Goal: Information Seeking & Learning: Learn about a topic

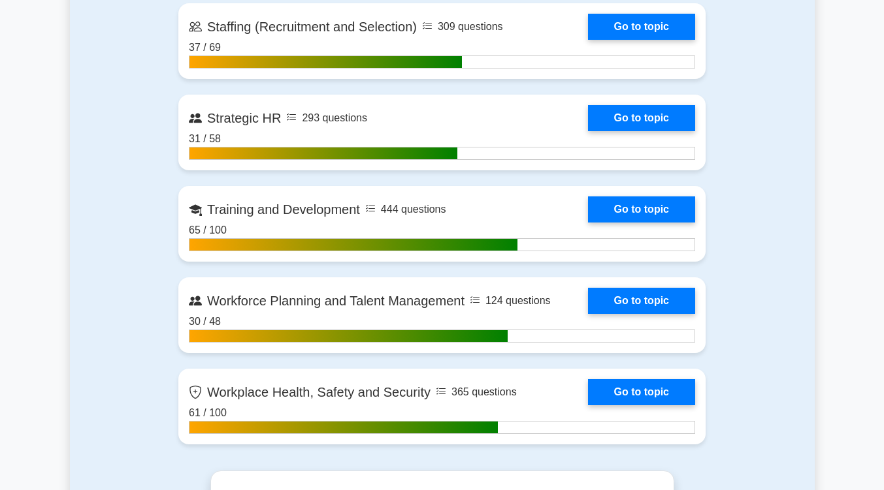
scroll to position [1915, 0]
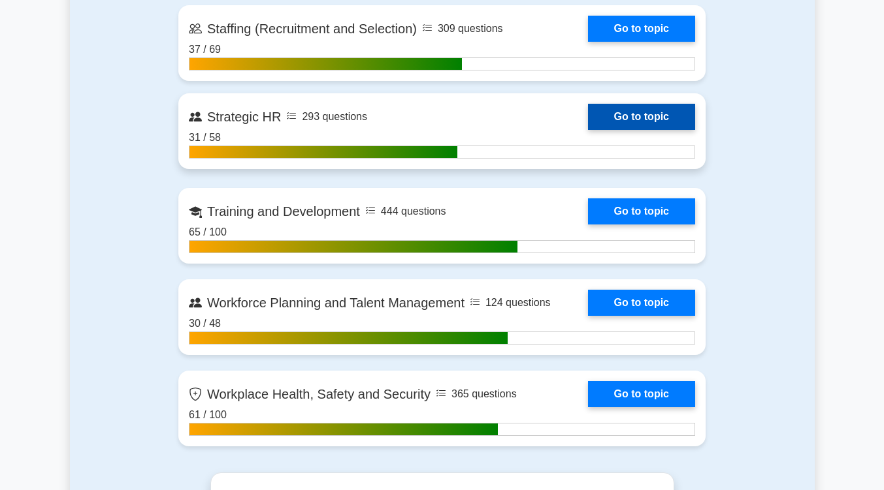
click at [633, 113] on link "Go to topic" at bounding box center [641, 117] width 107 height 26
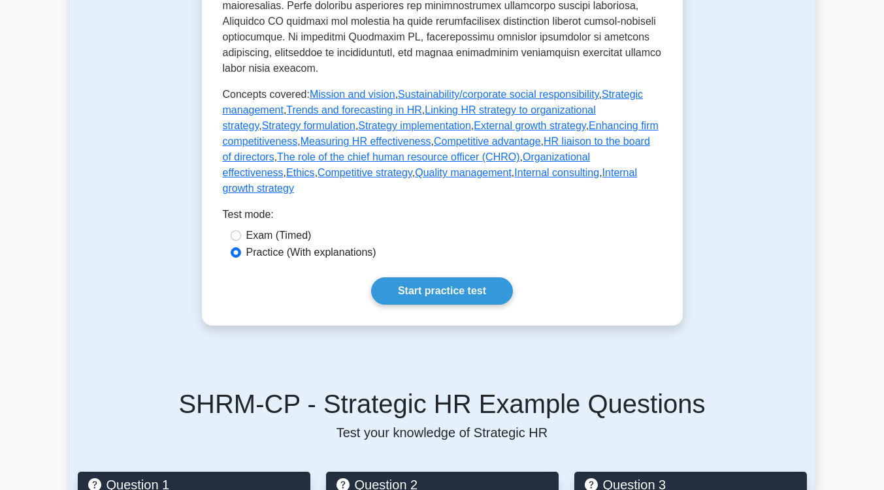
scroll to position [645, 0]
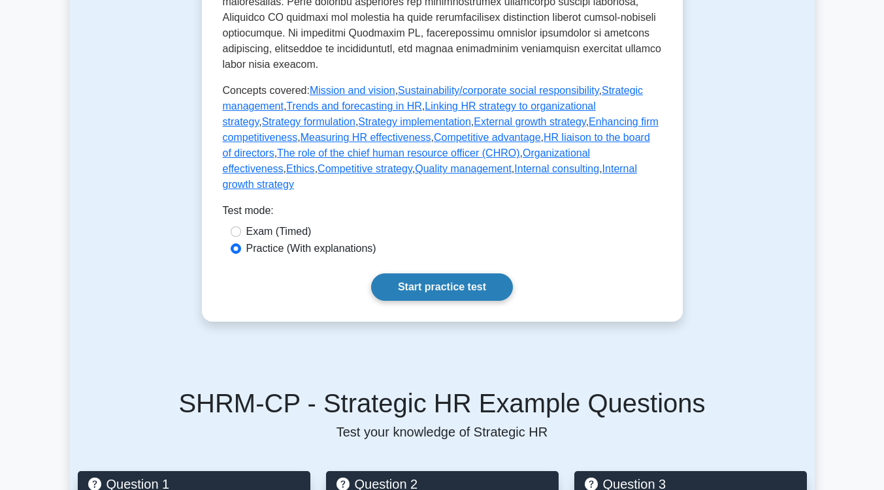
click at [428, 274] on link "Start practice test" at bounding box center [442, 287] width 142 height 27
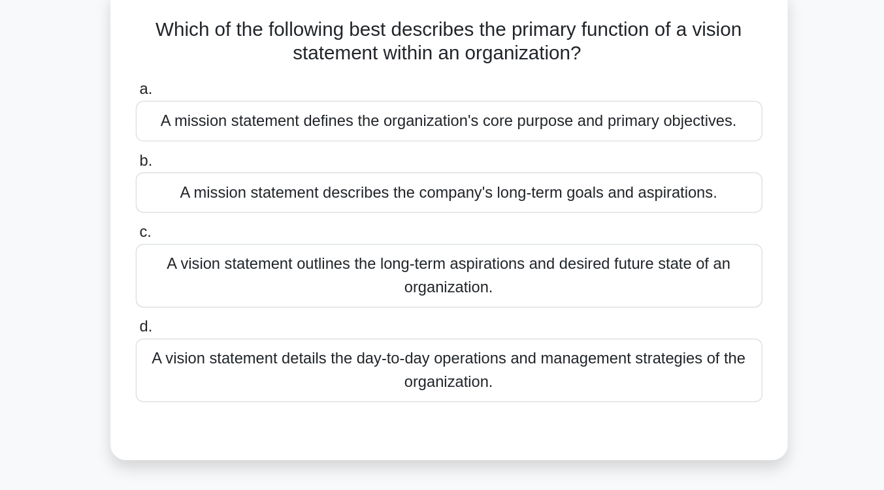
click at [430, 257] on div "A vision statement outlines the long-term aspirations and desired future state …" at bounding box center [442, 268] width 423 height 43
click at [231, 244] on input "c. A vision statement outlines the long-term aspirations and desired future sta…" at bounding box center [231, 239] width 0 height 8
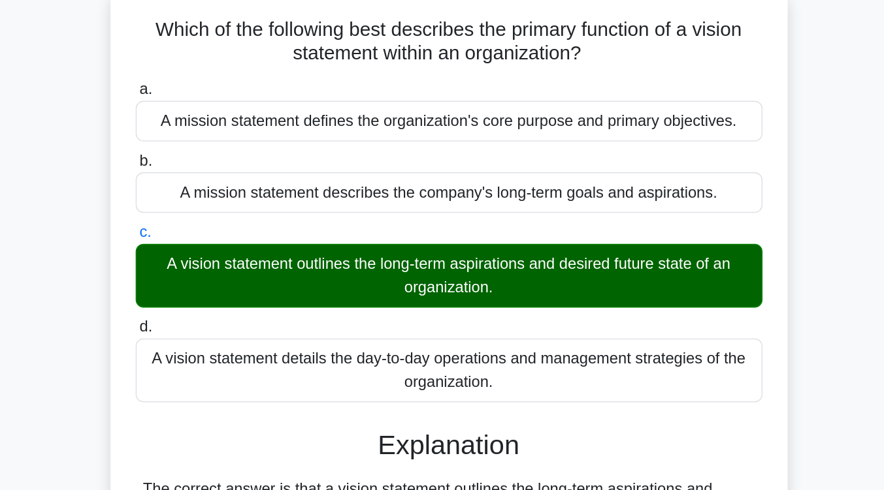
scroll to position [215, 0]
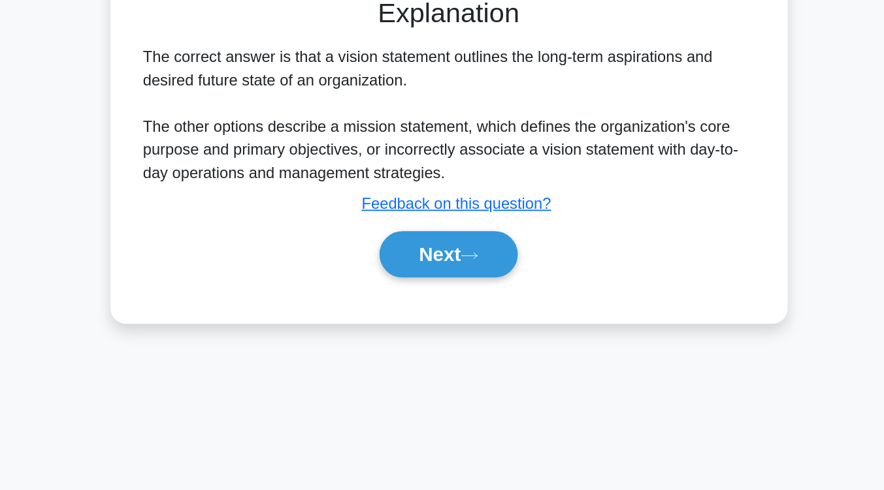
click at [430, 333] on button "Next" at bounding box center [441, 330] width 93 height 31
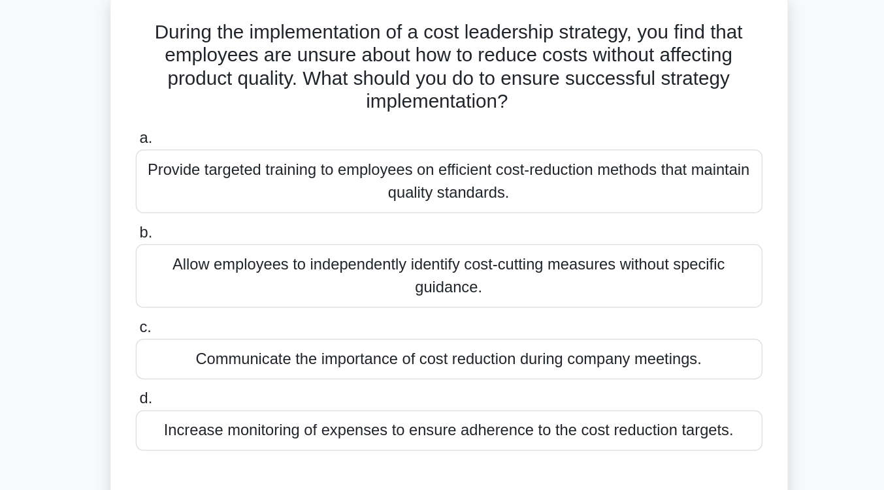
scroll to position [83, 0]
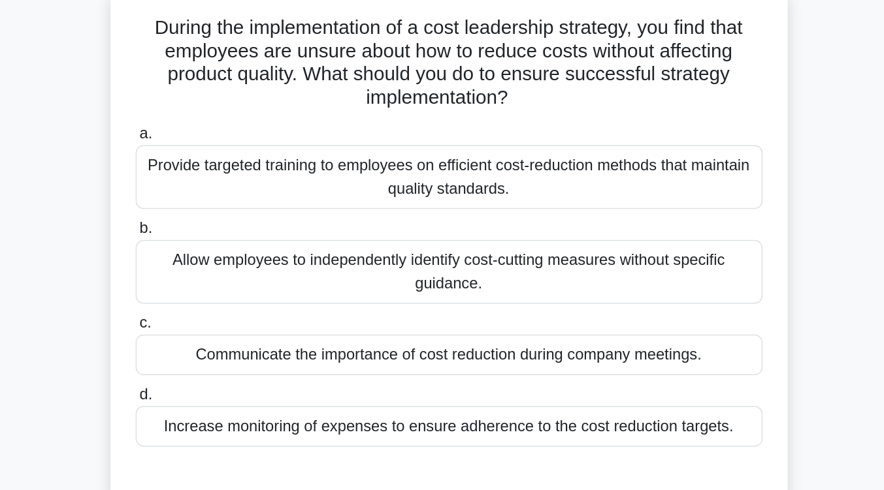
click at [435, 129] on div "Provide targeted training to employees on efficient cost-reduction methods that…" at bounding box center [442, 120] width 423 height 43
click at [231, 95] on input "a. Provide targeted training to employees on efficient cost-reduction methods t…" at bounding box center [231, 91] width 0 height 8
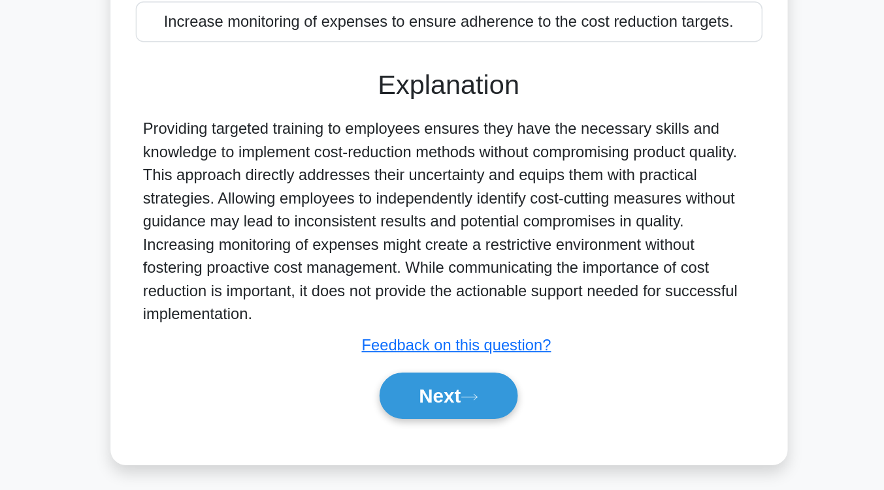
scroll to position [215, 0]
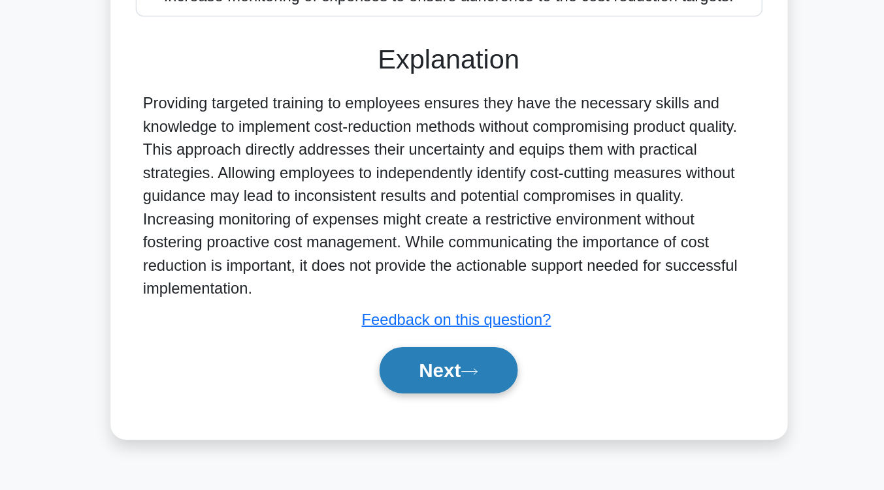
click at [421, 404] on button "Next" at bounding box center [441, 409] width 93 height 31
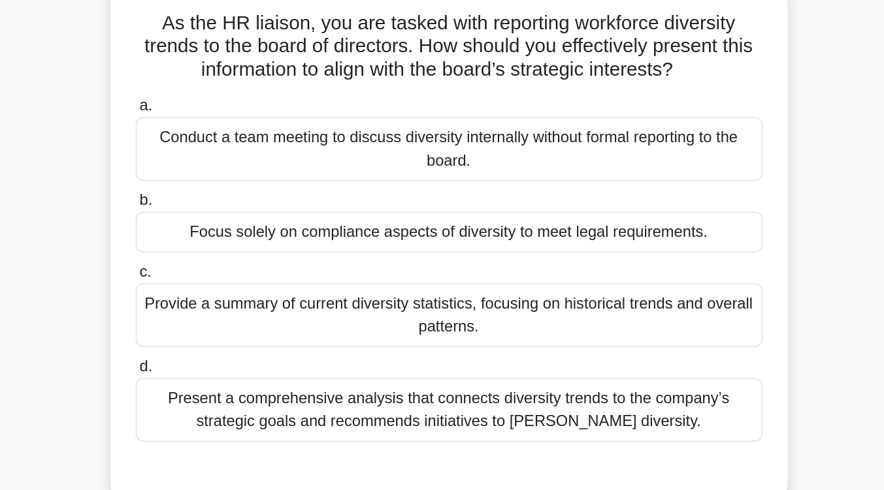
scroll to position [89, 0]
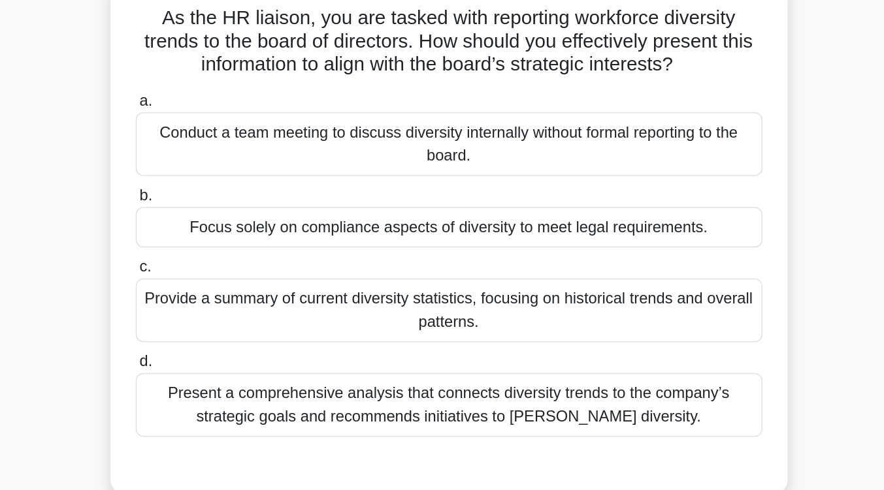
click at [423, 279] on div "Present a comprehensive analysis that connects diversity trends to the company’…" at bounding box center [442, 274] width 423 height 43
click at [231, 249] on input "d. Present a comprehensive analysis that connects diversity trends to the compa…" at bounding box center [231, 245] width 0 height 8
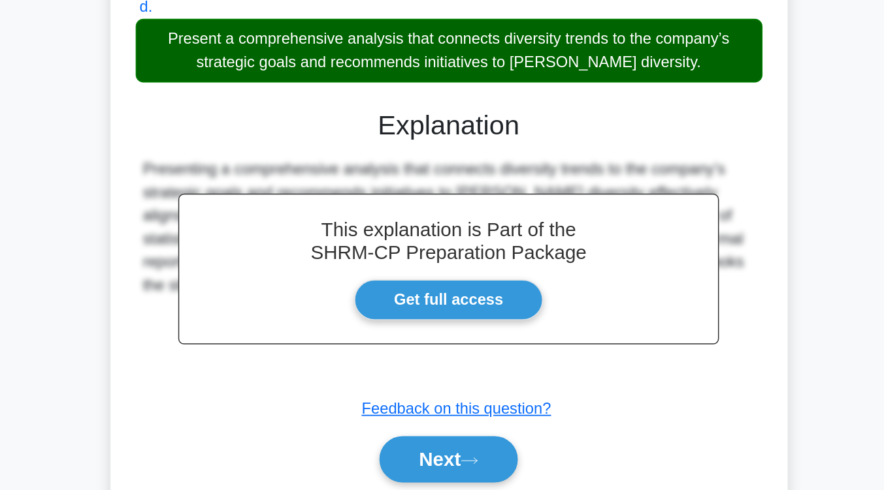
scroll to position [173, 0]
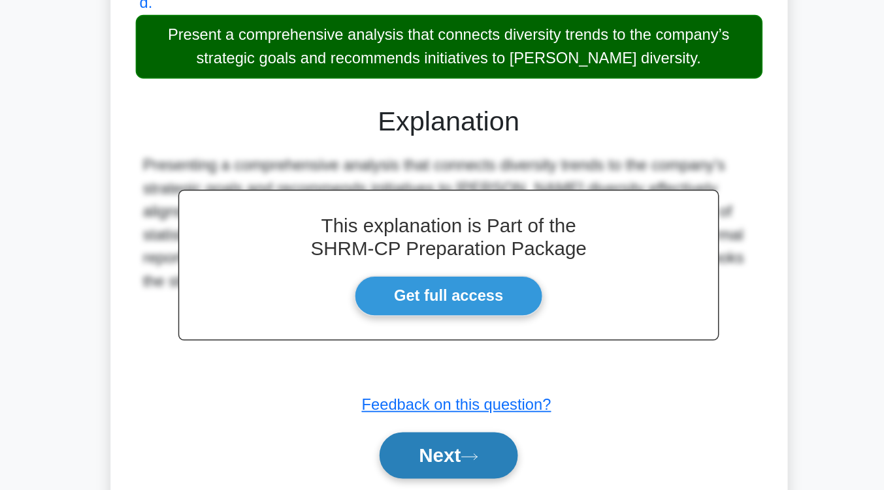
click at [426, 459] on button "Next" at bounding box center [441, 466] width 93 height 31
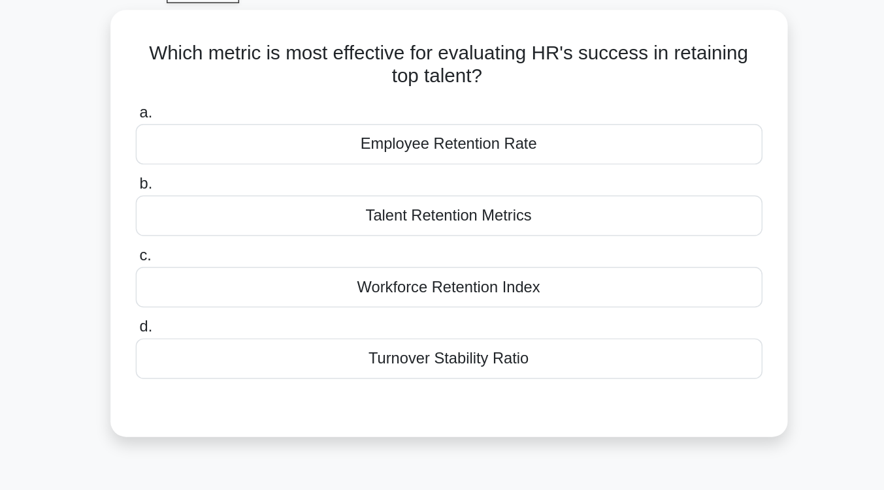
scroll to position [70, 0]
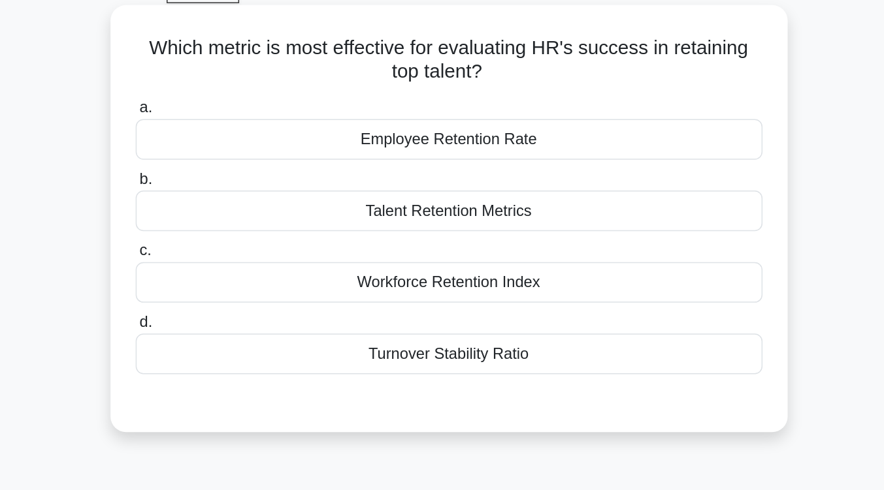
click at [469, 145] on div "Talent Retention Metrics" at bounding box center [442, 142] width 423 height 27
click at [231, 125] on input "b. Talent Retention Metrics" at bounding box center [231, 121] width 0 height 8
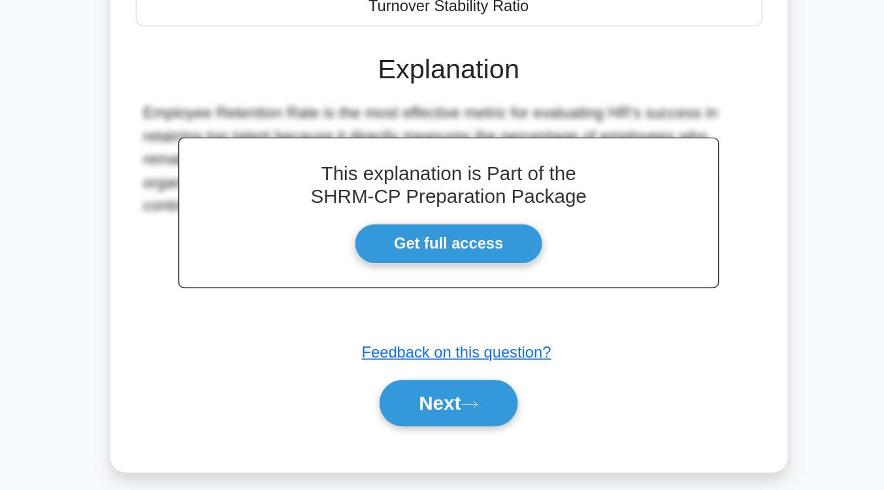
scroll to position [147, 0]
click at [449, 429] on button "Next" at bounding box center [441, 431] width 93 height 31
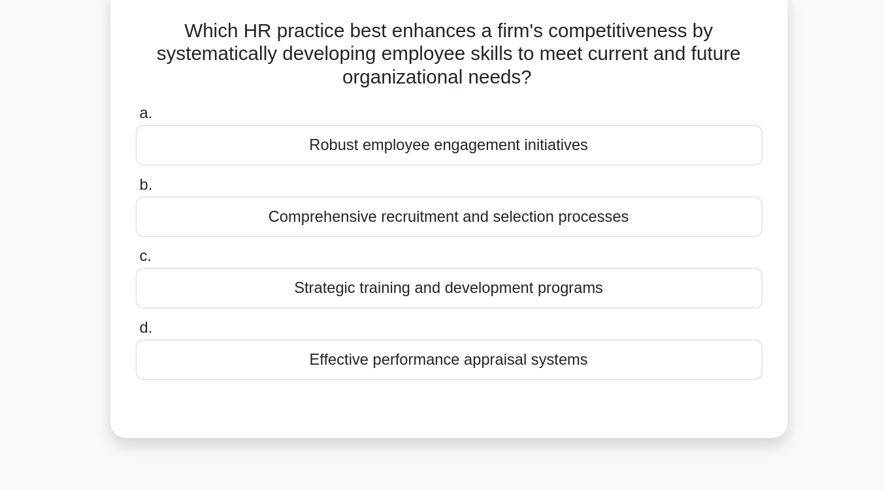
scroll to position [84, 0]
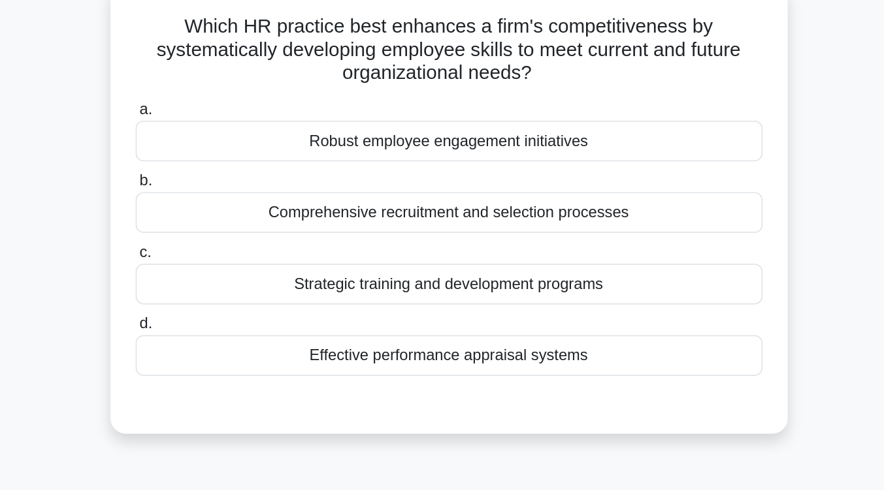
click at [470, 203] on div "Strategic training and development programs" at bounding box center [442, 191] width 423 height 27
click at [231, 175] on input "c. Strategic training and development programs" at bounding box center [231, 171] width 0 height 8
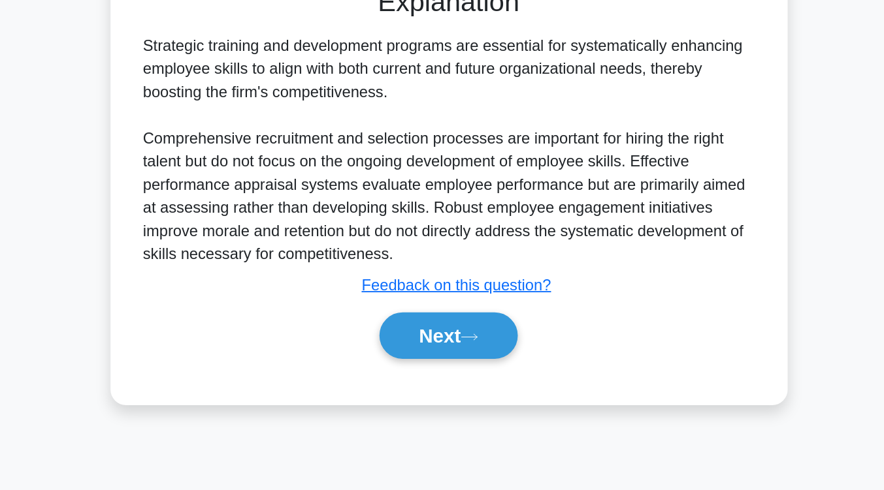
scroll to position [215, 0]
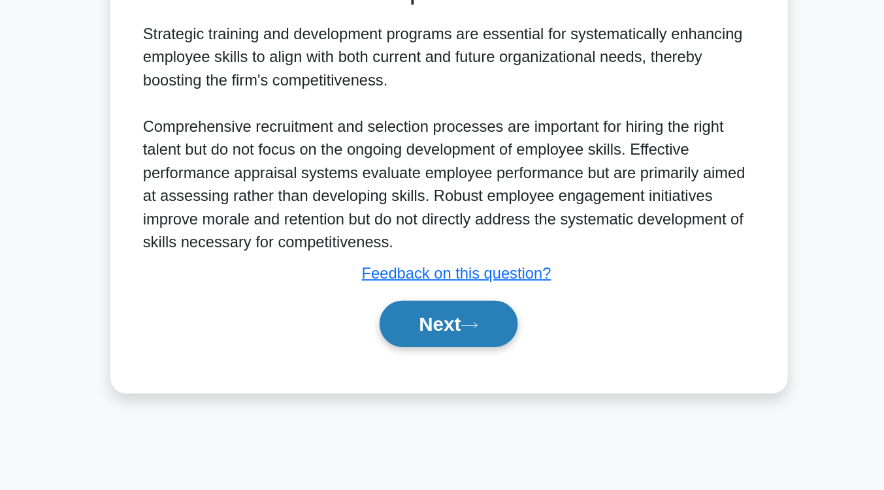
click at [470, 373] on button "Next" at bounding box center [441, 377] width 93 height 31
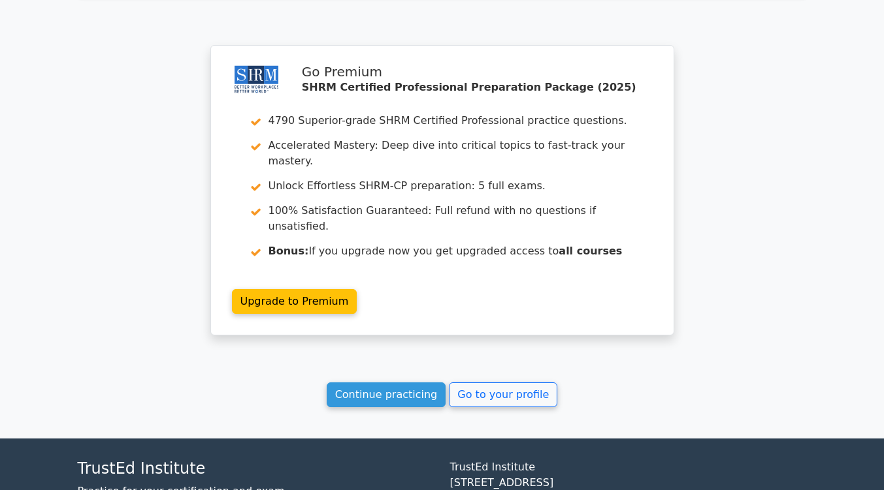
scroll to position [1707, 0]
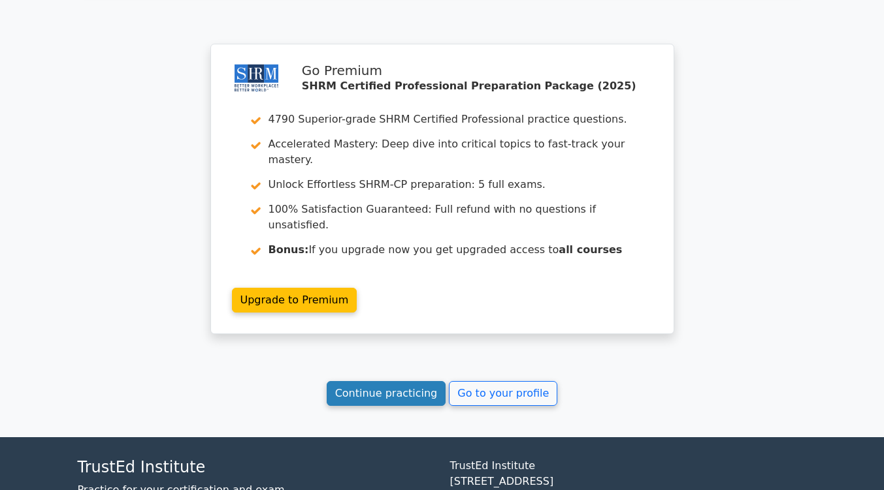
click at [407, 381] on link "Continue practicing" at bounding box center [387, 393] width 120 height 25
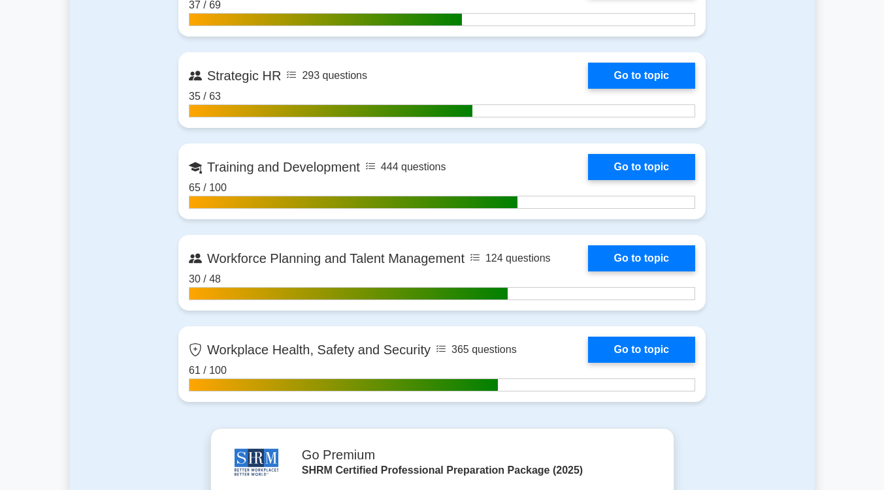
scroll to position [1959, 0]
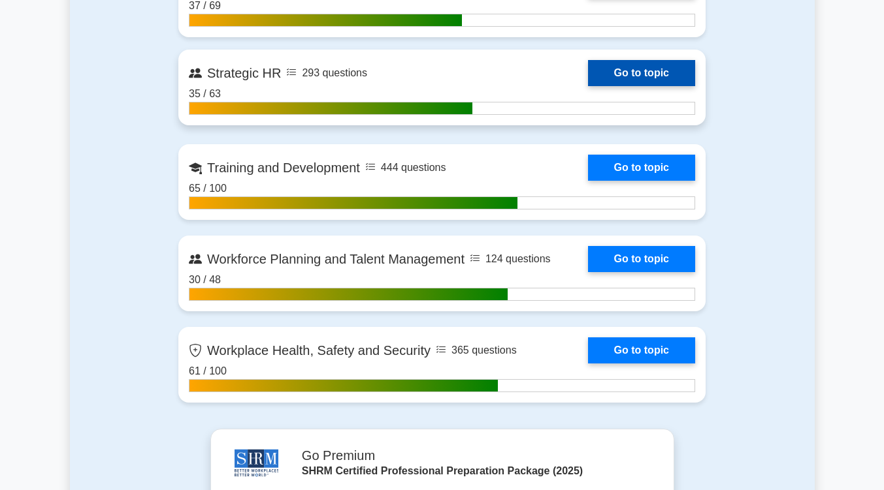
click at [660, 72] on link "Go to topic" at bounding box center [641, 73] width 107 height 26
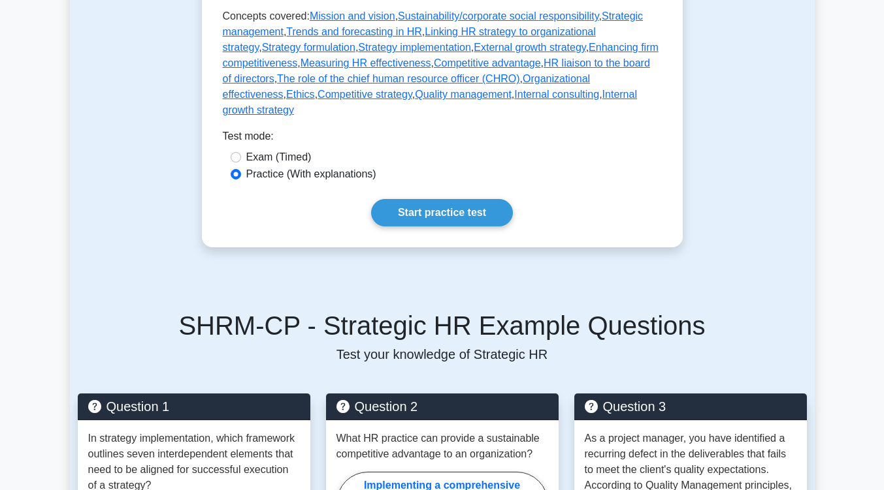
scroll to position [774, 0]
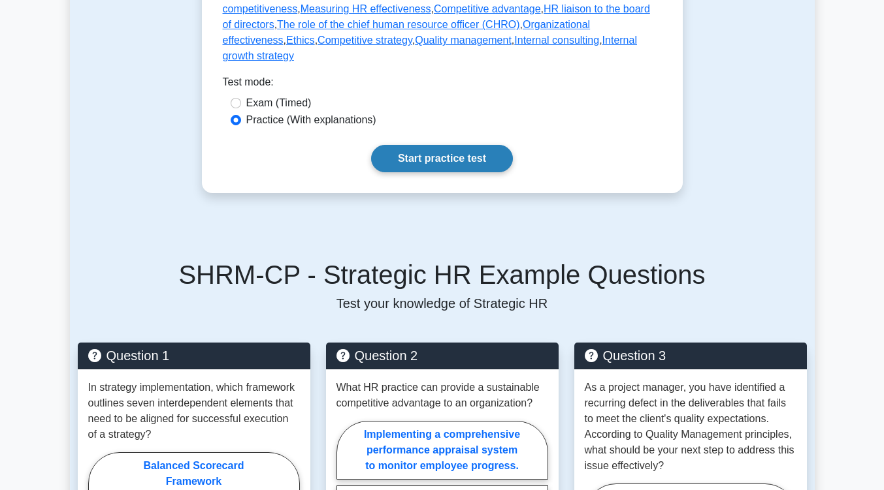
click at [459, 145] on link "Start practice test" at bounding box center [442, 158] width 142 height 27
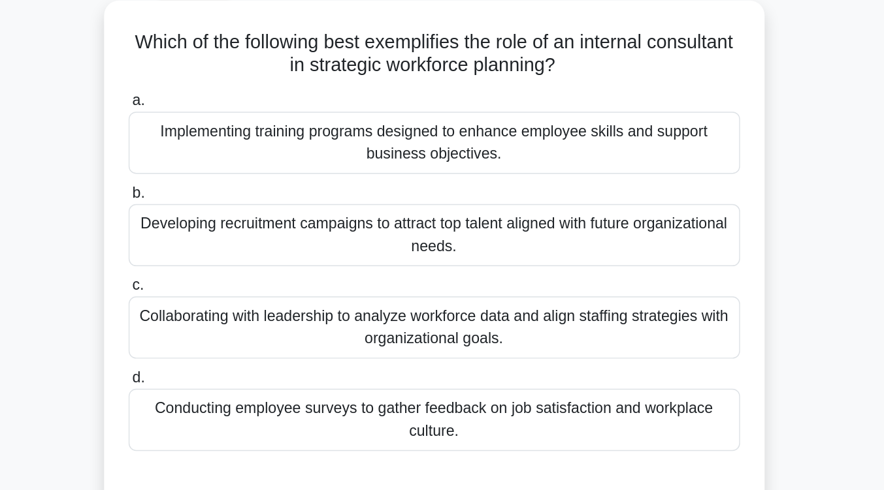
click at [459, 170] on div "Implementing training programs designed to enhance employee skills and support …" at bounding box center [442, 171] width 423 height 43
click at [231, 147] on input "a. Implementing training programs designed to enhance employee skills and suppo…" at bounding box center [231, 142] width 0 height 8
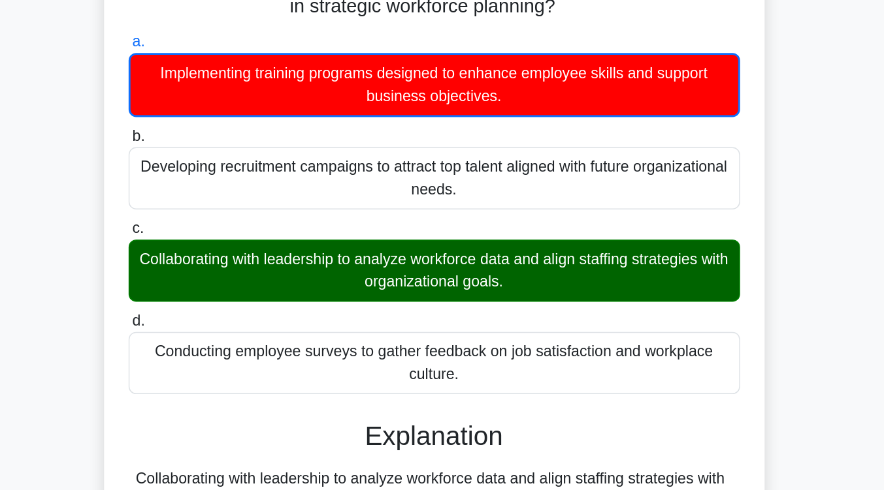
scroll to position [5, 0]
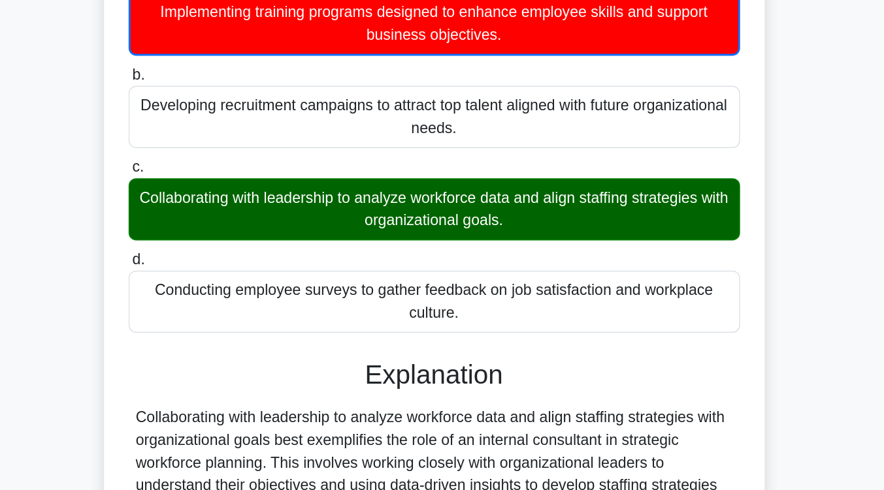
click at [459, 248] on div "Developing recruitment campaigns to attract top talent aligned with future orga…" at bounding box center [442, 231] width 423 height 43
click at [231, 207] on input "b. Developing recruitment campaigns to attract top talent aligned with future o…" at bounding box center [231, 203] width 0 height 8
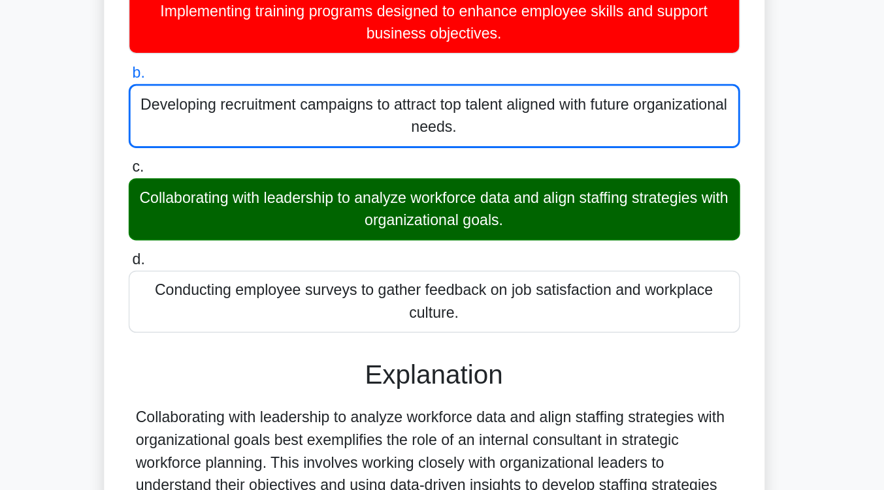
scroll to position [5, 0]
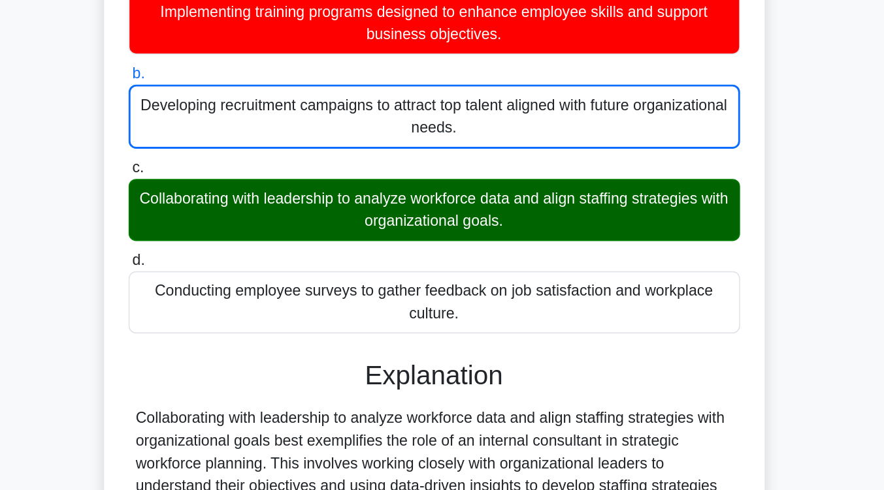
click at [459, 248] on div "Developing recruitment campaigns to attract top talent aligned with future orga…" at bounding box center [442, 232] width 423 height 44
click at [231, 206] on input "b. Developing recruitment campaigns to attract top talent aligned with future o…" at bounding box center [231, 202] width 0 height 8
click at [459, 248] on div "Developing recruitment campaigns to attract top talent aligned with future orga…" at bounding box center [442, 232] width 423 height 44
click at [231, 206] on input "b. Developing recruitment campaigns to attract top talent aligned with future o…" at bounding box center [231, 202] width 0 height 8
click at [459, 248] on div "Developing recruitment campaigns to attract top talent aligned with future orga…" at bounding box center [442, 232] width 423 height 44
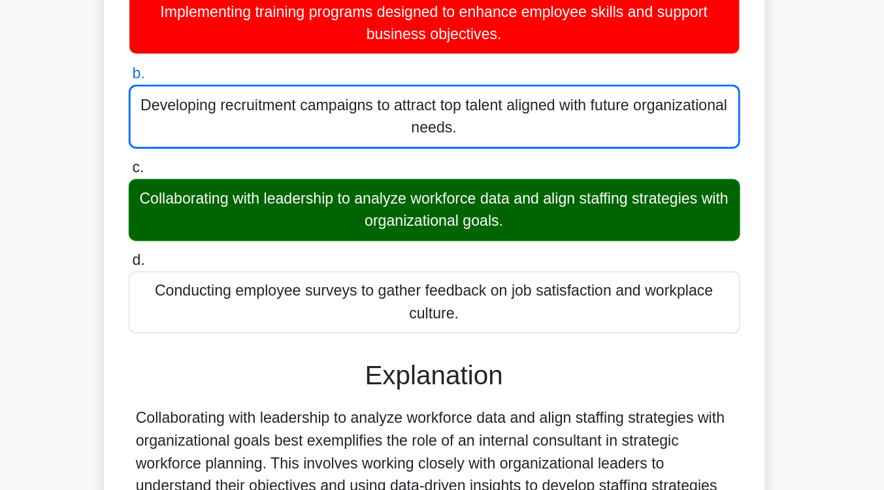
click at [231, 206] on input "b. Developing recruitment campaigns to attract top talent aligned with future o…" at bounding box center [231, 202] width 0 height 8
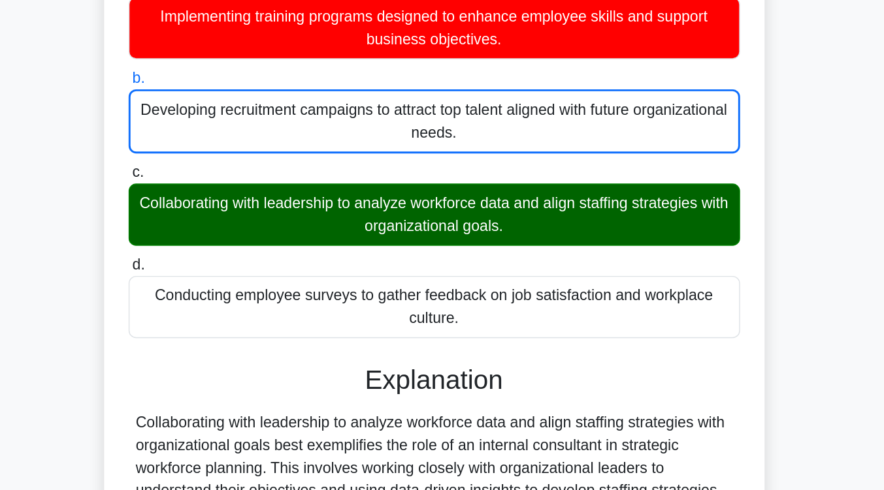
click at [704, 242] on div "Which of the following best exemplifies the role of an internal consultant in s…" at bounding box center [442, 363] width 745 height 583
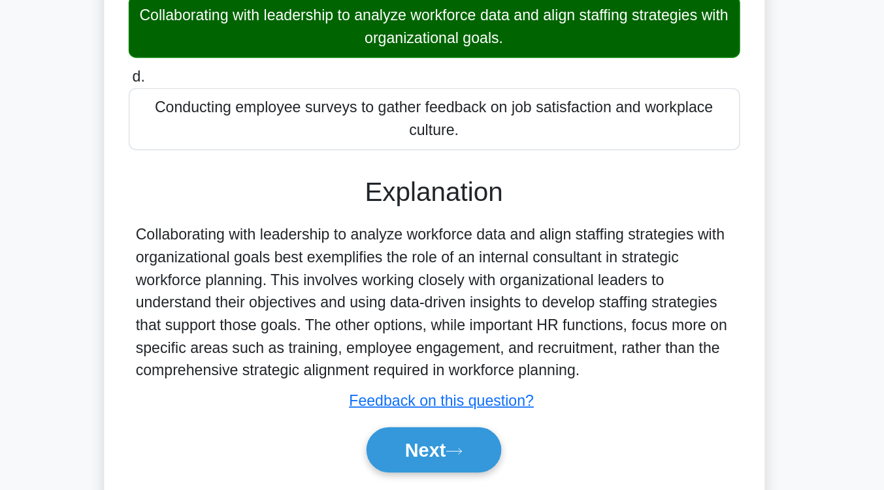
scroll to position [215, 0]
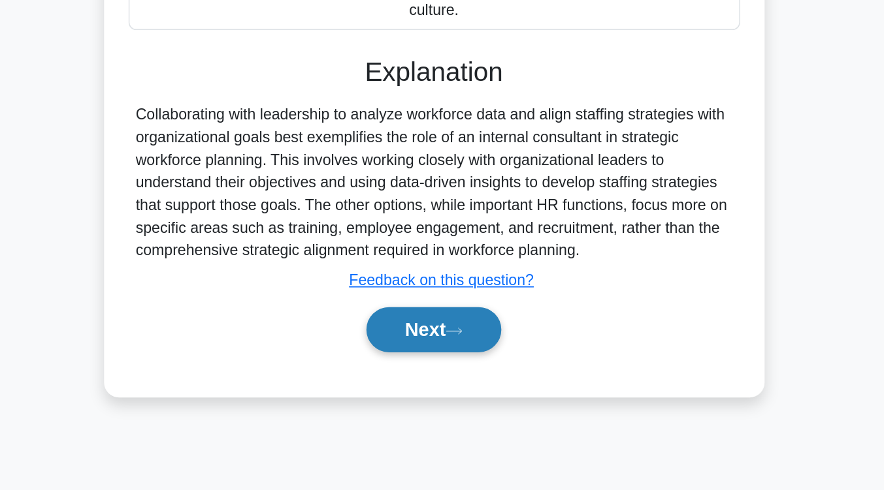
click at [469, 374] on button "Next" at bounding box center [441, 379] width 93 height 31
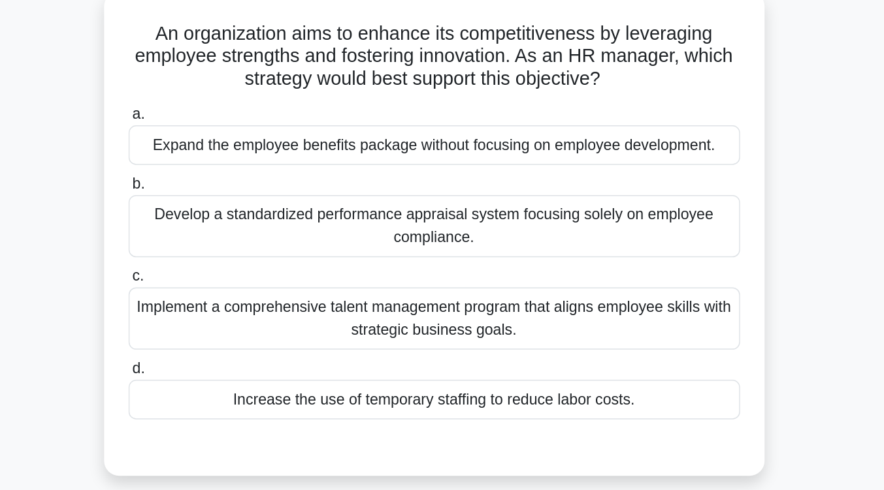
scroll to position [76, 0]
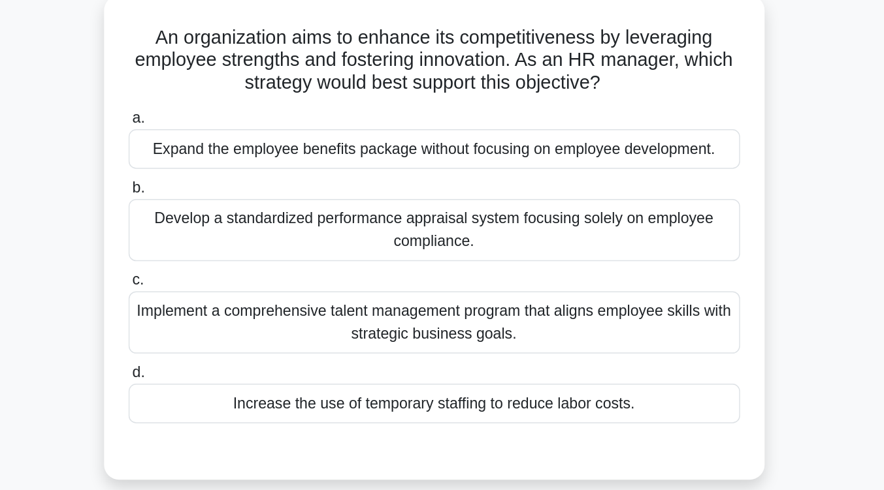
click at [469, 227] on div "Implement a comprehensive talent management program that aligns employee skills…" at bounding box center [442, 227] width 423 height 43
click at [231, 202] on input "c. Implement a comprehensive talent management program that aligns employee ski…" at bounding box center [231, 198] width 0 height 8
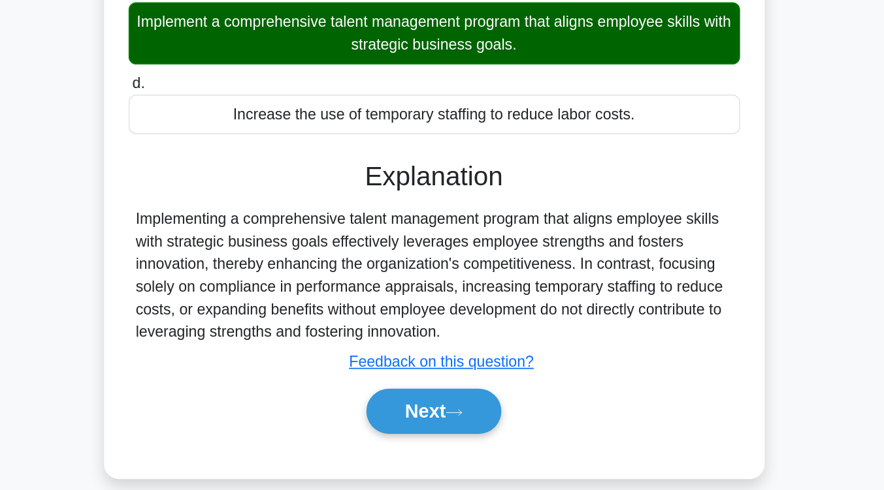
scroll to position [133, 0]
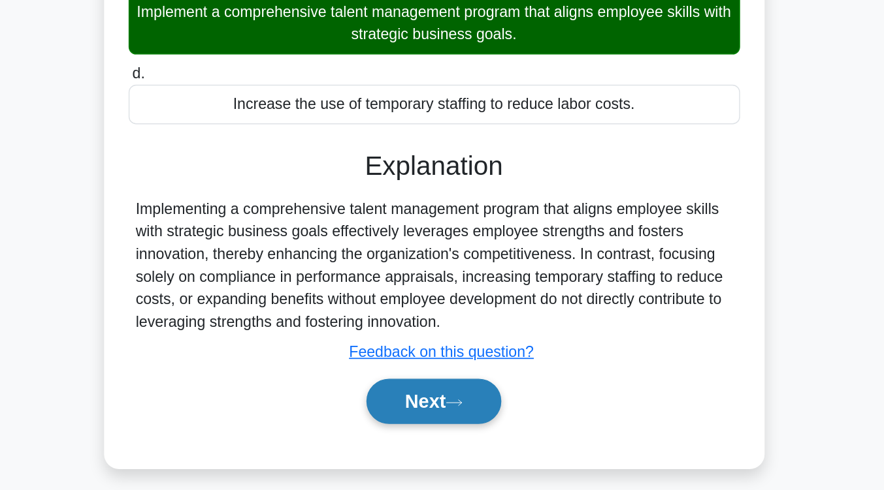
click at [456, 426] on icon at bounding box center [456, 429] width 12 height 7
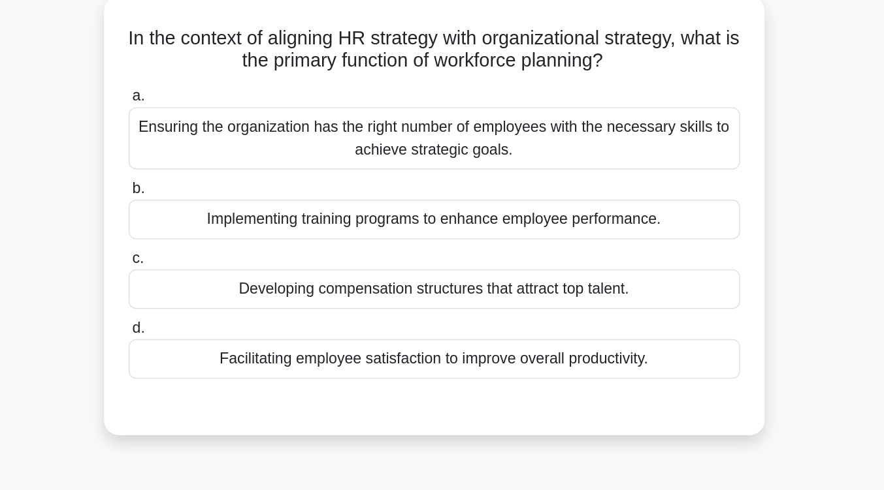
scroll to position [78, 0]
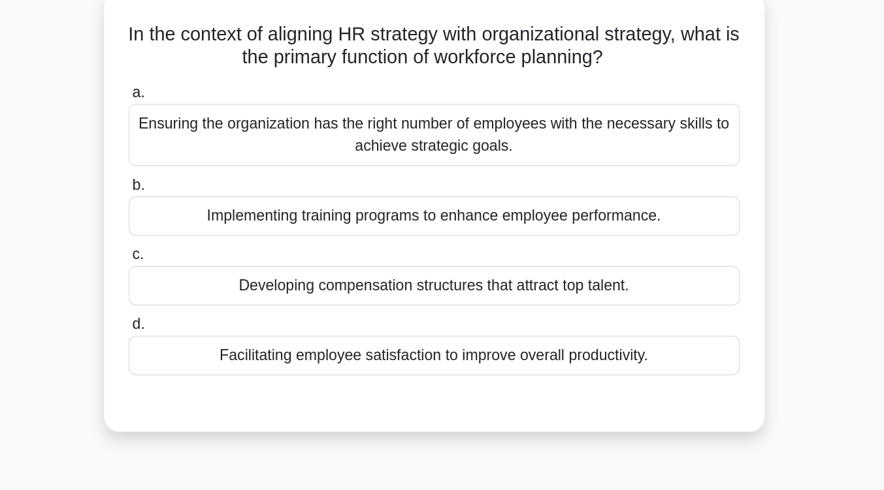
click at [483, 101] on div "Ensuring the organization has the right number of employees with the necessary …" at bounding box center [442, 93] width 423 height 43
click at [231, 69] on input "a. Ensuring the organization has the right number of employees with the necessa…" at bounding box center [231, 64] width 0 height 8
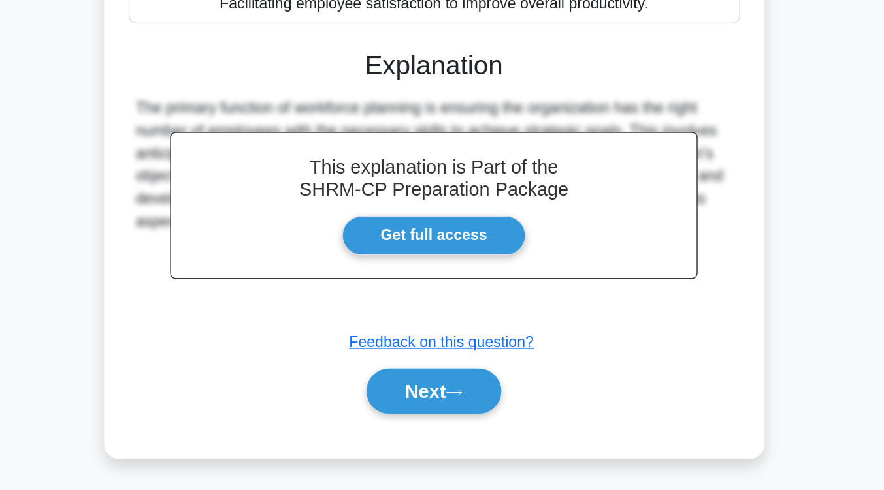
scroll to position [215, 0]
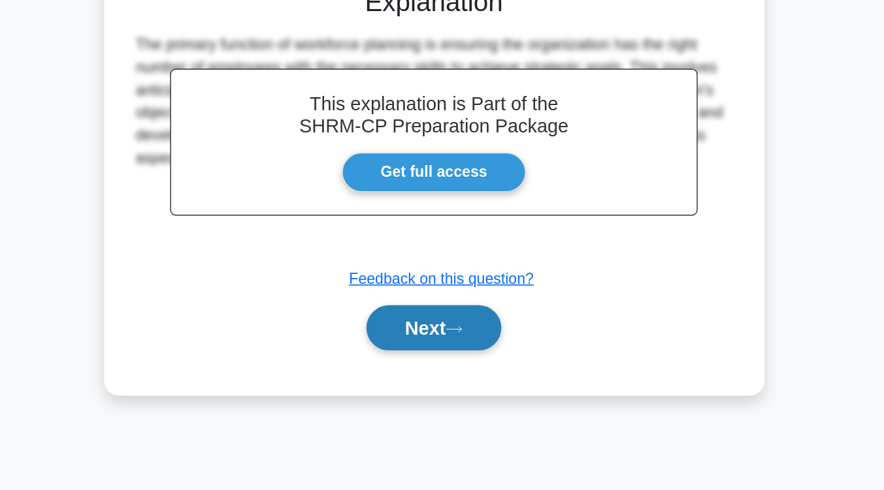
click at [457, 379] on icon at bounding box center [456, 379] width 10 height 4
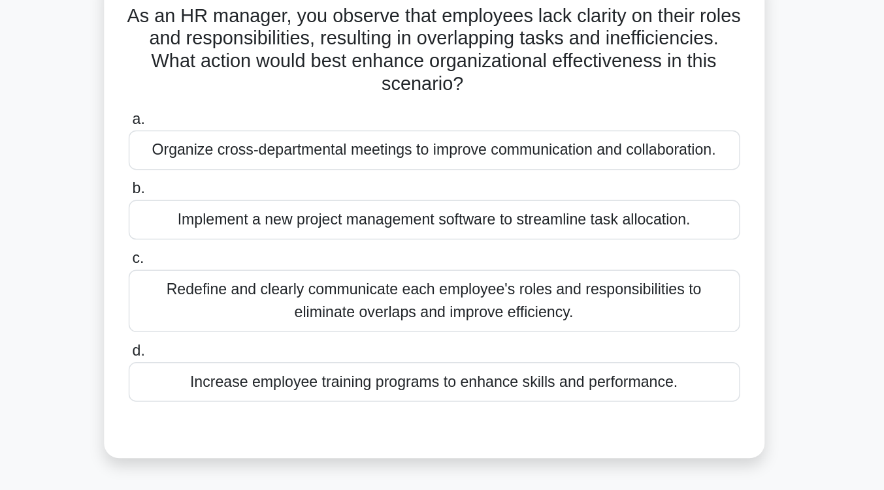
scroll to position [93, 0]
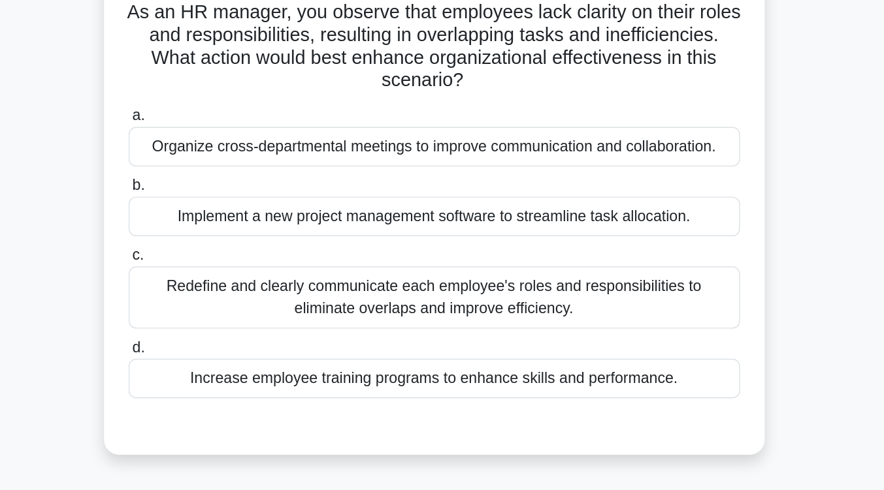
click at [457, 214] on div "Redefine and clearly communicate each employee's roles and responsibilities to …" at bounding box center [442, 206] width 423 height 43
click at [231, 182] on input "c. Redefine and clearly communicate each employee's roles and responsibilities …" at bounding box center [231, 177] width 0 height 8
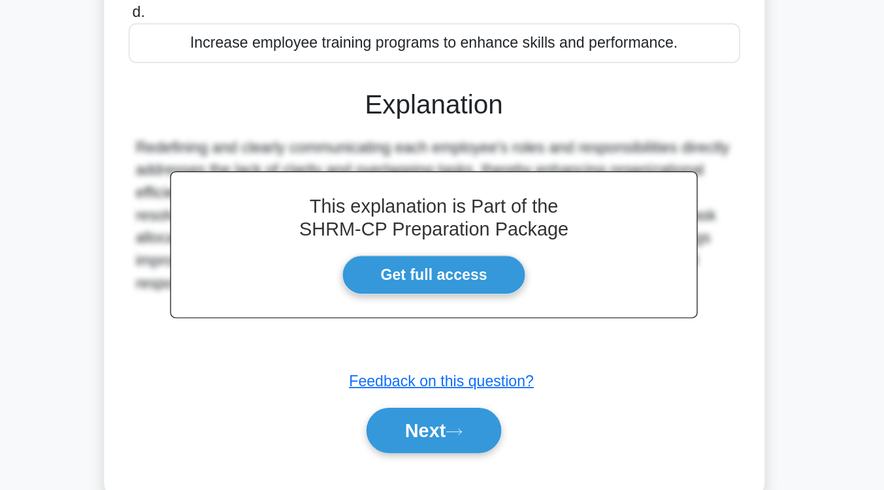
scroll to position [180, 0]
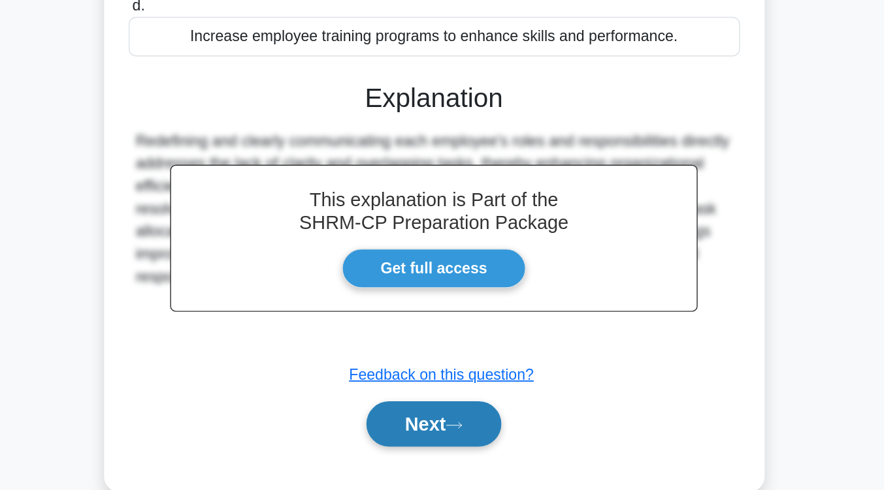
click at [453, 443] on button "Next" at bounding box center [441, 444] width 93 height 31
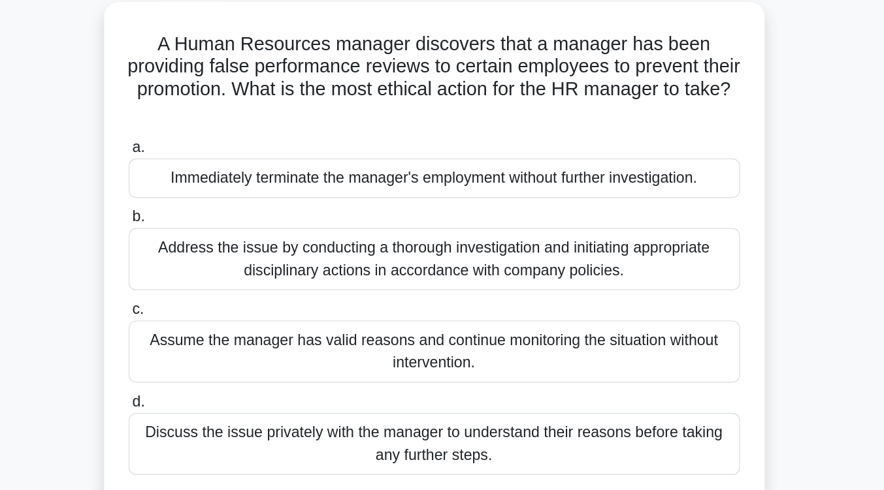
scroll to position [74, 0]
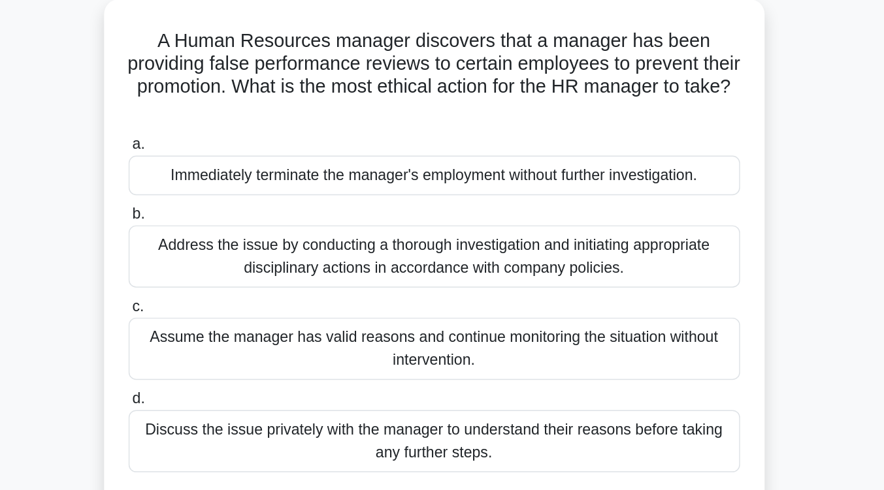
click at [490, 187] on div "Address the issue by conducting a thorough investigation and initiating appropr…" at bounding box center [442, 177] width 423 height 43
click at [231, 153] on input "b. Address the issue by conducting a thorough investigation and initiating appr…" at bounding box center [231, 148] width 0 height 8
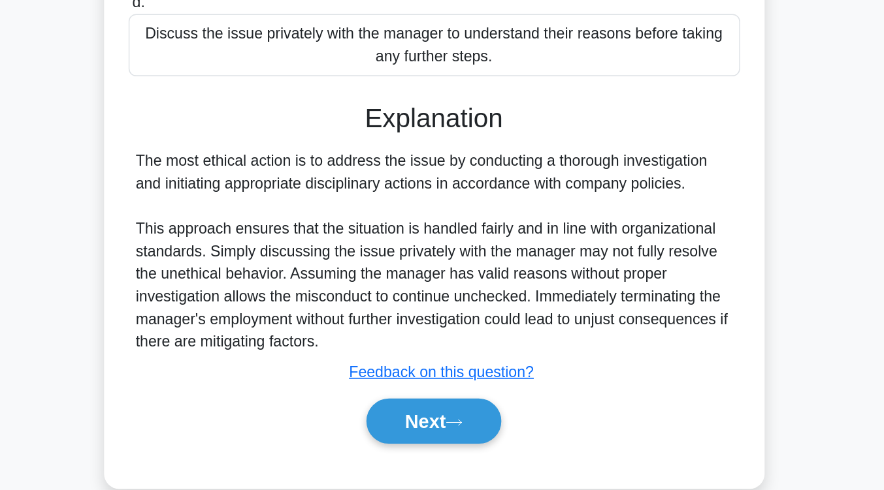
scroll to position [197, 0]
click at [476, 443] on button "Next" at bounding box center [441, 442] width 93 height 31
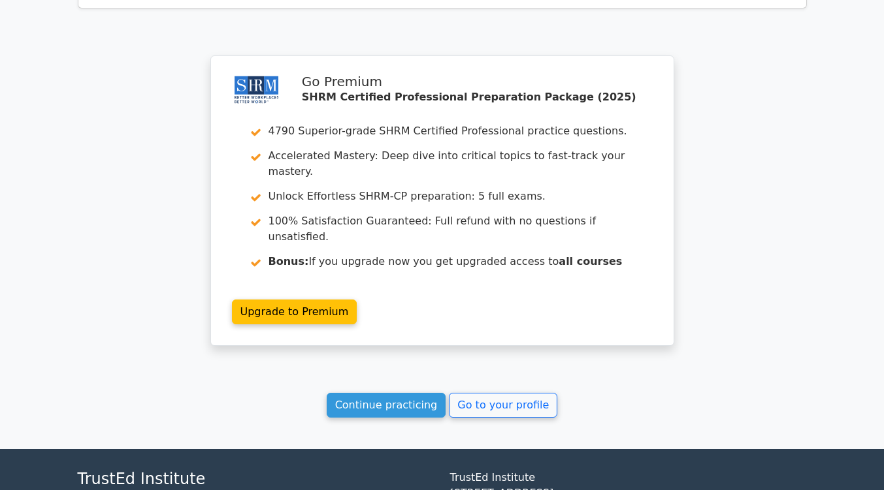
scroll to position [1726, 0]
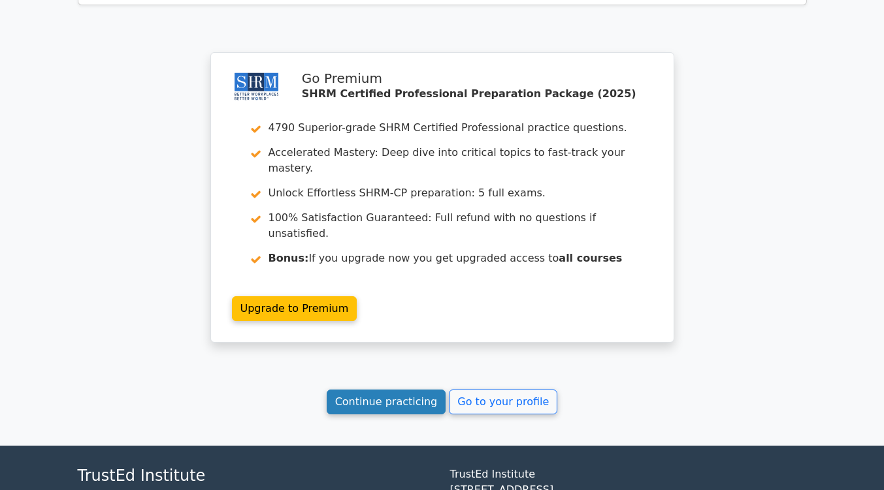
click at [403, 390] on link "Continue practicing" at bounding box center [387, 402] width 120 height 25
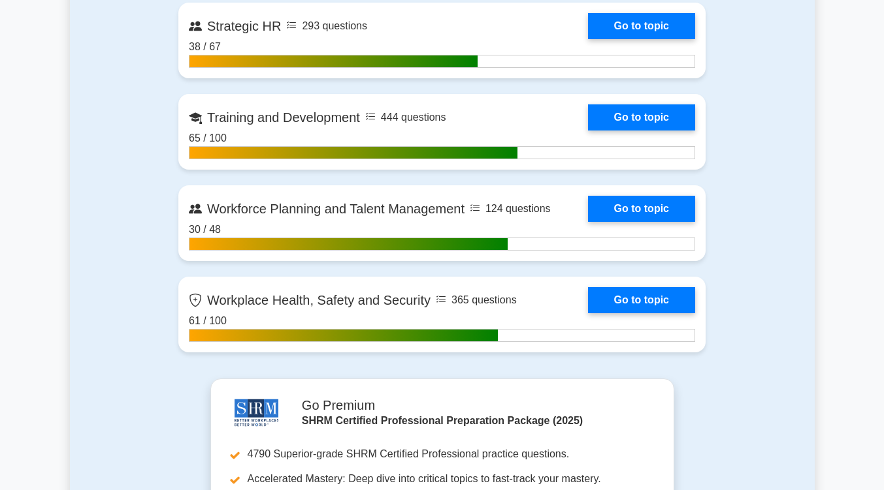
scroll to position [2006, 0]
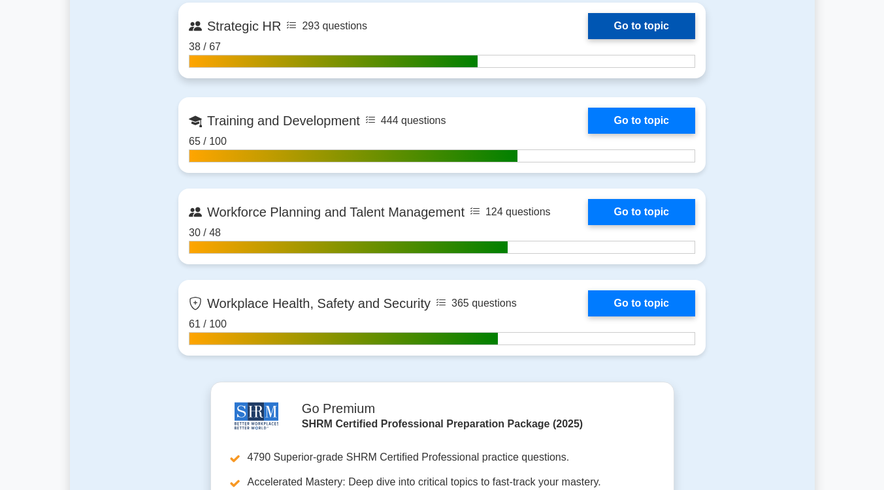
click at [631, 22] on link "Go to topic" at bounding box center [641, 26] width 107 height 26
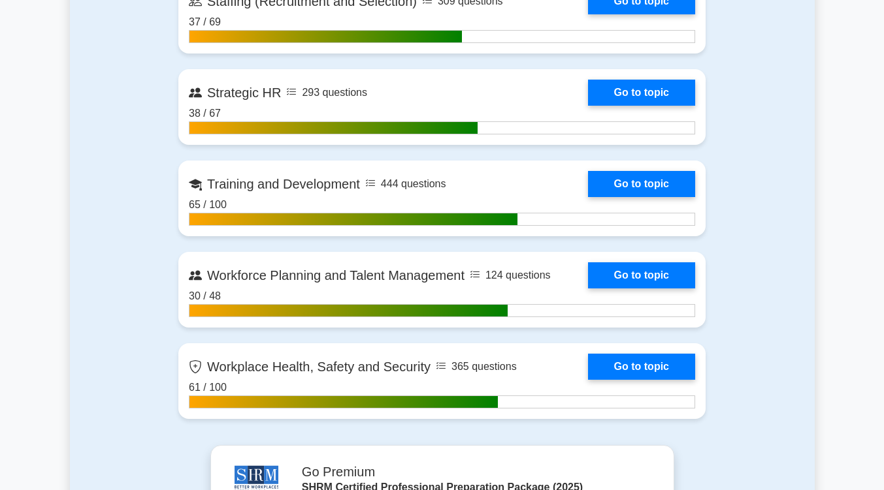
scroll to position [1942, 0]
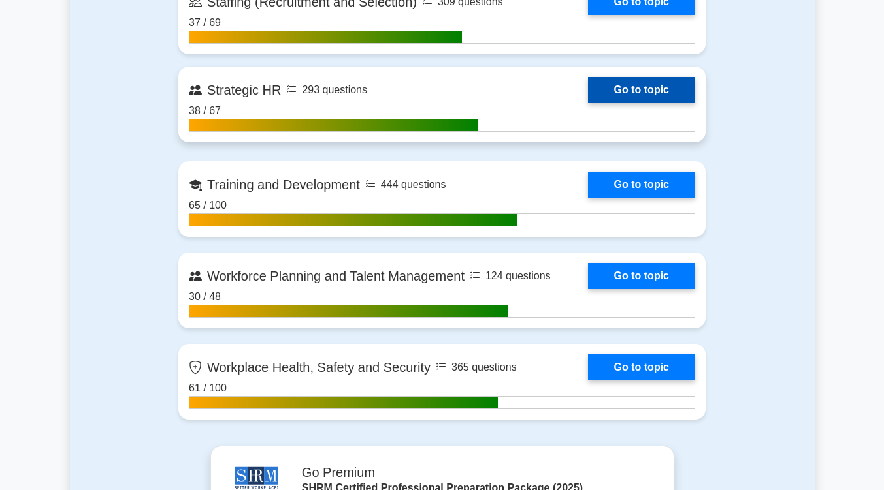
click at [648, 80] on link "Go to topic" at bounding box center [641, 90] width 107 height 26
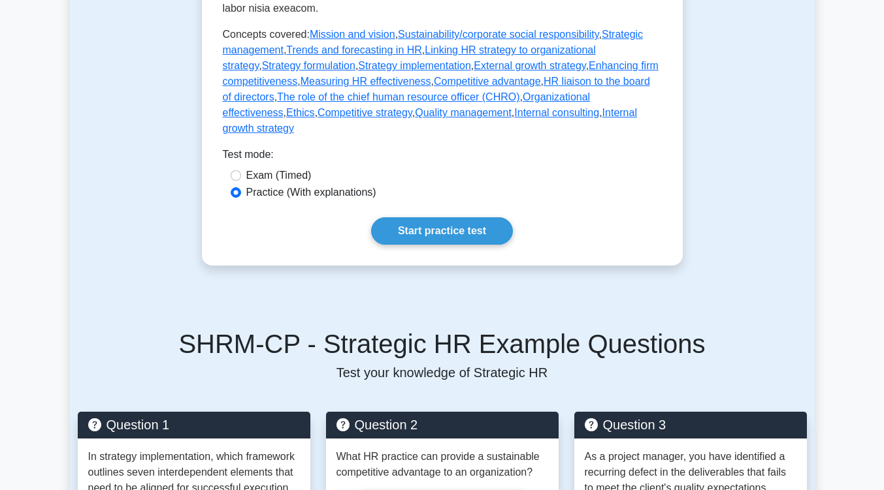
scroll to position [709, 0]
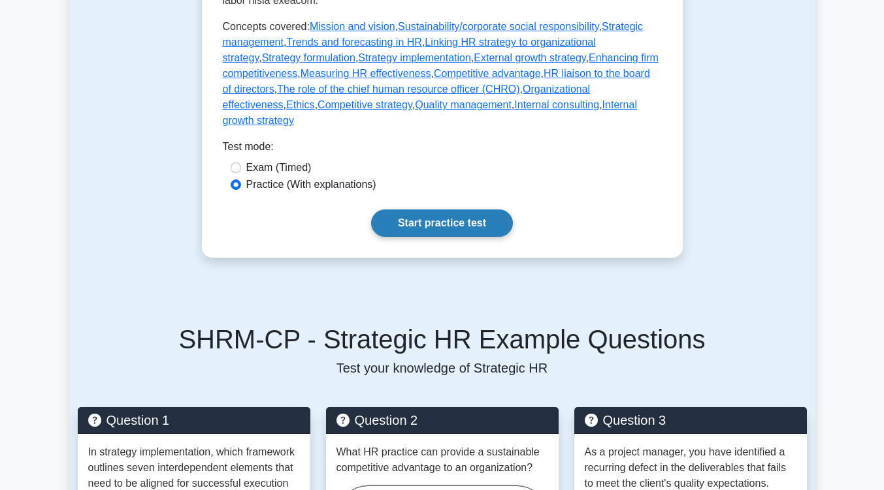
click at [477, 210] on link "Start practice test" at bounding box center [442, 223] width 142 height 27
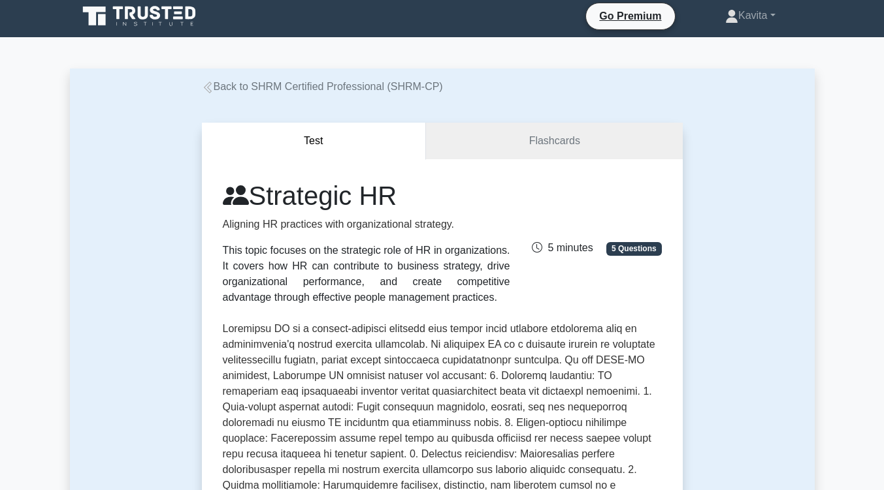
scroll to position [0, 0]
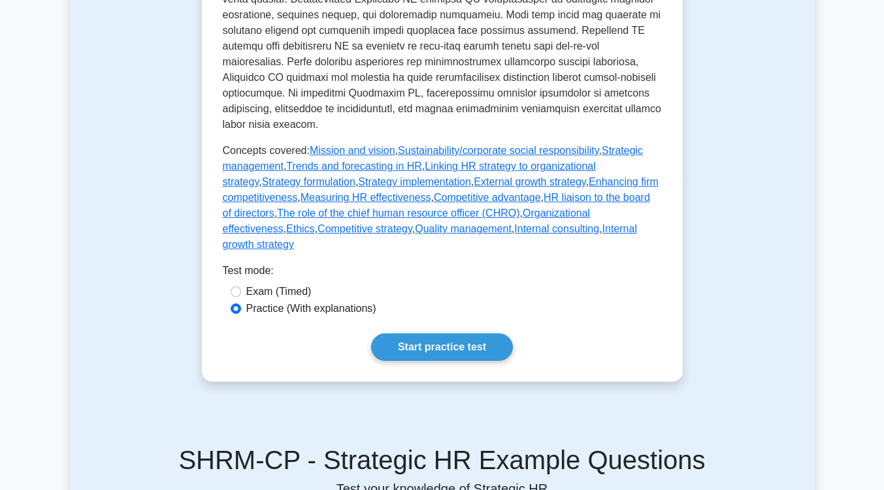
scroll to position [589, 0]
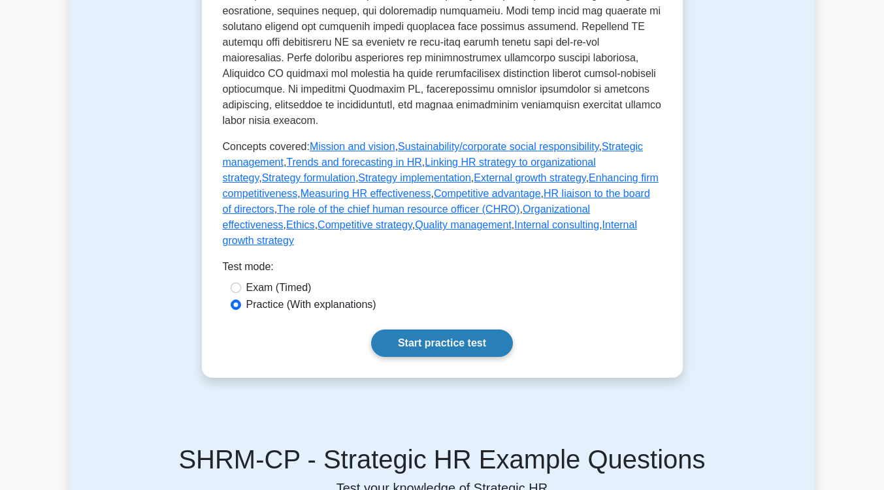
click at [430, 330] on link "Start practice test" at bounding box center [442, 343] width 142 height 27
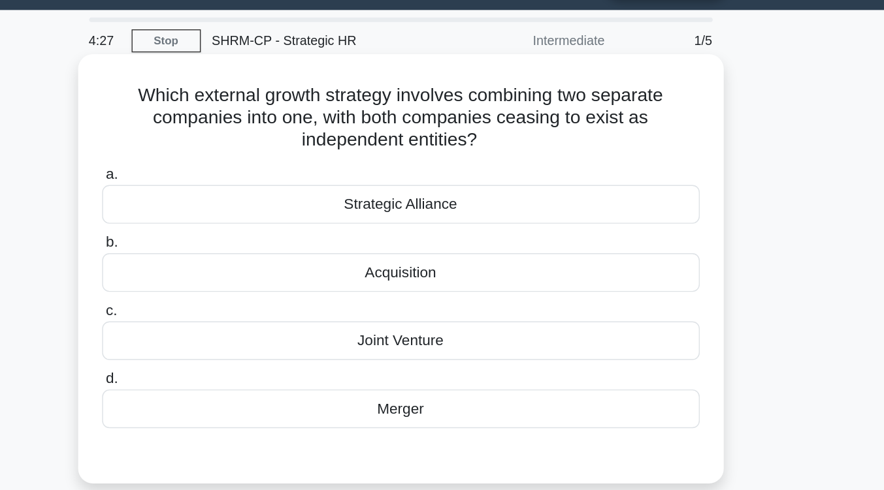
click at [541, 188] on div "Strategic Alliance" at bounding box center [442, 179] width 423 height 27
click at [231, 163] on input "a. Strategic Alliance" at bounding box center [231, 158] width 0 height 8
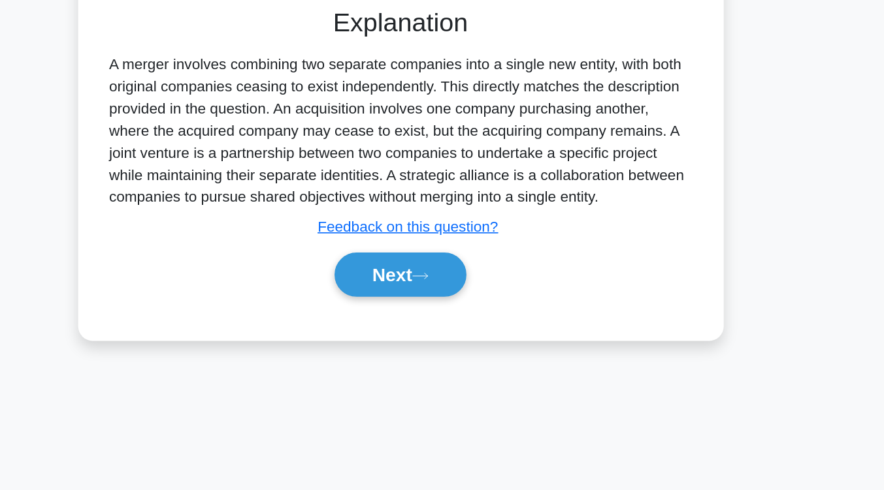
scroll to position [212, 0]
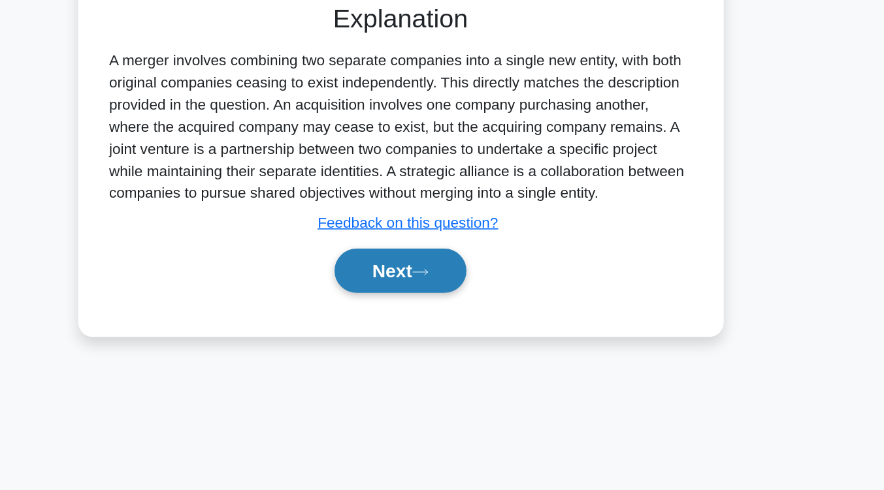
click at [472, 332] on button "Next" at bounding box center [441, 334] width 93 height 31
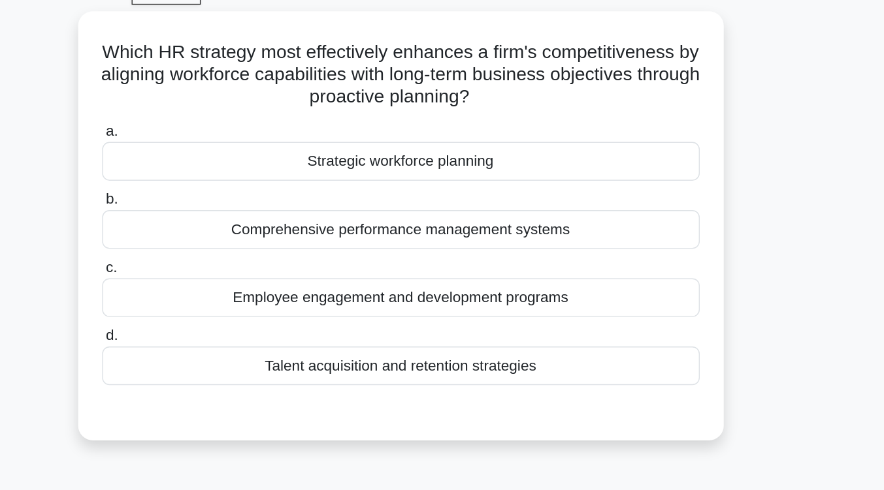
scroll to position [67, 0]
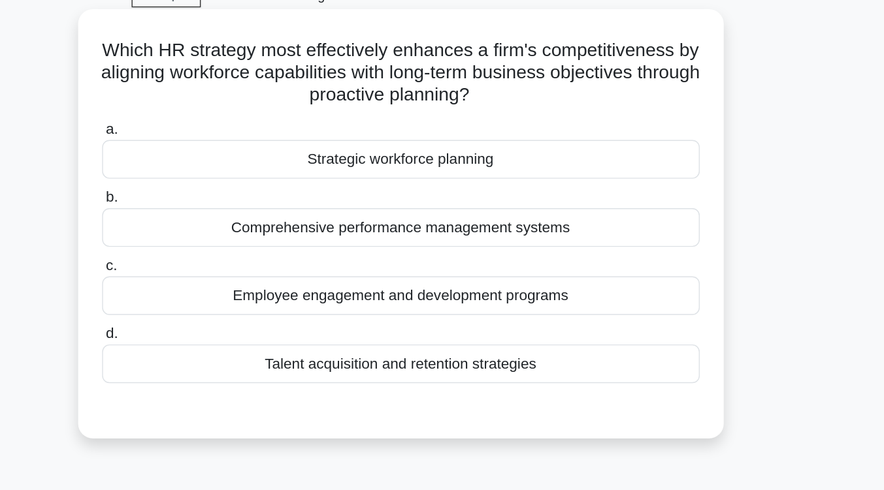
click at [475, 120] on div "Strategic workforce planning" at bounding box center [442, 112] width 423 height 27
click at [231, 96] on input "a. Strategic workforce planning" at bounding box center [231, 92] width 0 height 8
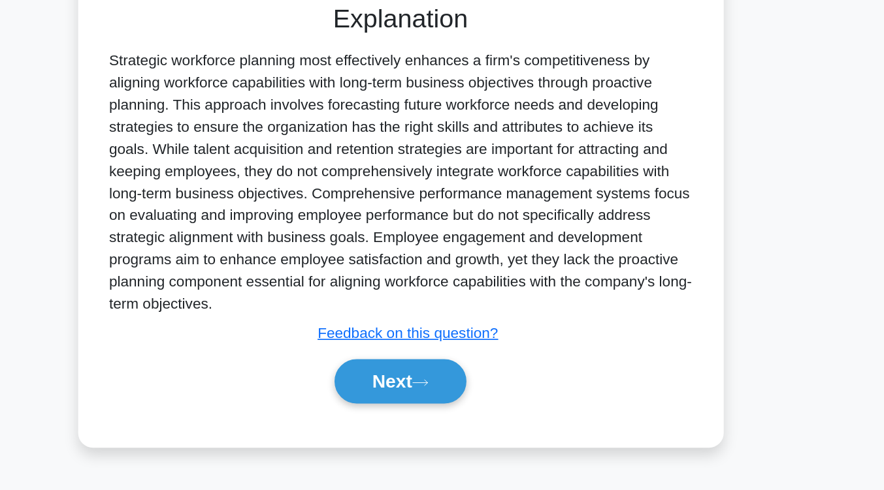
scroll to position [215, 0]
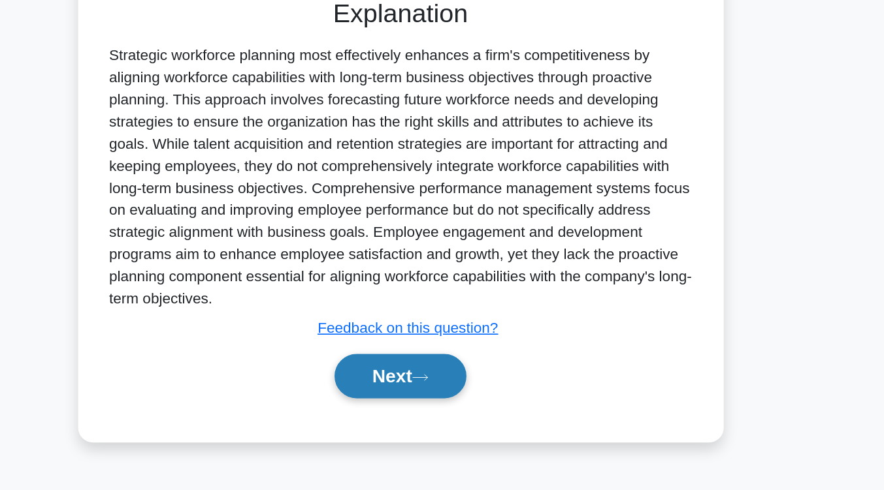
click at [458, 415] on button "Next" at bounding box center [441, 409] width 93 height 31
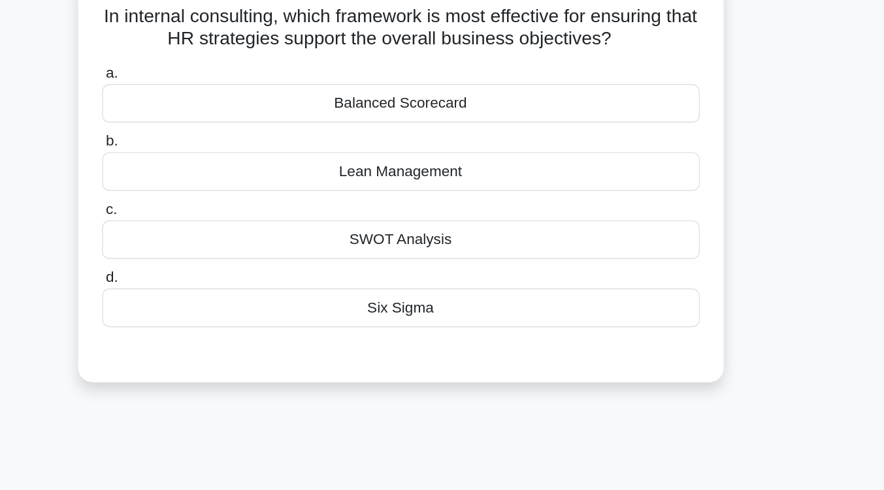
scroll to position [73, 0]
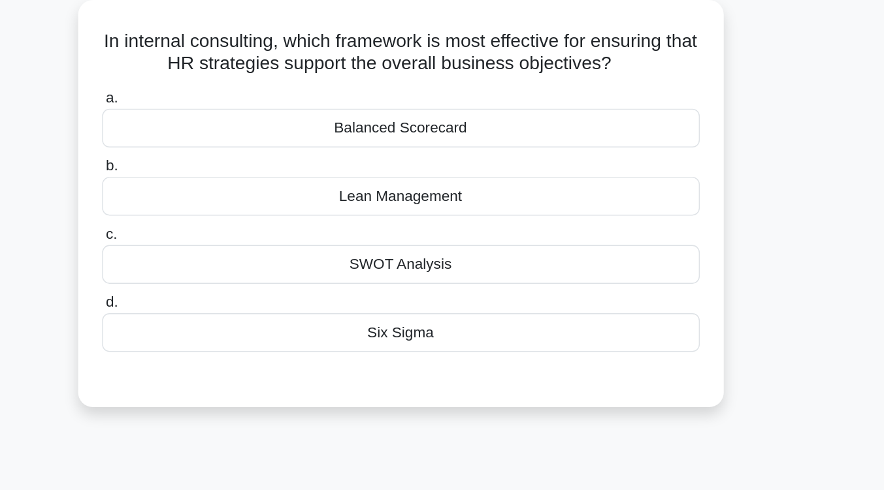
click at [472, 149] on div "Lean Management" at bounding box center [442, 138] width 423 height 27
click at [231, 122] on input "b. Lean Management" at bounding box center [231, 118] width 0 height 8
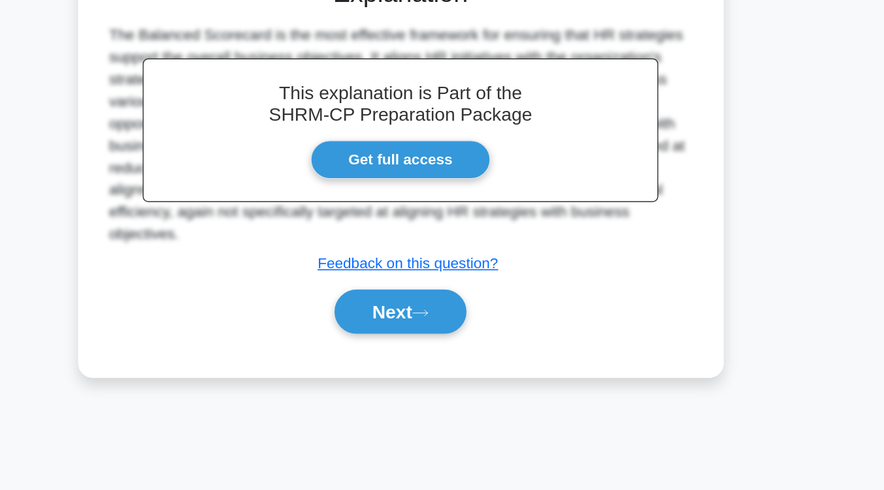
scroll to position [214, 0]
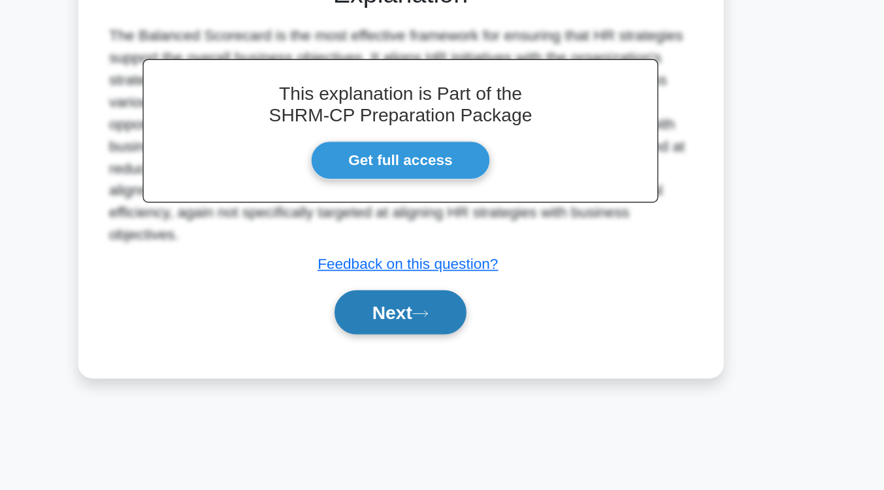
click at [447, 361] on button "Next" at bounding box center [441, 364] width 93 height 31
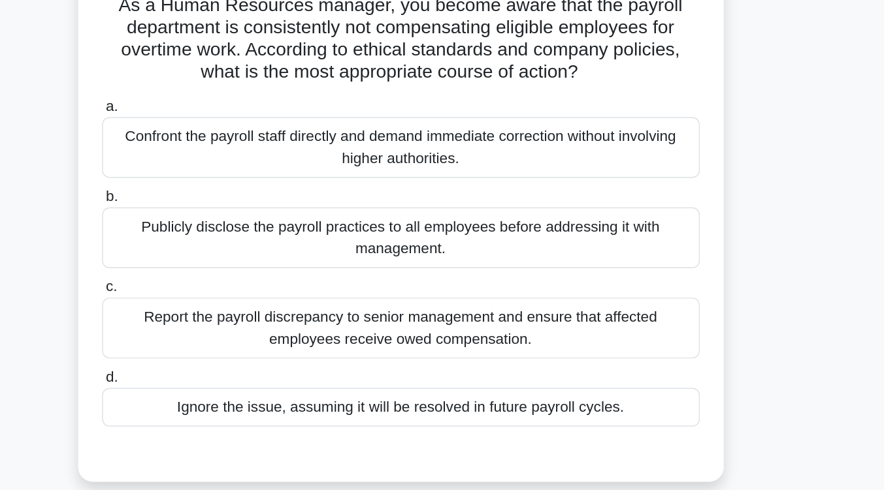
scroll to position [88, 0]
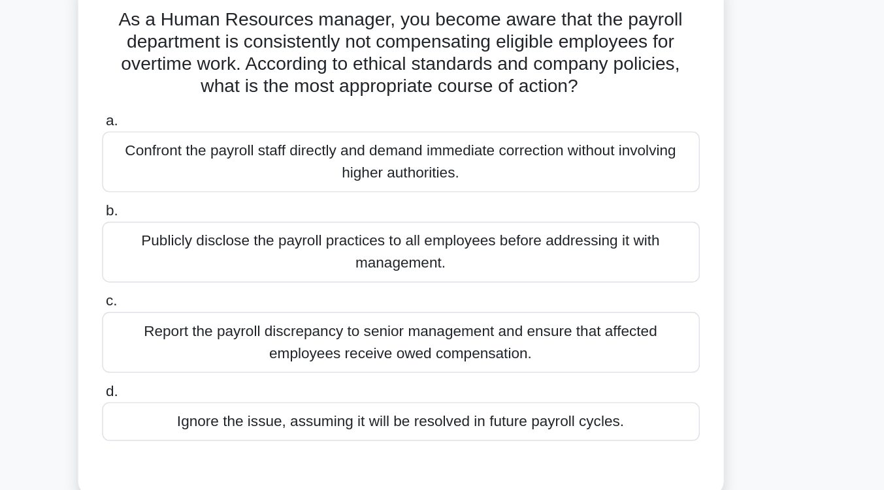
click at [448, 228] on div "Report the payroll discrepancy to senior management and ensure that affected em…" at bounding box center [442, 242] width 423 height 43
click at [231, 218] on input "c. Report the payroll discrepancy to senior management and ensure that affected…" at bounding box center [231, 214] width 0 height 8
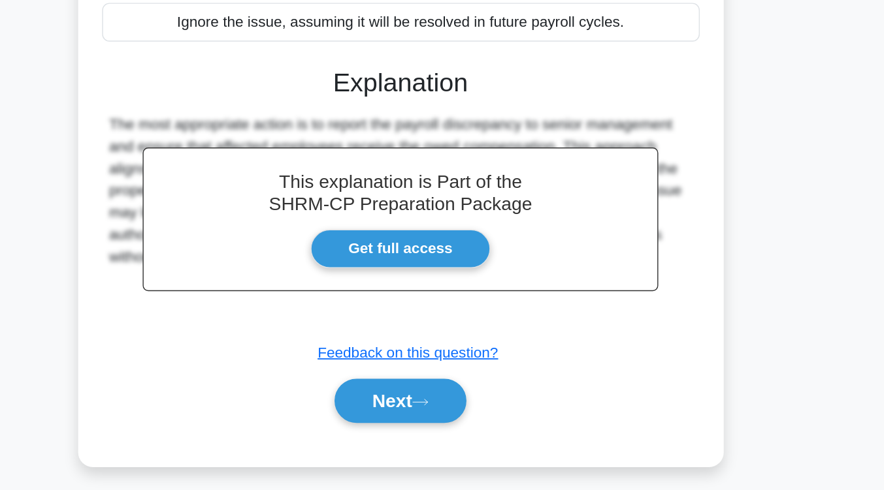
scroll to position [228, 0]
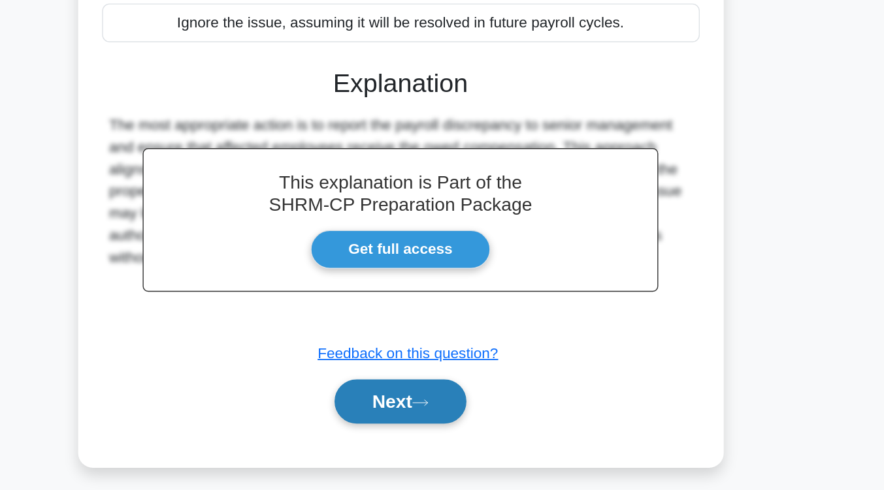
click at [438, 441] on button "Next" at bounding box center [441, 427] width 93 height 31
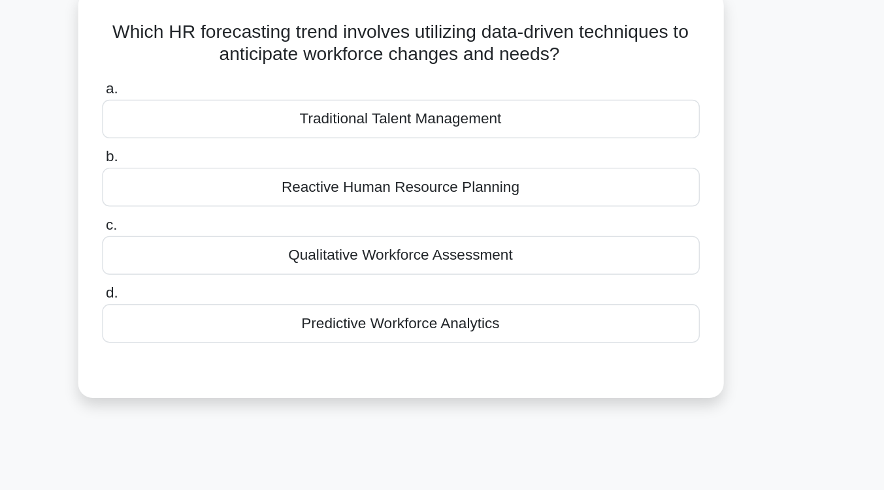
scroll to position [82, 0]
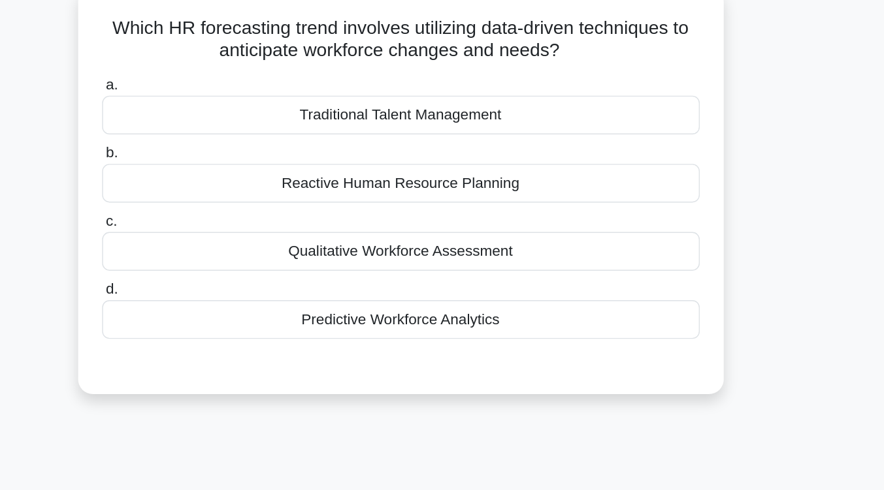
click at [437, 234] on div "Predictive Workforce Analytics" at bounding box center [442, 226] width 423 height 27
click at [231, 210] on input "d. Predictive Workforce Analytics" at bounding box center [231, 205] width 0 height 8
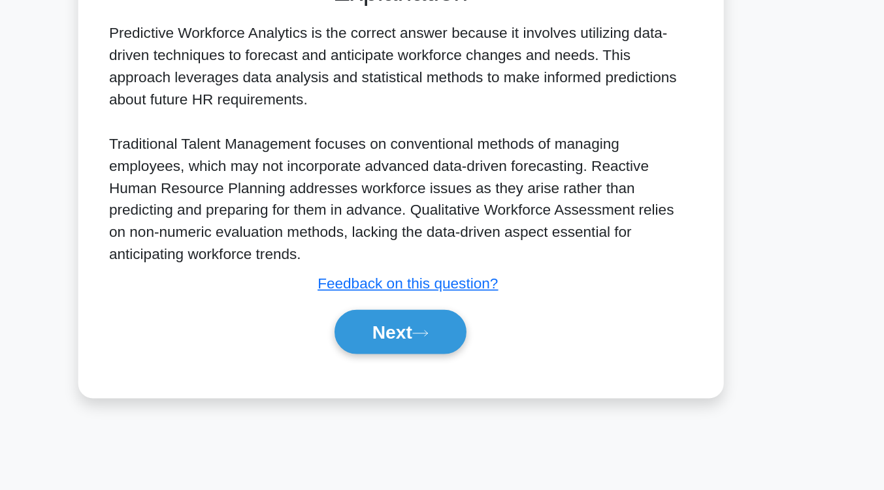
scroll to position [214, 0]
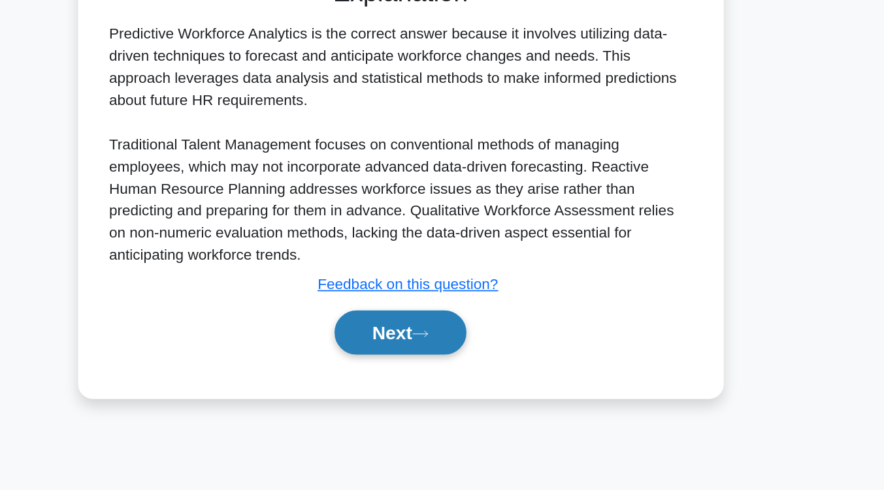
click at [437, 381] on button "Next" at bounding box center [441, 378] width 93 height 31
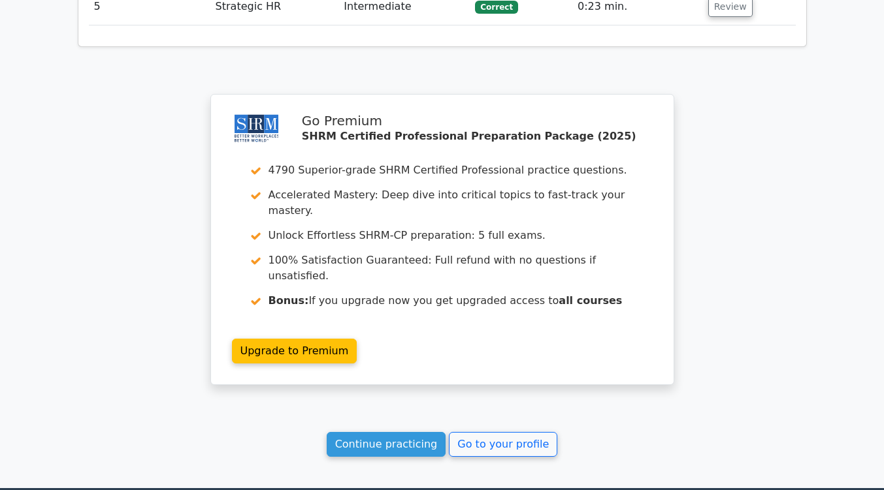
scroll to position [1723, 0]
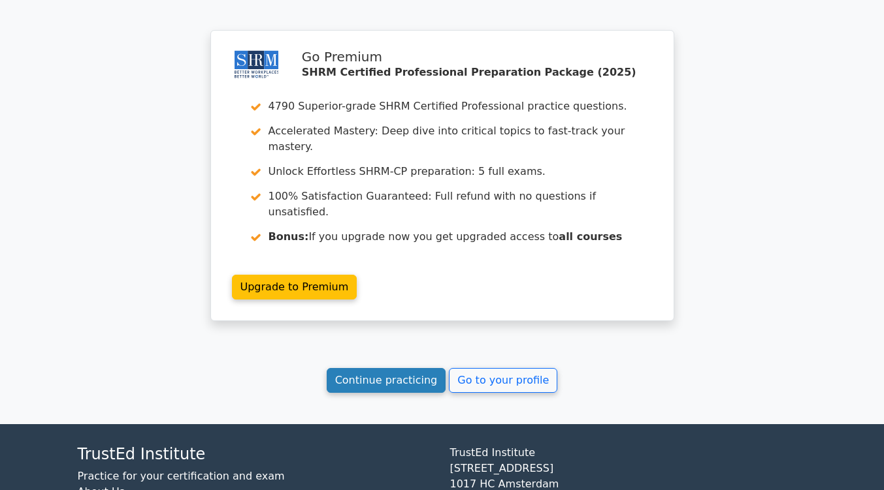
click at [381, 368] on link "Continue practicing" at bounding box center [387, 380] width 120 height 25
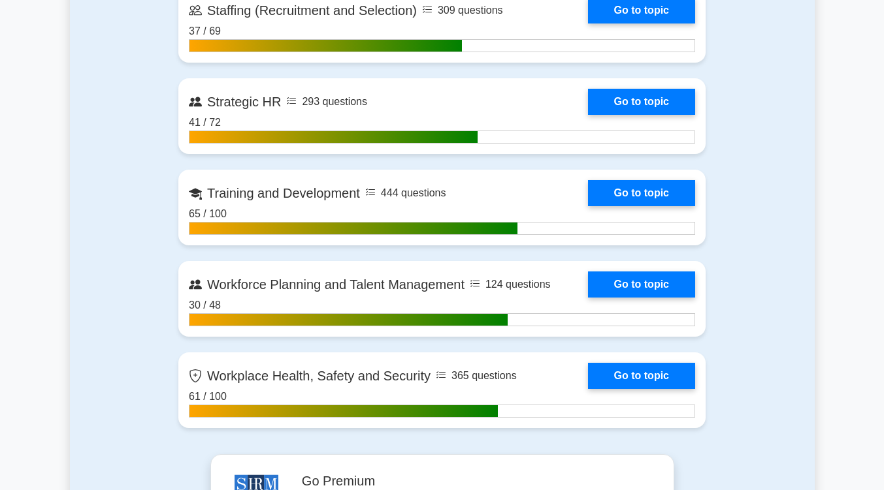
scroll to position [1934, 0]
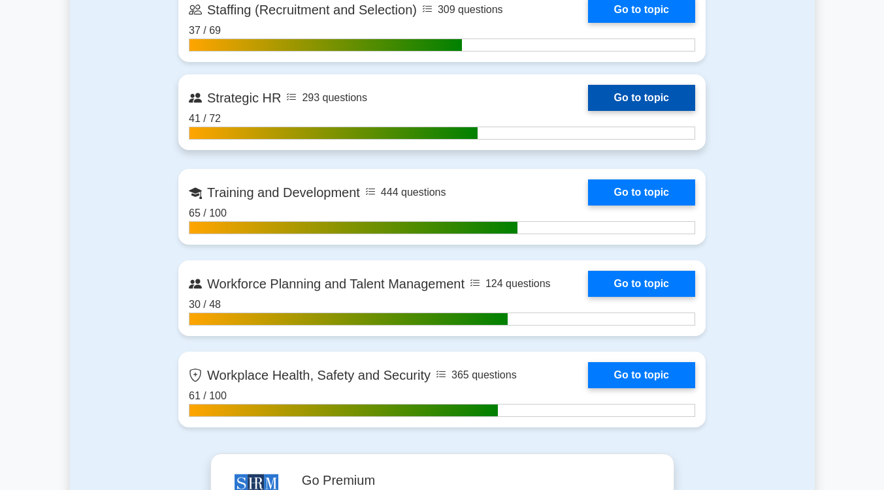
click at [652, 100] on link "Go to topic" at bounding box center [641, 98] width 107 height 26
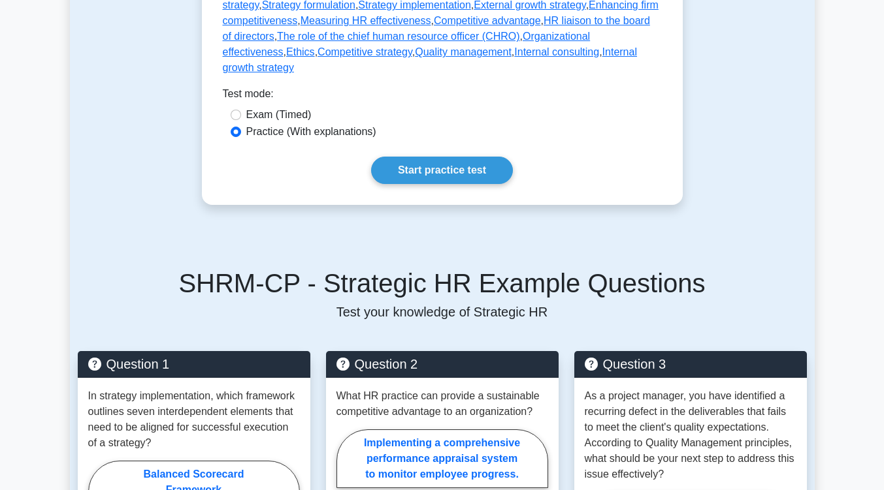
scroll to position [782, 0]
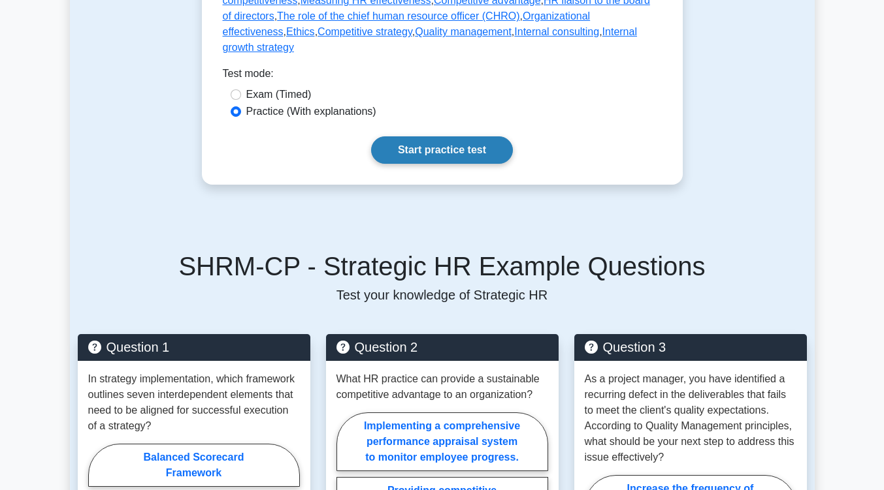
click at [477, 136] on link "Start practice test" at bounding box center [442, 149] width 142 height 27
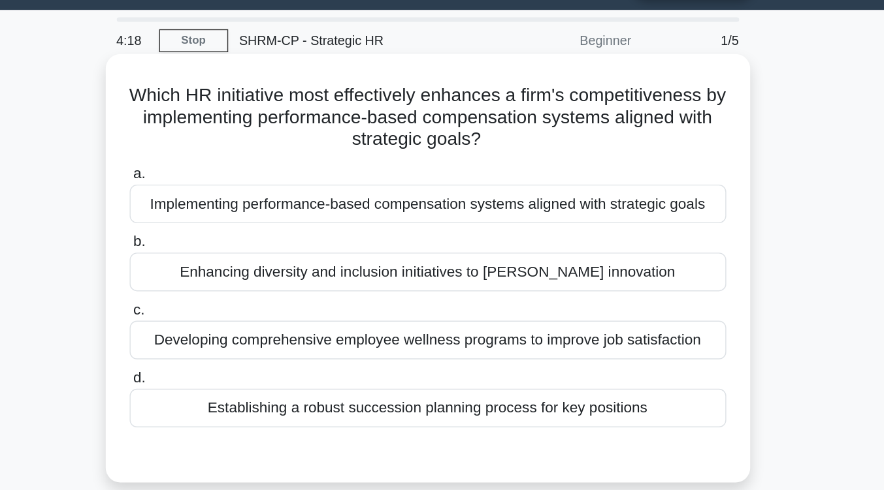
click at [495, 219] on div "Enhancing diversity and inclusion initiatives to [PERSON_NAME] innovation" at bounding box center [442, 227] width 423 height 27
click at [231, 211] on input "b. Enhancing diversity and inclusion initiatives to [PERSON_NAME] innovation" at bounding box center [231, 206] width 0 height 8
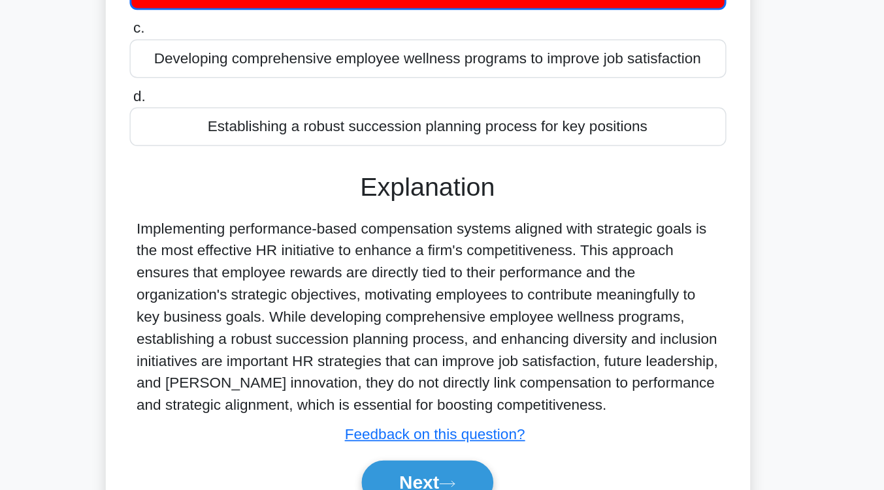
scroll to position [208, 0]
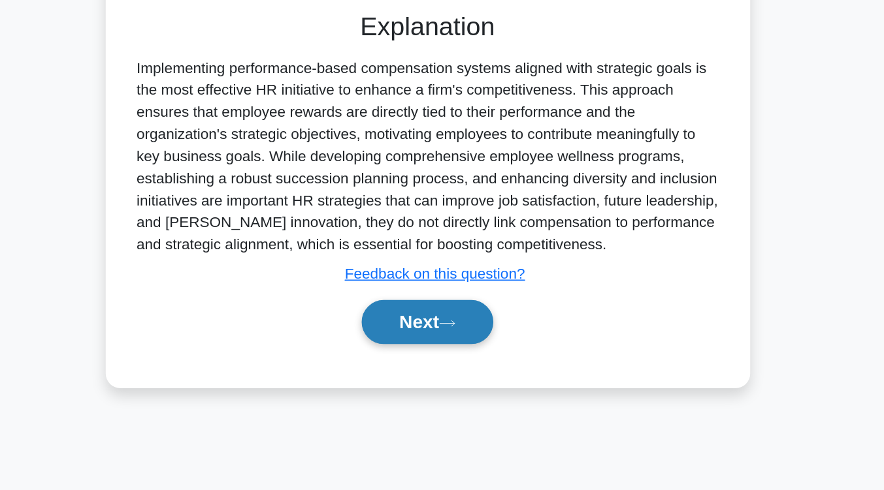
click at [473, 376] on button "Next" at bounding box center [441, 370] width 93 height 31
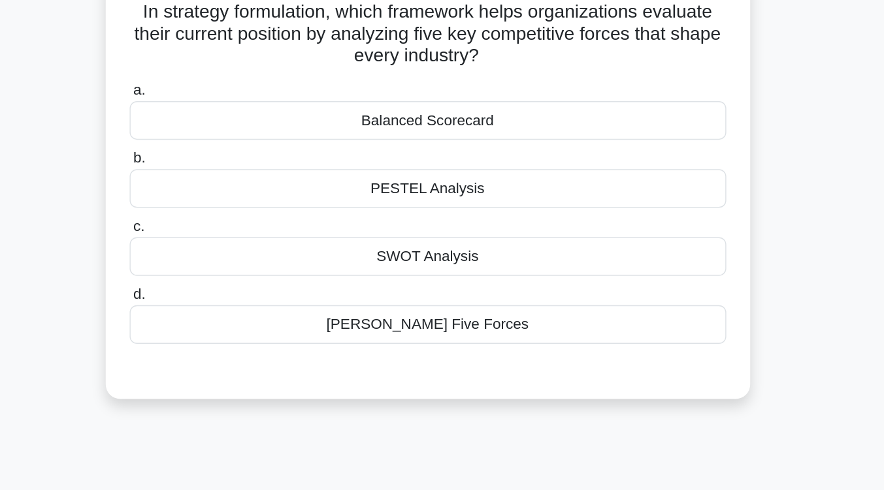
scroll to position [89, 0]
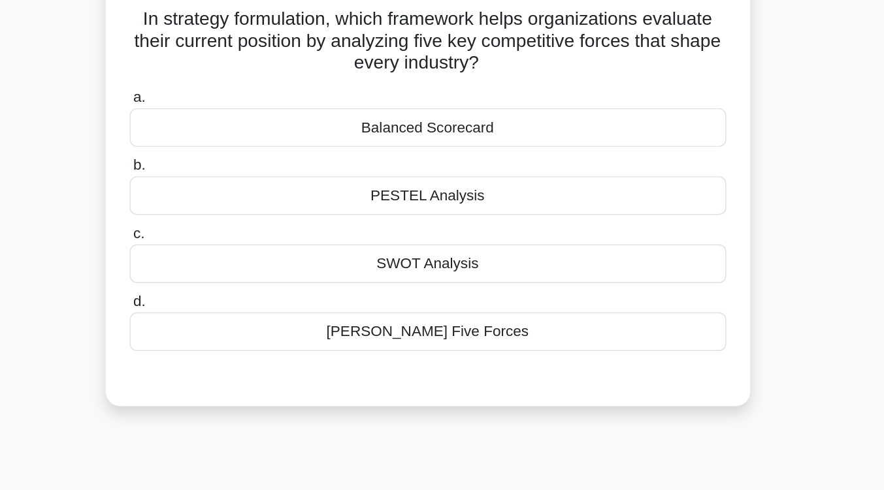
click at [472, 140] on div "PESTEL Analysis" at bounding box center [442, 138] width 423 height 27
click at [231, 122] on input "b. PESTEL Analysis" at bounding box center [231, 118] width 0 height 8
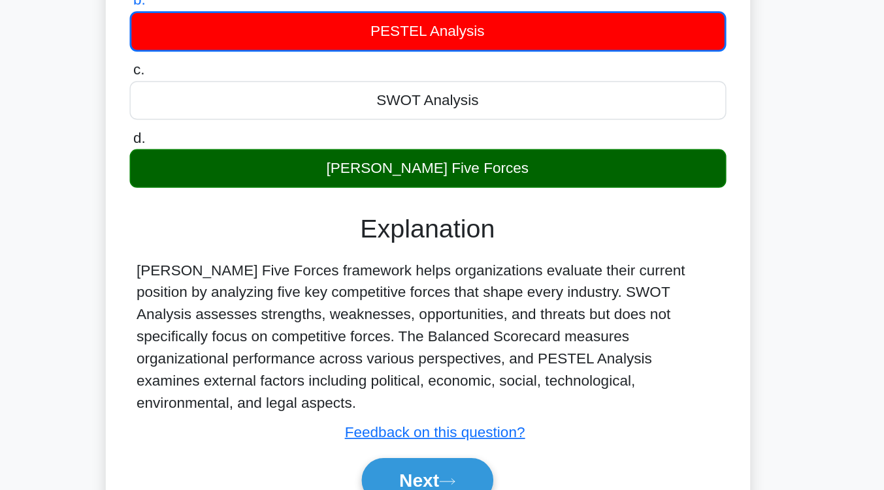
scroll to position [131, 0]
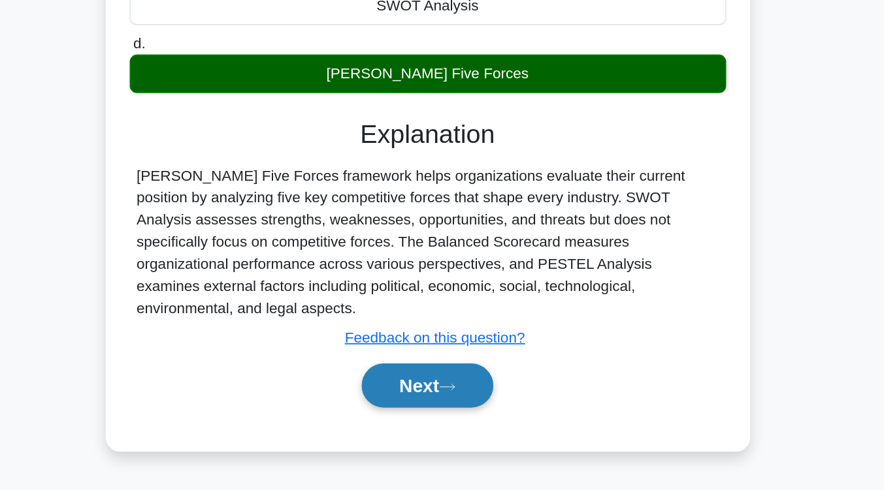
click at [464, 400] on button "Next" at bounding box center [441, 415] width 93 height 31
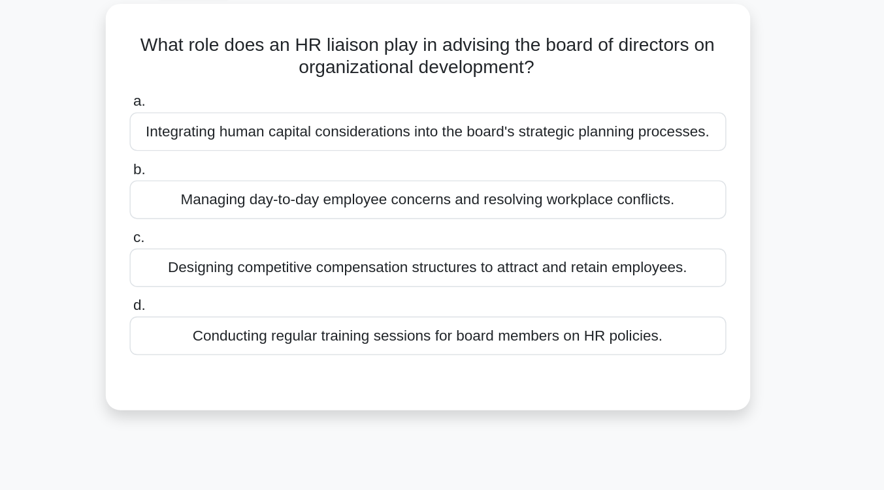
scroll to position [62, 0]
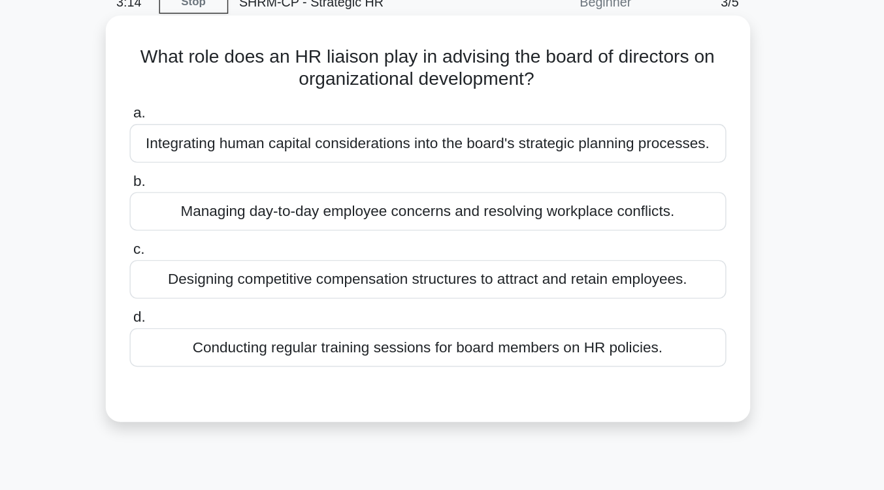
click at [485, 109] on div "Integrating human capital considerations into the board's strategic planning pr…" at bounding box center [442, 101] width 423 height 27
click at [231, 85] on input "a. Integrating human capital considerations into the board's strategic planning…" at bounding box center [231, 80] width 0 height 8
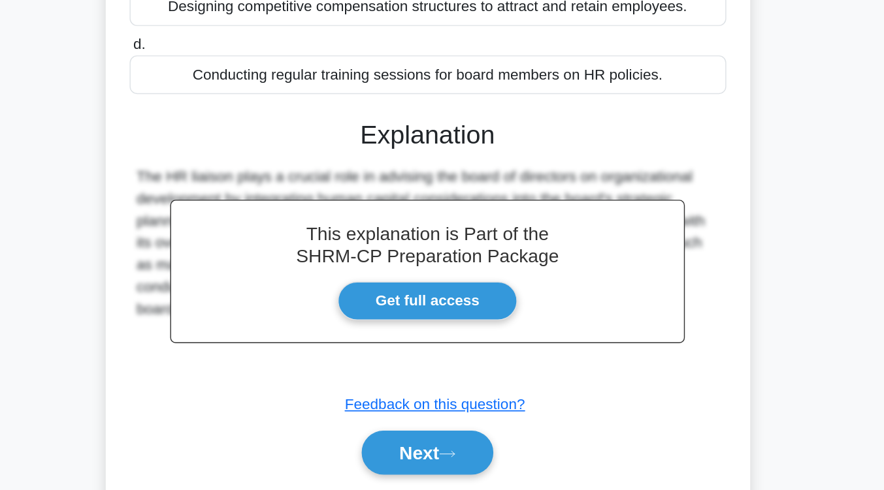
scroll to position [158, 0]
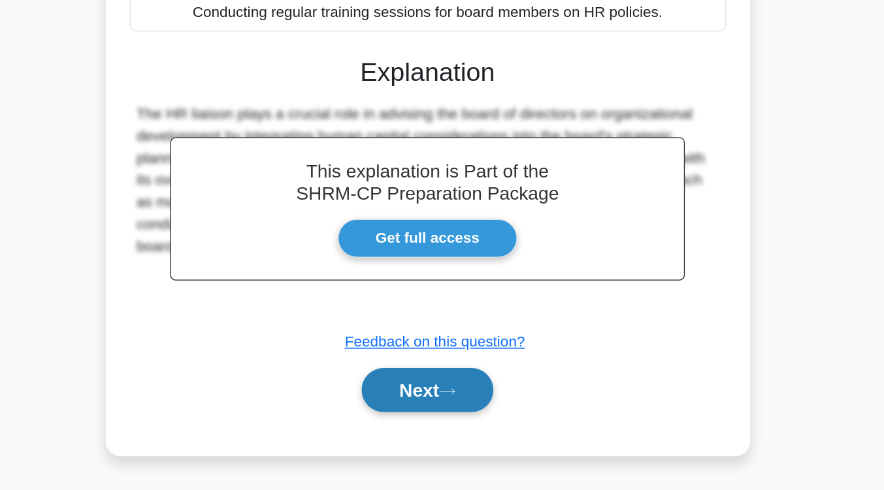
click at [453, 431] on button "Next" at bounding box center [441, 419] width 93 height 31
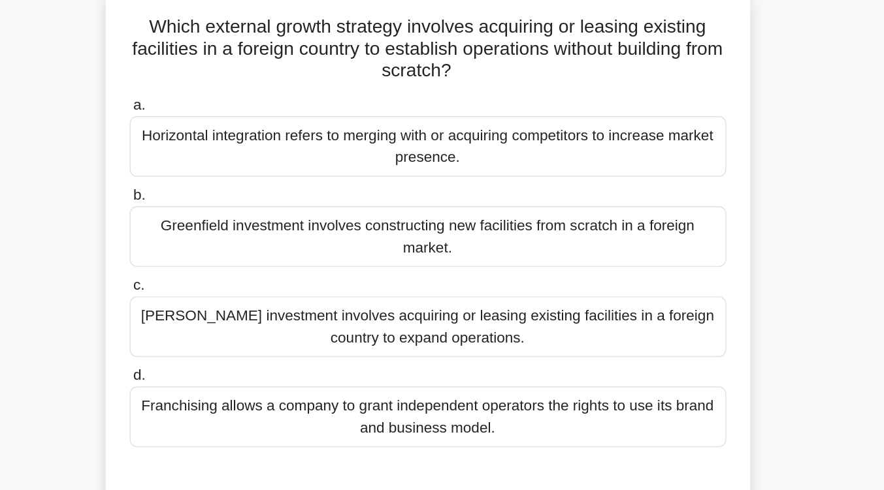
scroll to position [86, 0]
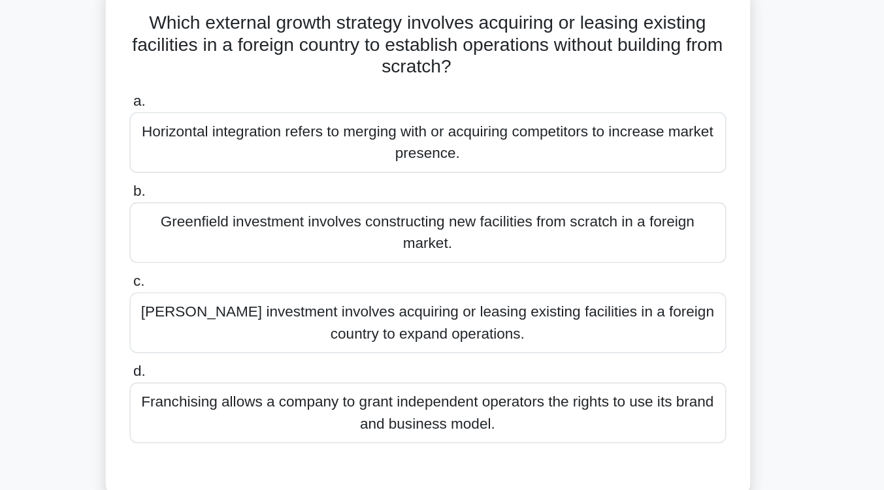
click at [479, 231] on div "Brownfield investment involves acquiring or leasing existing facilities in a fo…" at bounding box center [442, 229] width 423 height 43
click at [231, 204] on input "c. Brownfield investment involves acquiring or leasing existing facilities in a…" at bounding box center [231, 200] width 0 height 8
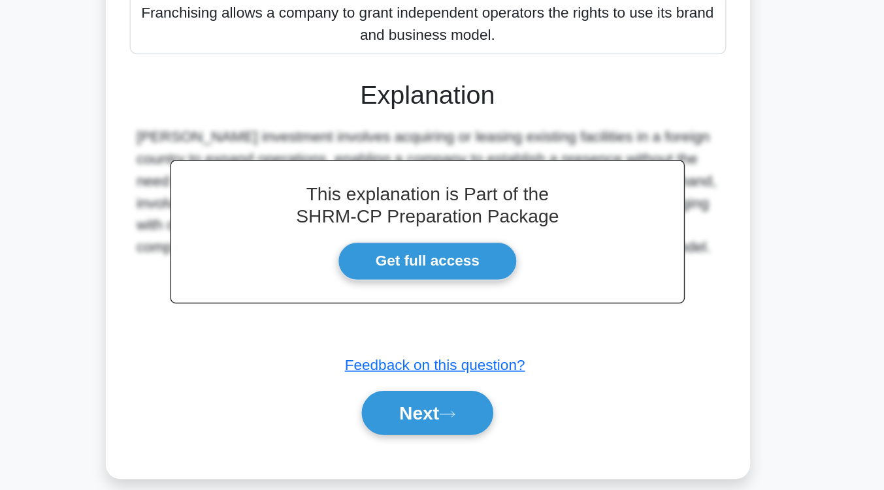
scroll to position [224, 0]
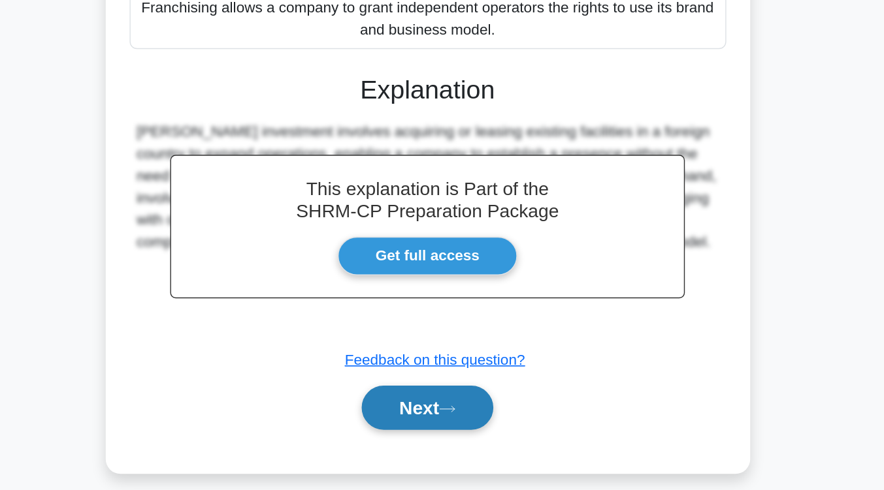
click at [460, 437] on button "Next" at bounding box center [441, 431] width 93 height 31
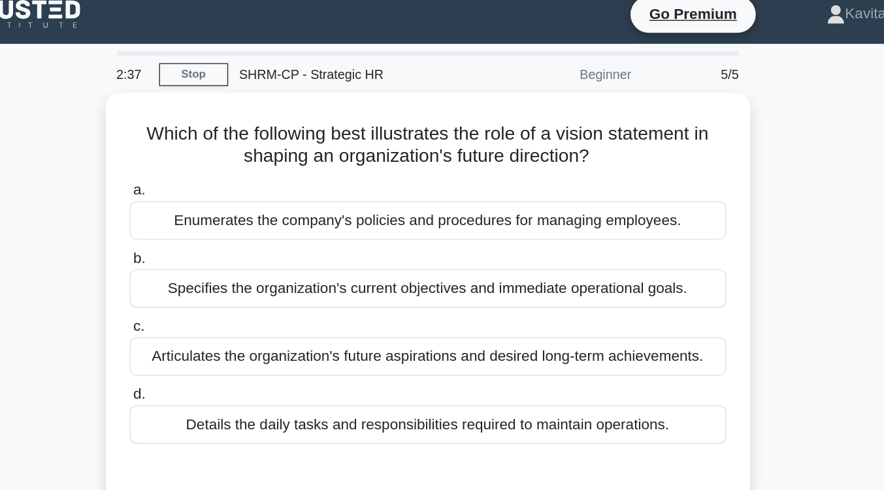
scroll to position [8, 0]
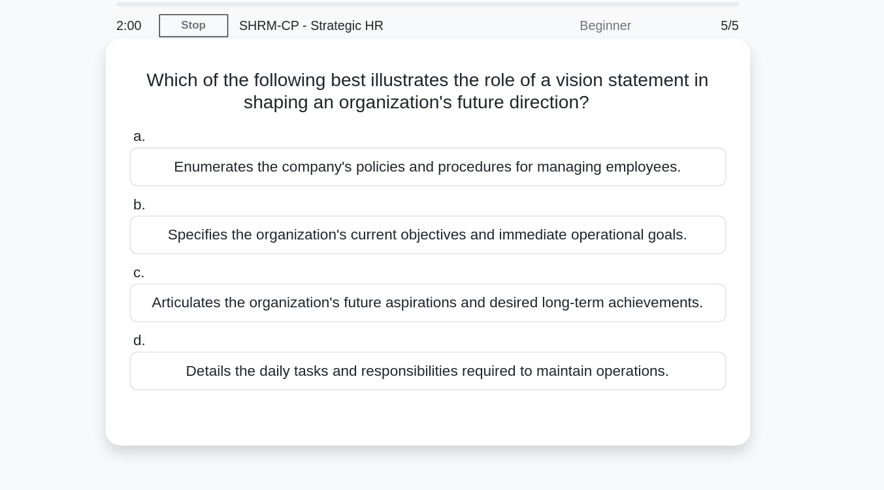
click at [473, 257] on div "Articulates the organization's future aspirations and desired long-term achieve…" at bounding box center [442, 252] width 423 height 27
click at [231, 236] on input "c. Articulates the organization's future aspirations and desired long-term achi…" at bounding box center [231, 231] width 0 height 8
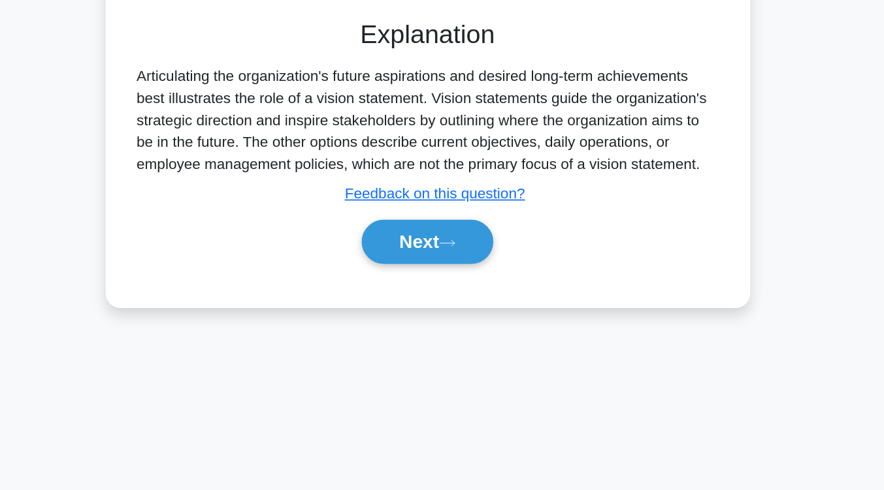
scroll to position [215, 0]
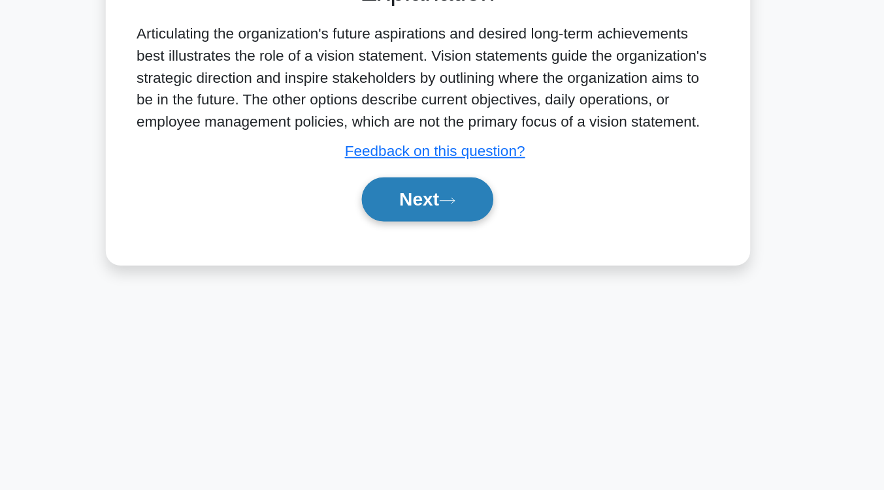
click at [451, 294] on button "Next" at bounding box center [441, 283] width 93 height 31
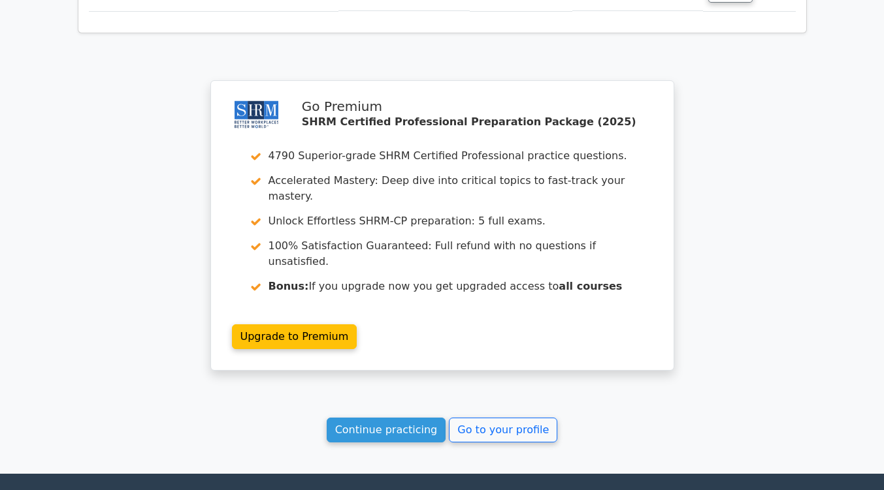
scroll to position [1758, 0]
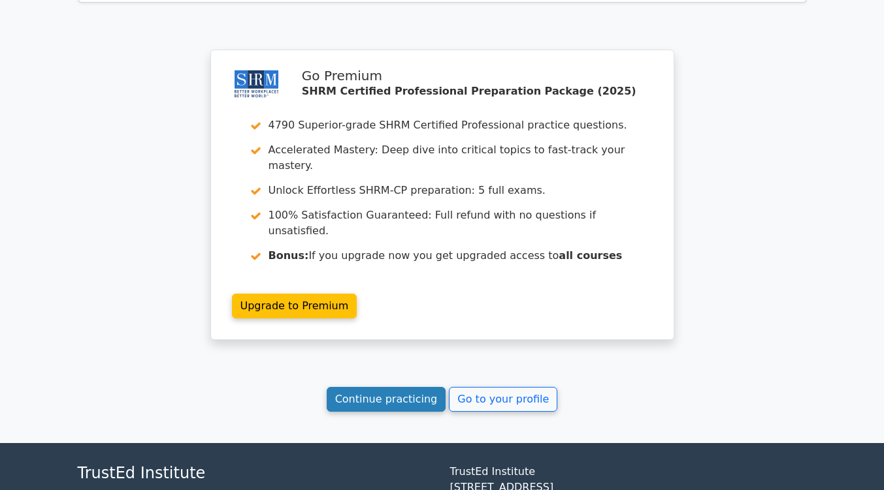
click at [399, 387] on link "Continue practicing" at bounding box center [387, 399] width 120 height 25
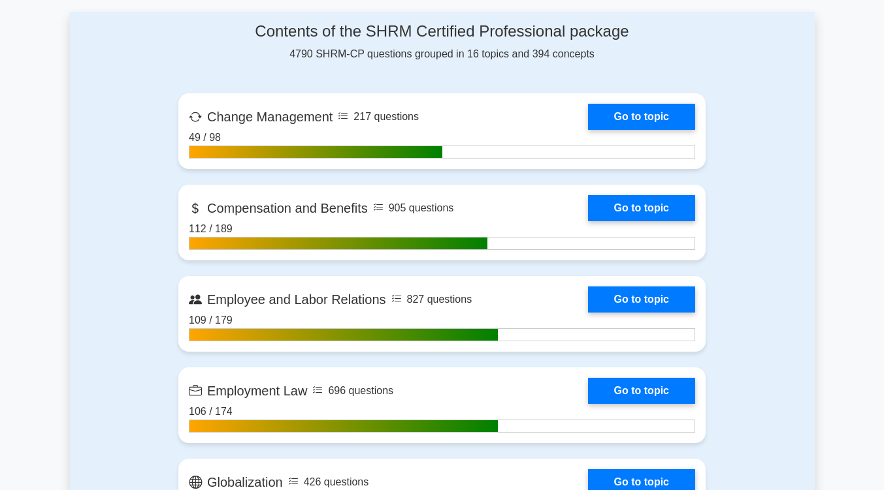
scroll to position [823, 0]
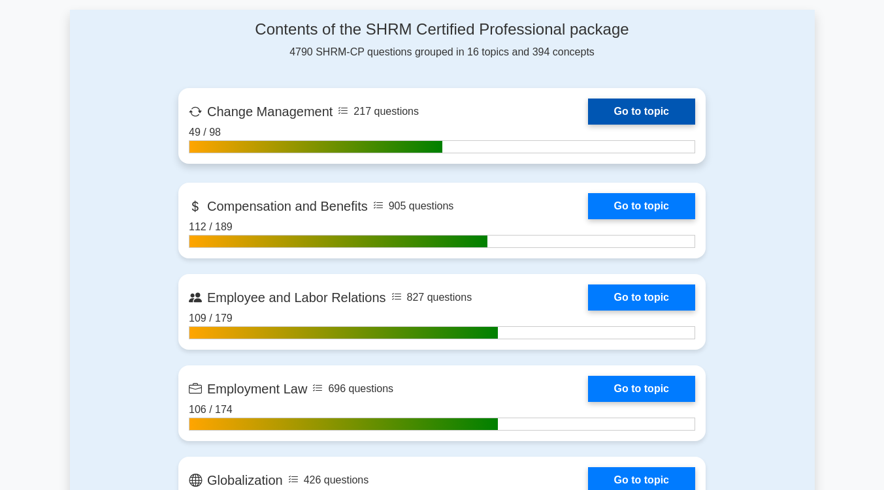
click at [645, 111] on link "Go to topic" at bounding box center [641, 112] width 107 height 26
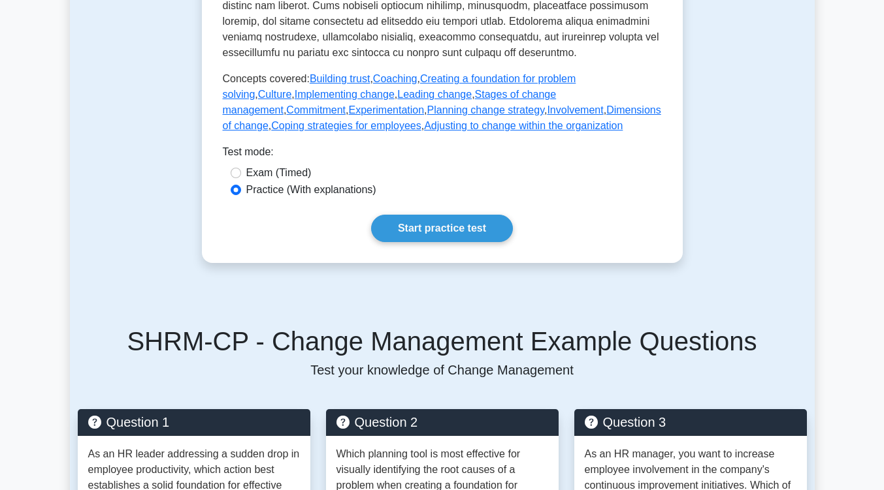
scroll to position [663, 0]
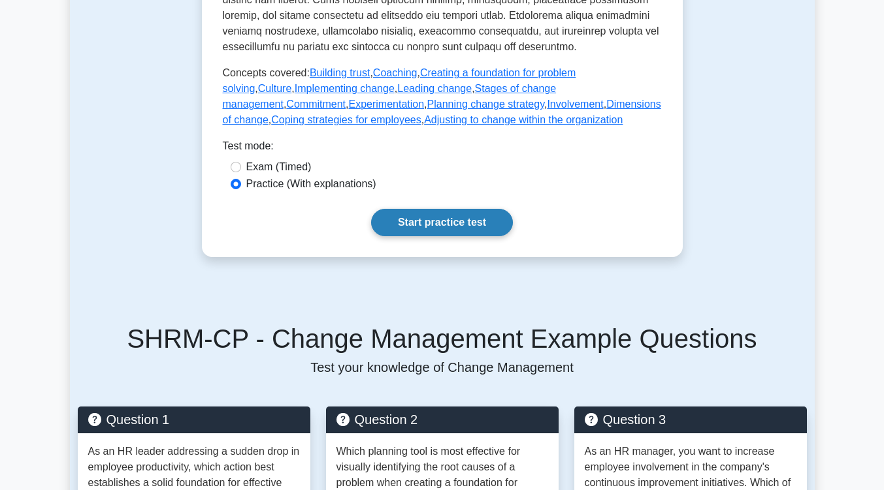
click at [446, 236] on link "Start practice test" at bounding box center [442, 222] width 142 height 27
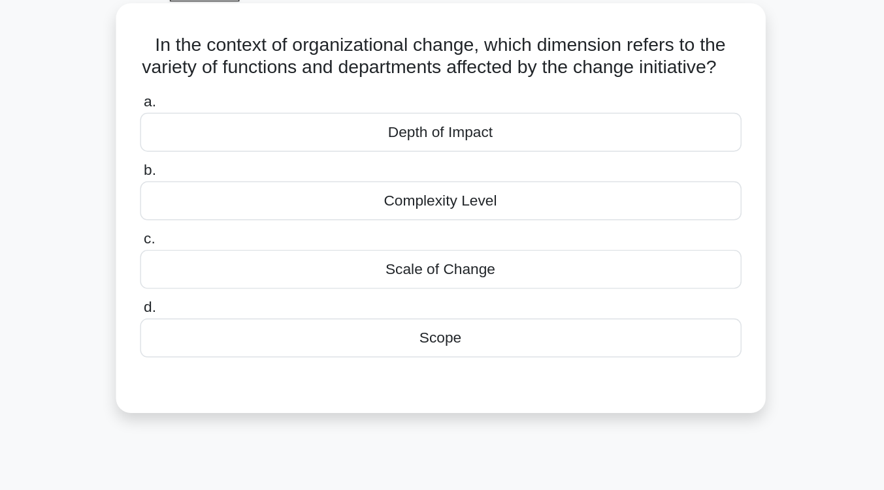
click at [437, 323] on div "Scope" at bounding box center [442, 308] width 423 height 27
click at [231, 292] on input "d. Scope" at bounding box center [231, 287] width 0 height 8
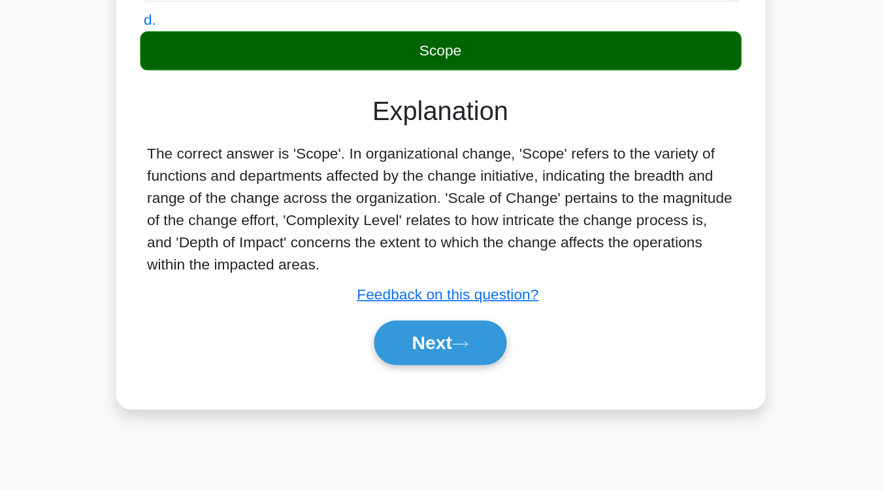
scroll to position [172, 0]
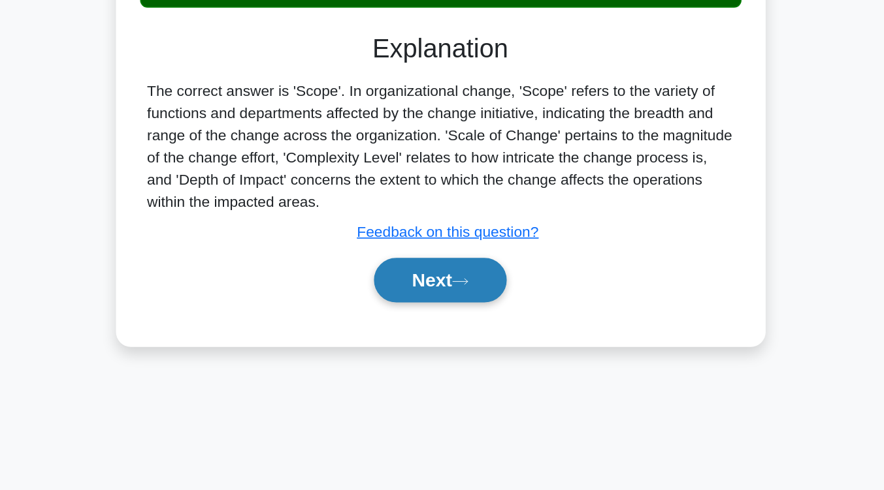
click at [424, 358] on button "Next" at bounding box center [441, 342] width 93 height 31
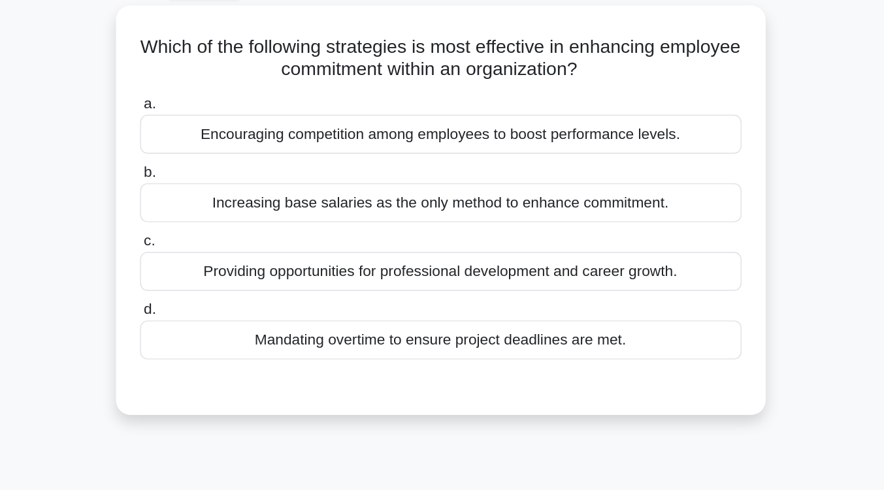
scroll to position [72, 0]
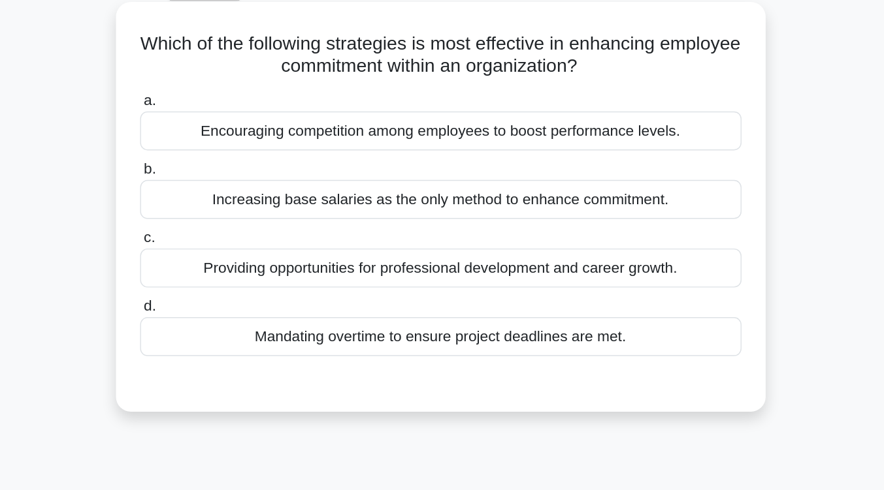
click at [427, 195] on div "Providing opportunities for professional development and career growth." at bounding box center [442, 188] width 423 height 27
click at [231, 172] on input "c. Providing opportunities for professional development and career growth." at bounding box center [231, 167] width 0 height 8
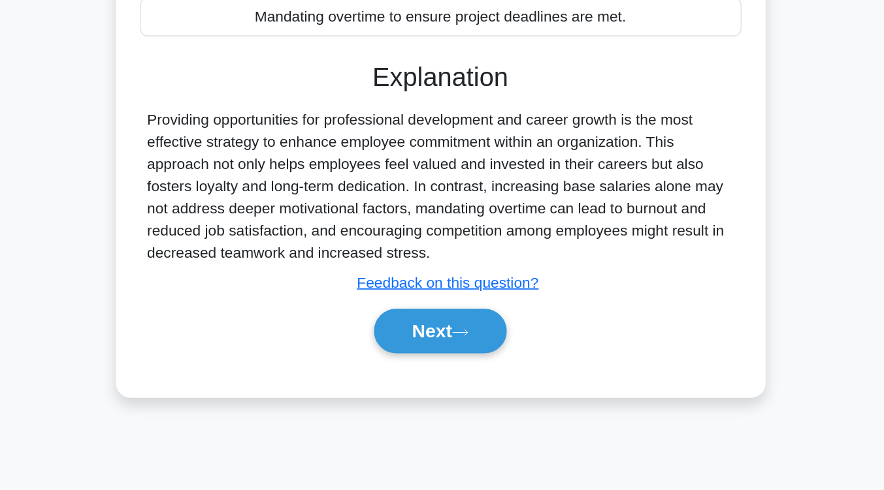
scroll to position [174, 0]
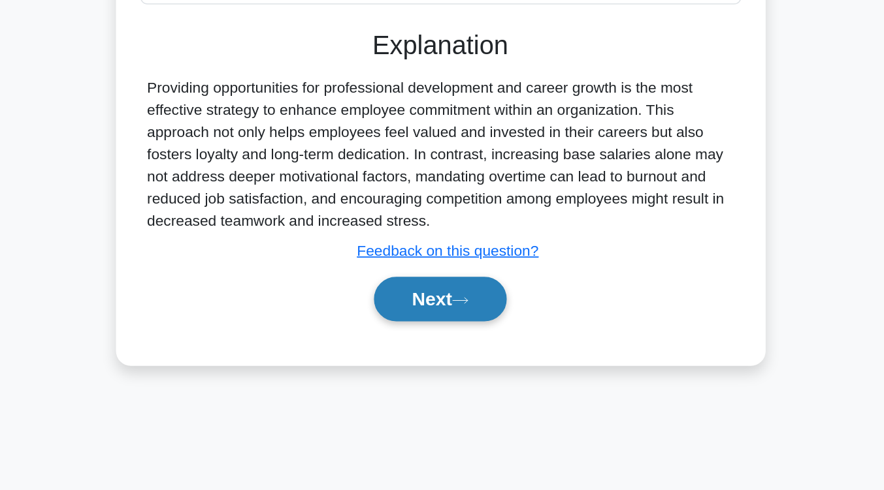
click at [427, 361] on button "Next" at bounding box center [441, 355] width 93 height 31
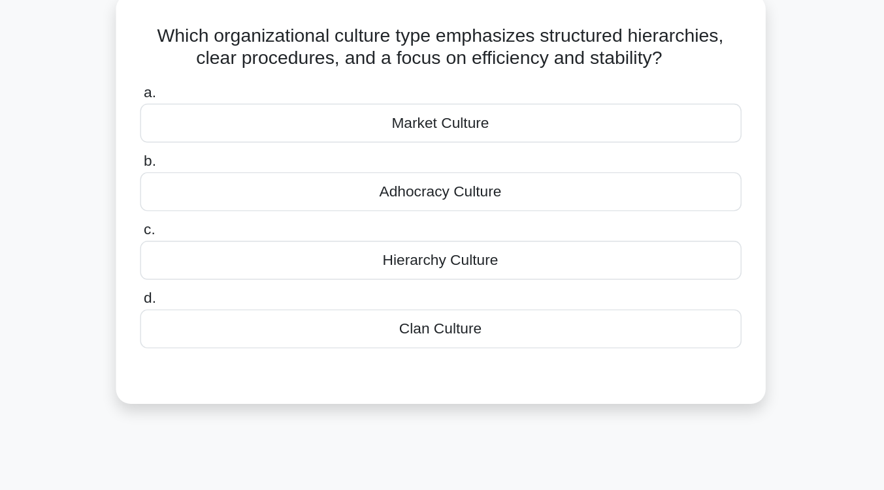
scroll to position [52, 0]
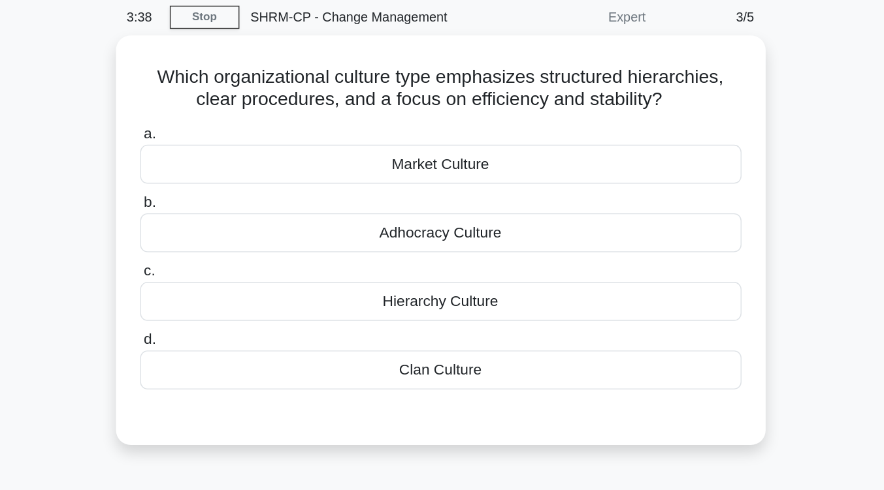
click at [427, 216] on div "Hierarchy Culture" at bounding box center [442, 212] width 423 height 27
click at [231, 195] on input "c. Hierarchy Culture" at bounding box center [231, 191] width 0 height 8
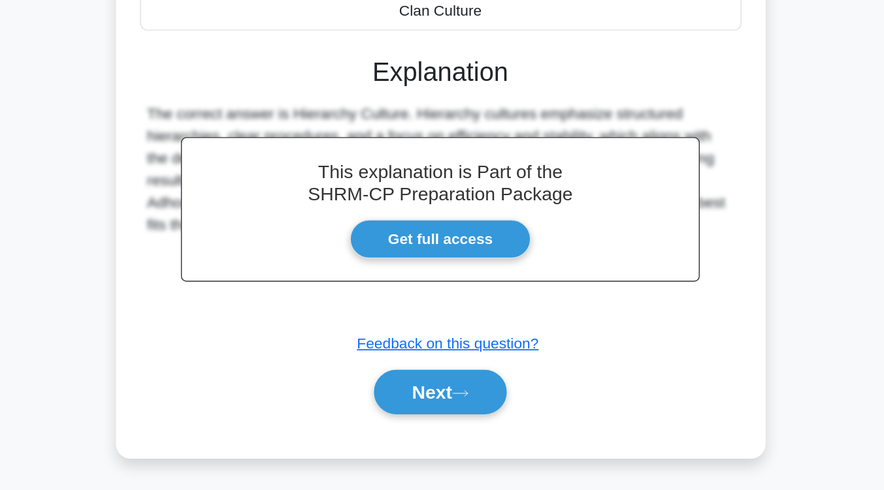
scroll to position [165, 0]
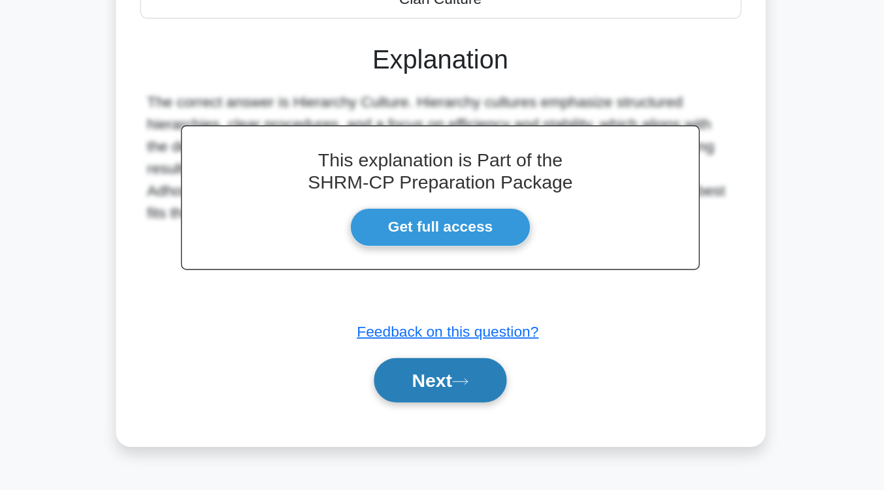
click at [426, 412] on button "Next" at bounding box center [441, 412] width 93 height 31
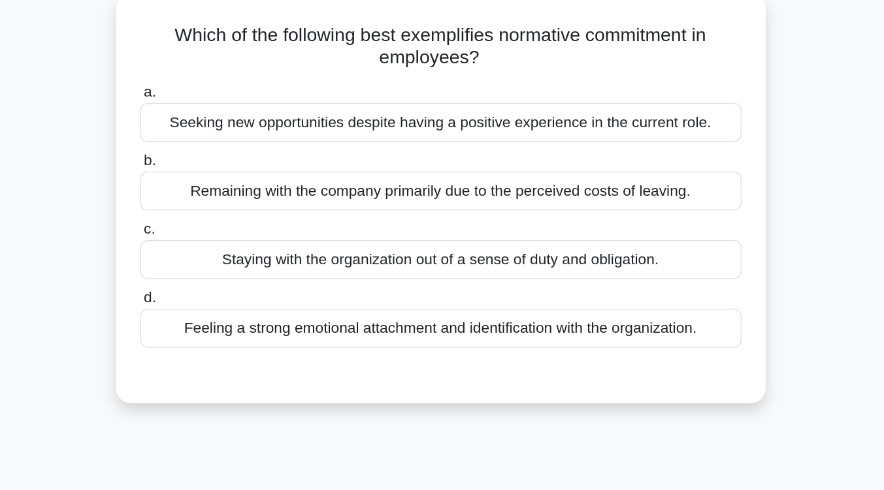
scroll to position [76, 0]
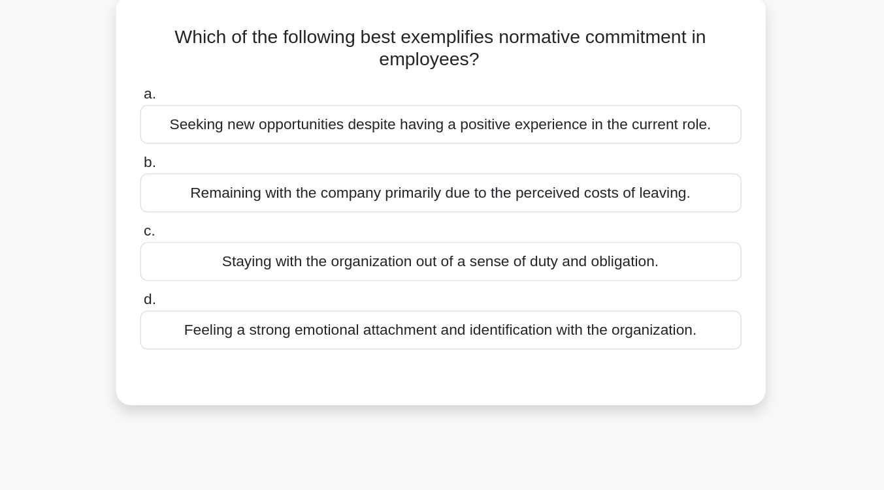
click at [441, 239] on div "Feeling a strong emotional attachment and identification with the organization." at bounding box center [442, 232] width 423 height 27
click at [231, 216] on input "d. Feeling a strong emotional attachment and identification with the organizati…" at bounding box center [231, 211] width 0 height 8
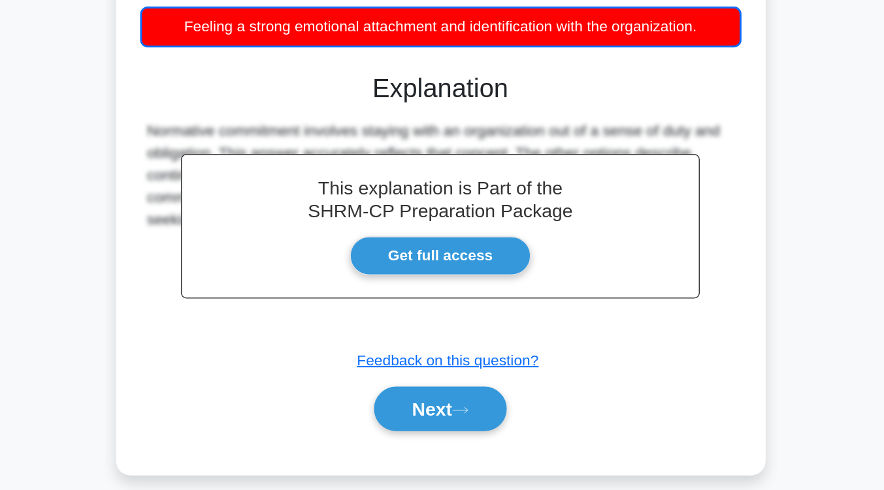
scroll to position [149, 0]
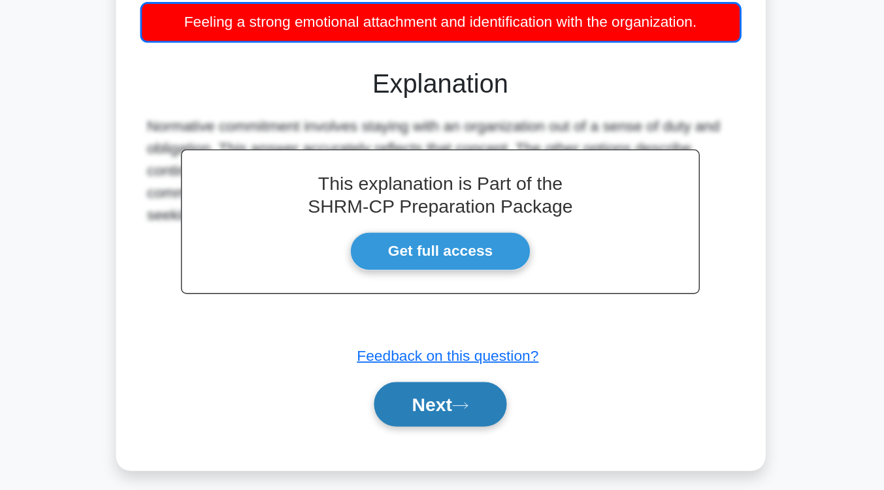
click at [445, 429] on button "Next" at bounding box center [441, 429] width 93 height 31
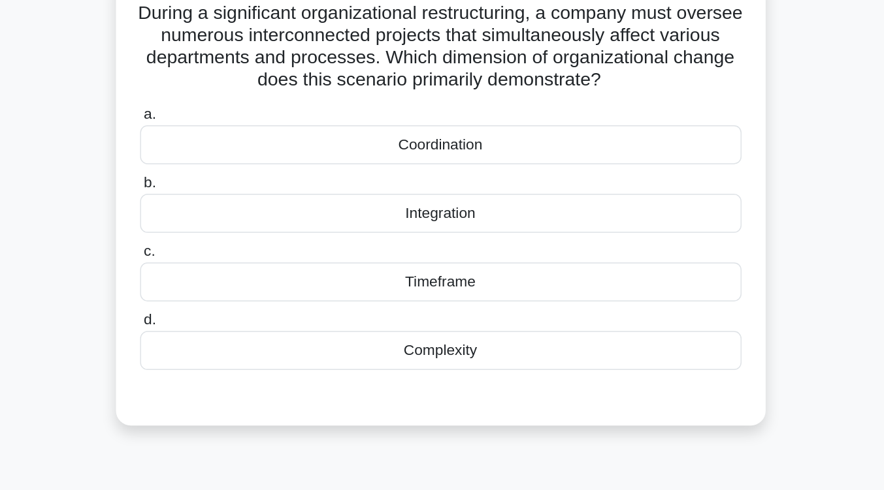
scroll to position [94, 0]
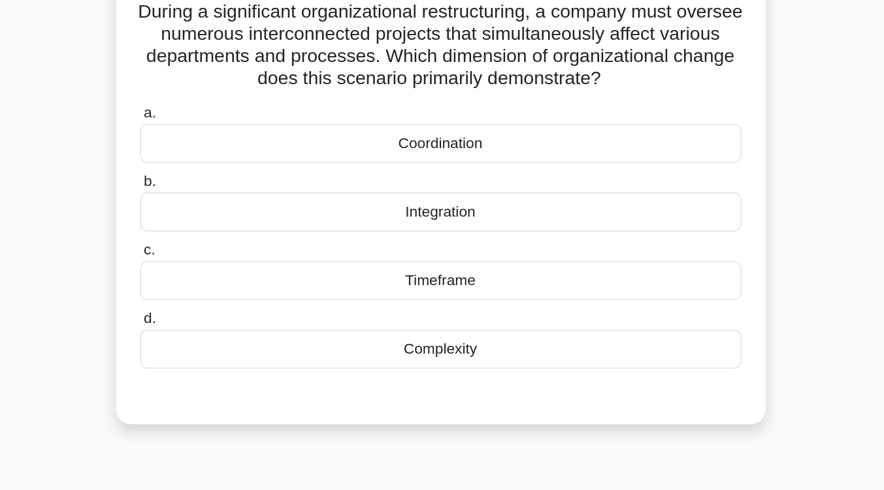
click at [446, 252] on div "Complexity" at bounding box center [442, 246] width 423 height 27
click at [231, 229] on input "d. Complexity" at bounding box center [231, 225] width 0 height 8
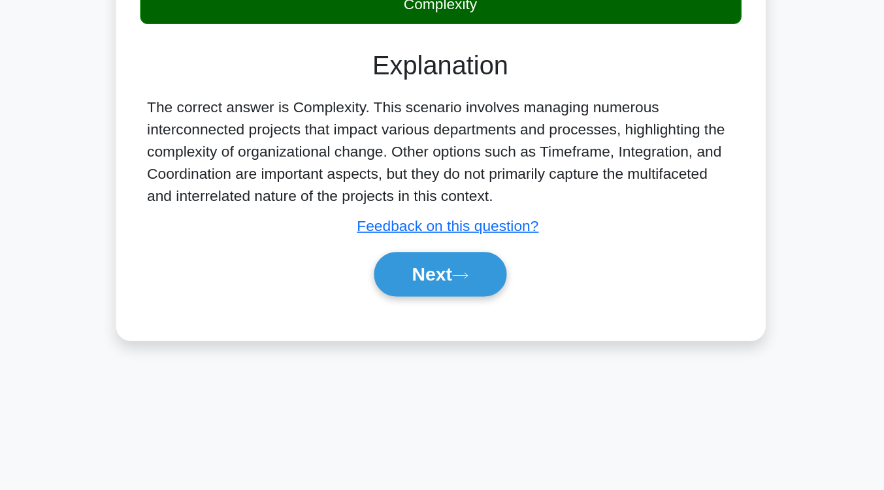
scroll to position [193, 0]
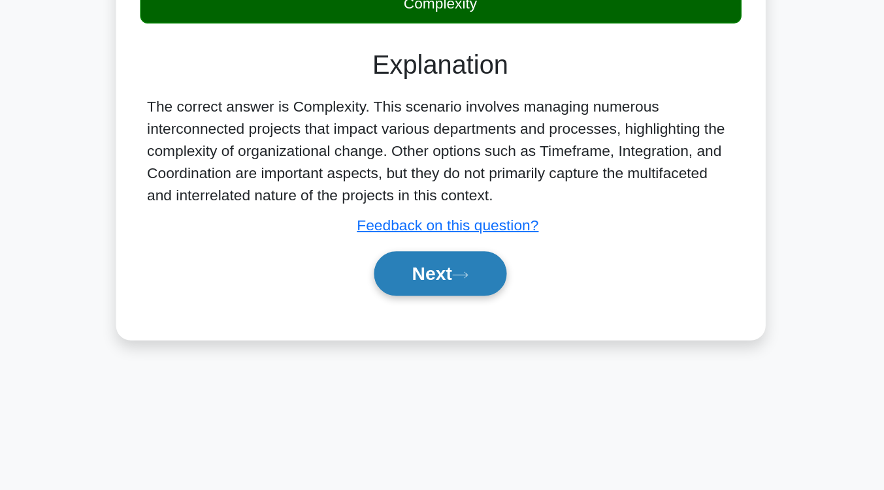
click at [426, 347] on button "Next" at bounding box center [441, 337] width 93 height 31
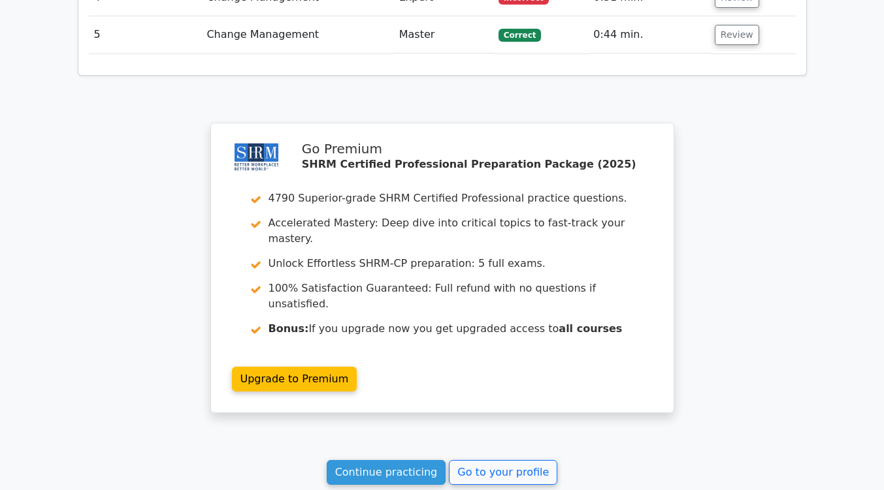
scroll to position [1702, 0]
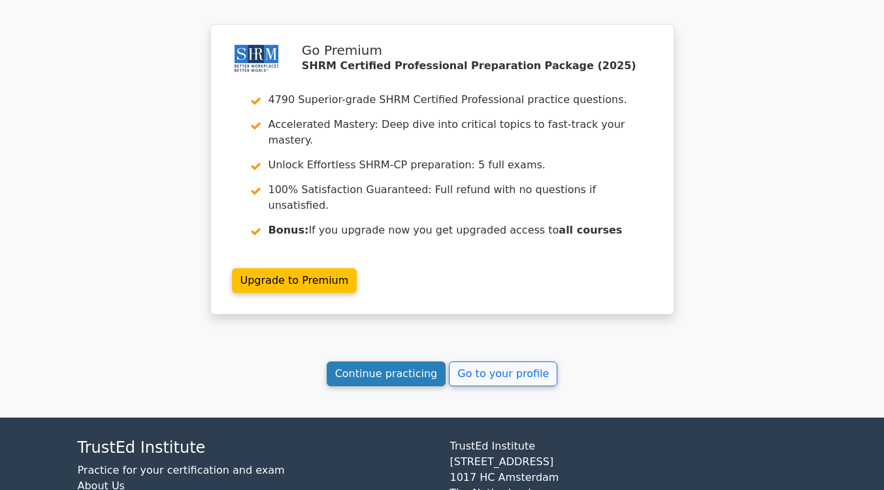
click at [403, 362] on link "Continue practicing" at bounding box center [387, 374] width 120 height 25
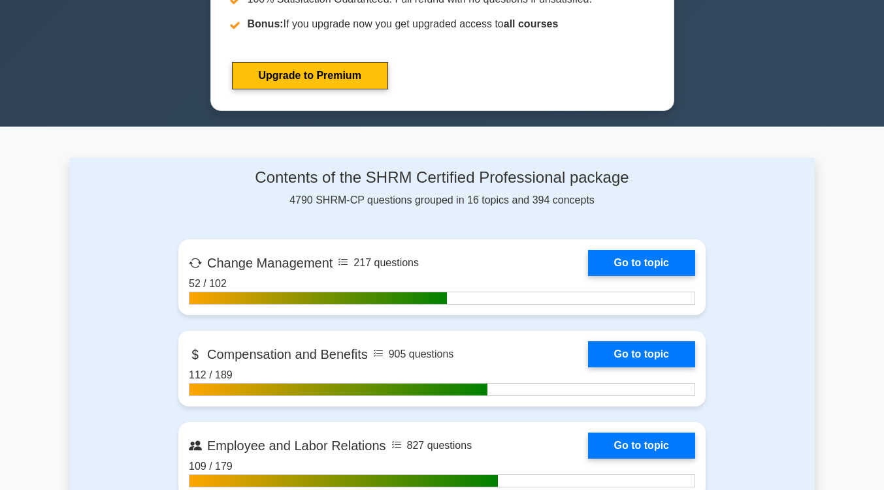
scroll to position [675, 0]
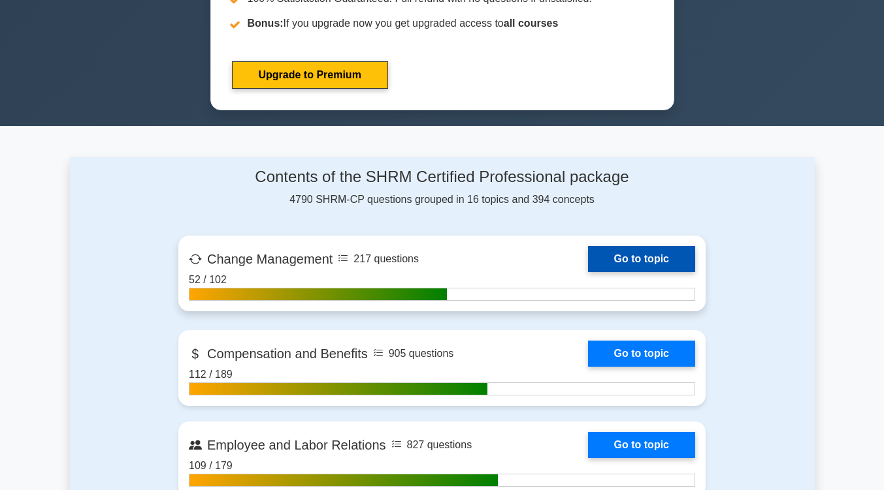
click at [649, 257] on link "Go to topic" at bounding box center [641, 259] width 107 height 26
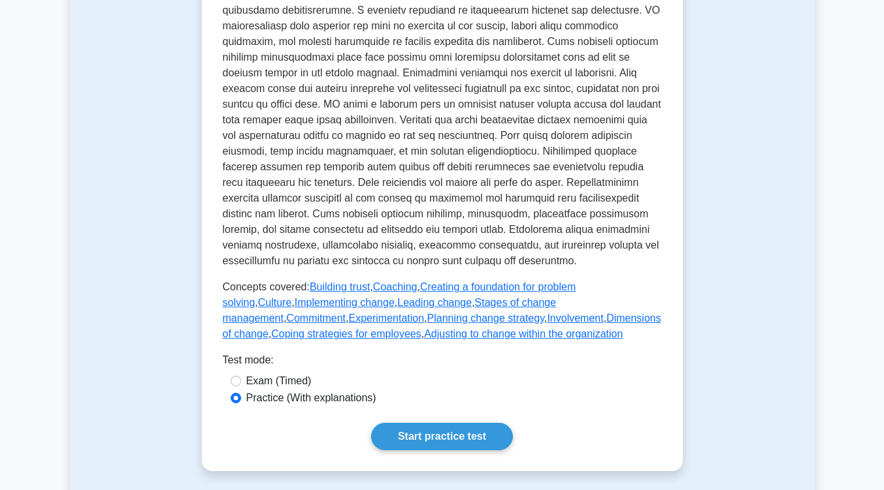
scroll to position [795, 0]
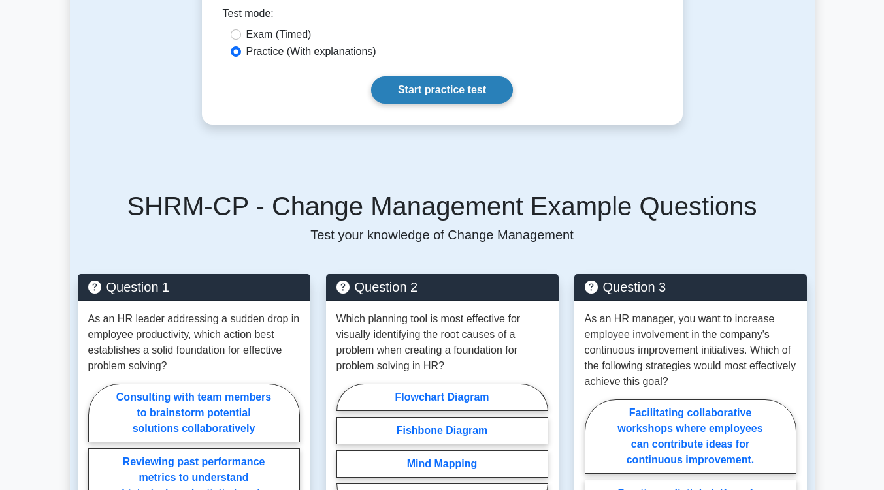
click at [457, 104] on link "Start practice test" at bounding box center [442, 89] width 142 height 27
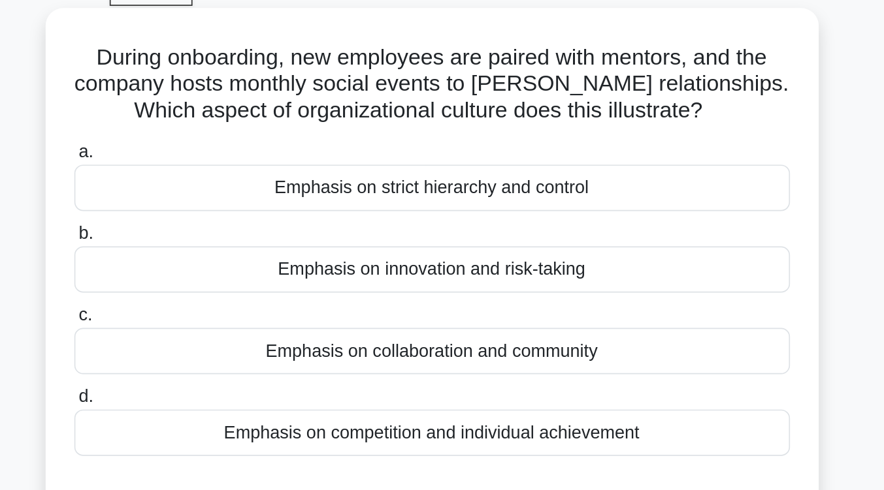
click at [475, 275] on div "Emphasis on collaboration and community" at bounding box center [442, 276] width 423 height 27
click at [231, 259] on input "c. Emphasis on collaboration and community" at bounding box center [231, 255] width 0 height 8
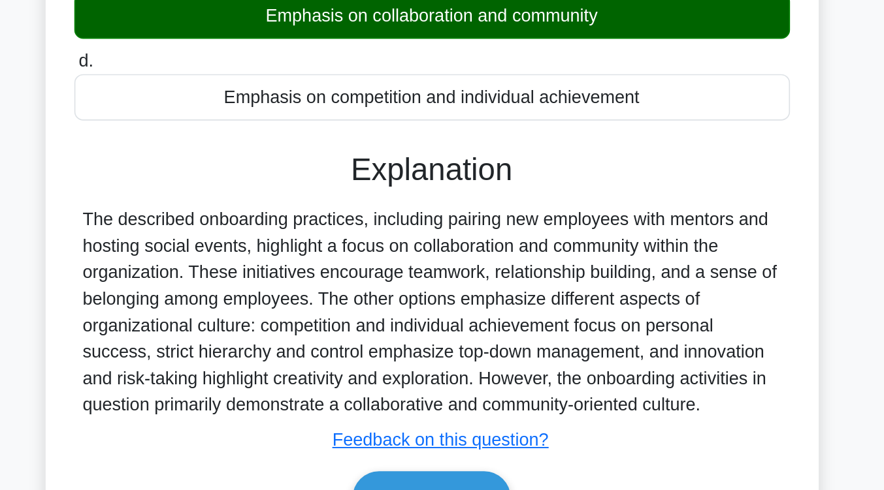
scroll to position [140, 0]
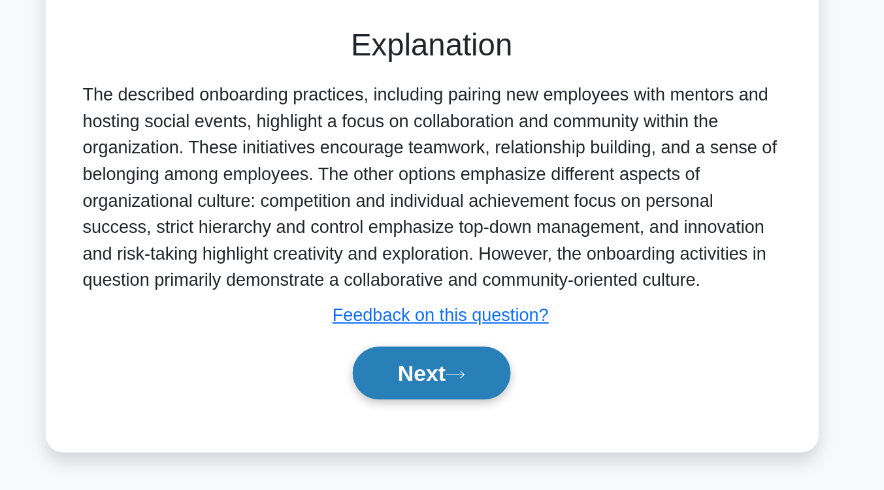
click at [472, 421] on button "Next" at bounding box center [441, 421] width 93 height 31
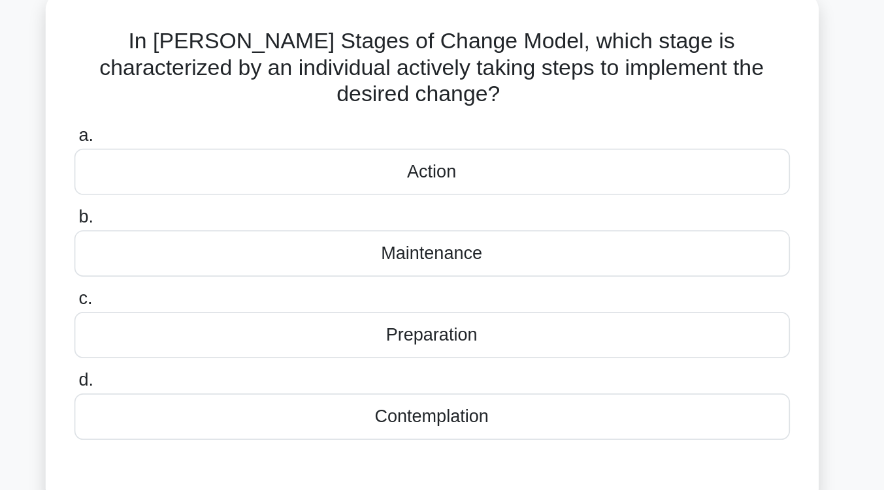
scroll to position [80, 0]
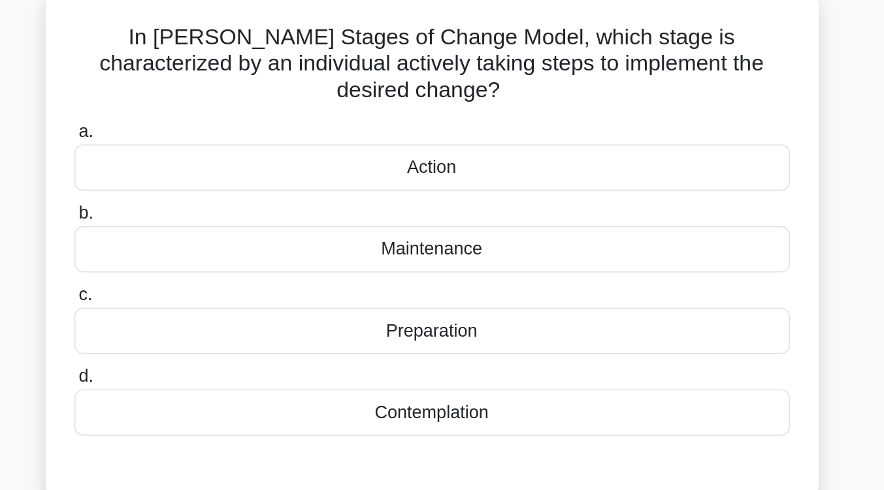
click at [496, 91] on div "Action" at bounding box center [442, 99] width 423 height 27
click at [231, 82] on input "a. Action" at bounding box center [231, 78] width 0 height 8
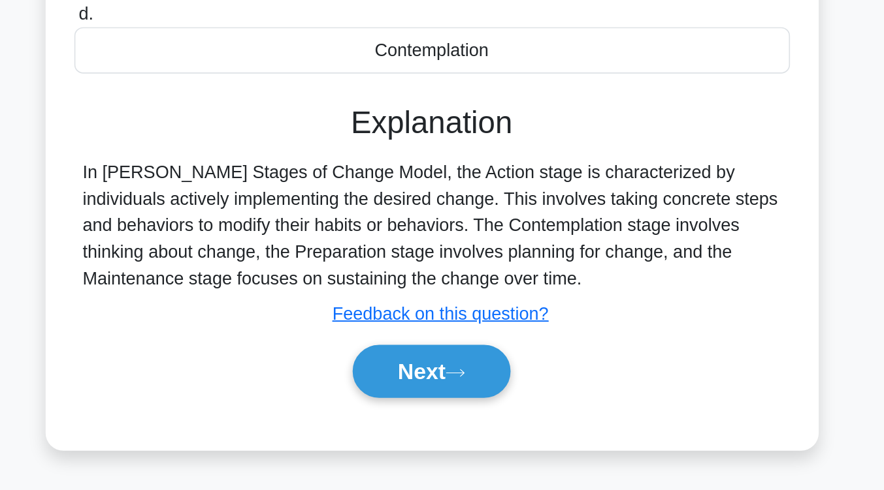
scroll to position [106, 0]
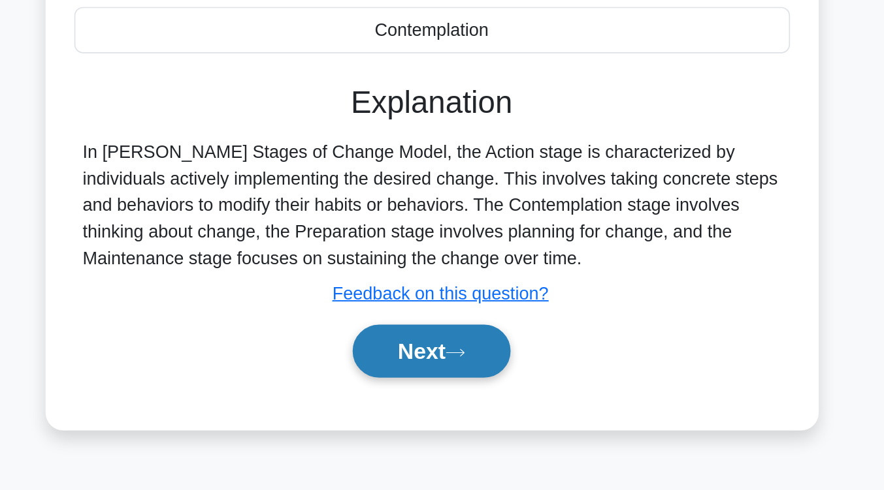
click at [461, 393] on button "Next" at bounding box center [441, 408] width 93 height 31
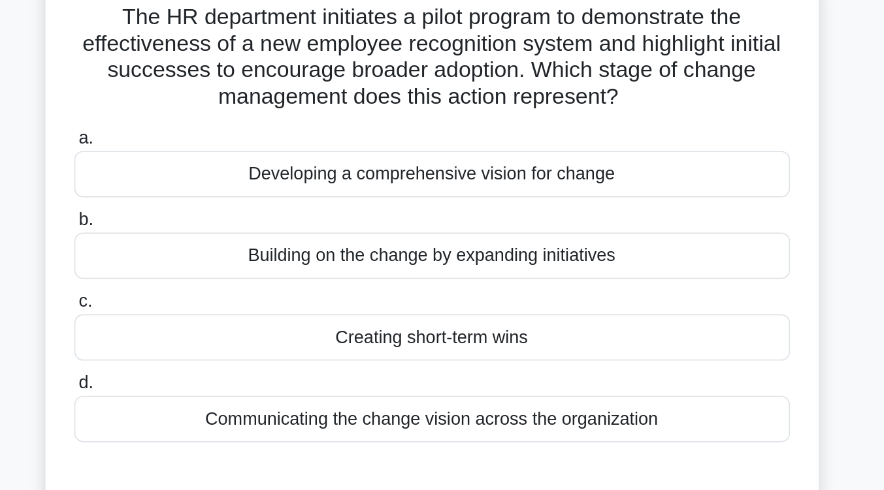
scroll to position [93, 0]
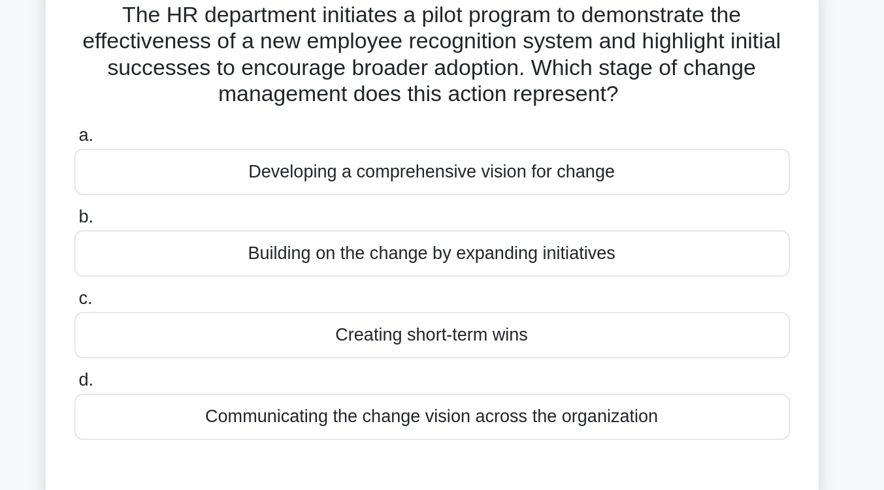
click at [490, 105] on div "Developing a comprehensive vision for change" at bounding box center [442, 101] width 423 height 27
click at [231, 85] on input "a. Developing a comprehensive vision for change" at bounding box center [231, 80] width 0 height 8
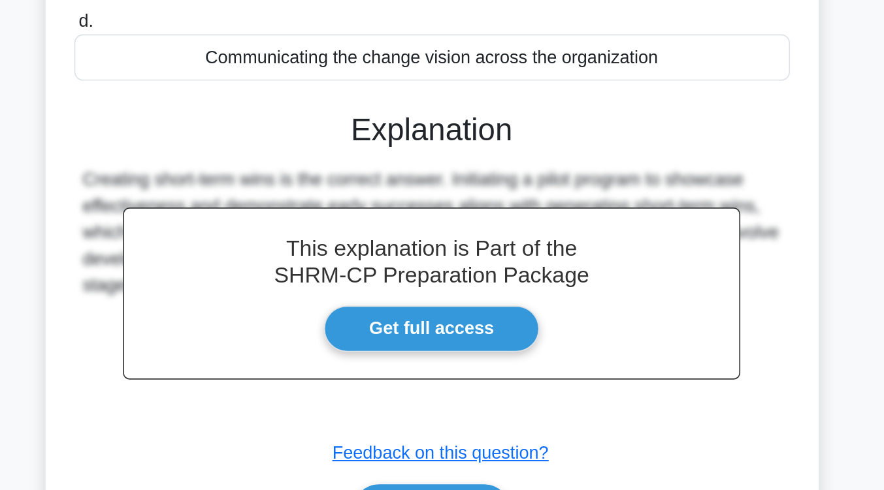
scroll to position [202, 0]
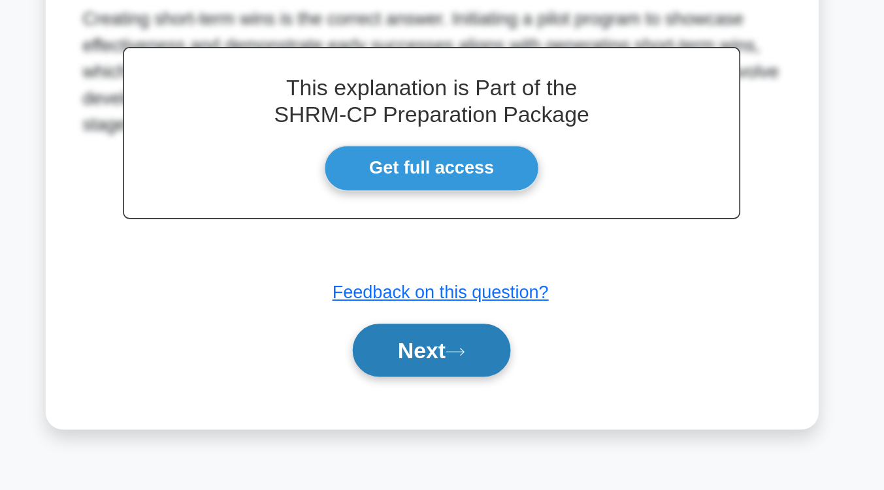
click at [473, 403] on button "Next" at bounding box center [441, 407] width 93 height 31
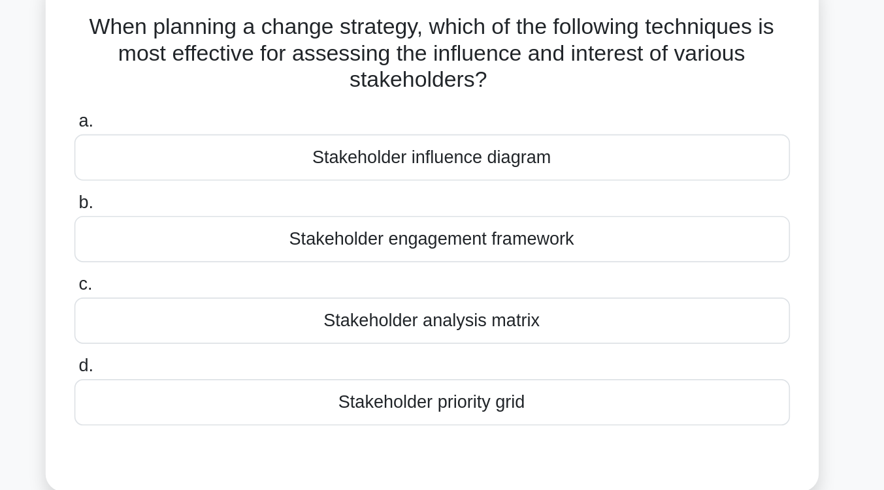
scroll to position [89, 0]
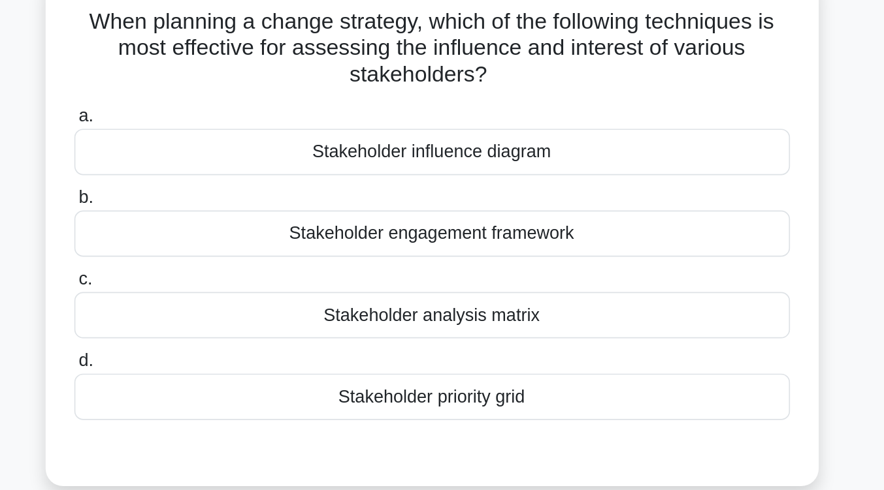
click at [473, 195] on div "Stakeholder analysis matrix" at bounding box center [442, 186] width 423 height 27
click at [231, 170] on input "c. Stakeholder analysis matrix" at bounding box center [231, 165] width 0 height 8
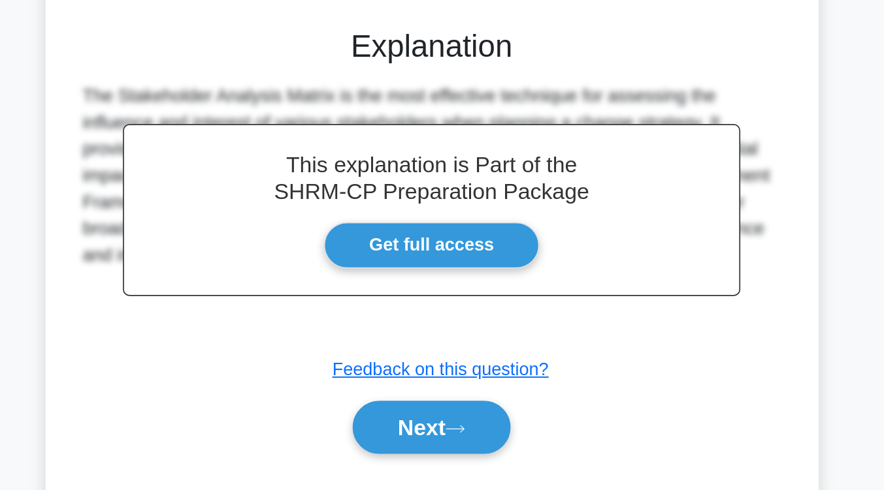
scroll to position [199, 0]
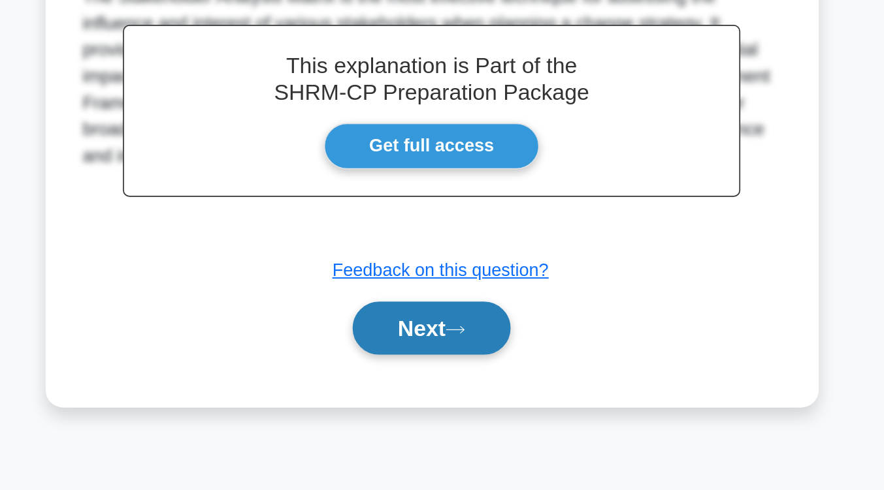
click at [456, 401] on button "Next" at bounding box center [441, 394] width 93 height 31
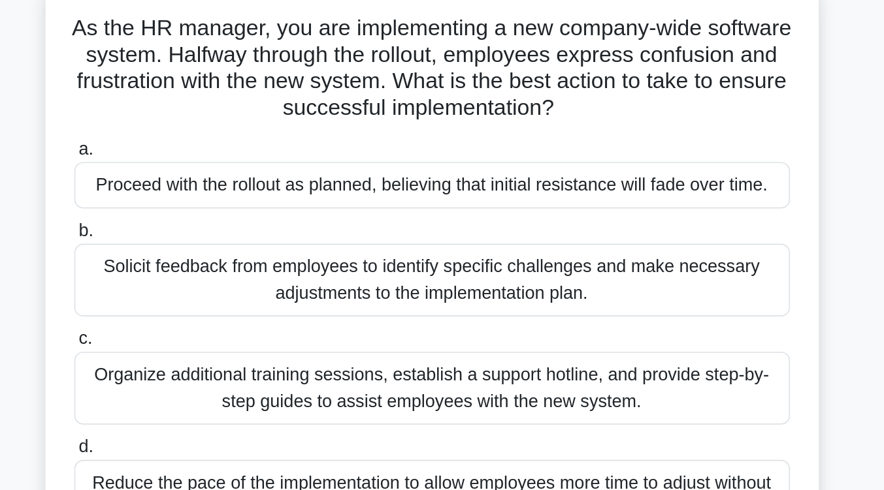
scroll to position [88, 0]
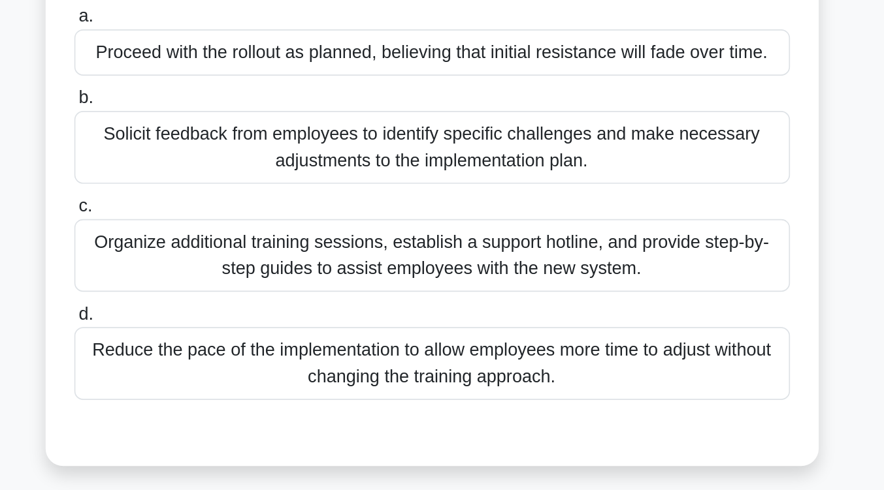
click at [465, 248] on div "Organize additional training sessions, establish a support hotline, and provide…" at bounding box center [442, 227] width 423 height 43
click at [231, 202] on input "c. Organize additional training sessions, establish a support hotline, and prov…" at bounding box center [231, 198] width 0 height 8
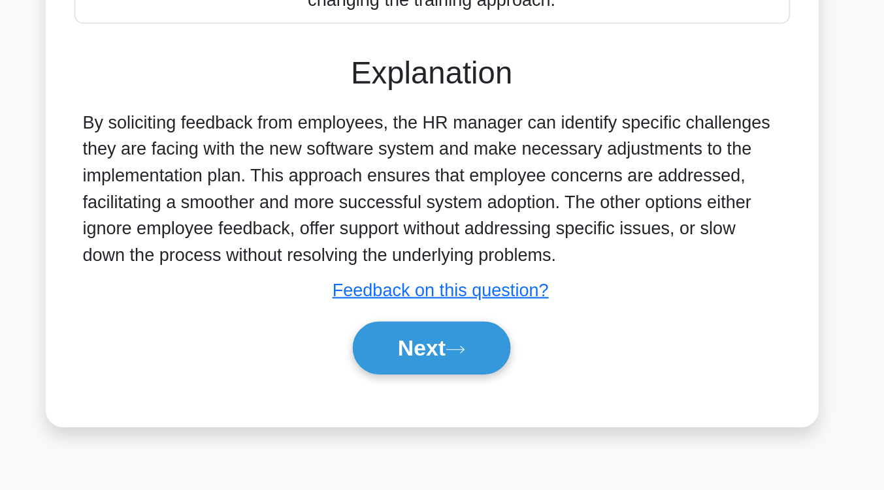
scroll to position [193, 0]
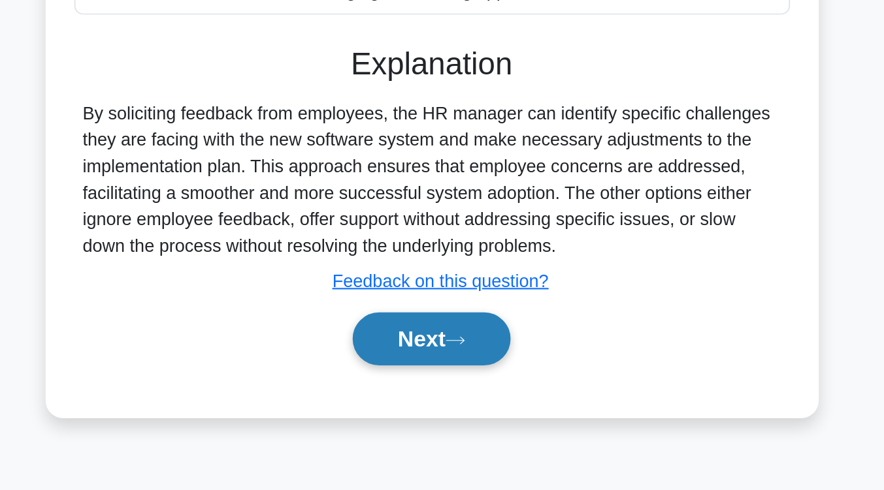
click at [457, 401] on icon at bounding box center [456, 401] width 12 height 7
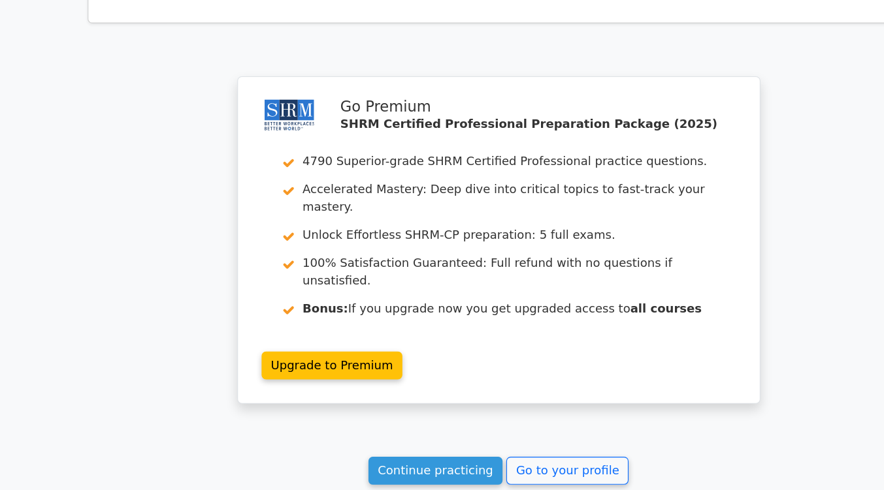
scroll to position [1744, 0]
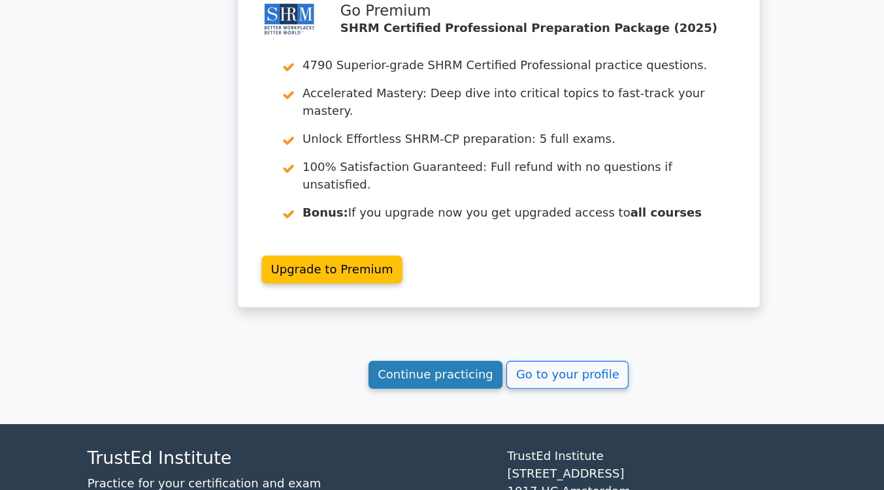
click at [368, 376] on link "Continue practicing" at bounding box center [387, 388] width 120 height 25
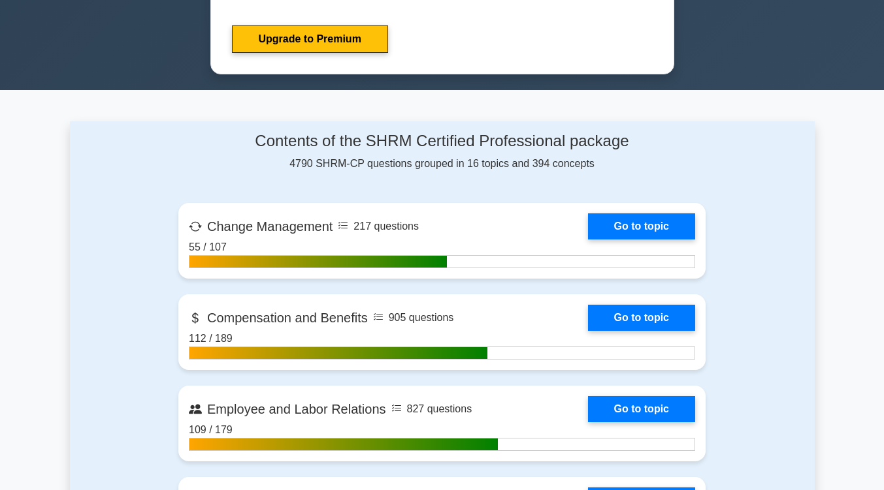
scroll to position [721, 0]
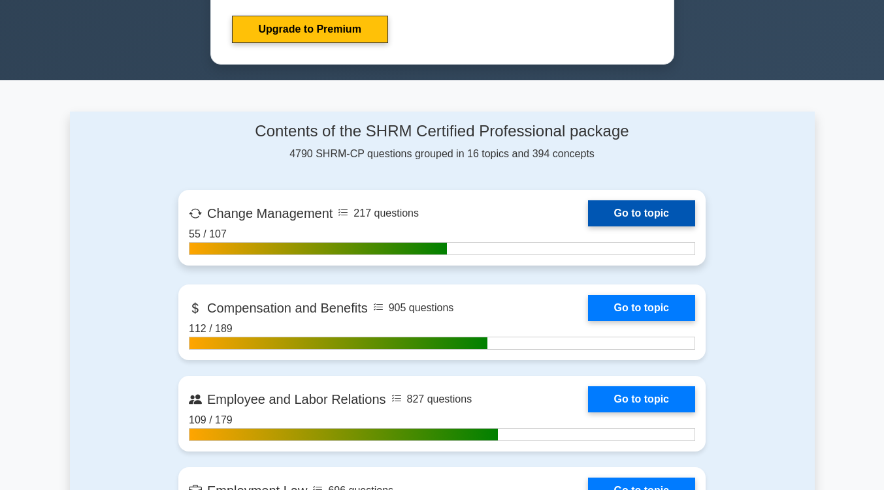
click at [658, 210] on link "Go to topic" at bounding box center [641, 214] width 107 height 26
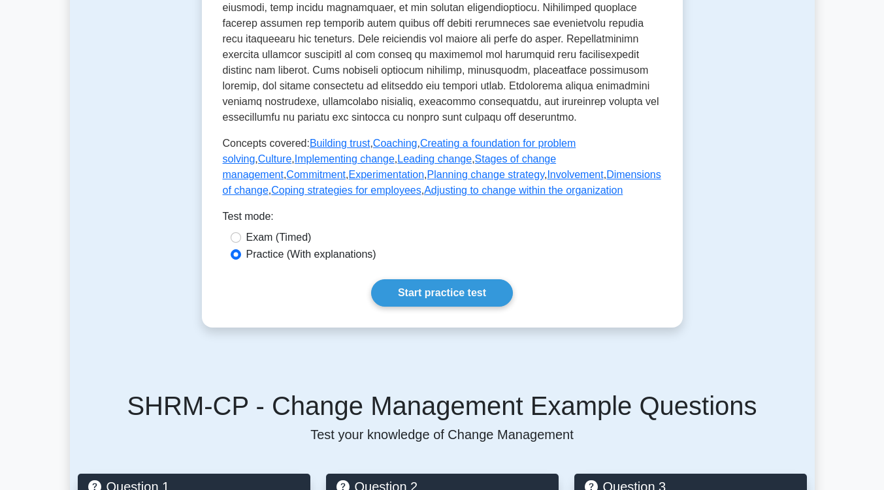
scroll to position [687, 0]
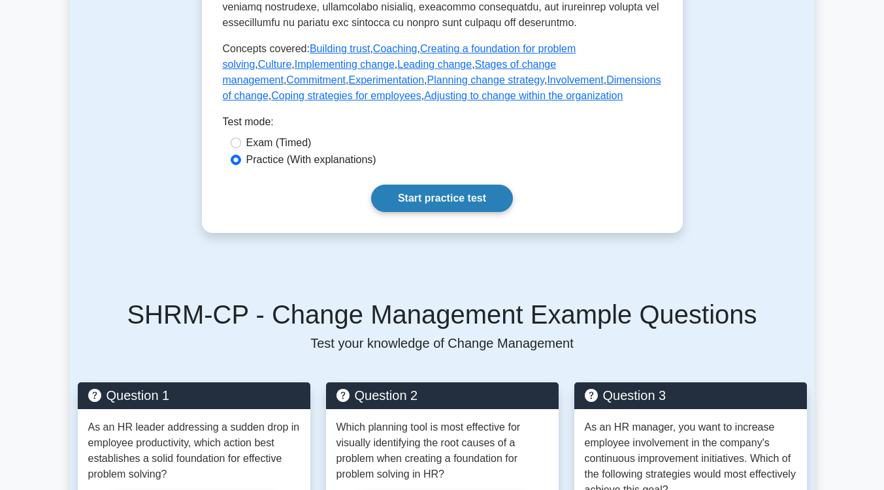
click at [509, 212] on link "Start practice test" at bounding box center [442, 198] width 142 height 27
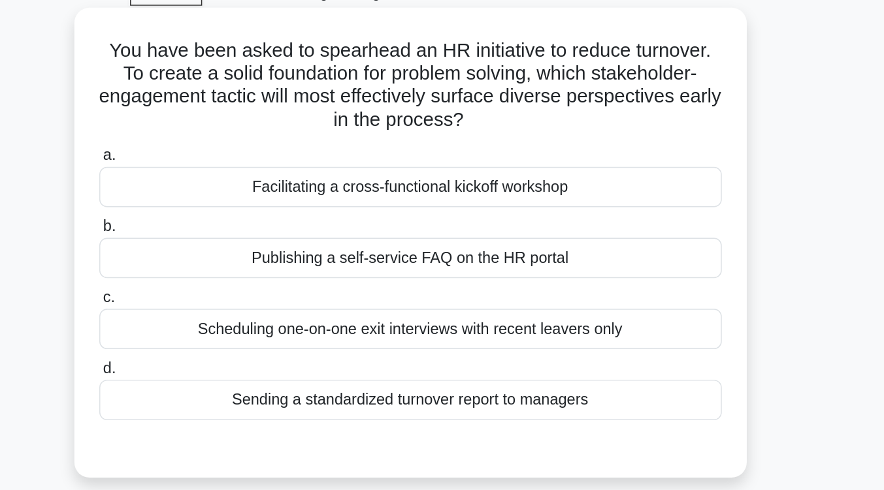
click at [509, 206] on div "Facilitating a cross-functional kickoff workshop" at bounding box center [442, 195] width 423 height 27
click at [231, 178] on input "a. Facilitating a cross-functional kickoff workshop" at bounding box center [231, 174] width 0 height 8
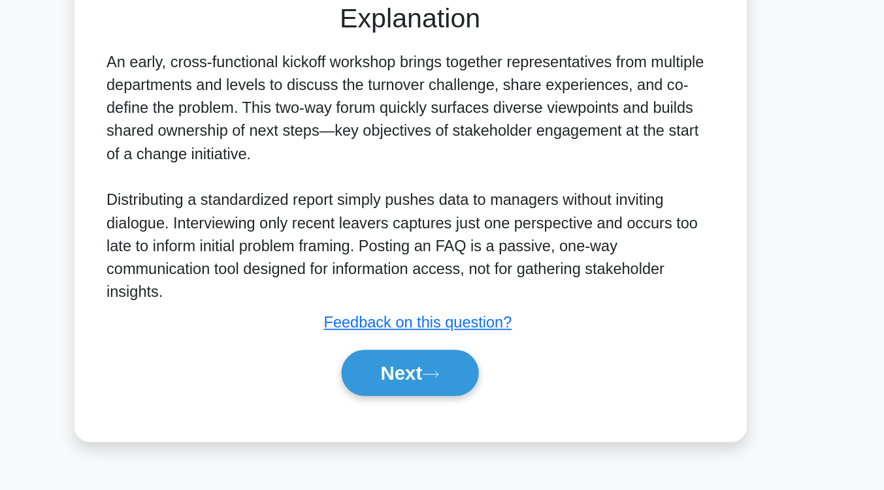
scroll to position [215, 0]
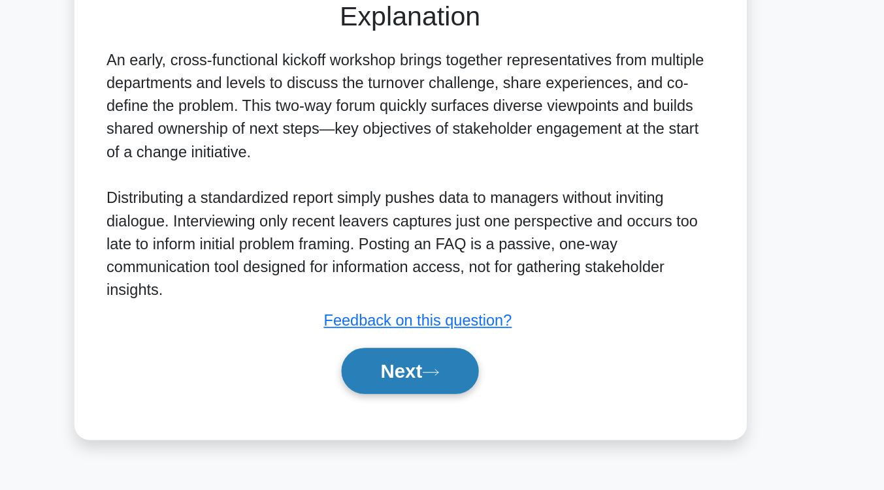
click at [462, 411] on icon at bounding box center [456, 410] width 12 height 7
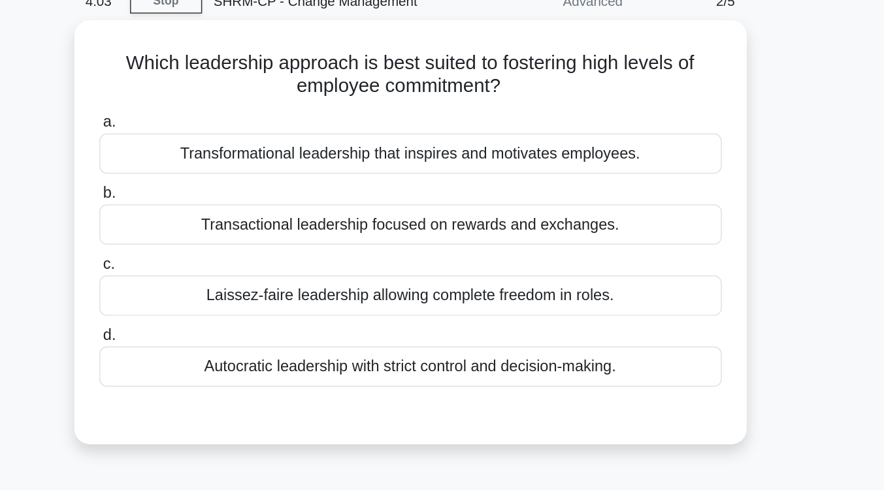
scroll to position [60, 0]
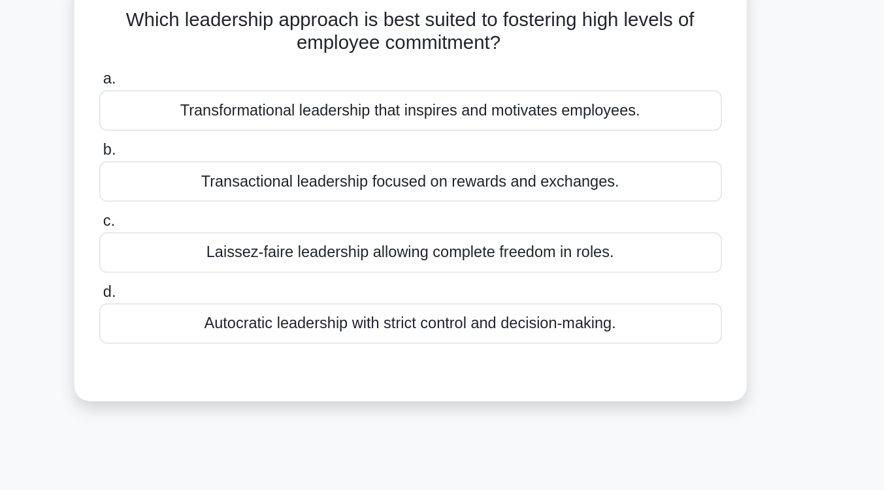
click at [714, 210] on div "Which leadership approach is best suited to fostering high levels of employee c…" at bounding box center [442, 168] width 745 height 304
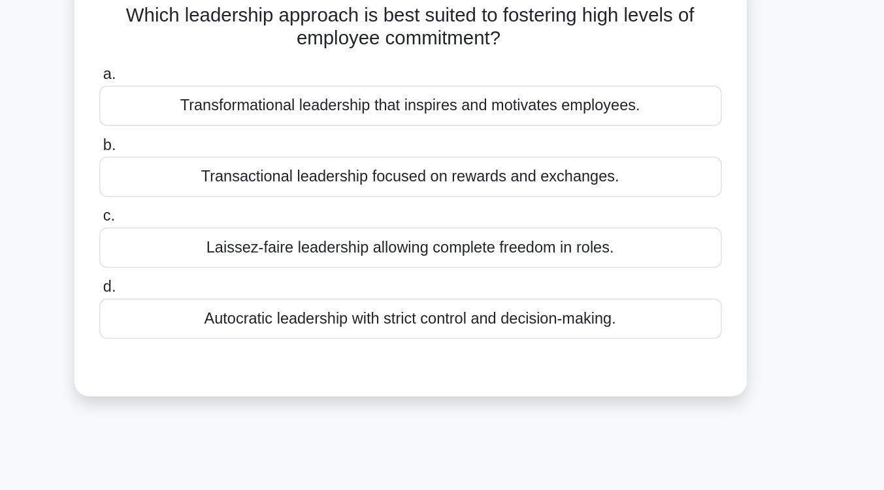
click at [631, 110] on div "Transformational leadership that inspires and motivates employees." at bounding box center [442, 103] width 423 height 27
click at [231, 87] on input "a. Transformational leadership that inspires and motivates employees." at bounding box center [231, 82] width 0 height 8
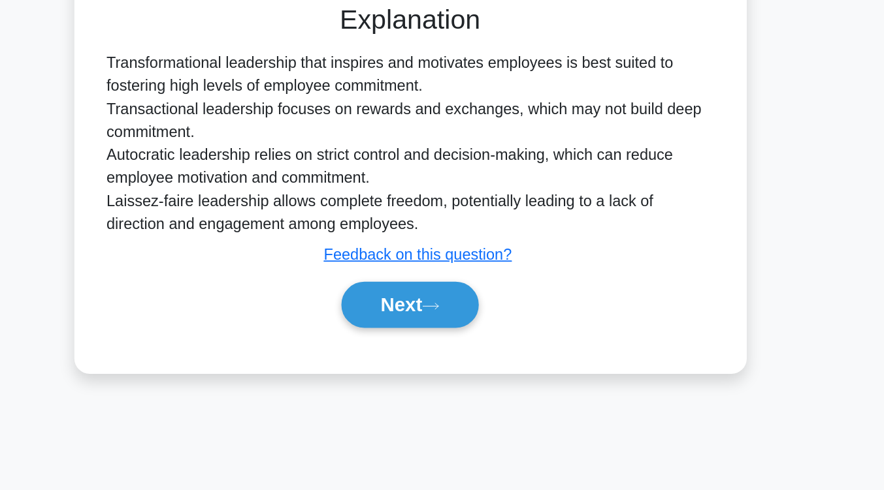
scroll to position [215, 0]
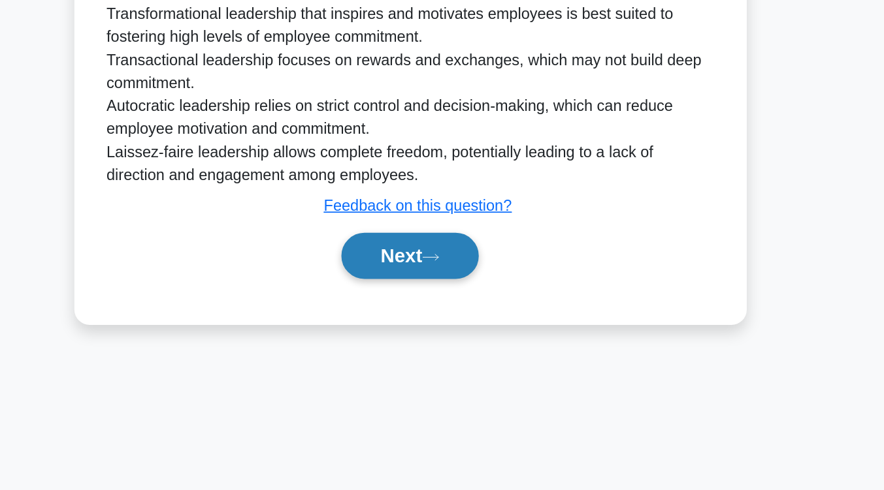
click at [460, 337] on button "Next" at bounding box center [441, 330] width 93 height 31
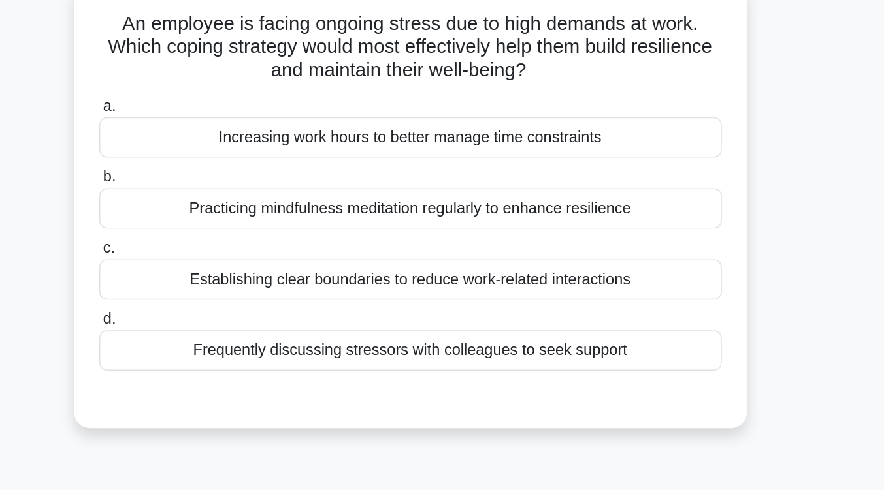
scroll to position [83, 0]
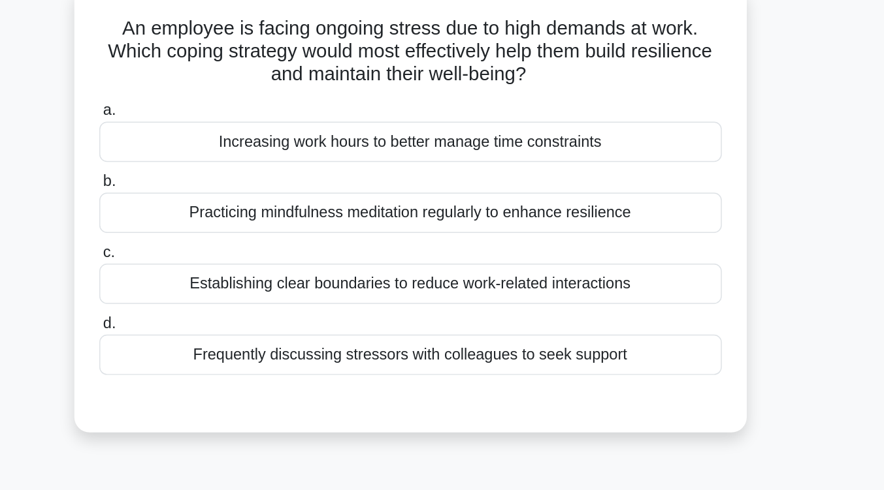
click at [463, 195] on div "Establishing clear boundaries to reduce work-related interactions" at bounding box center [442, 193] width 423 height 27
click at [231, 176] on input "c. Establishing clear boundaries to reduce work-related interactions" at bounding box center [231, 172] width 0 height 8
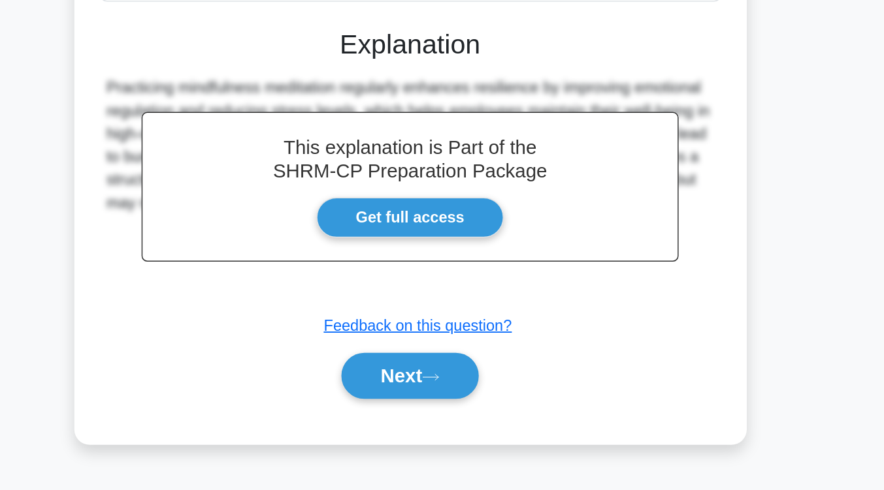
scroll to position [185, 0]
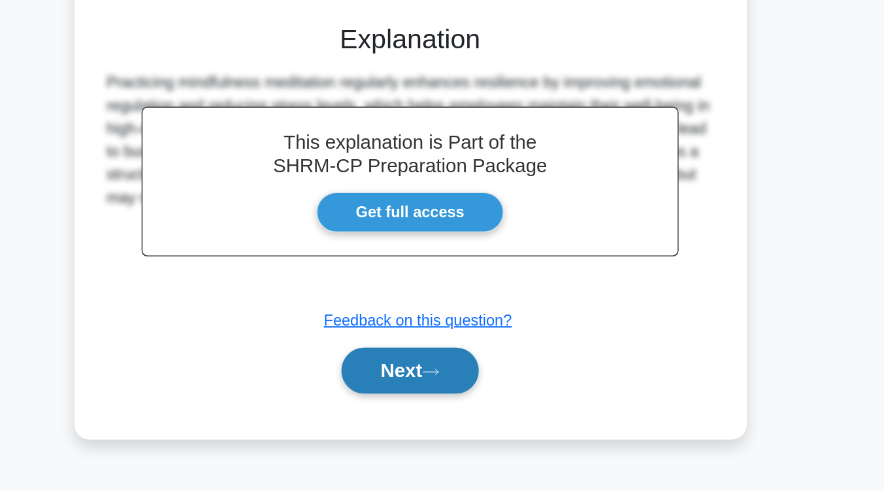
click at [462, 402] on button "Next" at bounding box center [441, 408] width 93 height 31
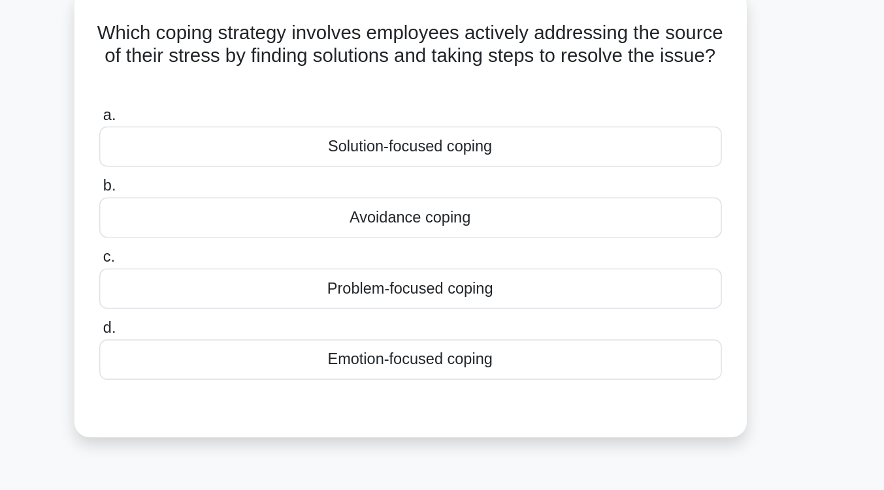
scroll to position [78, 0]
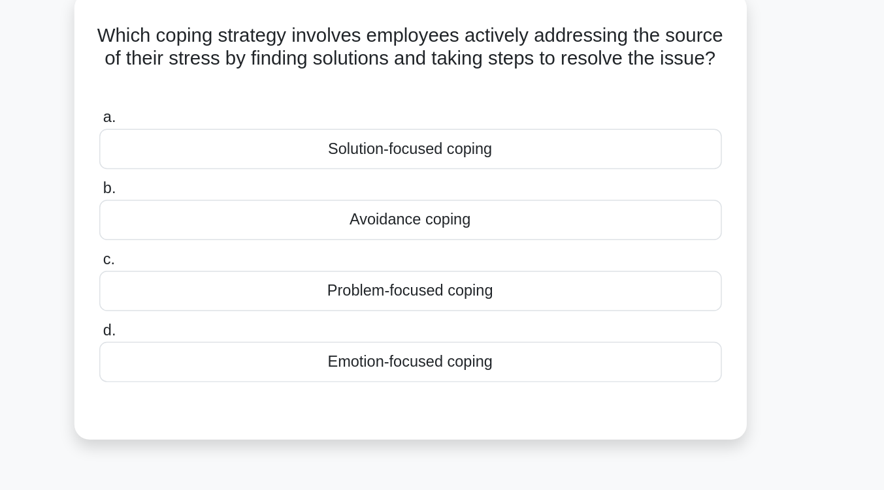
click at [472, 107] on div "Solution-focused coping" at bounding box center [442, 101] width 423 height 27
click at [231, 84] on input "a. Solution-focused coping" at bounding box center [231, 80] width 0 height 8
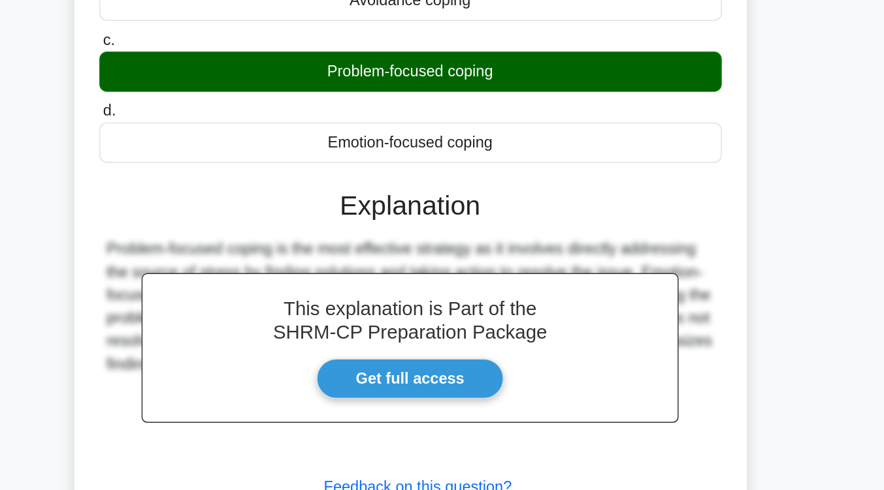
scroll to position [174, 0]
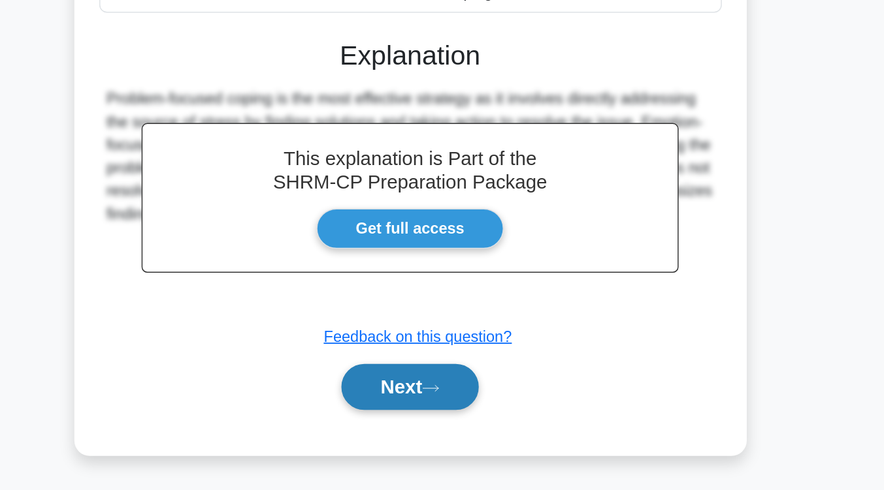
click at [437, 419] on button "Next" at bounding box center [441, 419] width 93 height 31
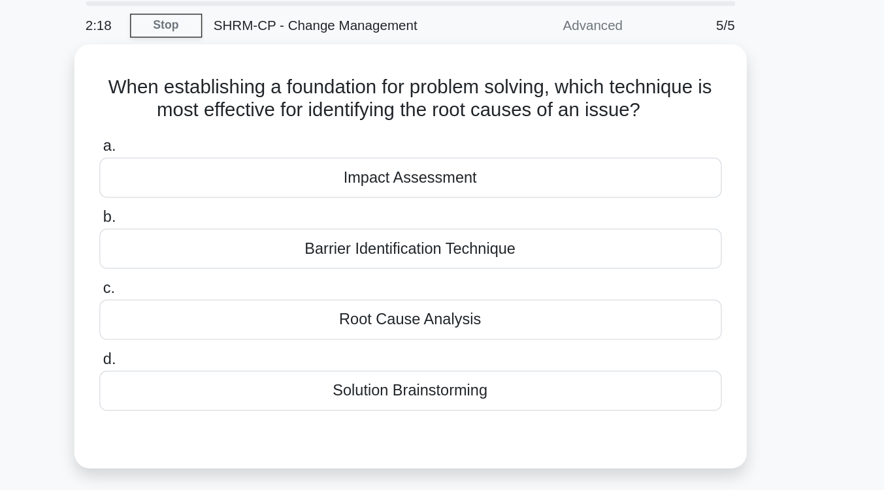
scroll to position [45, 0]
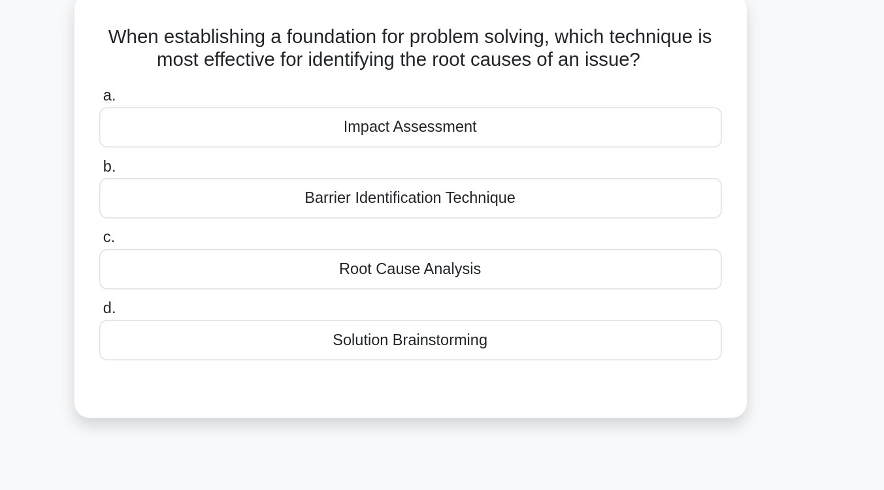
click at [465, 208] on div "Root Cause Analysis" at bounding box center [442, 215] width 423 height 27
click at [231, 199] on input "c. Root Cause Analysis" at bounding box center [231, 194] width 0 height 8
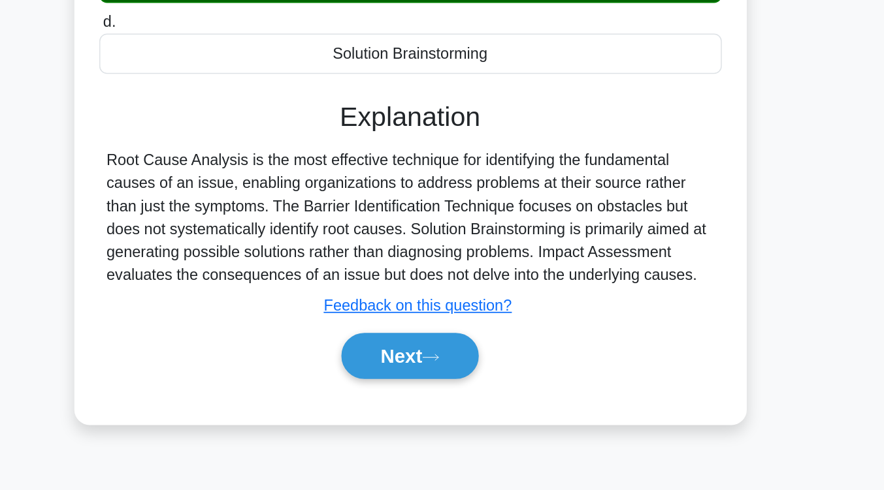
scroll to position [210, 0]
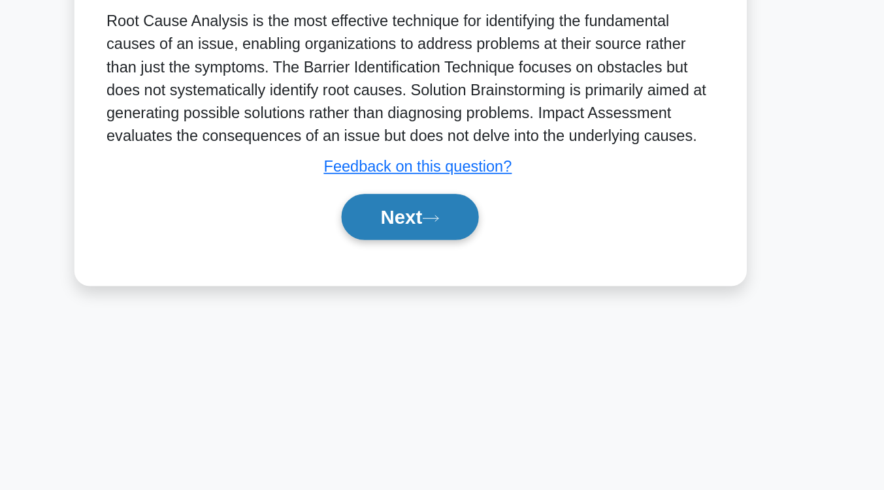
click at [451, 300] on button "Next" at bounding box center [441, 304] width 93 height 31
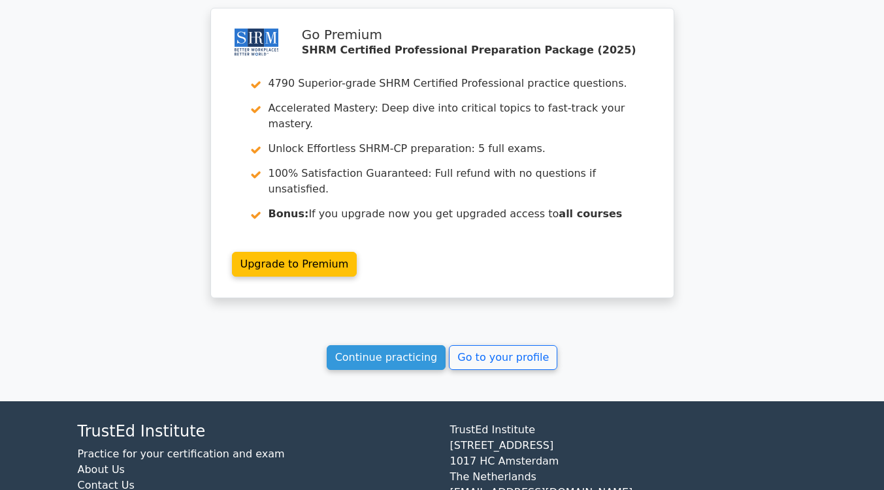
scroll to position [1801, 0]
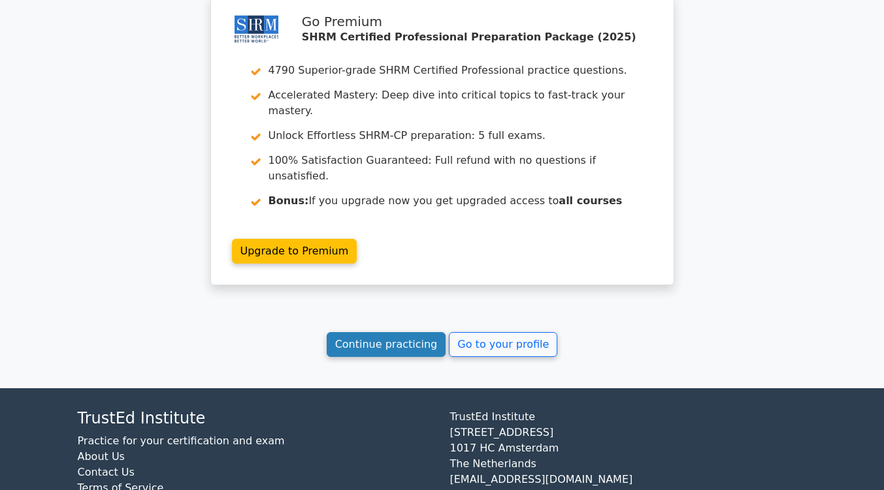
click at [393, 332] on link "Continue practicing" at bounding box center [387, 344] width 120 height 25
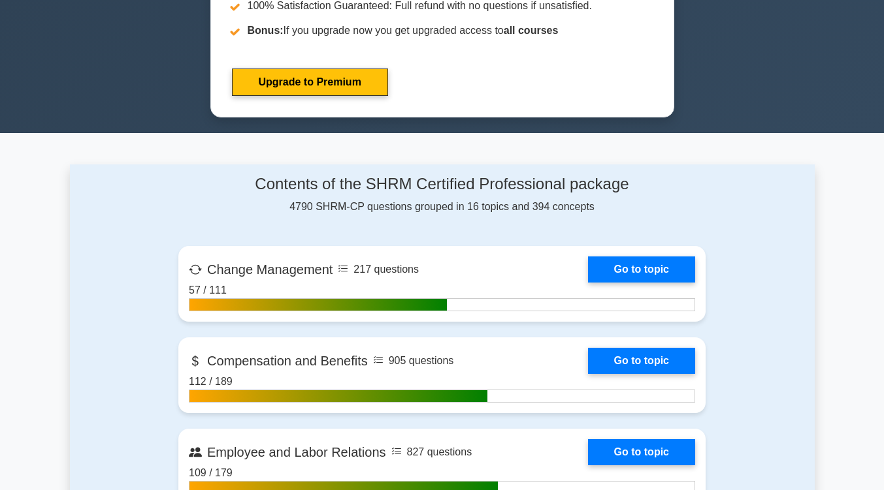
scroll to position [669, 0]
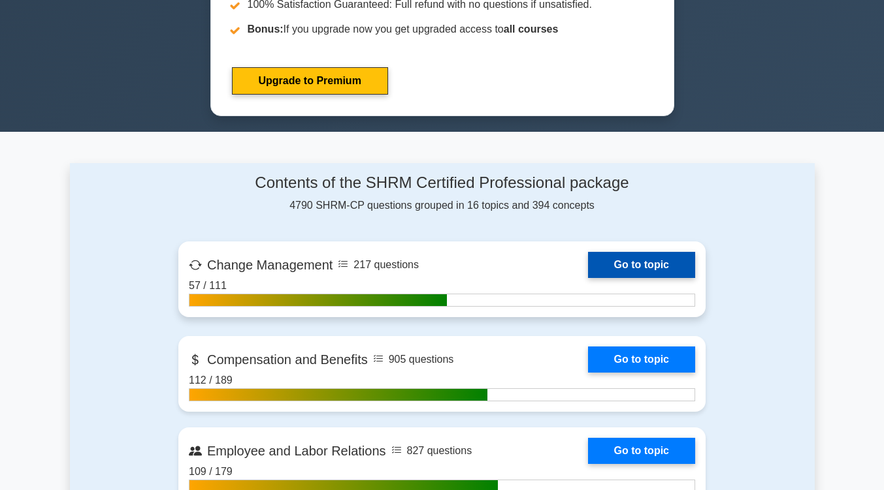
click at [652, 259] on link "Go to topic" at bounding box center [641, 265] width 107 height 26
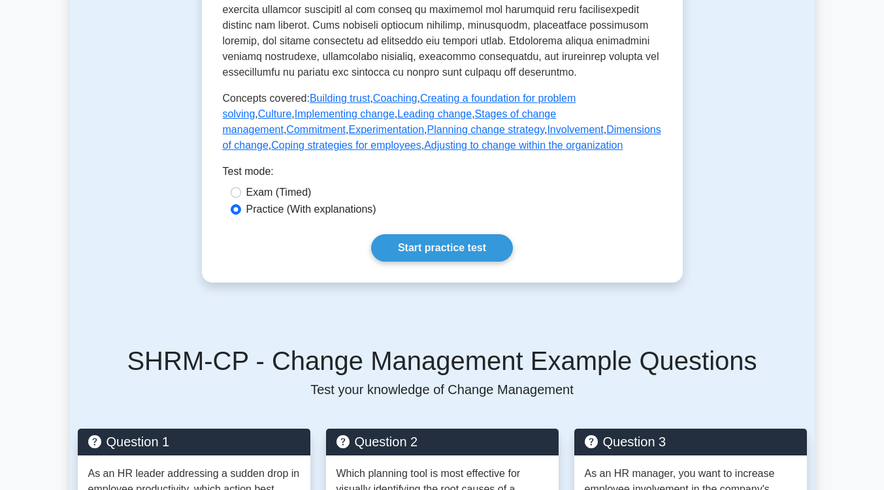
scroll to position [641, 0]
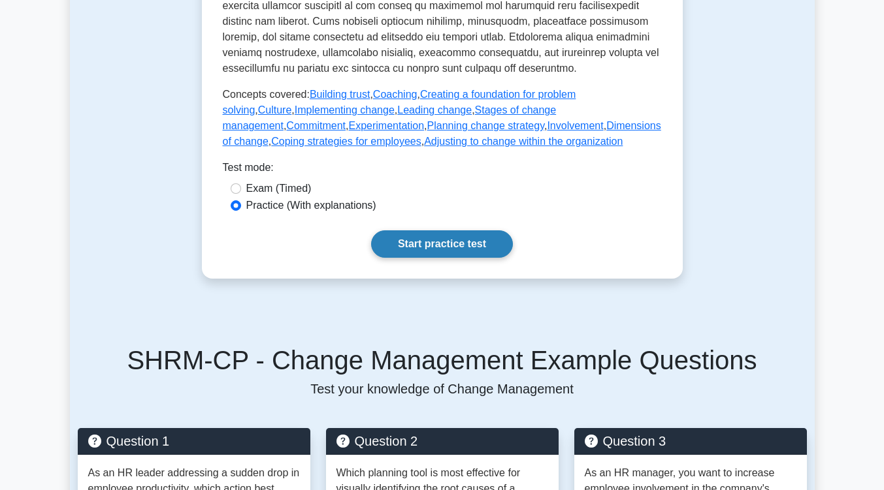
click at [466, 258] on link "Start practice test" at bounding box center [442, 244] width 142 height 27
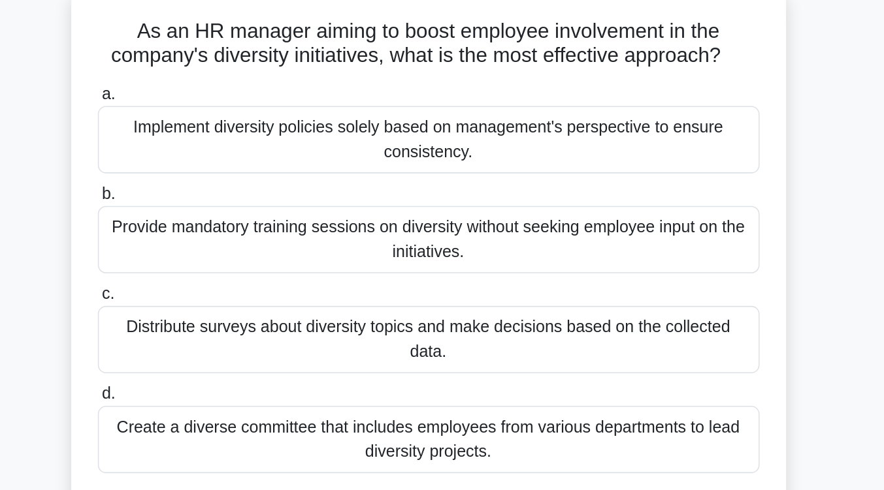
click at [460, 342] on div "Create a diverse committee that includes employees from various departments to …" at bounding box center [442, 363] width 423 height 43
click at [231, 339] on input "d. Create a diverse committee that includes employees from various departments …" at bounding box center [231, 334] width 0 height 8
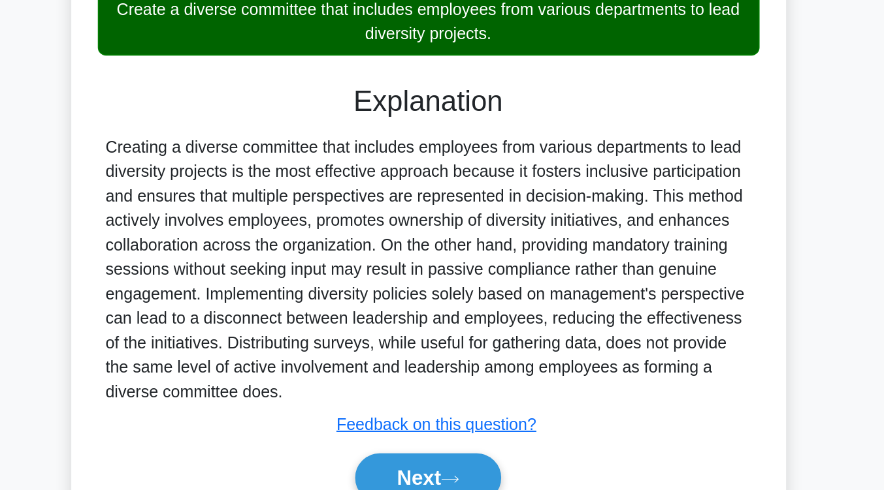
scroll to position [221, 0]
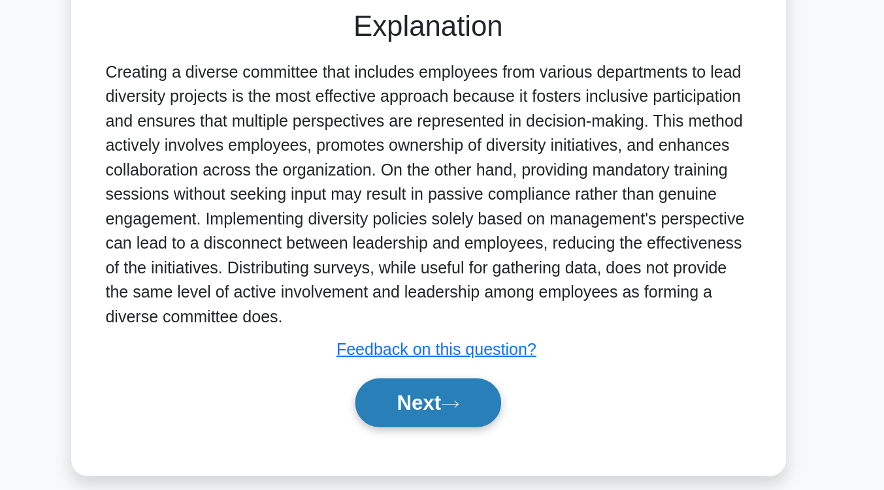
click at [446, 419] on button "Next" at bounding box center [441, 434] width 93 height 31
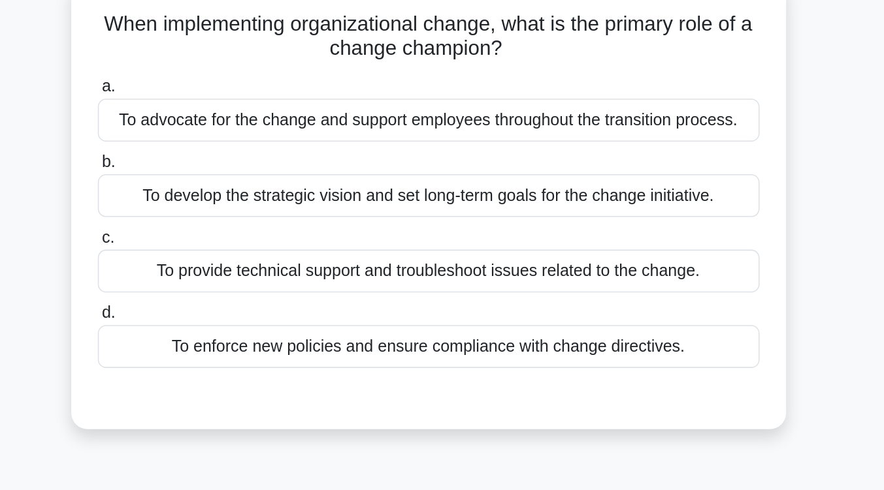
scroll to position [82, 0]
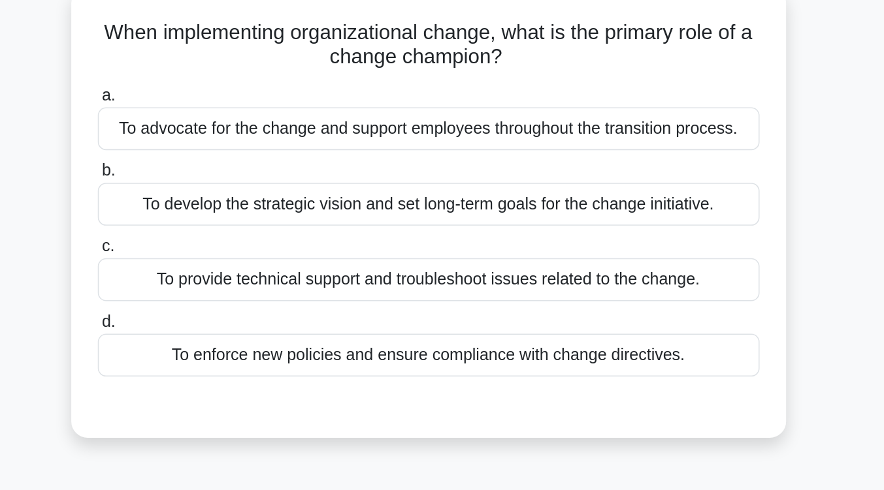
click at [489, 81] on div "To advocate for the change and support employees throughout the transition proc…" at bounding box center [442, 82] width 423 height 27
click at [231, 65] on input "a. To advocate for the change and support employees throughout the transition p…" at bounding box center [231, 61] width 0 height 8
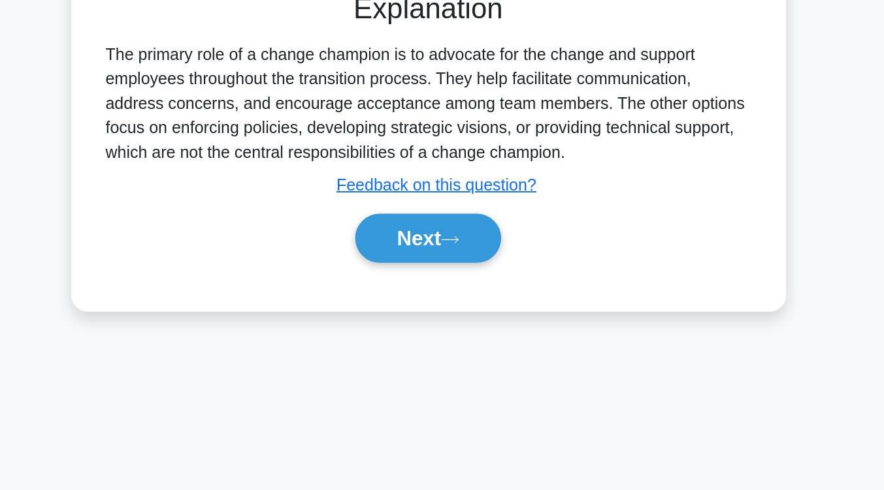
scroll to position [170, 0]
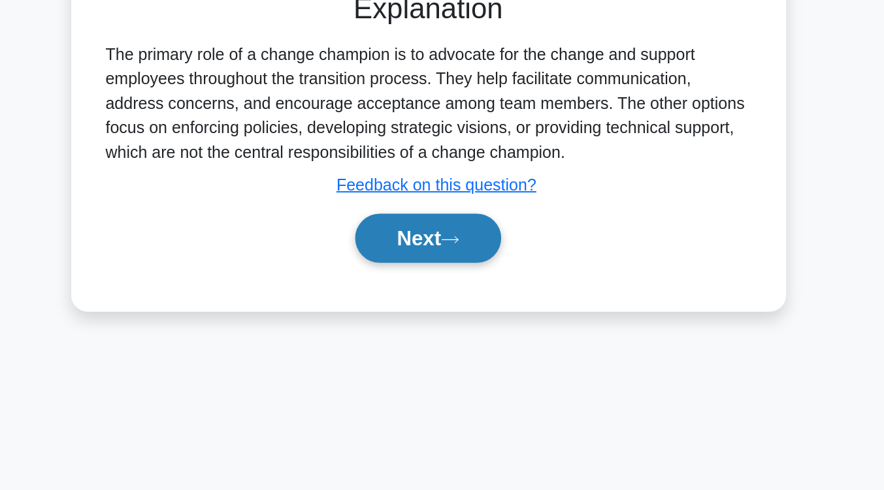
click at [461, 329] on icon at bounding box center [456, 330] width 10 height 4
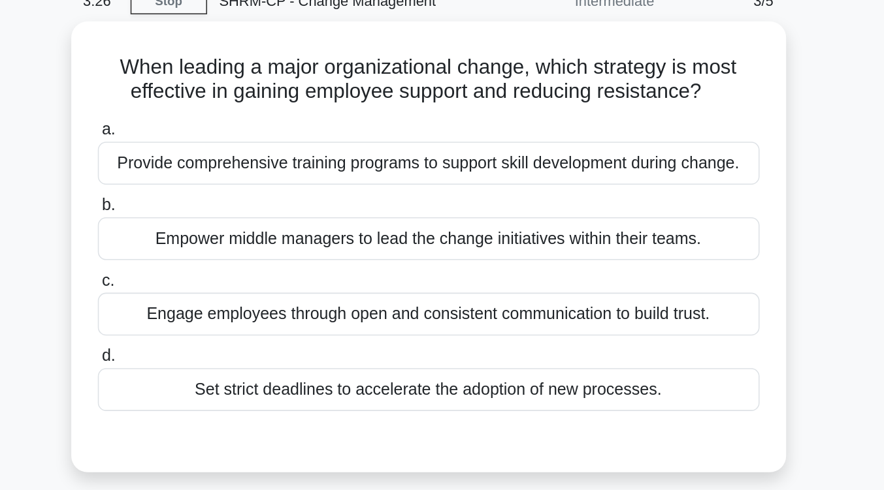
scroll to position [62, 0]
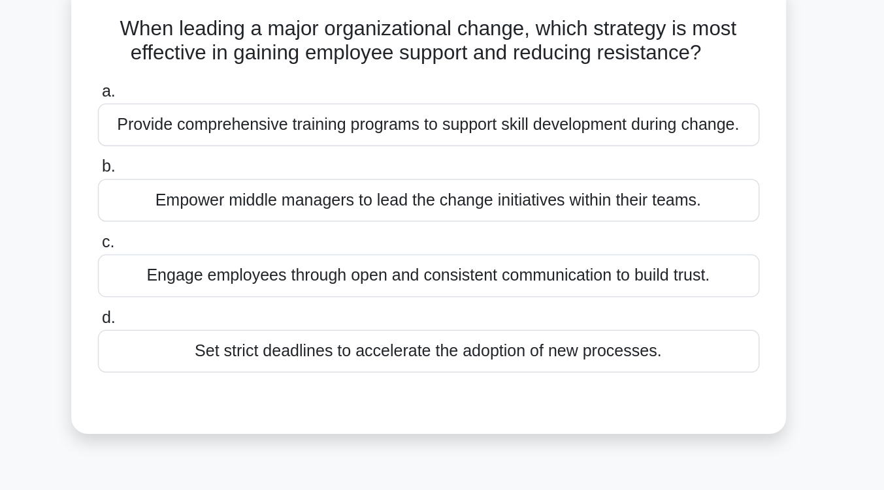
click at [467, 198] on div "Engage employees through open and consistent communication to build trust." at bounding box center [442, 198] width 423 height 27
click at [231, 182] on input "c. Engage employees through open and consistent communication to build trust." at bounding box center [231, 177] width 0 height 8
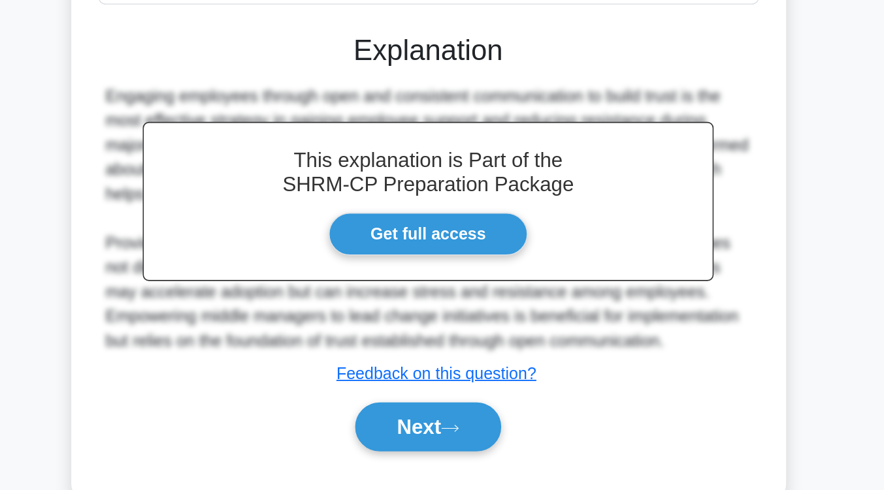
scroll to position [148, 0]
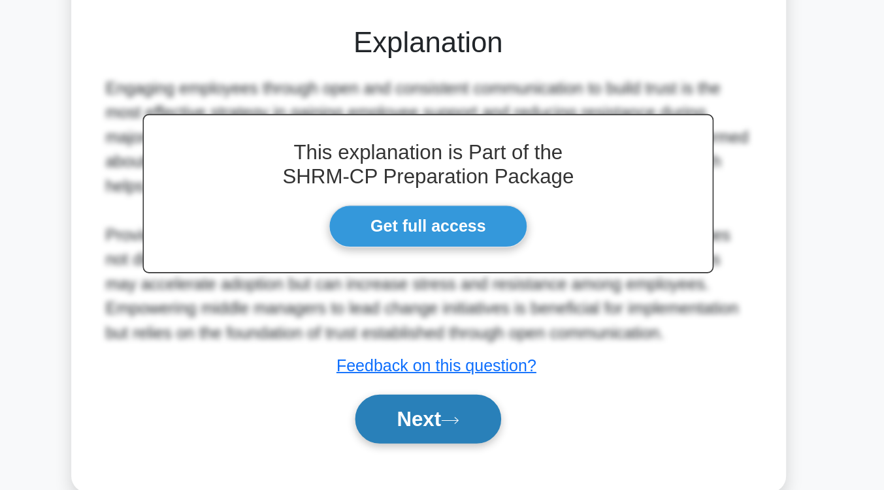
click at [457, 441] on button "Next" at bounding box center [441, 444] width 93 height 31
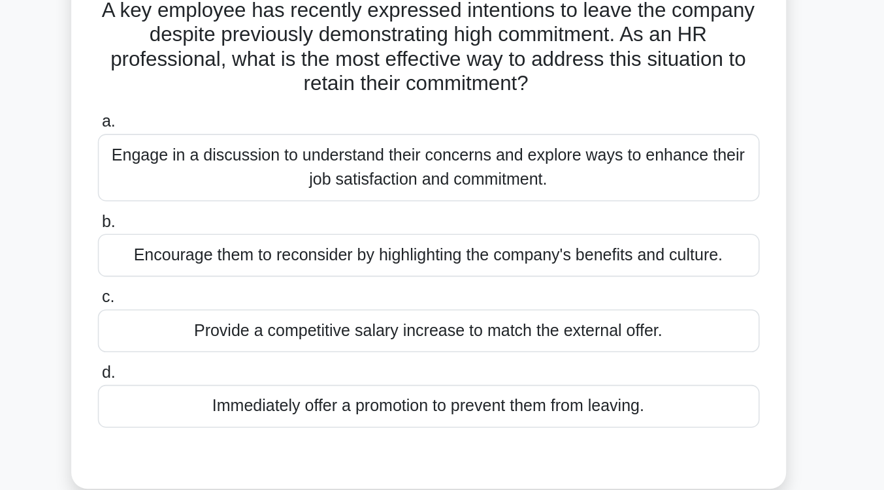
scroll to position [95, 0]
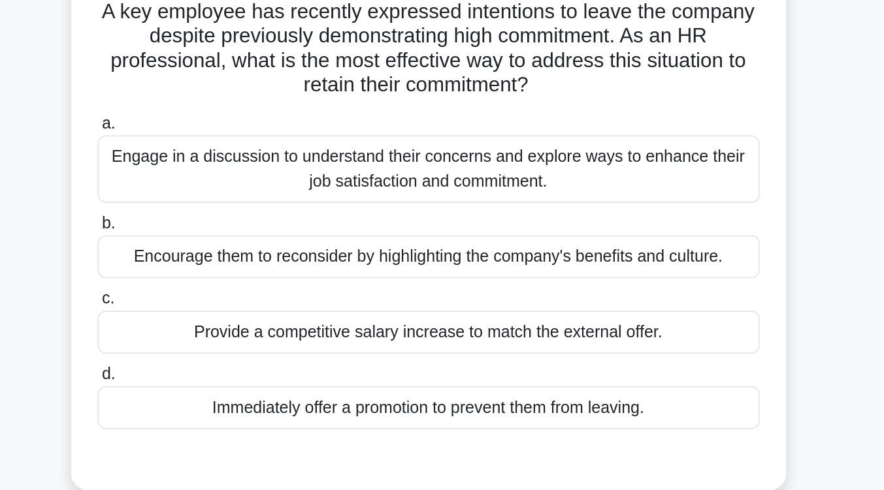
click at [476, 125] on div "Engage in a discussion to understand their concerns and explore ways to enhance…" at bounding box center [442, 108] width 423 height 43
click at [231, 84] on input "a. Engage in a discussion to understand their concerns and explore ways to enha…" at bounding box center [231, 79] width 0 height 8
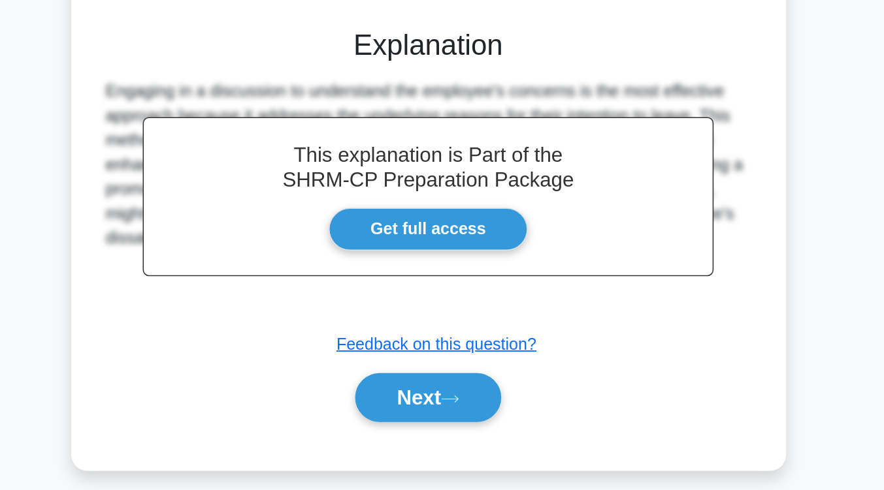
scroll to position [215, 0]
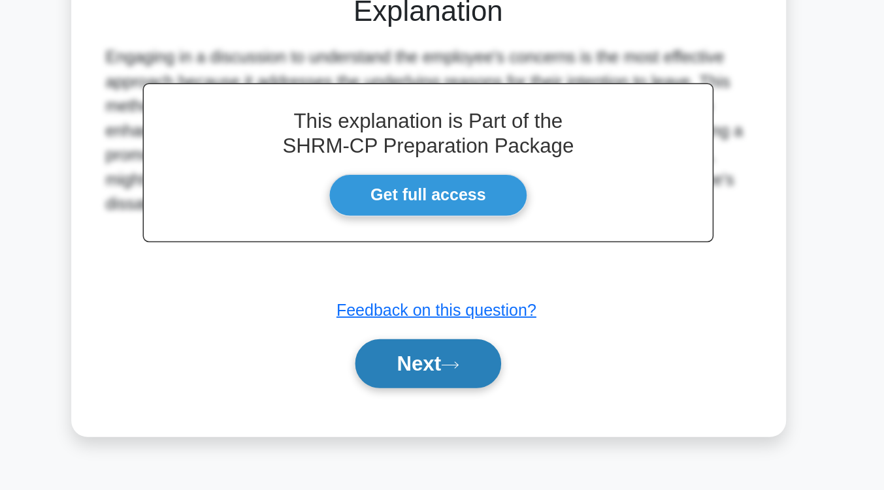
click at [460, 408] on icon at bounding box center [456, 410] width 12 height 7
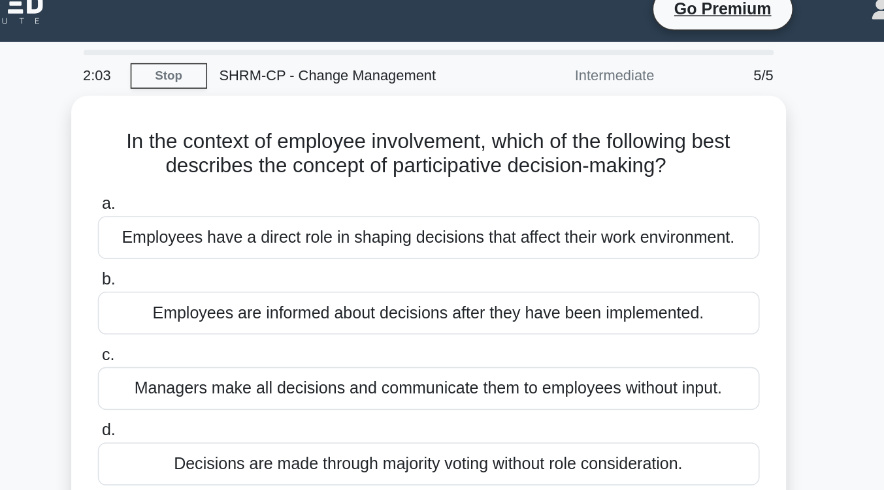
scroll to position [15, 0]
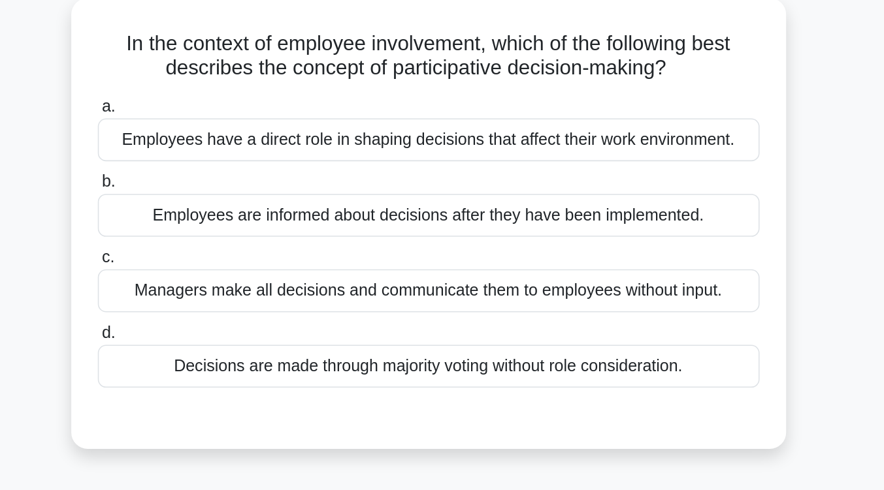
click at [479, 156] on div "Employees have a direct role in shaping decisions that affect their work enviro…" at bounding box center [442, 148] width 423 height 27
click at [231, 132] on input "a. Employees have a direct role in shaping decisions that affect their work env…" at bounding box center [231, 127] width 0 height 8
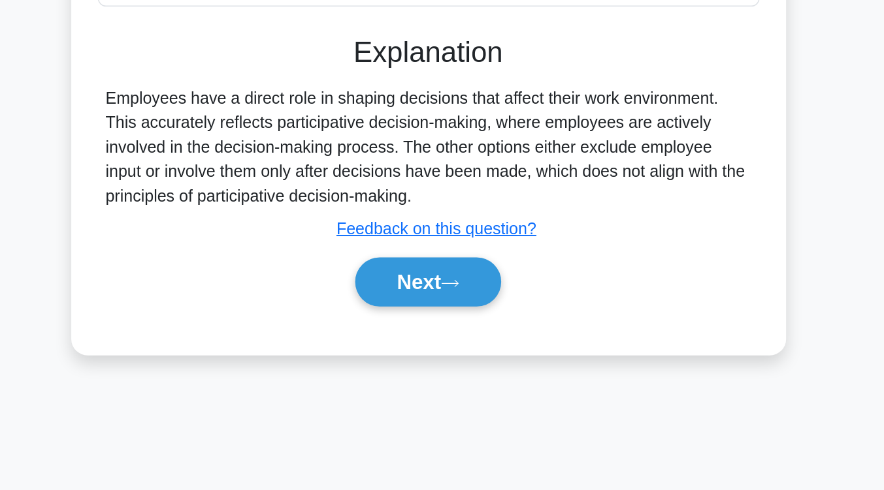
scroll to position [146, 0]
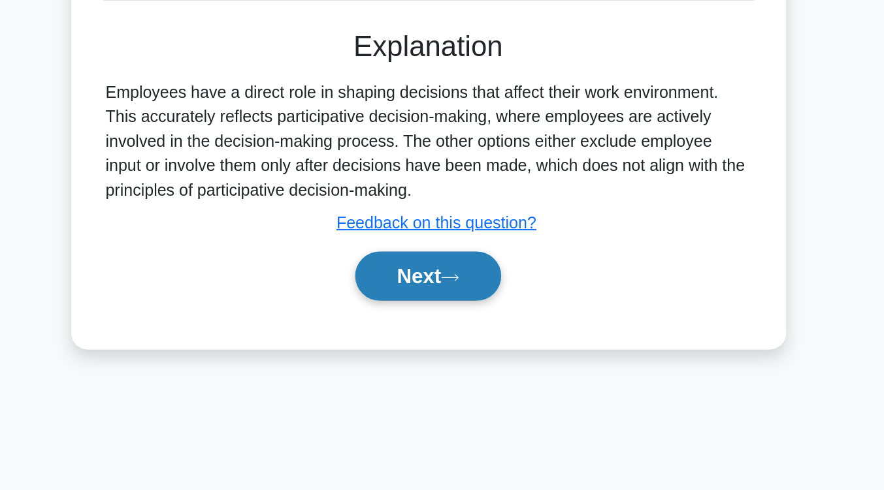
click at [457, 358] on icon at bounding box center [456, 354] width 12 height 7
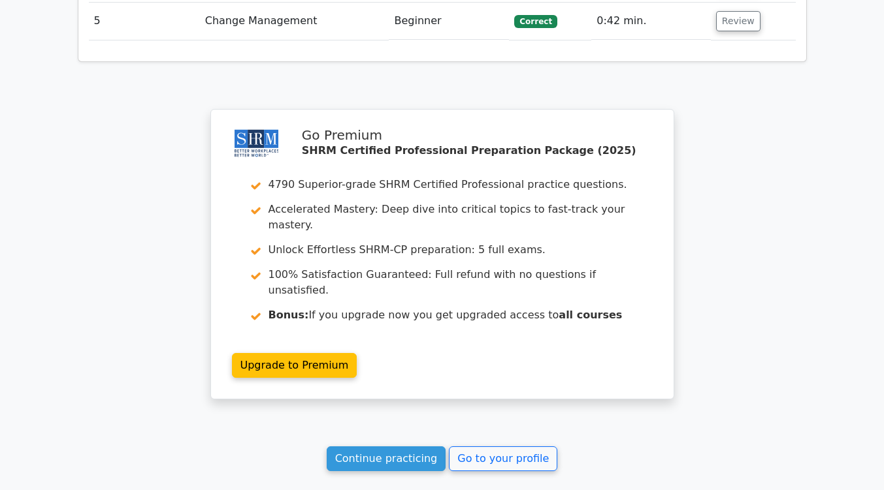
scroll to position [1755, 0]
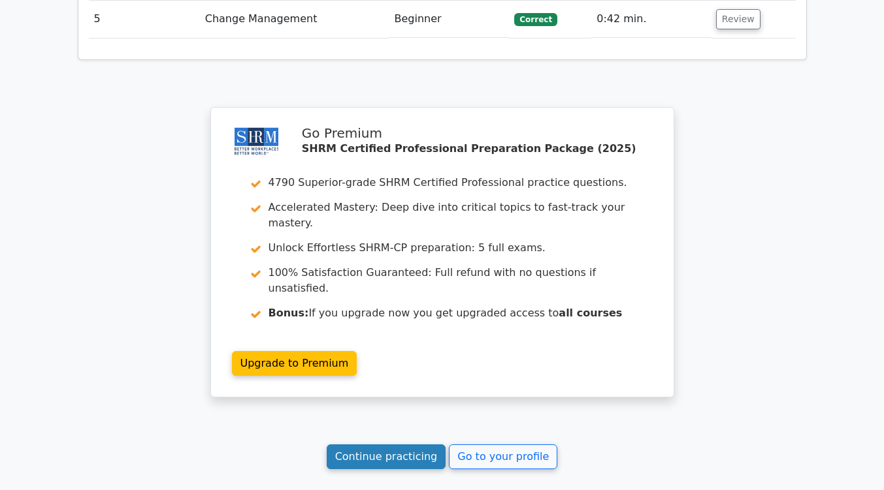
click at [414, 445] on link "Continue practicing" at bounding box center [387, 457] width 120 height 25
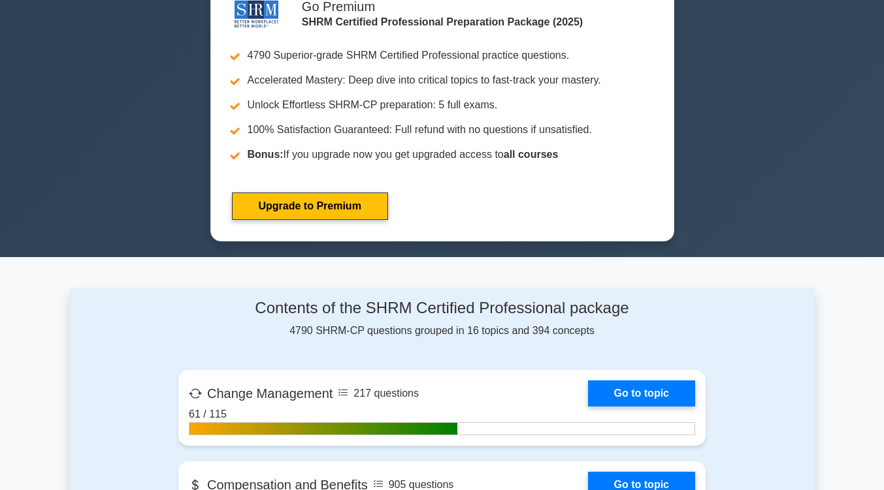
scroll to position [645, 0]
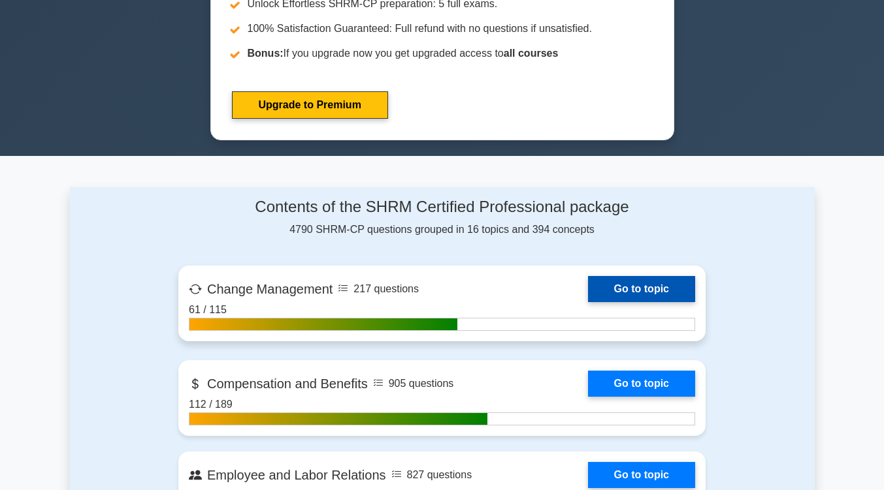
click at [628, 287] on link "Go to topic" at bounding box center [641, 289] width 107 height 26
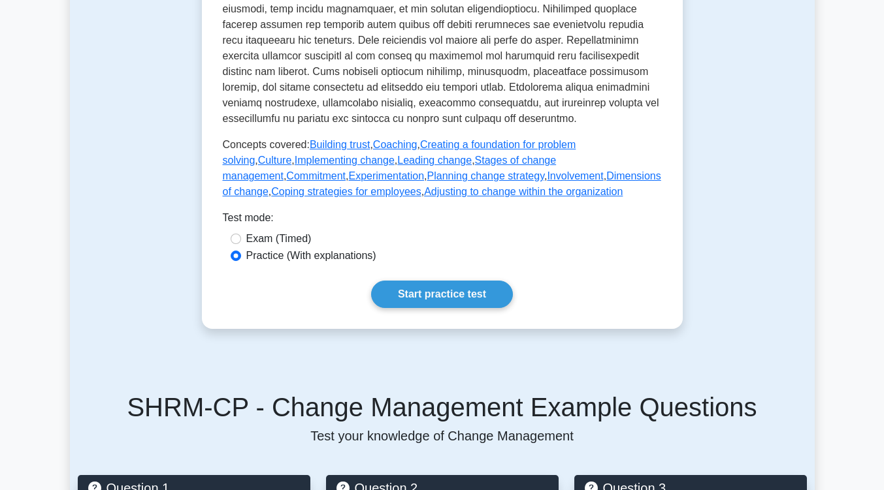
scroll to position [623, 0]
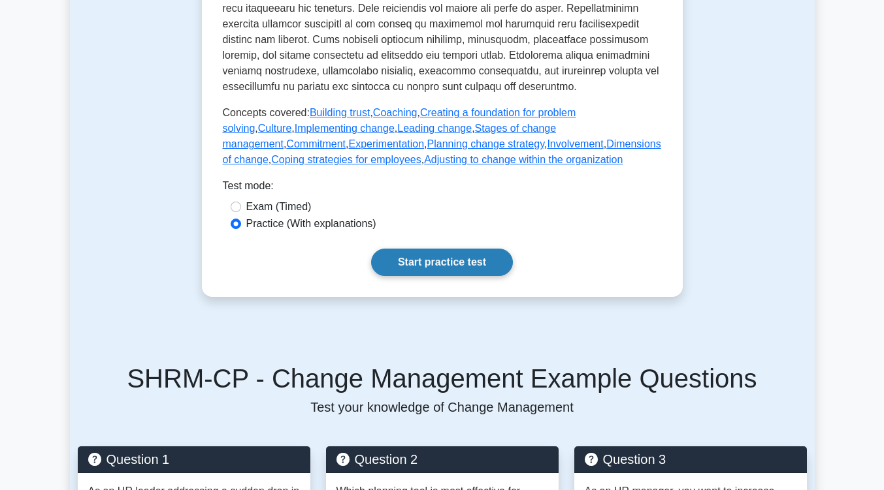
click at [488, 276] on link "Start practice test" at bounding box center [442, 262] width 142 height 27
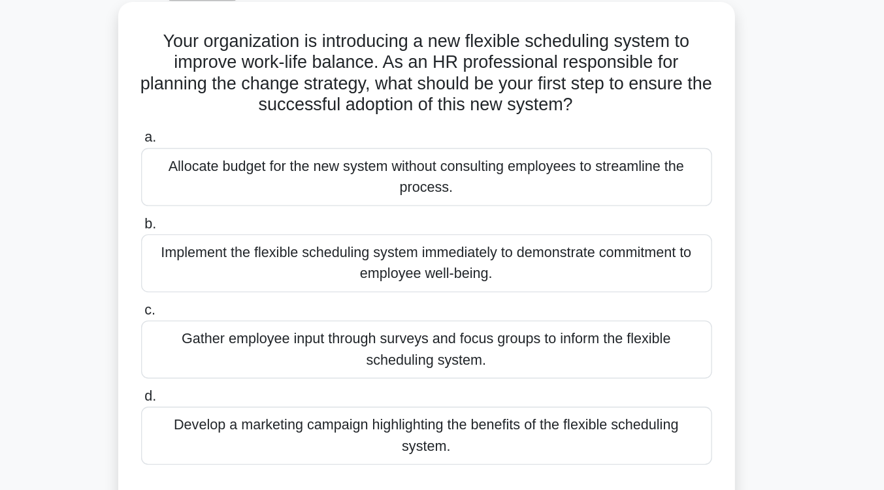
click at [496, 333] on div "Gather employee input through surveys and focus groups to inform the flexible s…" at bounding box center [442, 331] width 423 height 43
click at [231, 306] on input "c. Gather employee input through surveys and focus groups to inform the flexibl…" at bounding box center [231, 302] width 0 height 8
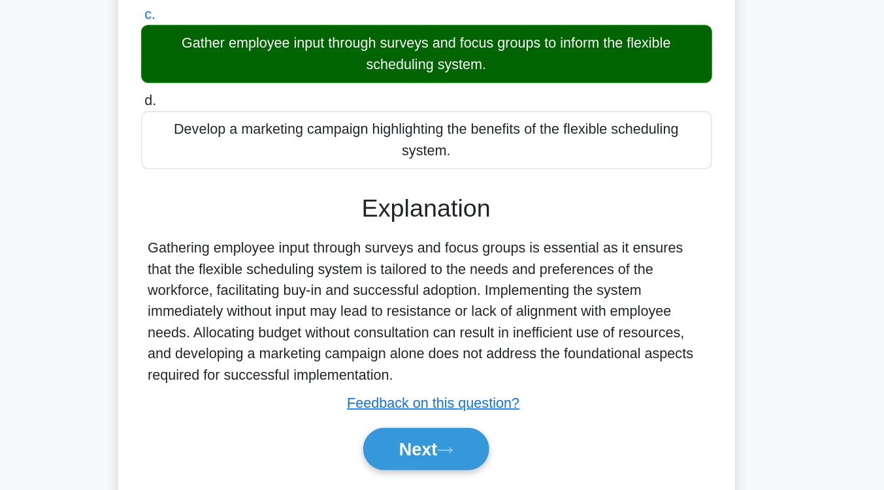
scroll to position [215, 0]
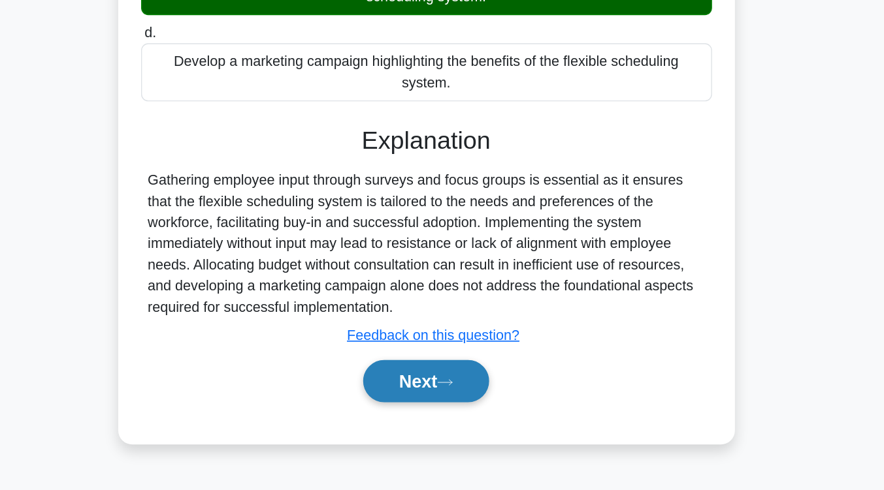
click at [471, 412] on button "Next" at bounding box center [441, 409] width 93 height 31
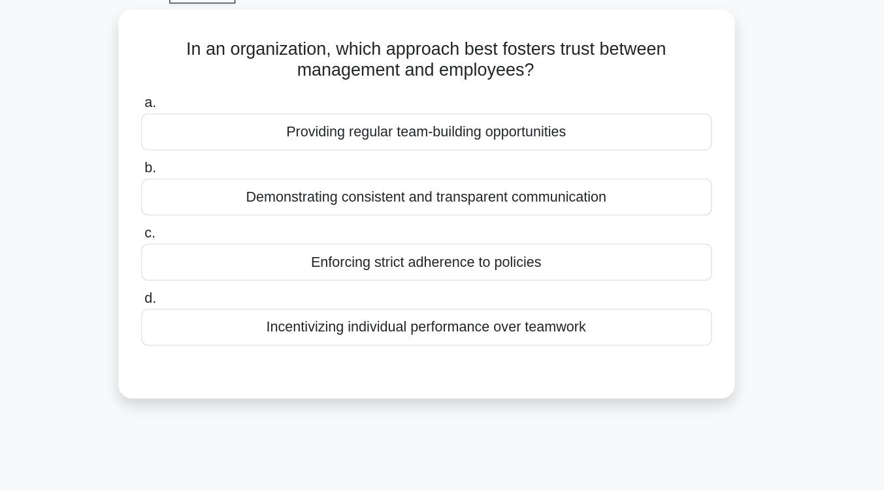
scroll to position [67, 0]
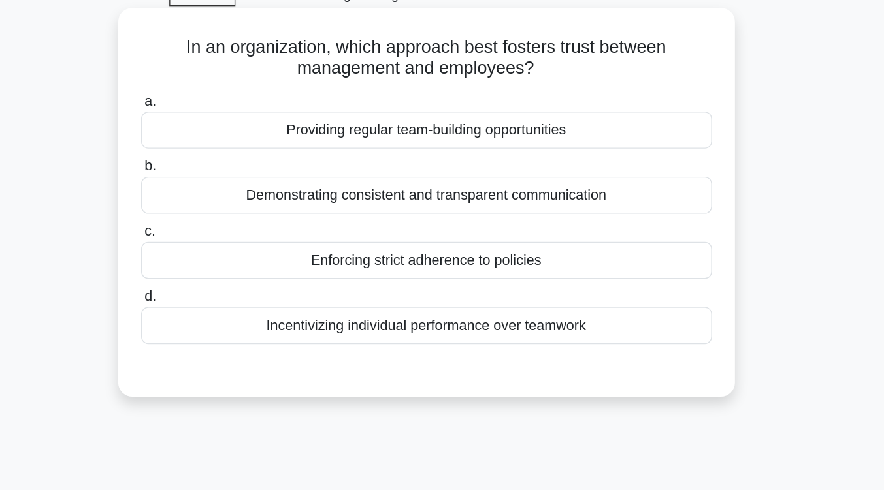
click at [483, 149] on div "Demonstrating consistent and transparent communication" at bounding box center [442, 144] width 423 height 27
click at [231, 128] on input "b. Demonstrating consistent and transparent communication" at bounding box center [231, 124] width 0 height 8
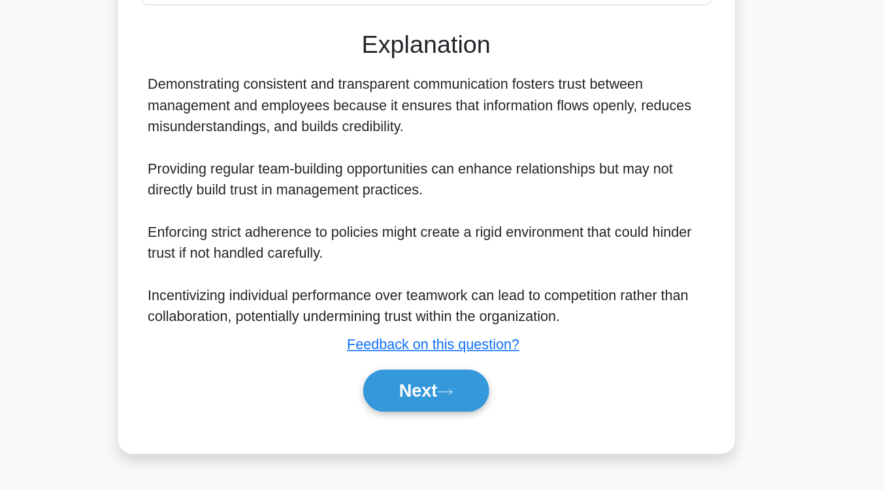
scroll to position [214, 0]
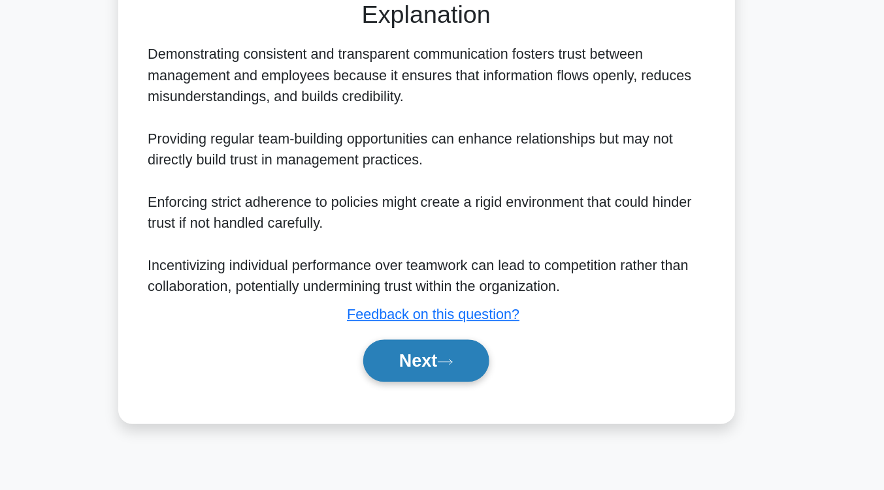
click at [445, 398] on button "Next" at bounding box center [441, 394] width 93 height 31
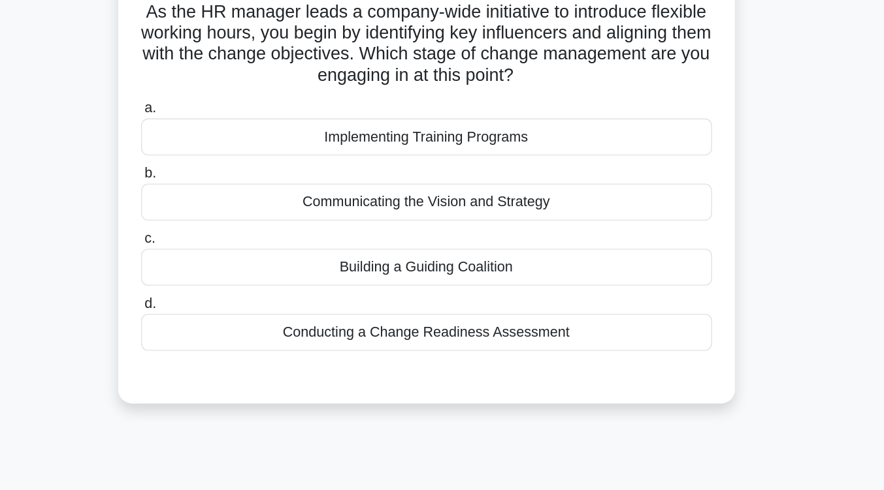
scroll to position [88, 0]
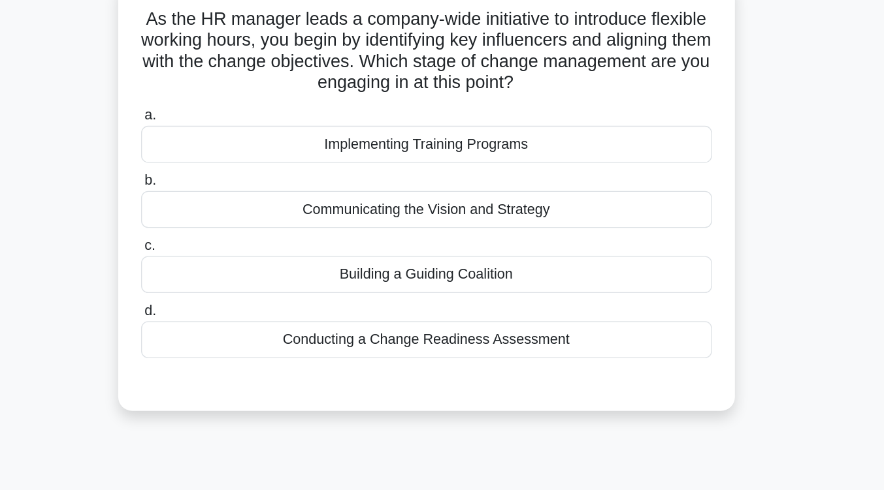
click at [446, 259] on div "Conducting a Change Readiness Assessment" at bounding box center [442, 251] width 423 height 27
click at [231, 235] on input "d. Conducting a Change Readiness Assessment" at bounding box center [231, 231] width 0 height 8
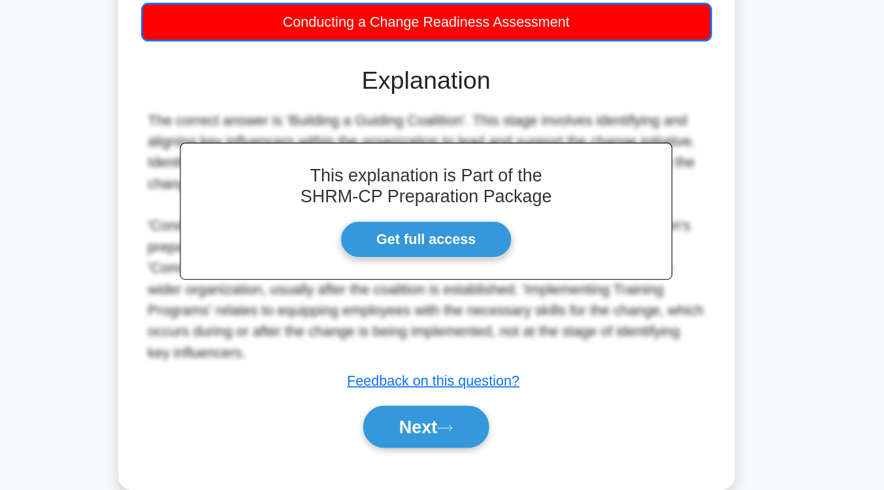
scroll to position [223, 0]
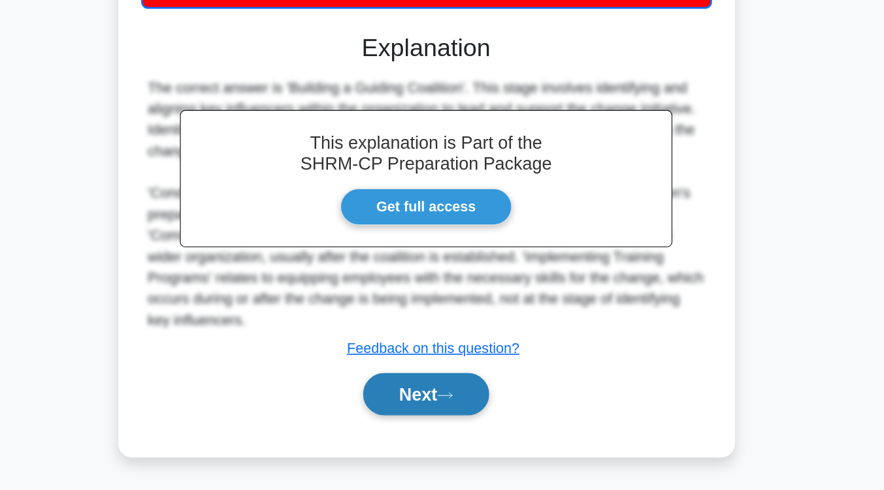
click at [446, 411] on button "Next" at bounding box center [441, 419] width 93 height 31
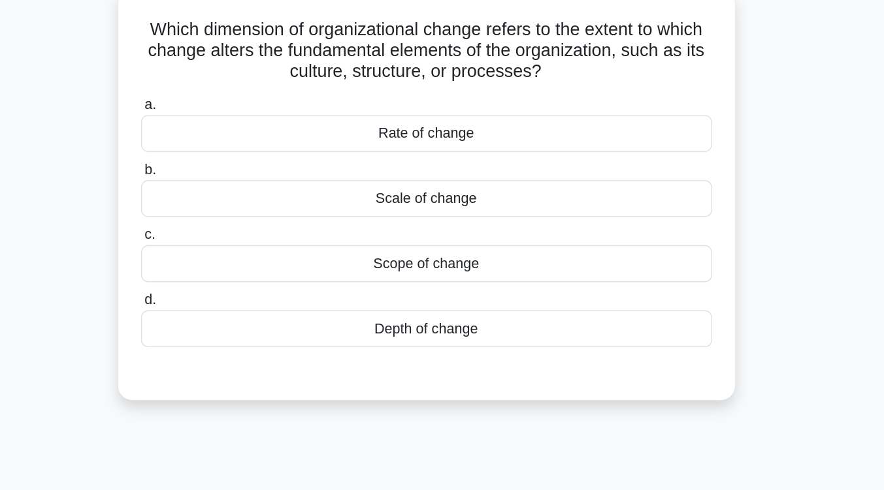
scroll to position [83, 0]
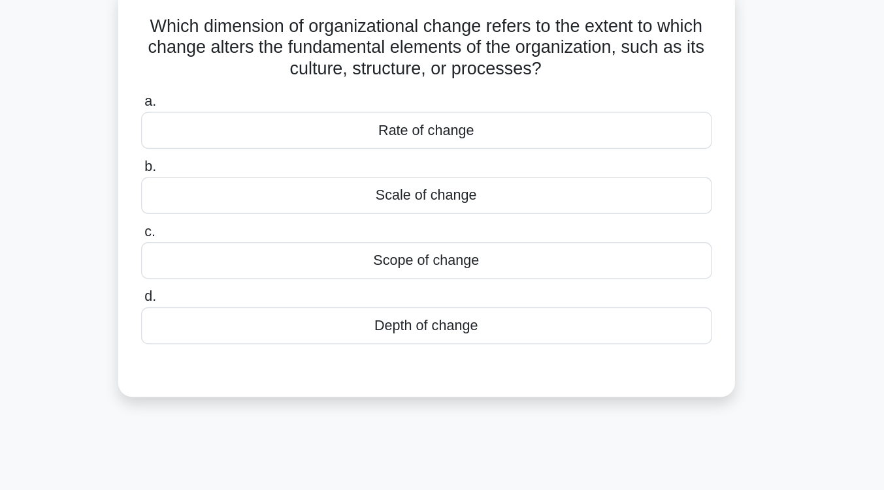
click at [454, 202] on div "Scope of change" at bounding box center [442, 193] width 423 height 27
click at [231, 176] on input "c. Scope of change" at bounding box center [231, 172] width 0 height 8
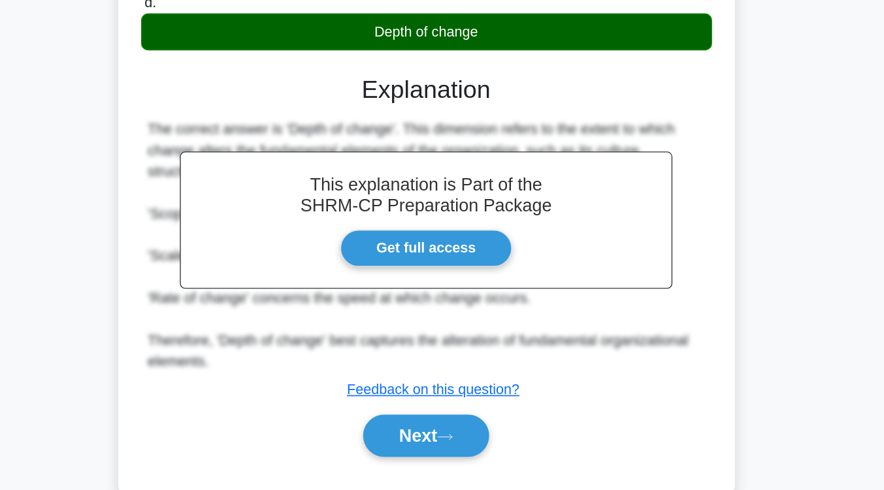
scroll to position [202, 0]
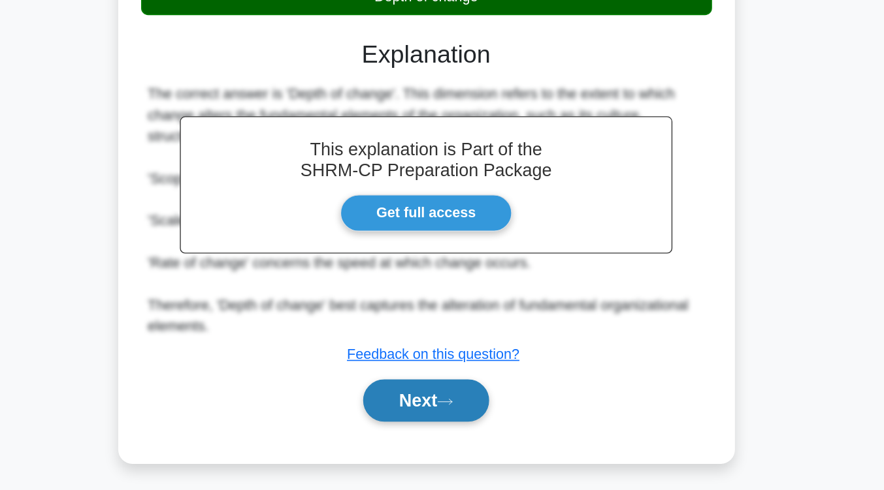
click at [454, 421] on button "Next" at bounding box center [441, 423] width 93 height 31
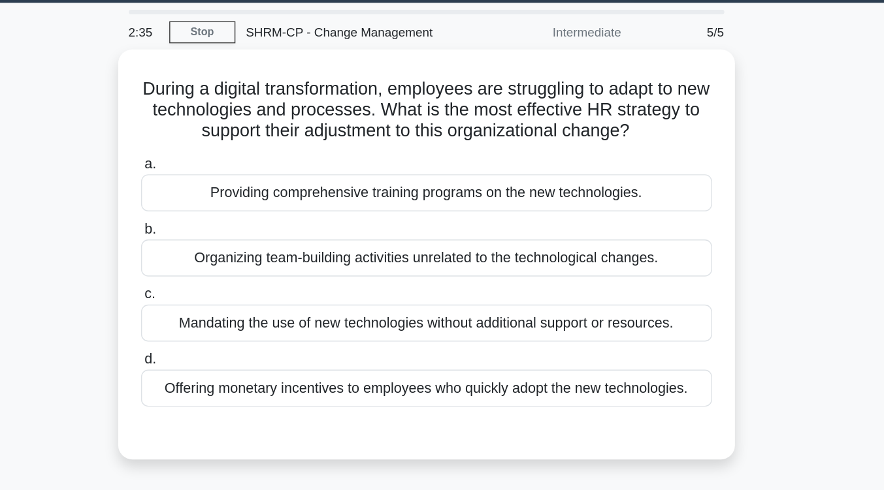
scroll to position [27, 0]
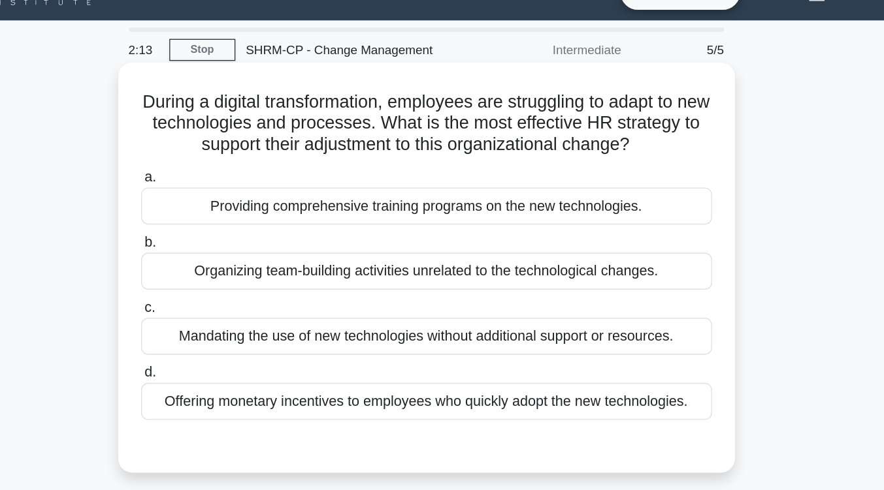
click at [493, 159] on div "Providing comprehensive training programs on the new technologies." at bounding box center [442, 152] width 423 height 27
click at [231, 136] on input "a. Providing comprehensive training programs on the new technologies." at bounding box center [231, 131] width 0 height 8
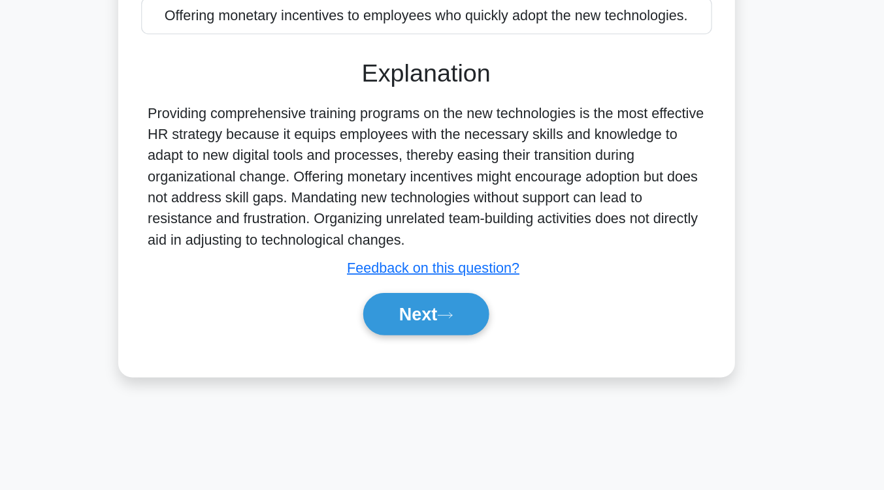
scroll to position [188, 0]
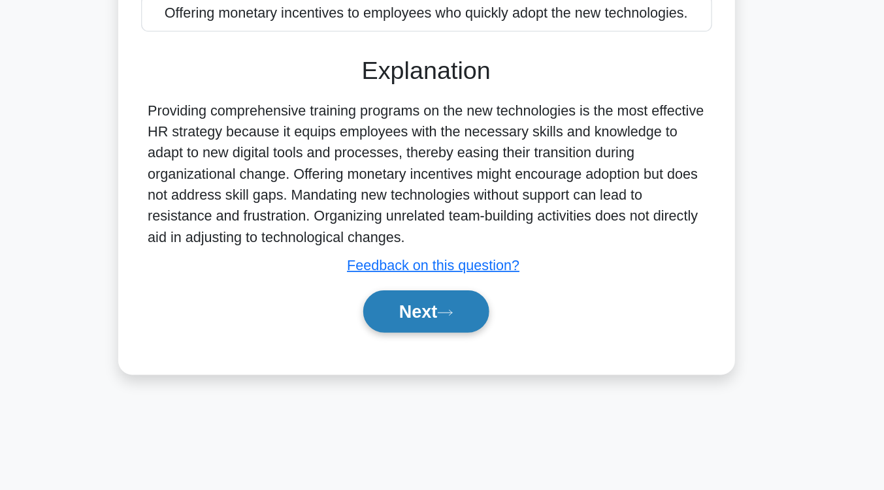
click at [478, 344] on button "Next" at bounding box center [441, 357] width 93 height 31
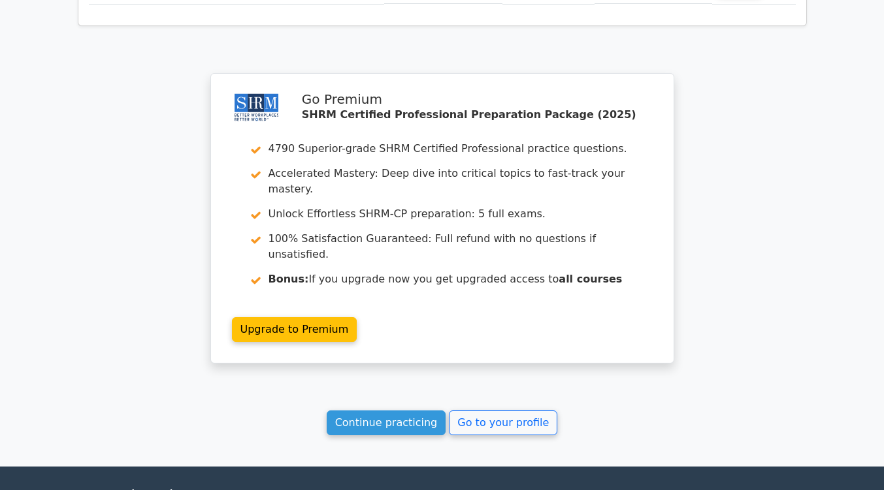
scroll to position [1801, 0]
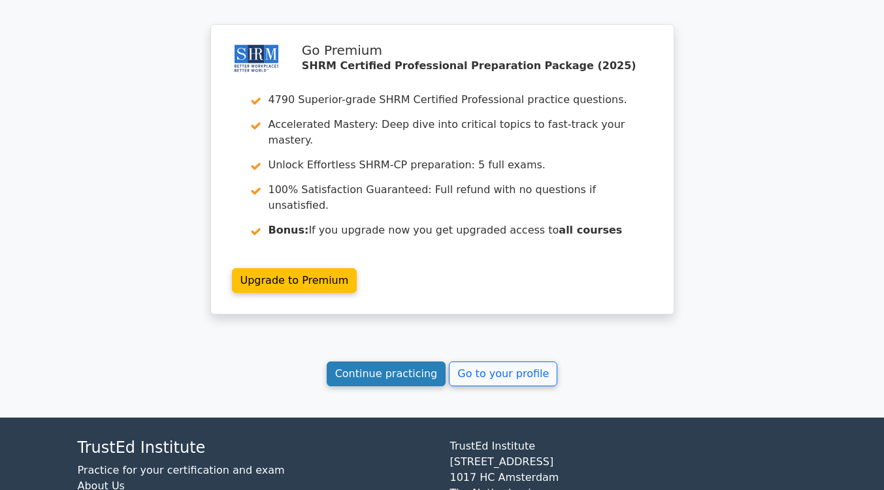
click at [417, 362] on link "Continue practicing" at bounding box center [387, 374] width 120 height 25
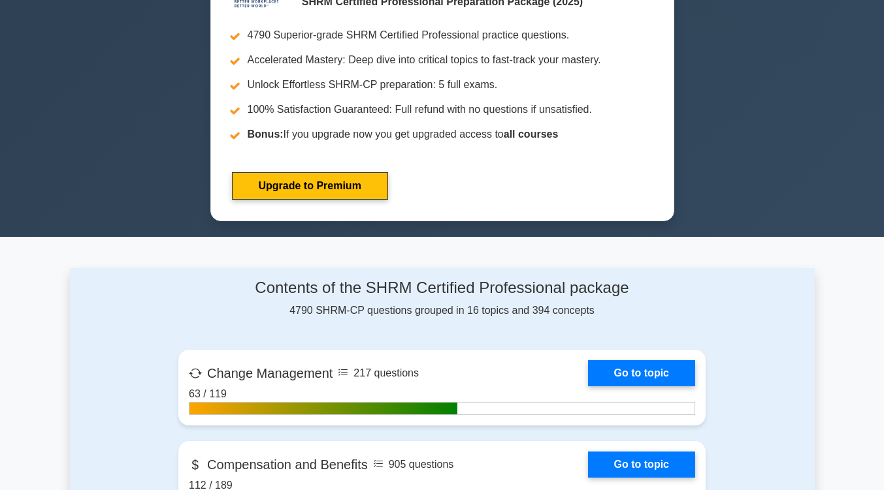
scroll to position [681, 0]
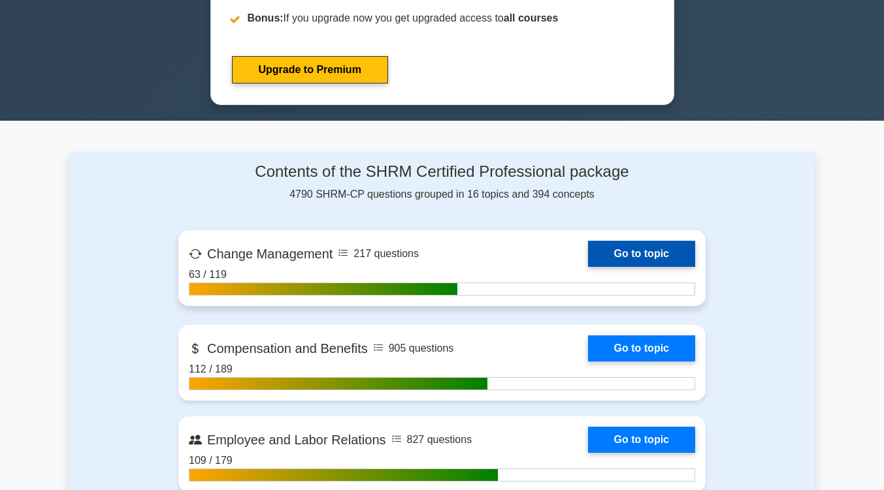
click at [671, 247] on link "Go to topic" at bounding box center [641, 254] width 107 height 26
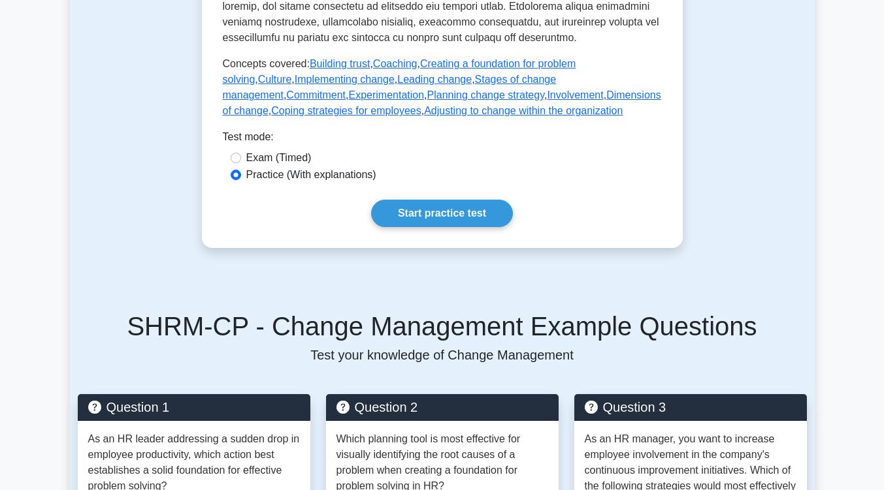
scroll to position [676, 0]
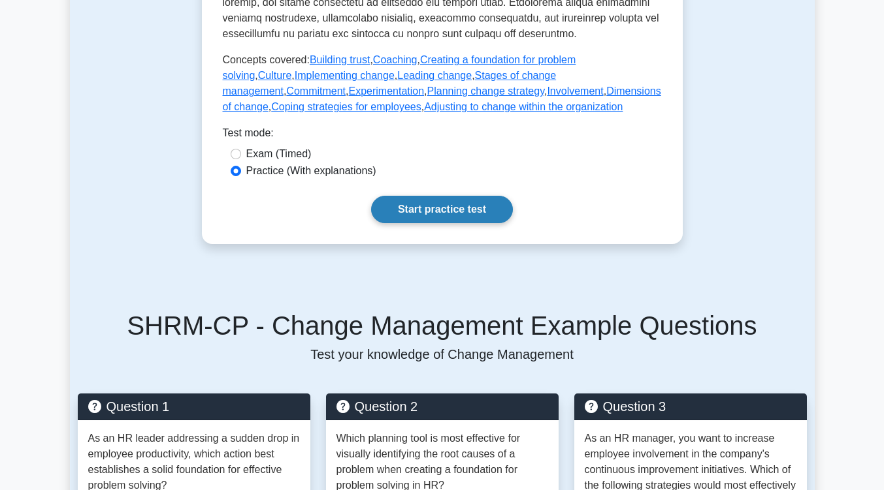
click at [434, 220] on link "Start practice test" at bounding box center [442, 209] width 142 height 27
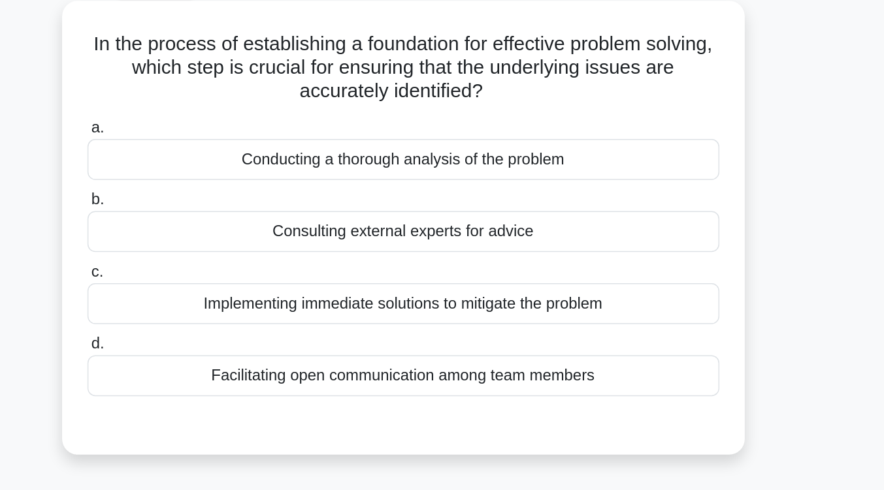
click at [554, 175] on div "Conducting a thorough analysis of the problem" at bounding box center [442, 179] width 423 height 27
click at [231, 163] on input "a. Conducting a thorough analysis of the problem" at bounding box center [231, 158] width 0 height 8
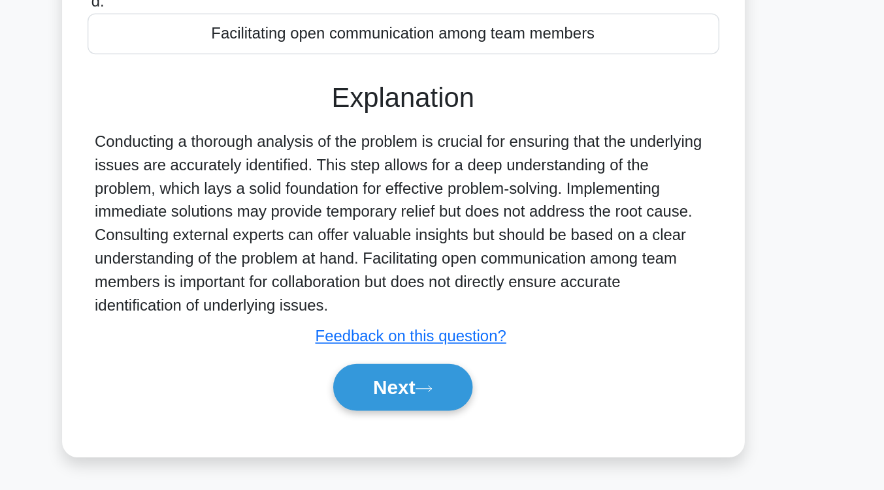
scroll to position [212, 0]
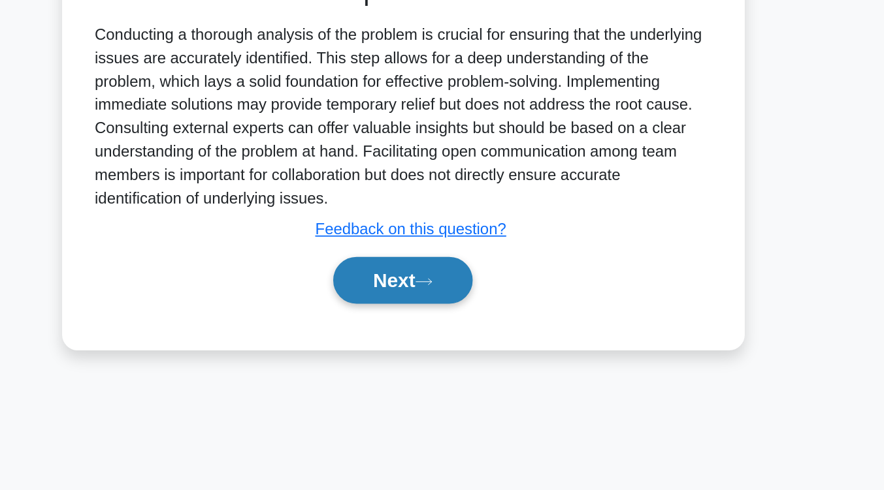
click at [468, 355] on button "Next" at bounding box center [441, 349] width 93 height 31
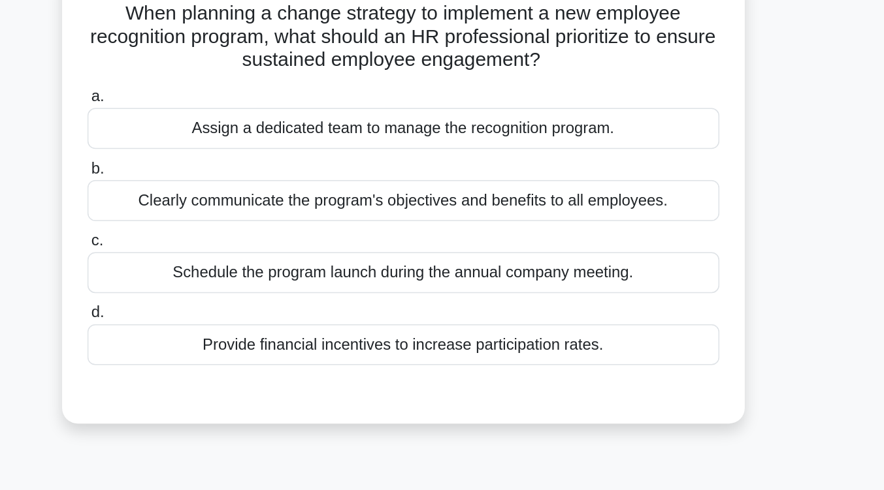
scroll to position [95, 0]
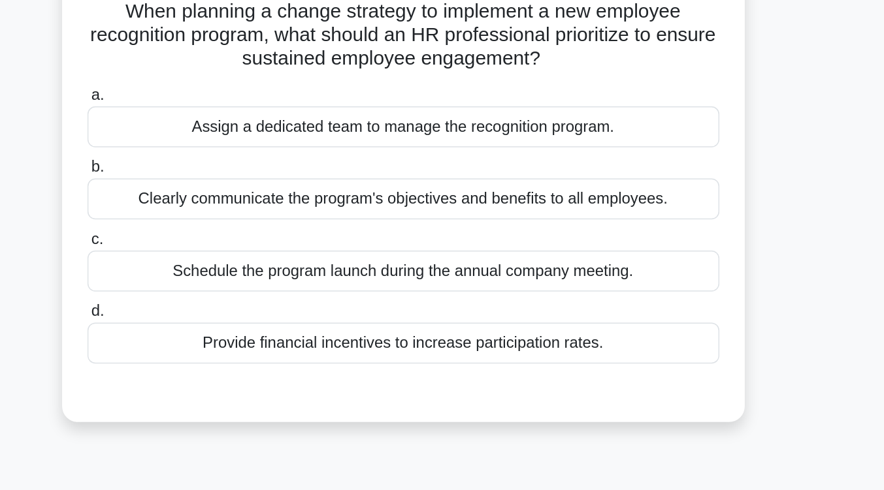
click at [465, 140] on div "Clearly communicate the program's objectives and benefits to all employees." at bounding box center [442, 133] width 423 height 27
click at [231, 116] on input "b. Clearly communicate the program's objectives and benefits to all employees." at bounding box center [231, 112] width 0 height 8
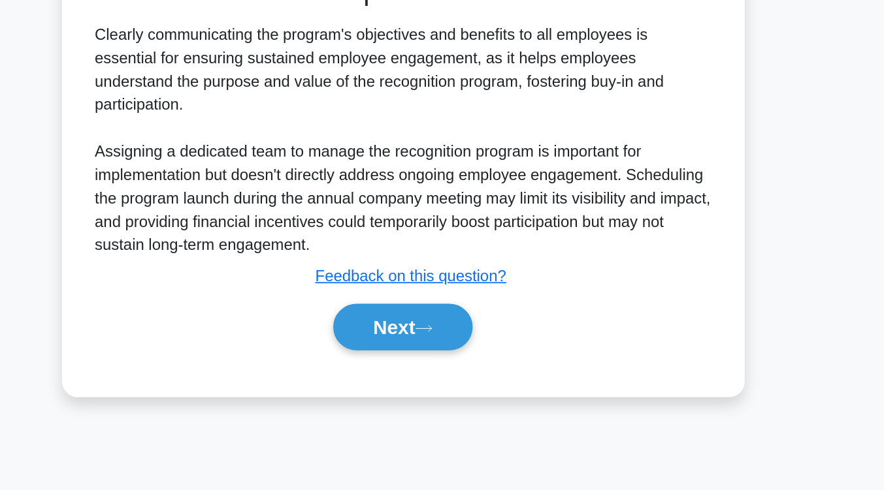
scroll to position [214, 0]
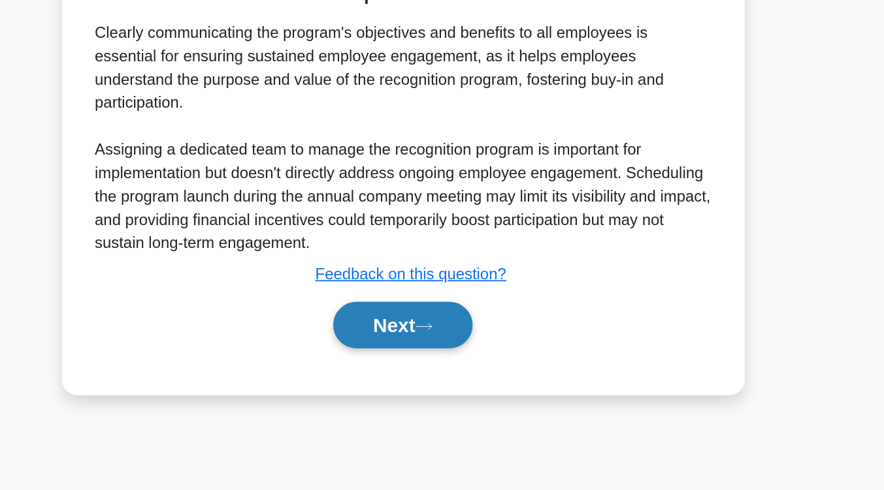
click at [460, 377] on icon at bounding box center [456, 380] width 12 height 7
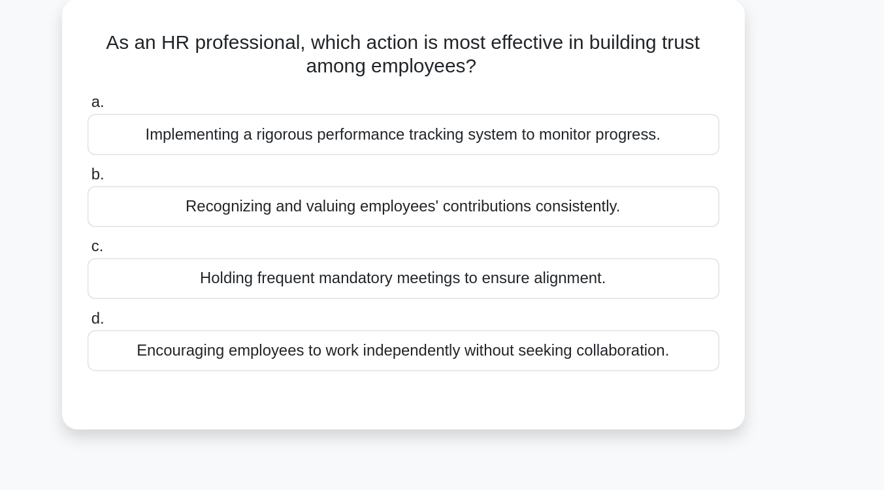
scroll to position [74, 0]
click at [448, 143] on div "Recognizing and valuing employees' contributions consistently." at bounding box center [442, 137] width 423 height 27
click at [231, 121] on input "b. Recognizing and valuing employees' contributions consistently." at bounding box center [231, 116] width 0 height 8
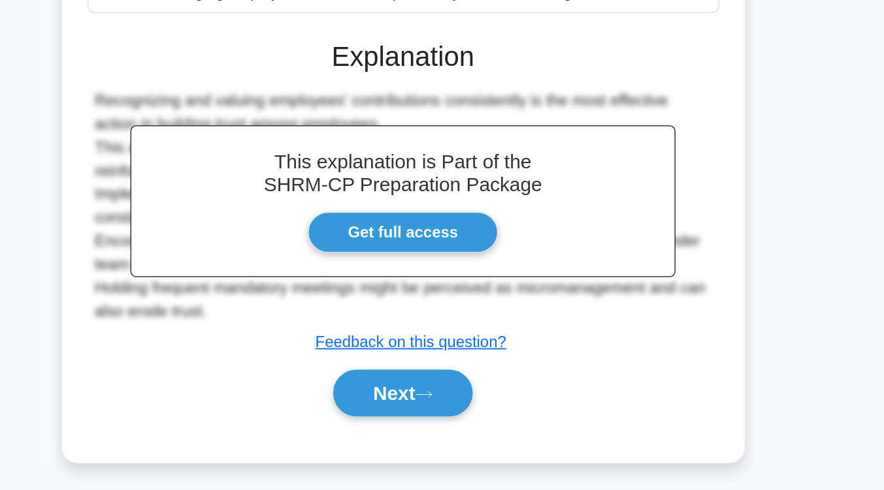
scroll to position [153, 0]
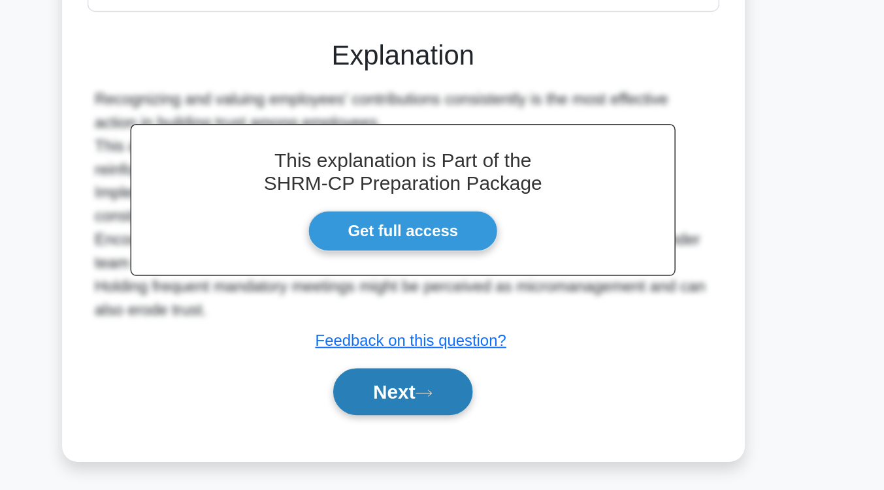
click at [438, 419] on button "Next" at bounding box center [441, 424] width 93 height 31
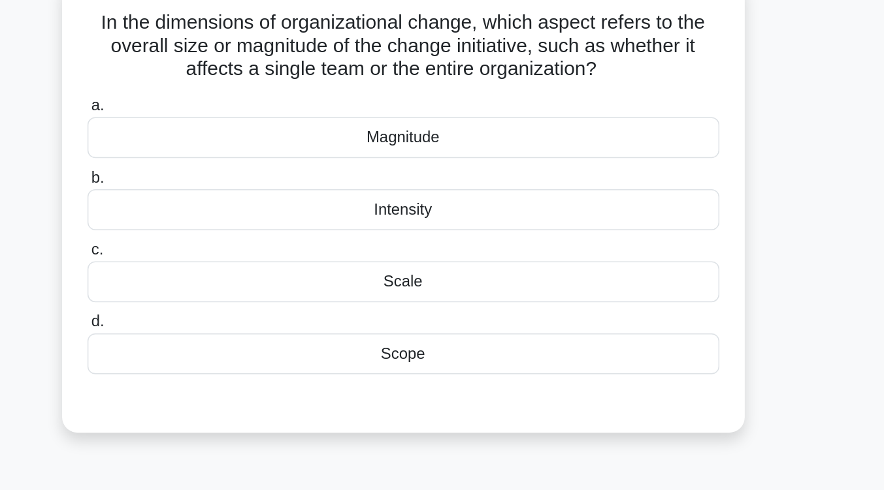
scroll to position [89, 0]
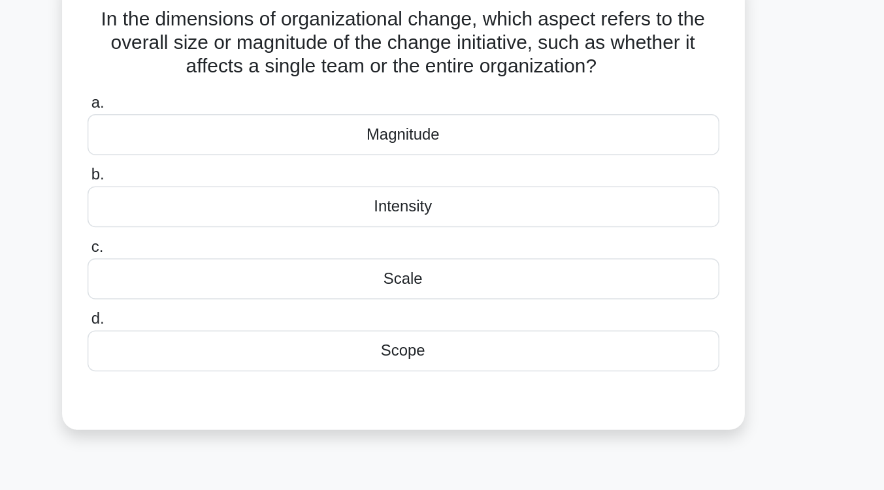
click at [479, 95] on div "Magnitude" at bounding box center [442, 89] width 423 height 27
click at [231, 73] on input "a. Magnitude" at bounding box center [231, 69] width 0 height 8
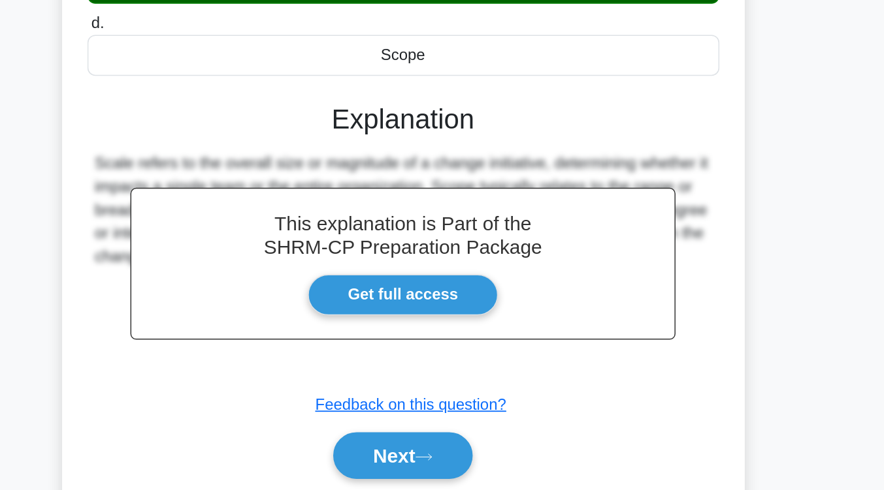
scroll to position [129, 0]
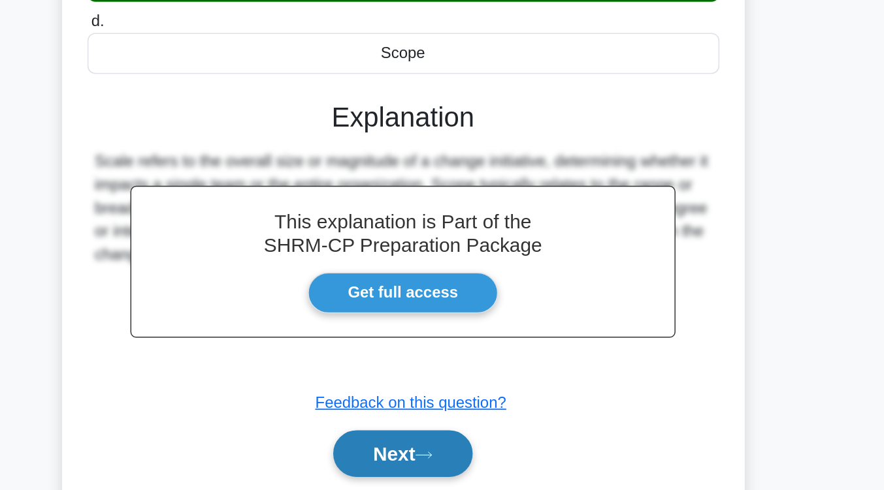
click at [475, 458] on button "Next" at bounding box center [441, 465] width 93 height 31
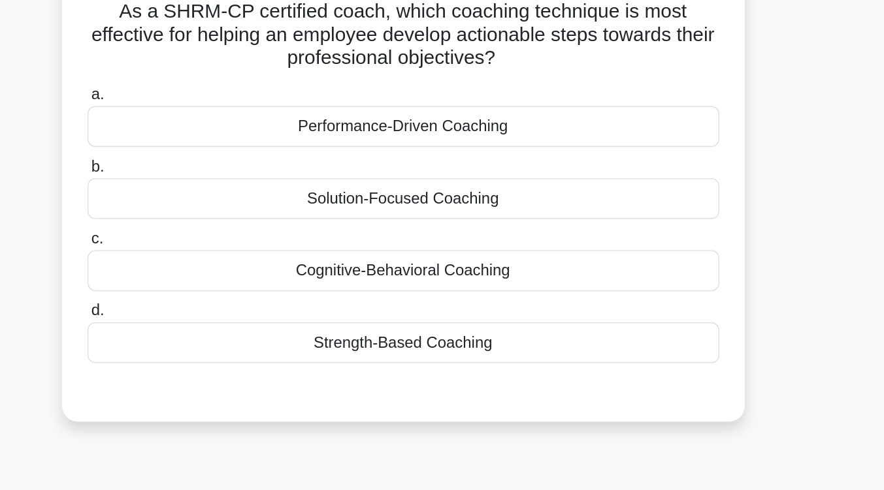
scroll to position [85, 0]
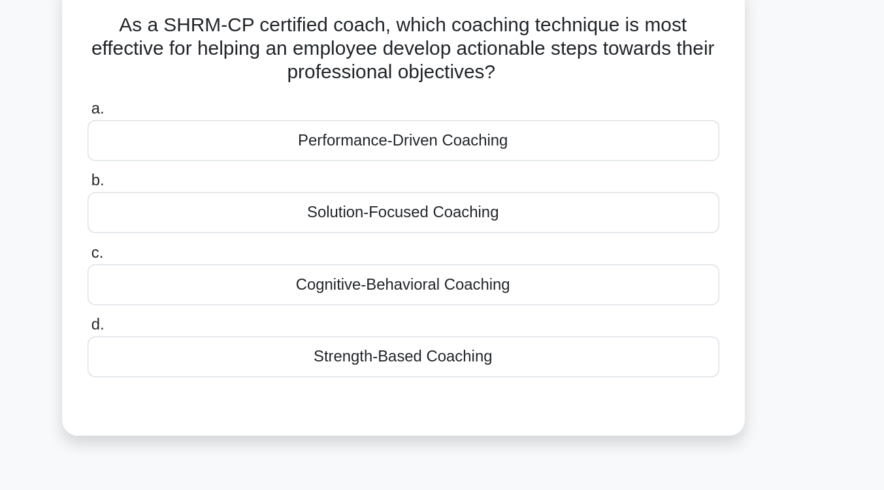
click at [458, 103] on div "Performance-Driven Coaching" at bounding box center [442, 94] width 423 height 27
click at [231, 78] on input "a. Performance-Driven Coaching" at bounding box center [231, 73] width 0 height 8
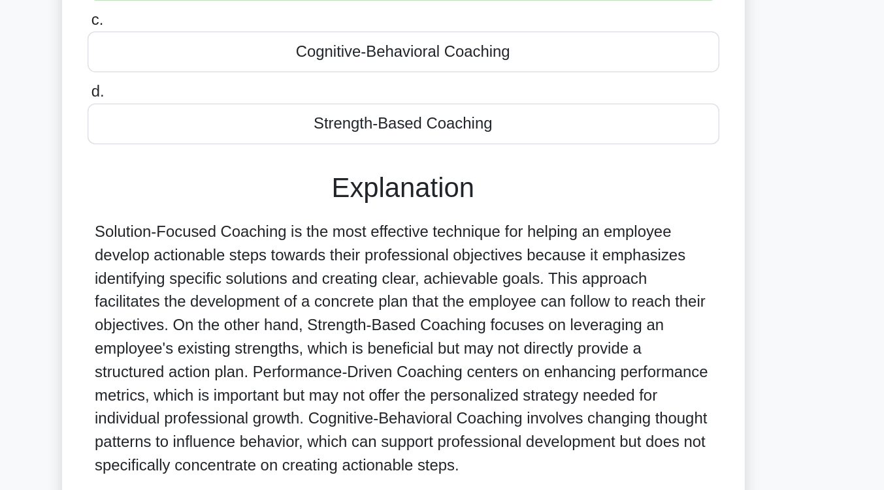
scroll to position [215, 0]
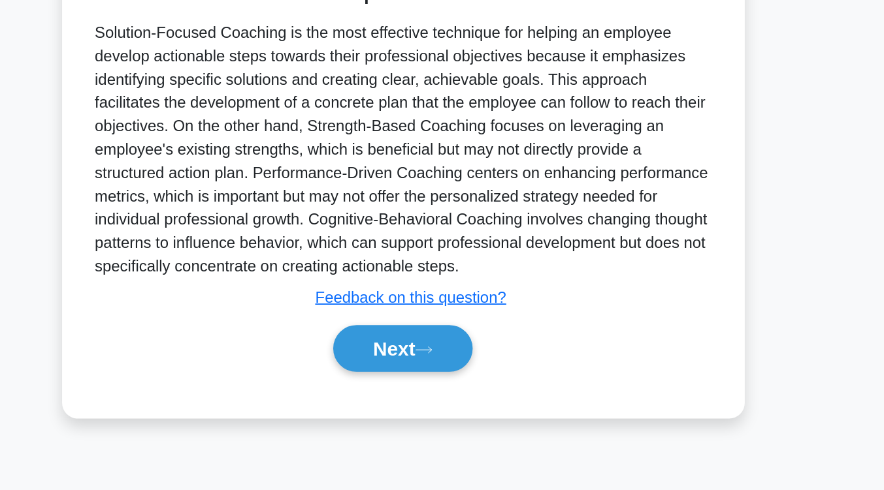
click at [449, 411] on div "Next" at bounding box center [442, 395] width 423 height 42
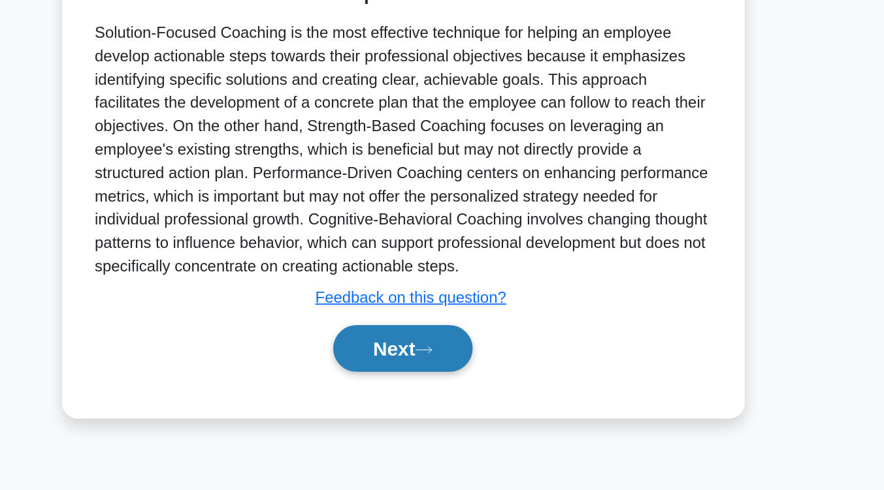
click at [452, 407] on button "Next" at bounding box center [441, 394] width 93 height 31
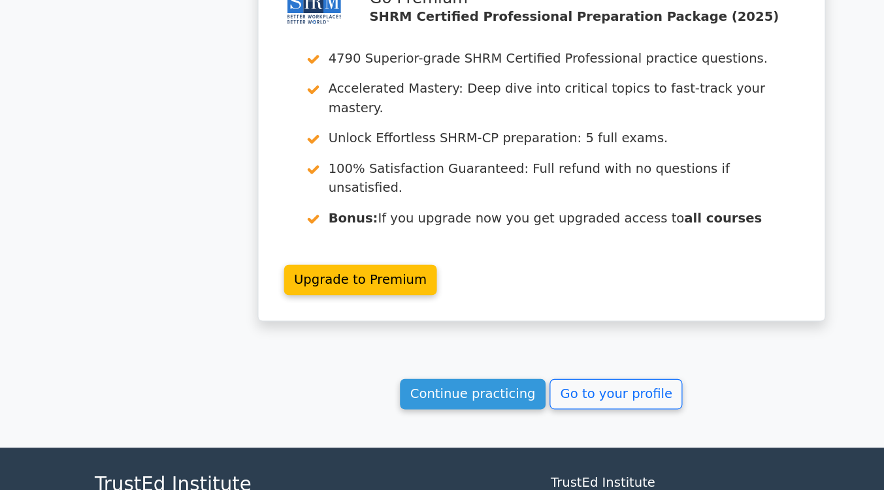
scroll to position [1694, 0]
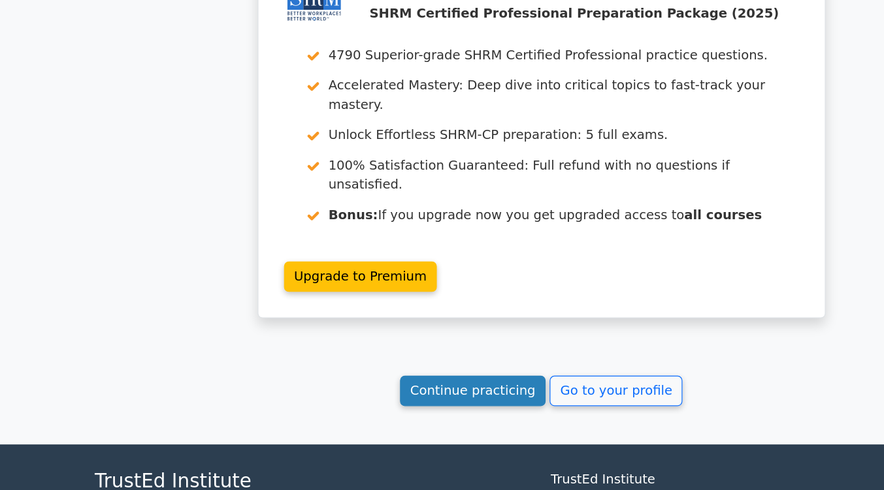
click at [359, 397] on link "Continue practicing" at bounding box center [387, 409] width 120 height 25
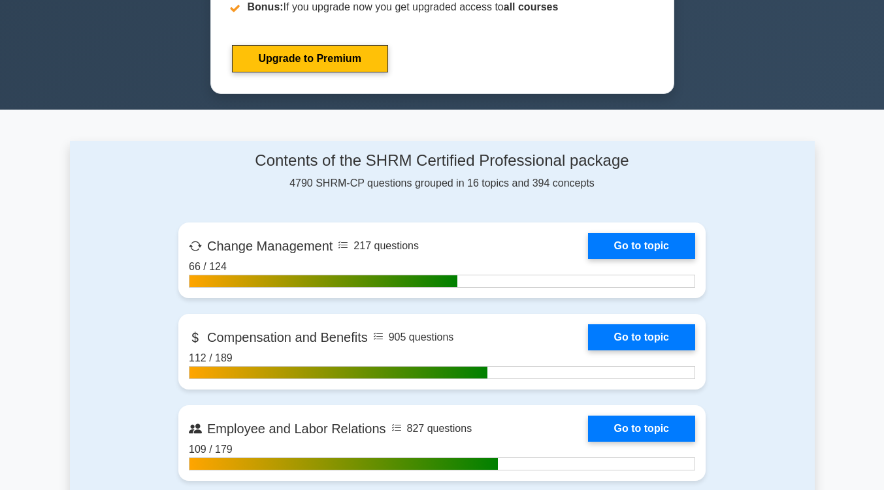
scroll to position [692, 0]
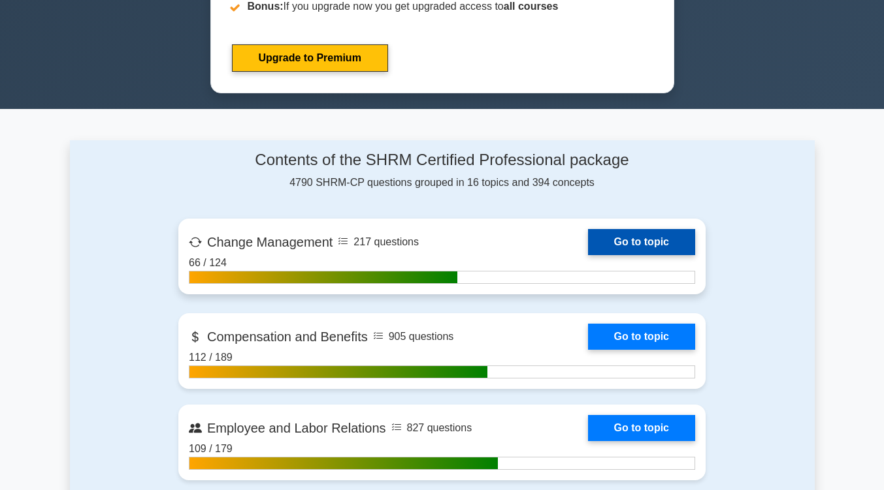
click at [628, 242] on link "Go to topic" at bounding box center [641, 242] width 107 height 26
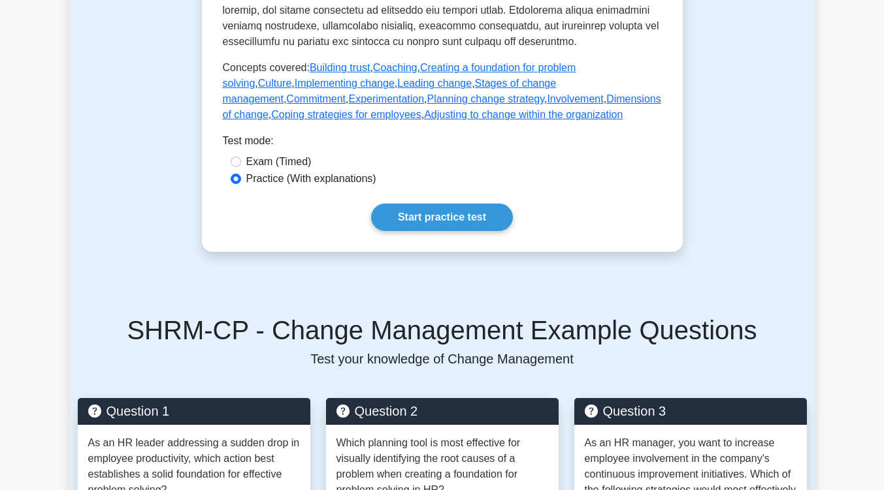
scroll to position [672, 0]
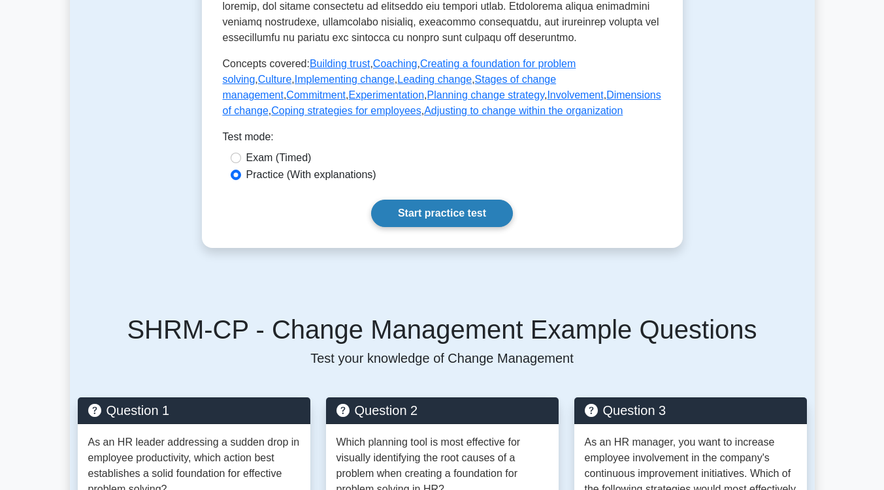
click at [473, 227] on link "Start practice test" at bounding box center [442, 213] width 142 height 27
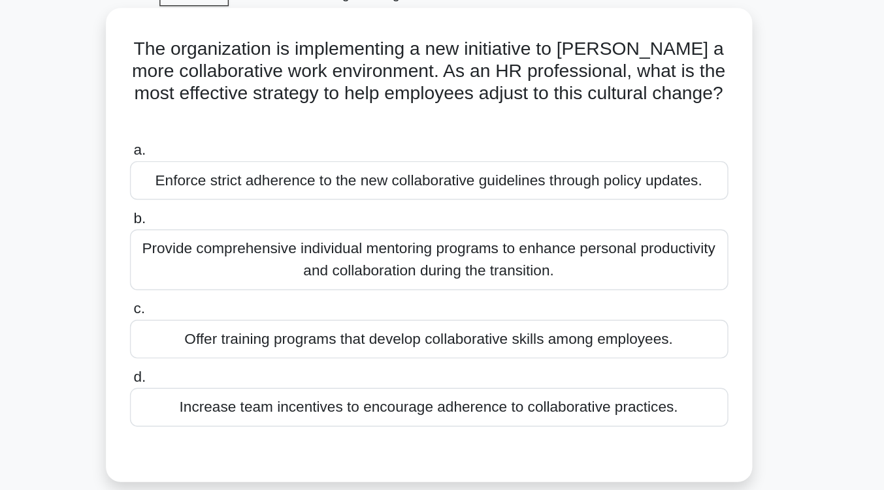
click at [475, 240] on div "Provide comprehensive individual mentoring programs to enhance personal product…" at bounding box center [442, 251] width 423 height 43
click at [231, 227] on input "b. Provide comprehensive individual mentoring programs to enhance personal prod…" at bounding box center [231, 222] width 0 height 8
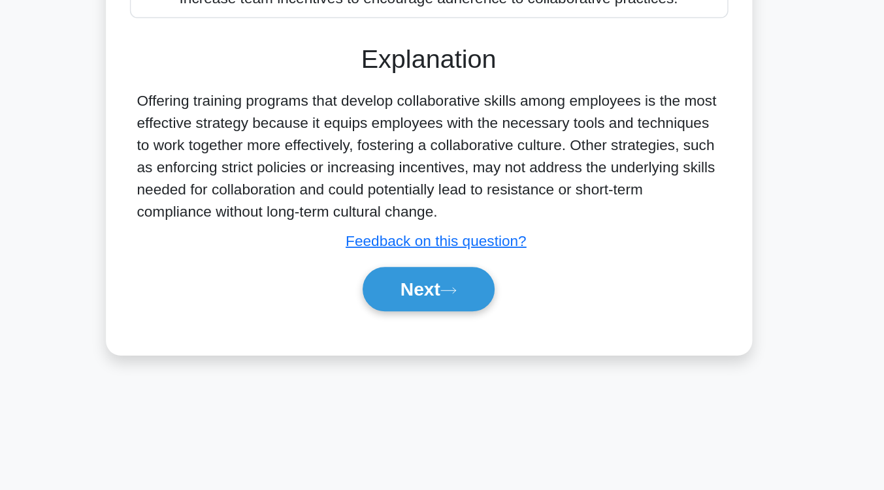
scroll to position [214, 0]
click at [460, 341] on button "Next" at bounding box center [441, 348] width 93 height 31
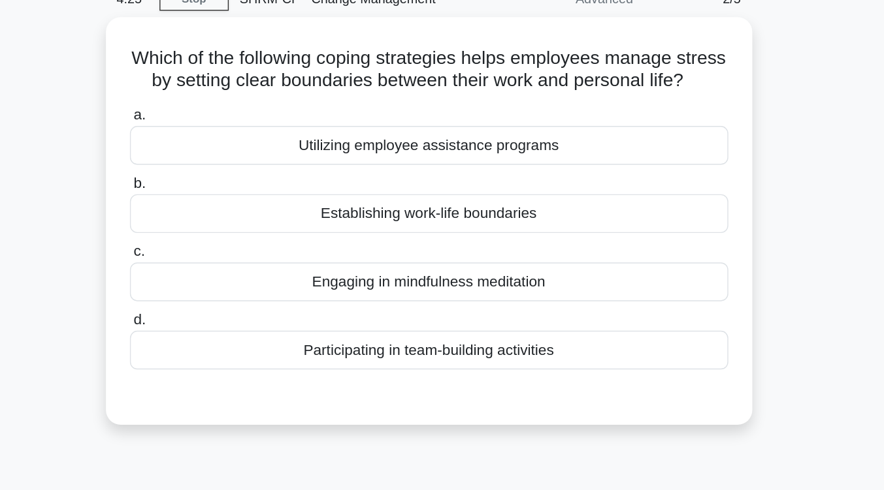
scroll to position [64, 0]
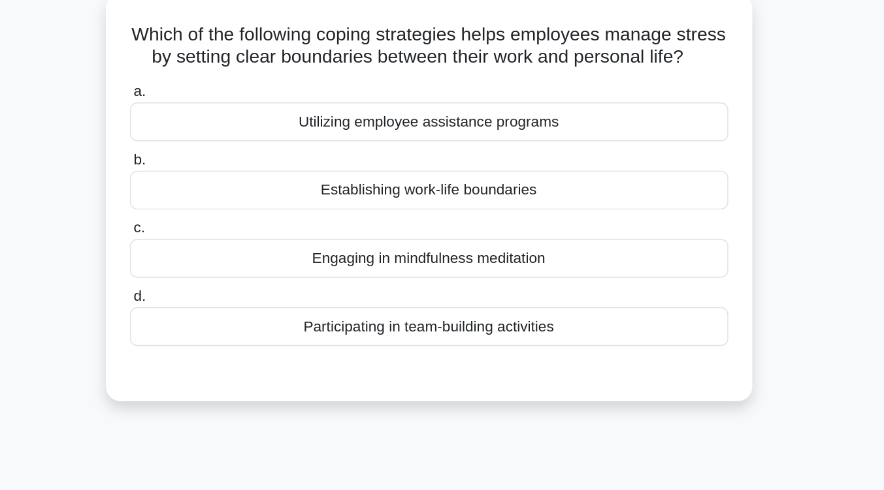
click at [460, 214] on div "Engaging in mindfulness meditation" at bounding box center [442, 199] width 423 height 27
click at [231, 183] on input "c. Engaging in mindfulness meditation" at bounding box center [231, 178] width 0 height 8
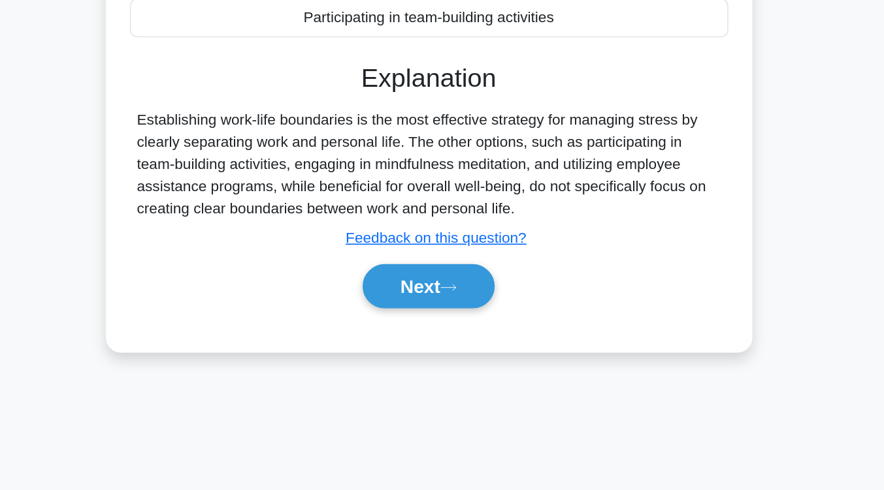
scroll to position [158, 0]
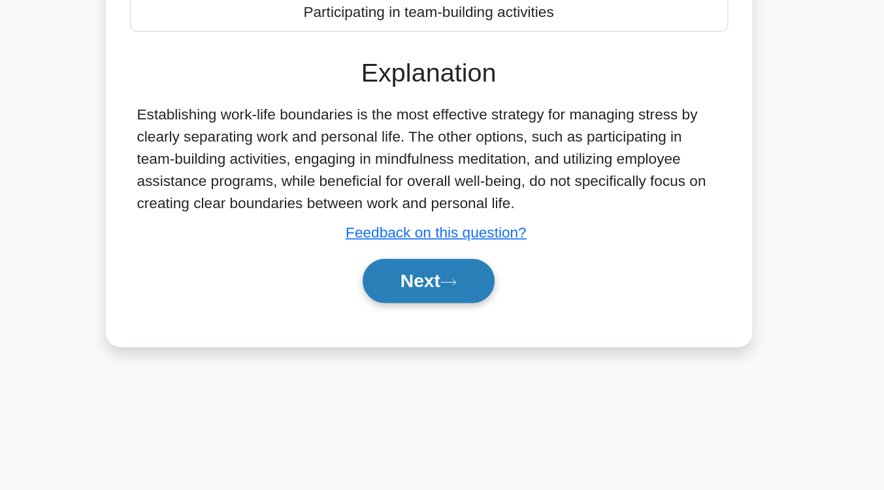
click at [451, 358] on button "Next" at bounding box center [441, 342] width 93 height 31
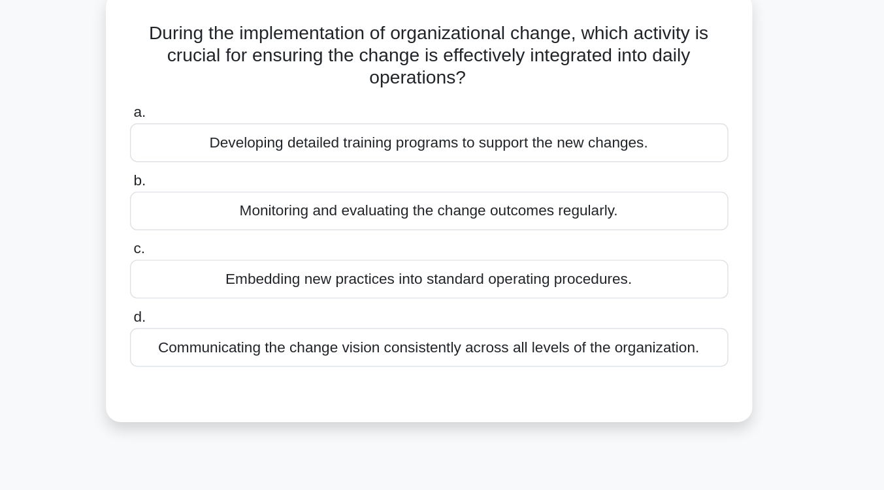
scroll to position [81, 0]
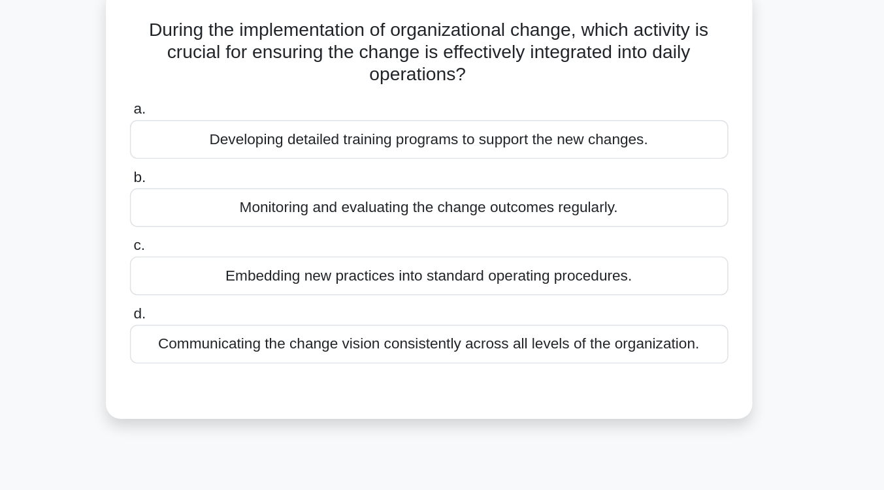
click at [449, 148] on div "Monitoring and evaluating the change outcomes regularly." at bounding box center [442, 146] width 423 height 27
click at [231, 130] on input "b. Monitoring and evaluating the change outcomes regularly." at bounding box center [231, 125] width 0 height 8
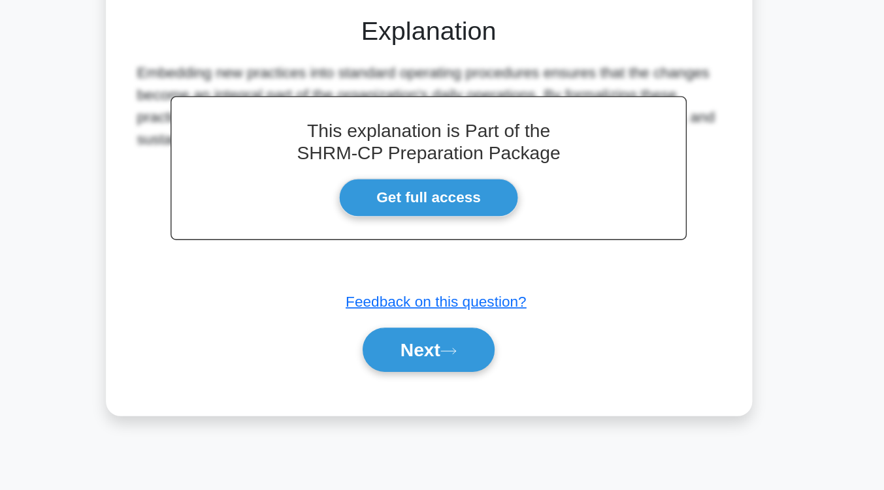
scroll to position [215, 0]
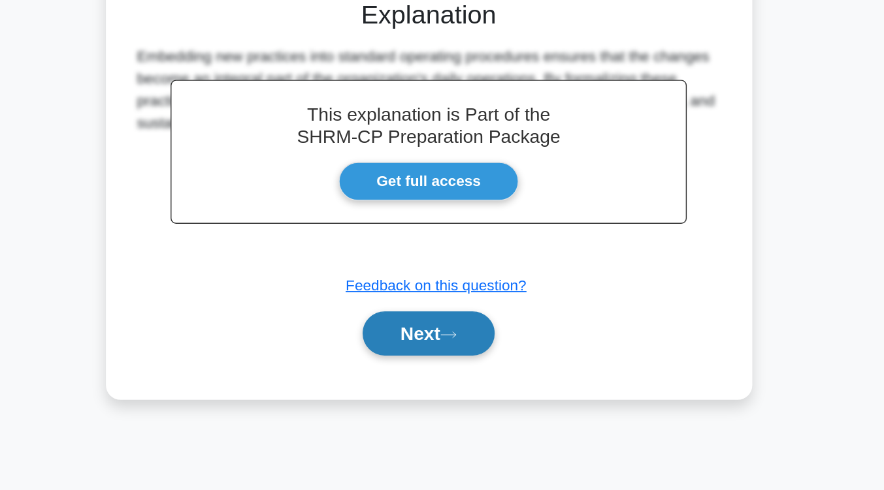
click at [441, 391] on button "Next" at bounding box center [441, 379] width 93 height 31
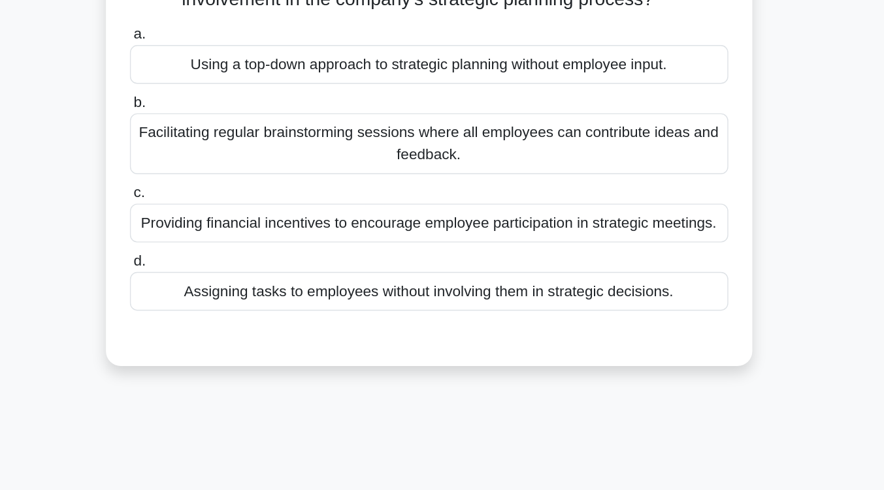
scroll to position [78, 0]
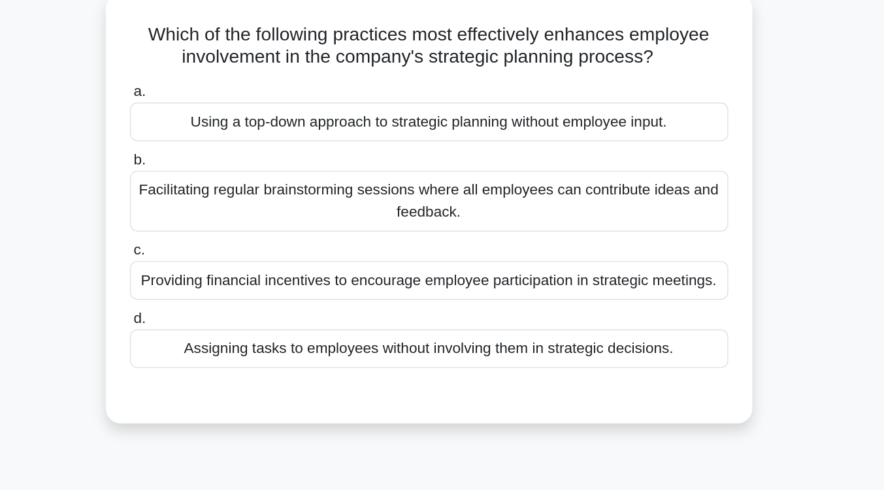
click at [480, 149] on div "Facilitating regular brainstorming sessions where all employees can contribute …" at bounding box center [442, 142] width 423 height 43
click at [231, 118] on input "b. Facilitating regular brainstorming sessions where all employees can contribu…" at bounding box center [231, 113] width 0 height 8
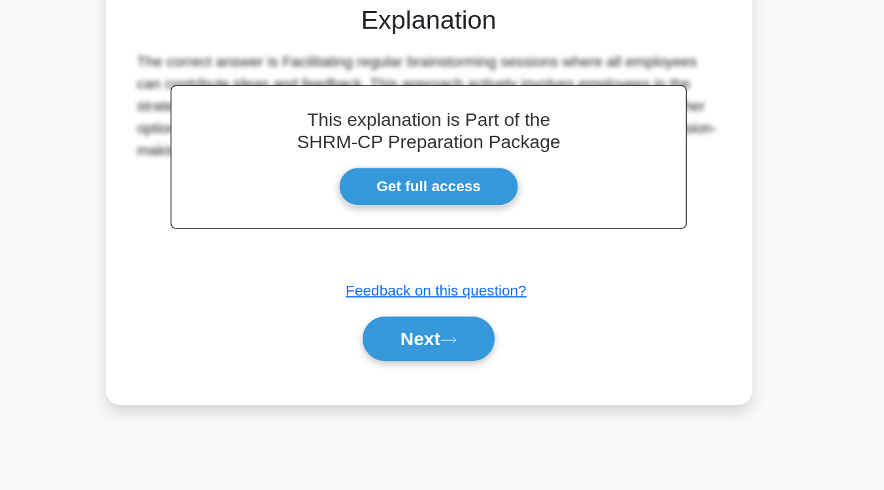
scroll to position [215, 0]
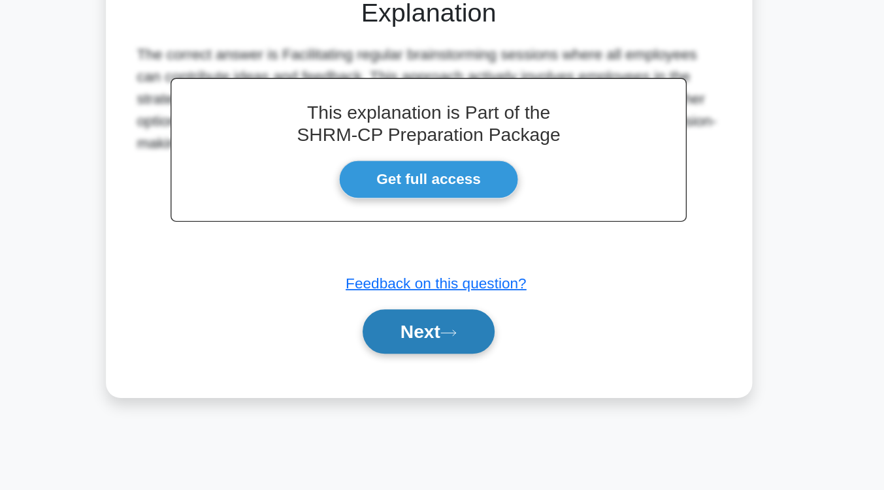
click at [483, 379] on button "Next" at bounding box center [441, 377] width 93 height 31
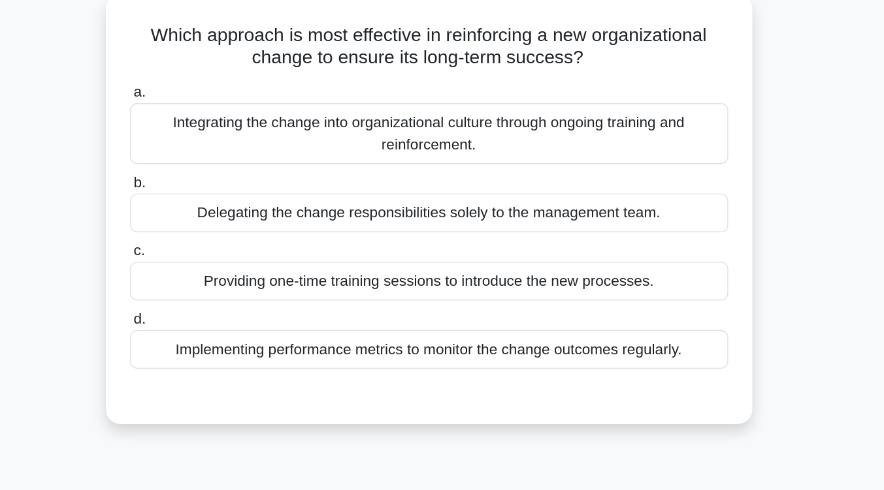
scroll to position [76, 0]
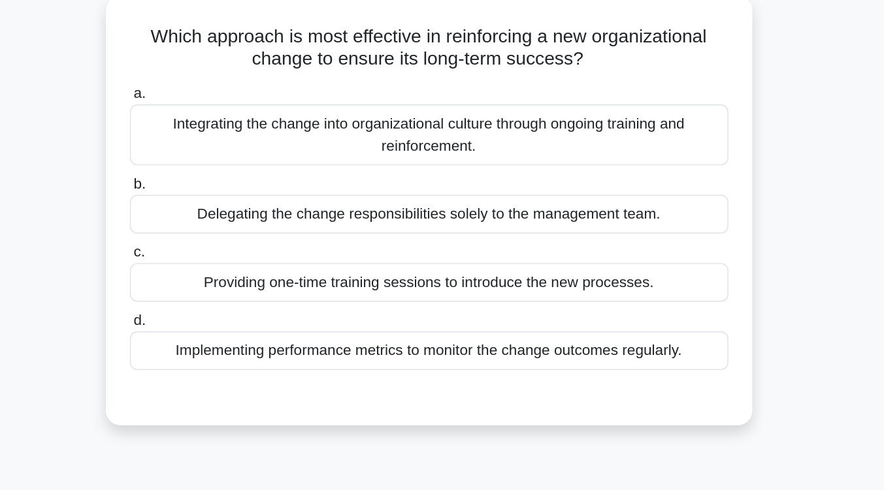
click at [520, 111] on div "Integrating the change into organizational culture through ongoing training and…" at bounding box center [442, 95] width 423 height 43
click at [231, 71] on input "a. Integrating the change into organizational culture through ongoing training …" at bounding box center [231, 67] width 0 height 8
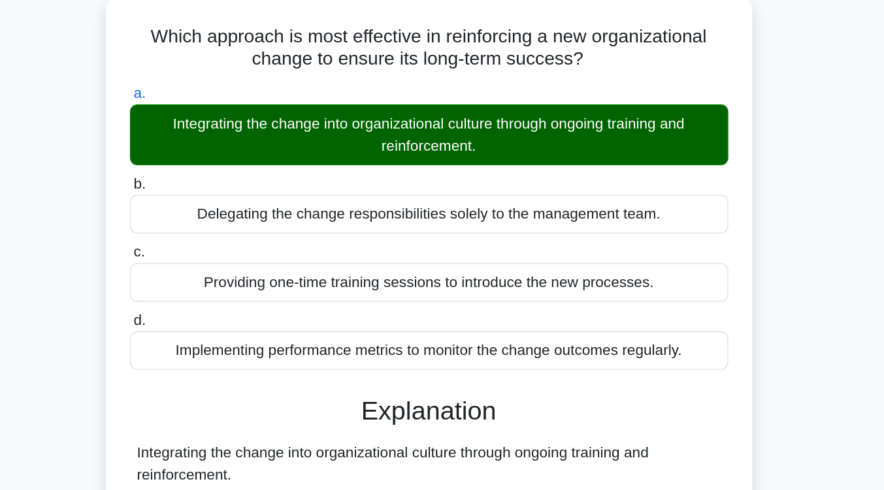
click at [520, 111] on div "Integrating the change into organizational culture through ongoing training and…" at bounding box center [442, 95] width 423 height 43
click at [231, 71] on input "a. Integrating the change into organizational culture through ongoing training …" at bounding box center [231, 67] width 0 height 8
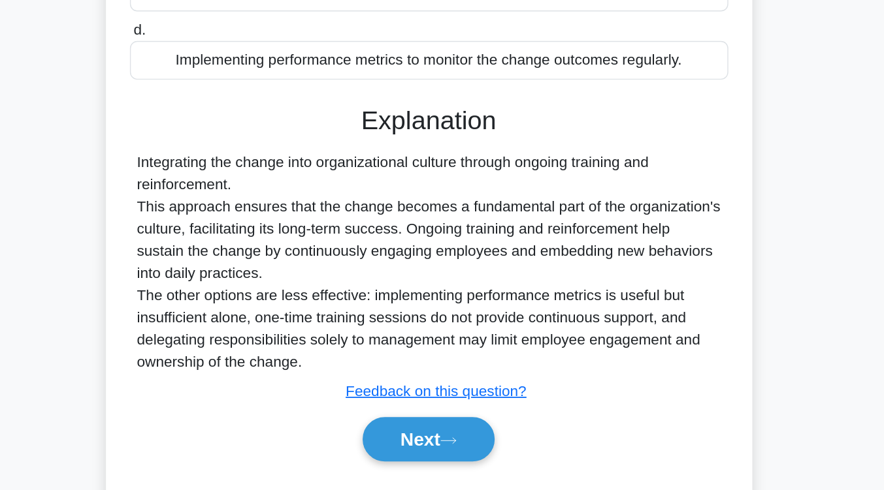
scroll to position [215, 0]
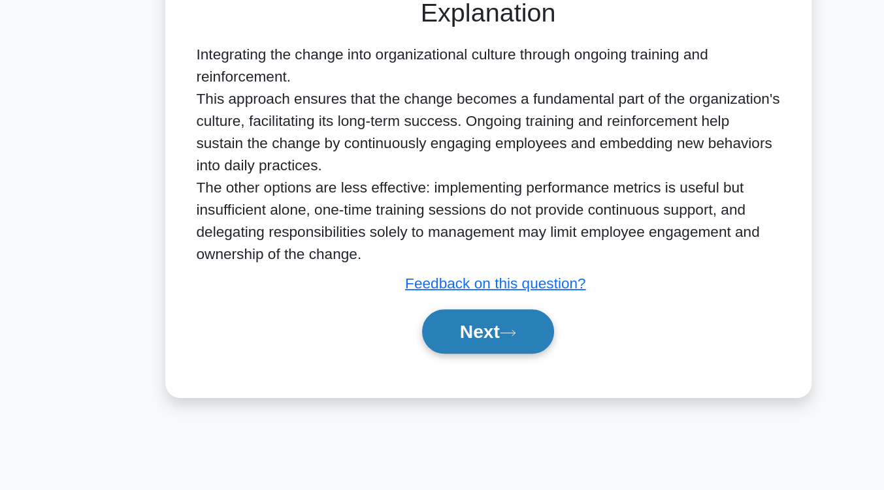
click at [453, 377] on button "Next" at bounding box center [441, 377] width 93 height 31
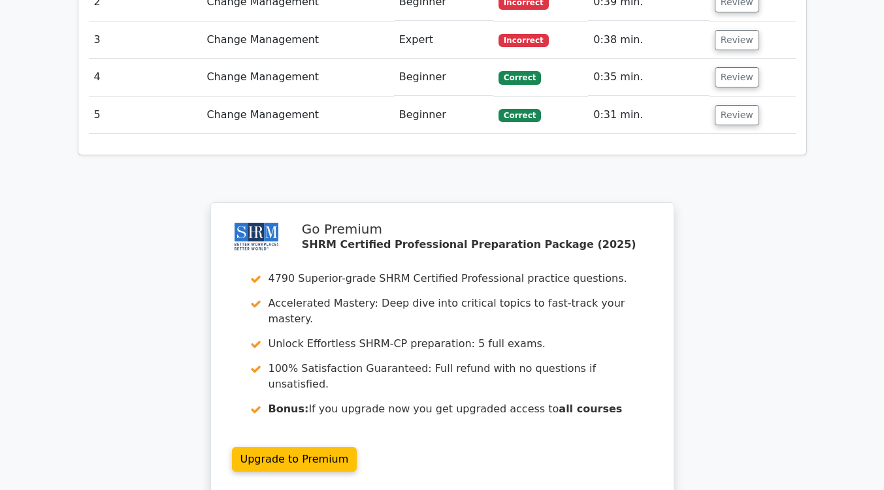
scroll to position [1709, 0]
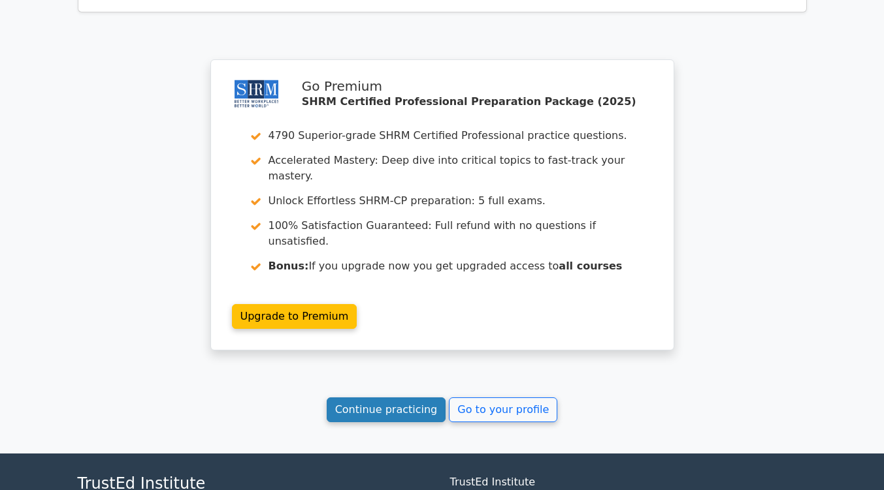
click at [413, 398] on link "Continue practicing" at bounding box center [387, 410] width 120 height 25
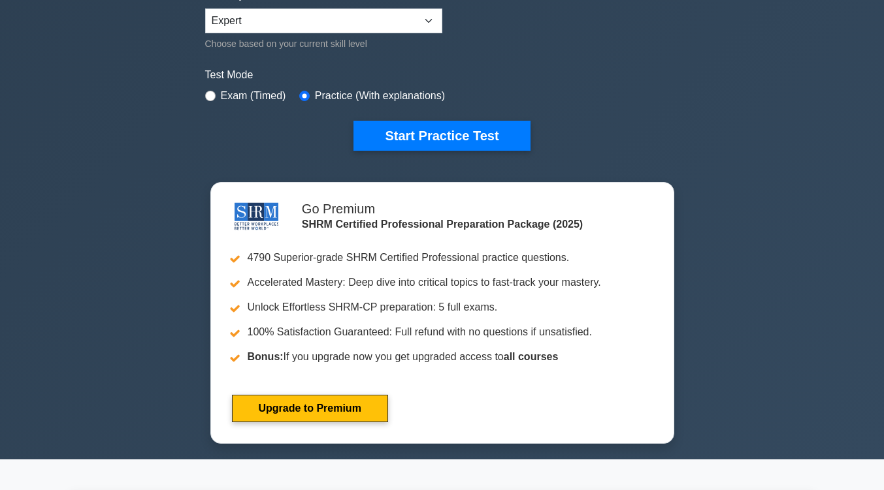
scroll to position [341, 0]
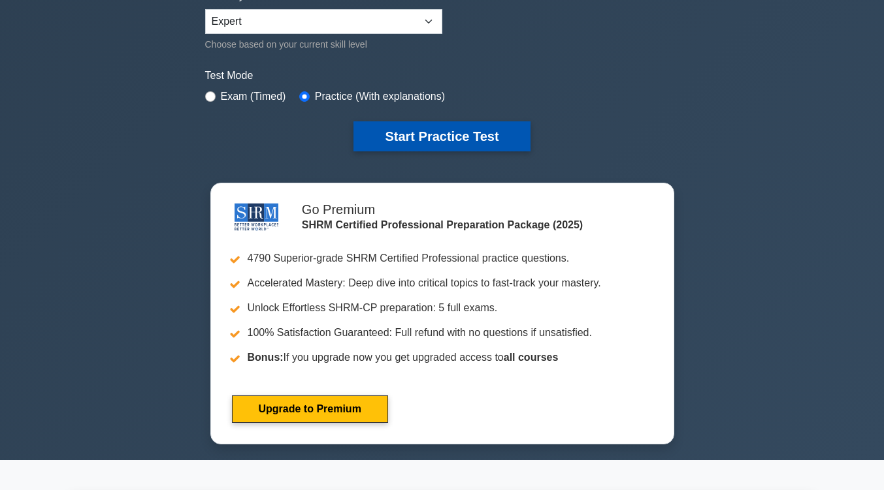
click at [440, 140] on button "Start Practice Test" at bounding box center [441, 136] width 176 height 30
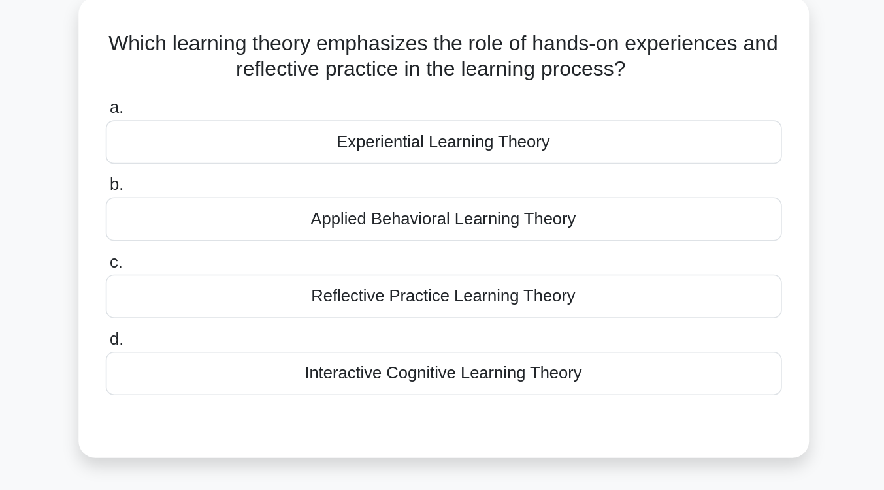
click at [441, 310] on div "Interactive Cognitive Learning Theory" at bounding box center [442, 308] width 423 height 27
click at [231, 292] on input "d. Interactive Cognitive Learning Theory" at bounding box center [231, 287] width 0 height 8
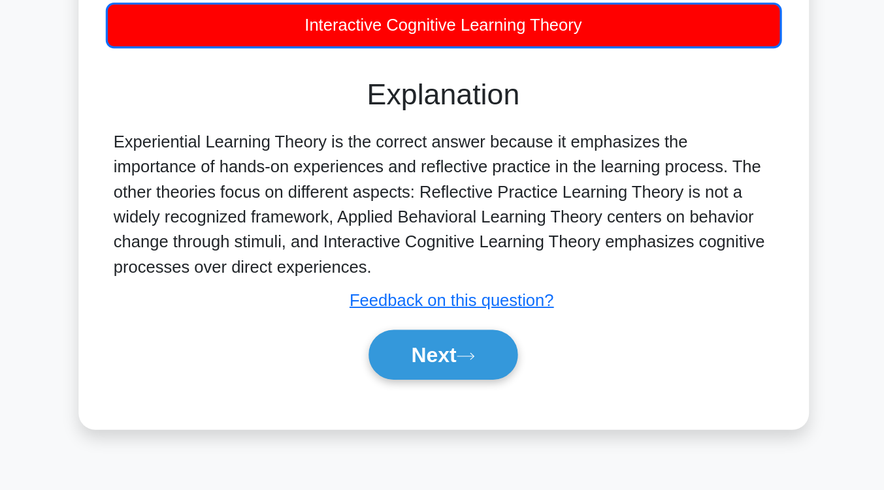
scroll to position [126, 0]
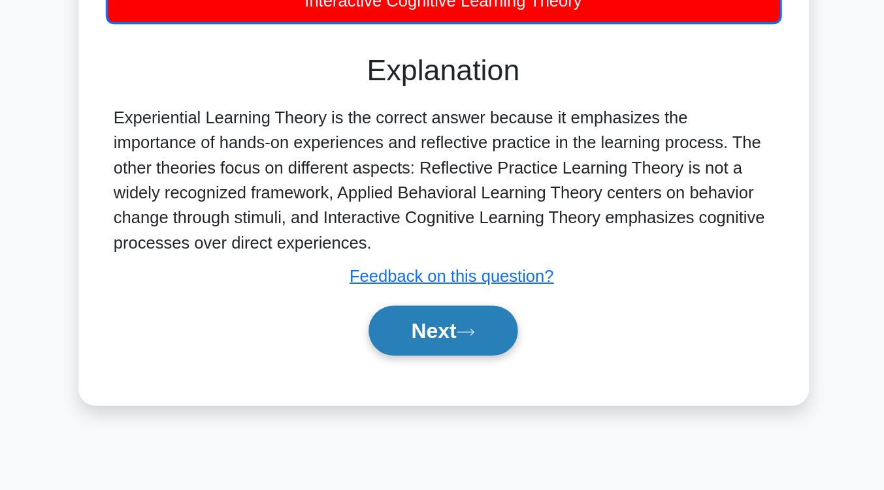
click at [431, 387] on button "Next" at bounding box center [441, 389] width 93 height 31
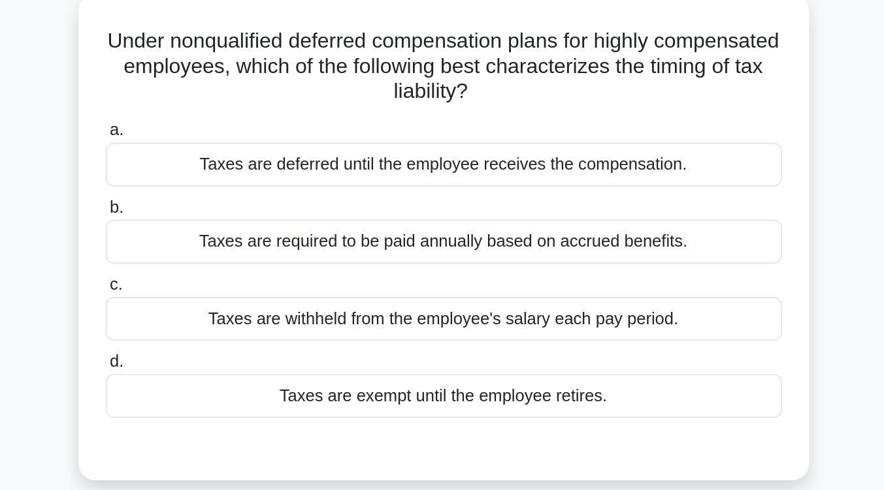
scroll to position [67, 0]
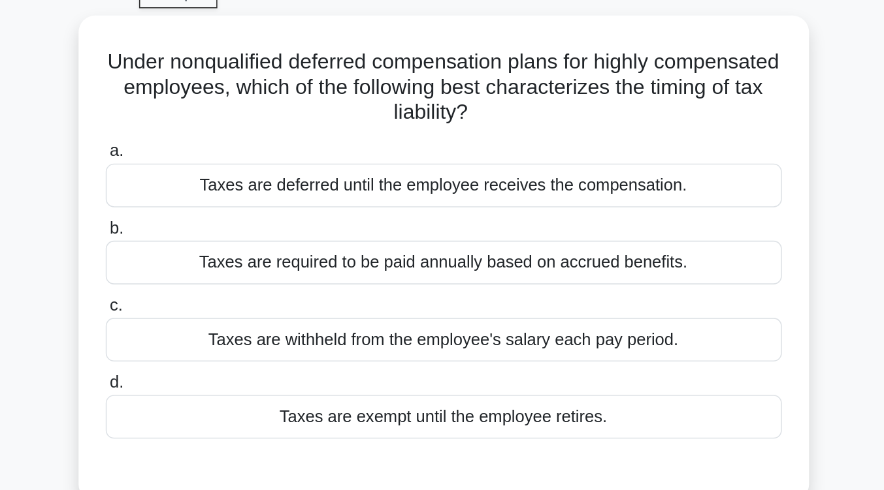
click at [431, 204] on div "Taxes are withheld from the employee's salary each pay period." at bounding box center [442, 212] width 423 height 27
click at [231, 196] on input "c. Taxes are withheld from the employee's salary each pay period." at bounding box center [231, 191] width 0 height 8
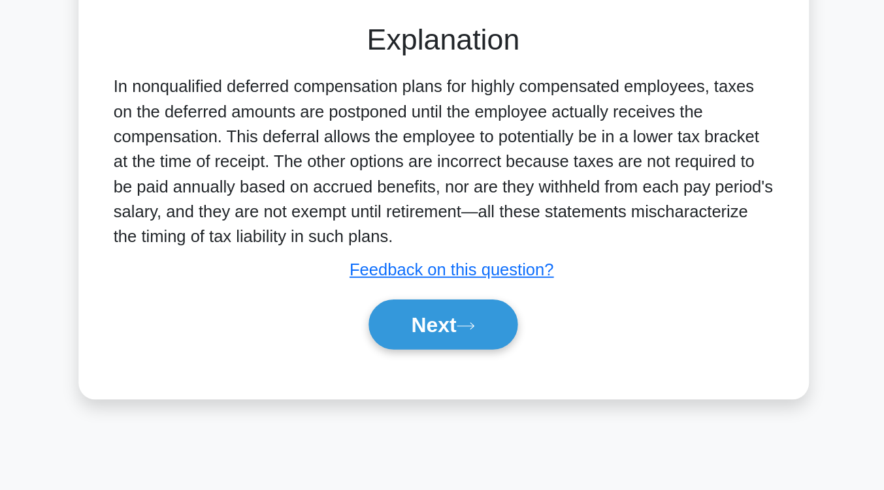
scroll to position [166, 0]
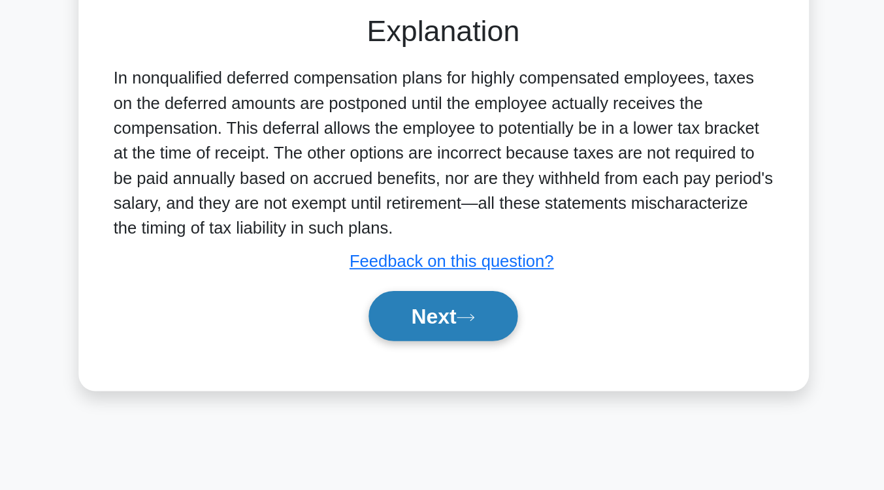
click at [431, 389] on button "Next" at bounding box center [441, 381] width 93 height 31
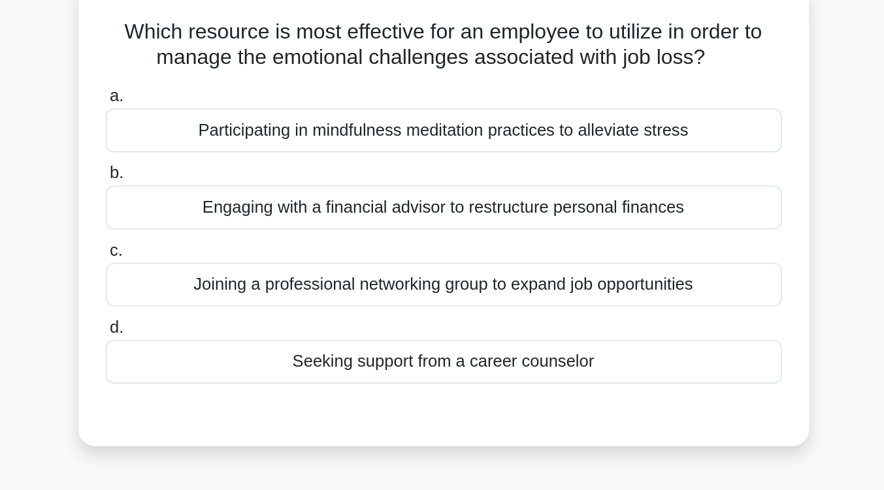
scroll to position [85, 0]
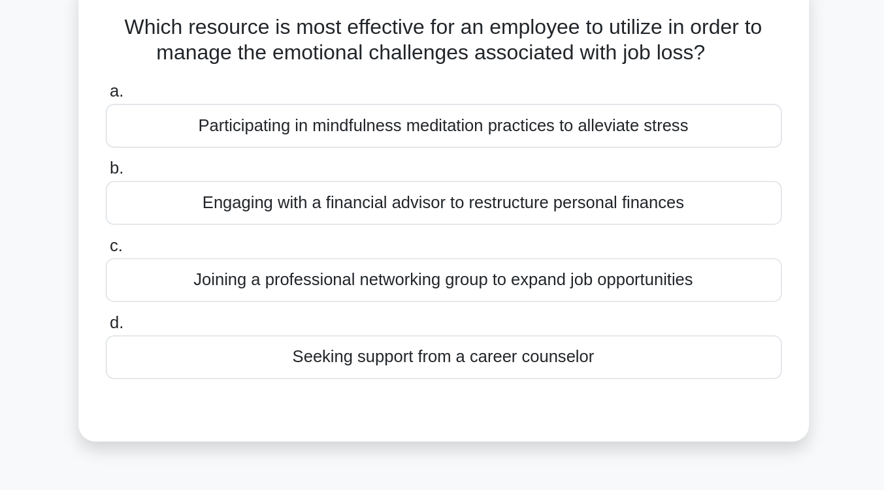
click at [429, 176] on div "Joining a professional networking group to expand job opportunities" at bounding box center [442, 175] width 423 height 27
click at [231, 159] on input "c. Joining a professional networking group to expand job opportunities" at bounding box center [231, 154] width 0 height 8
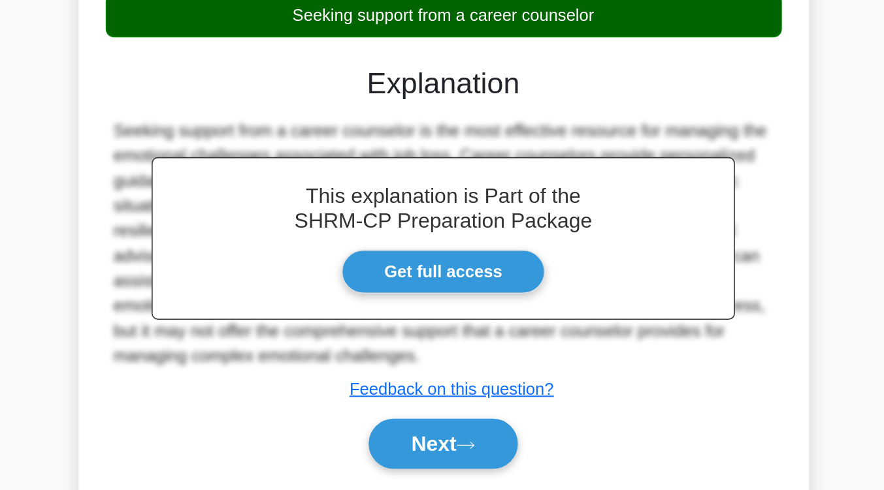
scroll to position [141, 0]
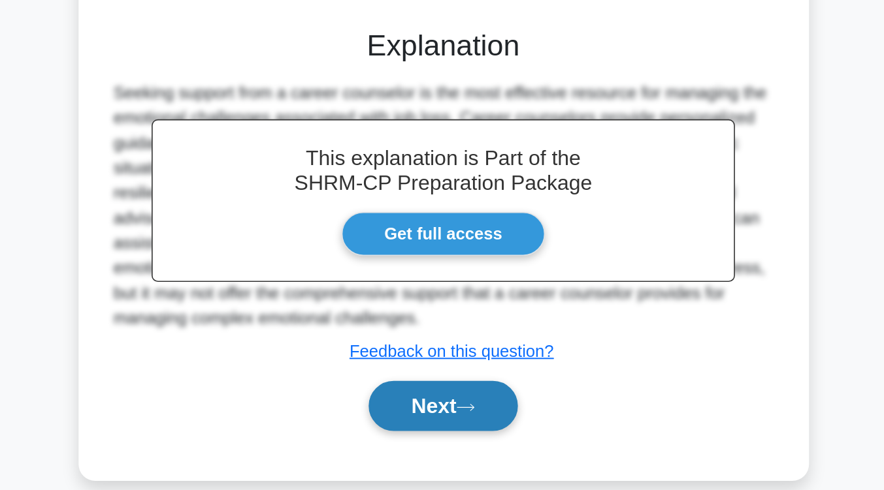
click at [440, 446] on button "Next" at bounding box center [441, 437] width 93 height 31
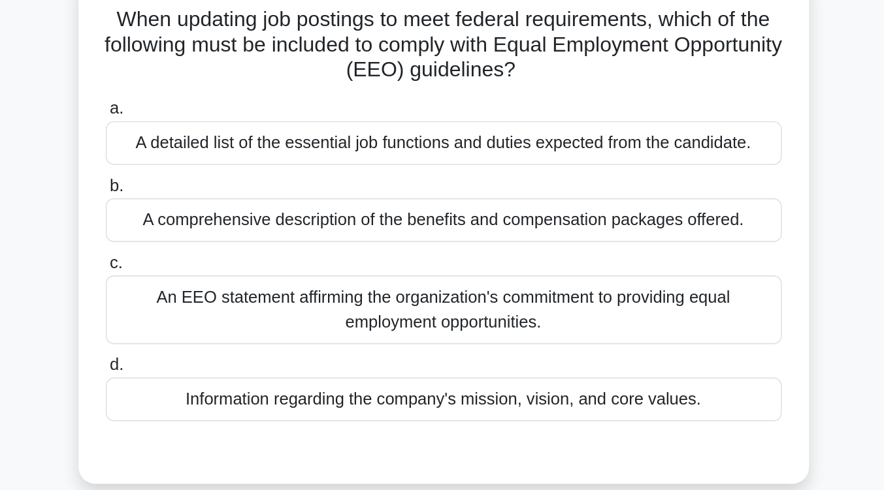
scroll to position [93, 0]
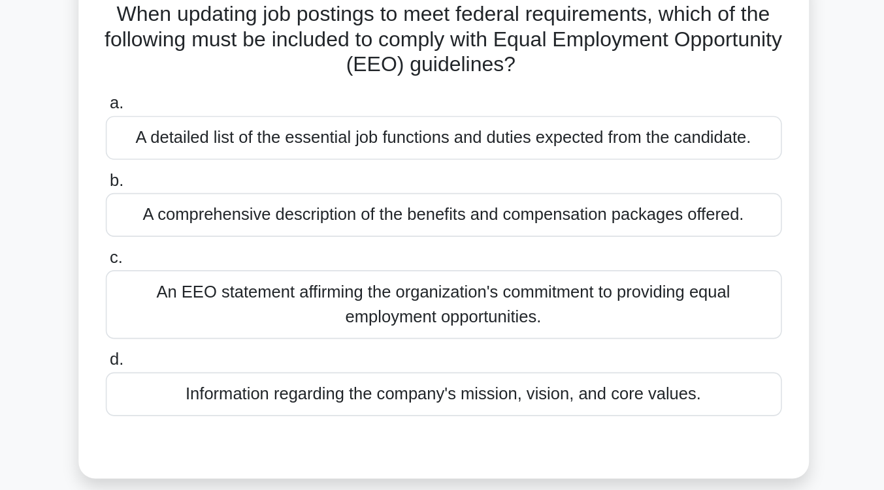
click at [451, 202] on div "An EEO statement affirming the organization's commitment to providing equal emp…" at bounding box center [442, 190] width 423 height 43
click at [231, 166] on input "c. An EEO statement affirming the organization's commitment to providing equal …" at bounding box center [231, 161] width 0 height 8
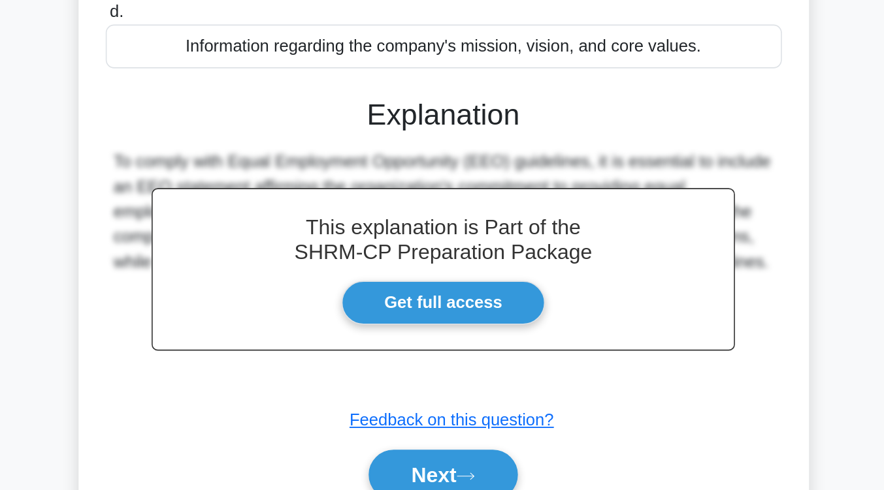
scroll to position [129, 0]
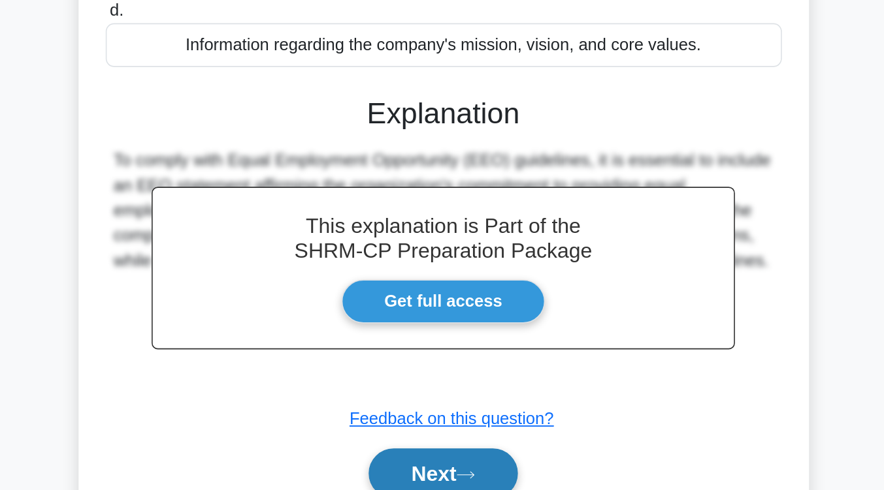
click at [460, 475] on button "Next" at bounding box center [441, 479] width 93 height 31
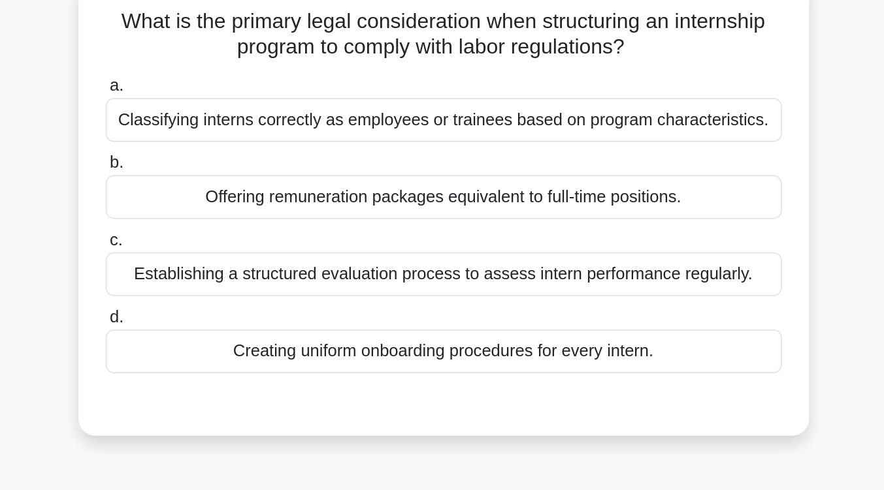
scroll to position [86, 0]
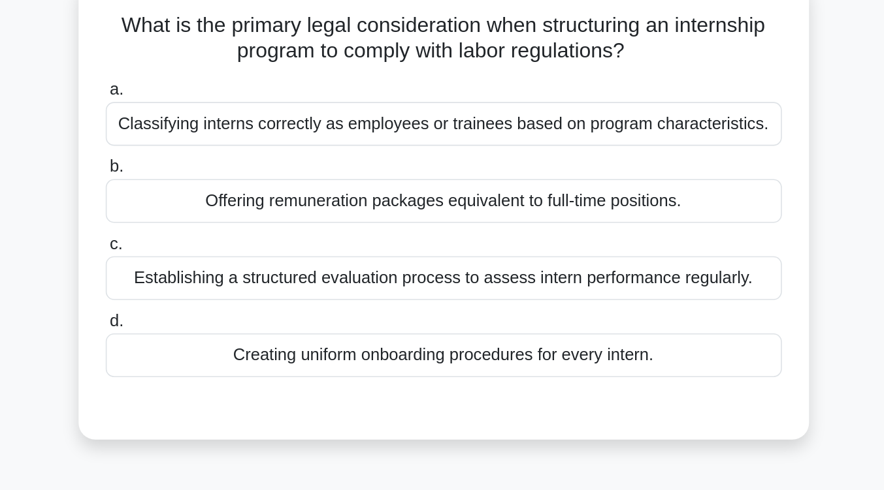
click at [515, 84] on div "Classifying interns correctly as employees or trainees based on program charact…" at bounding box center [442, 77] width 423 height 27
click at [231, 61] on input "a. Classifying interns correctly as employees or trainees based on program char…" at bounding box center [231, 56] width 0 height 8
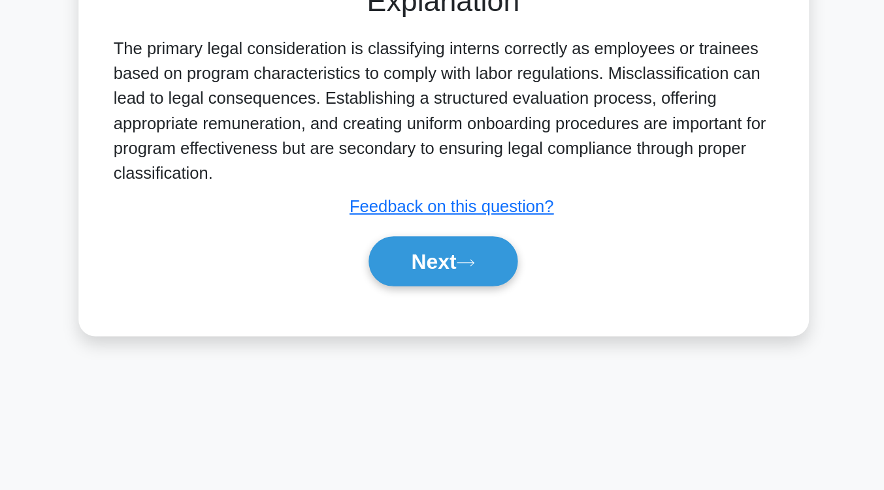
scroll to position [190, 0]
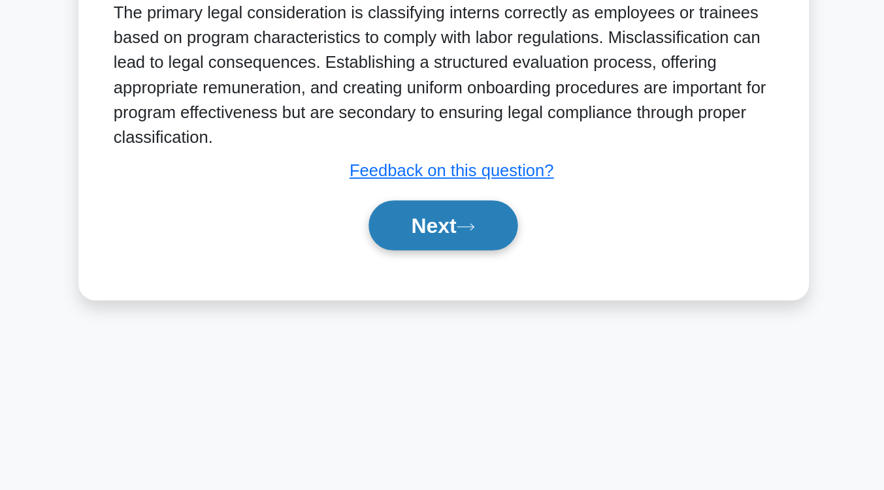
click at [482, 340] on button "Next" at bounding box center [441, 324] width 93 height 31
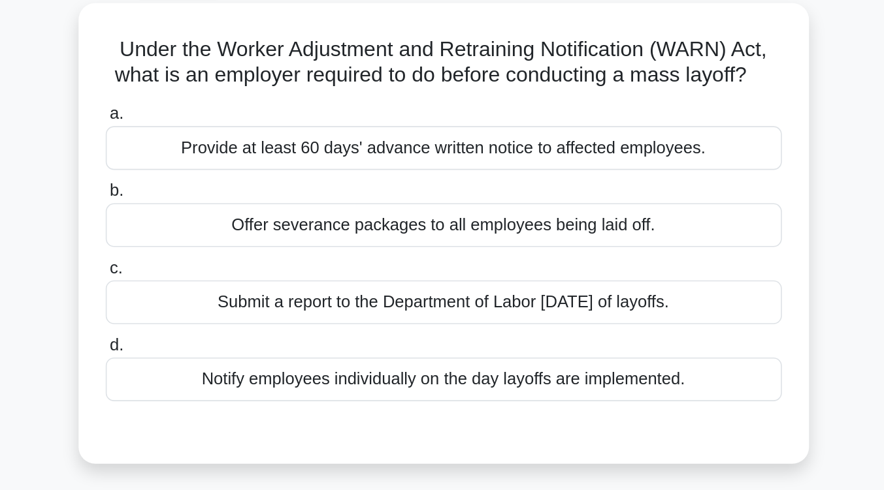
scroll to position [74, 0]
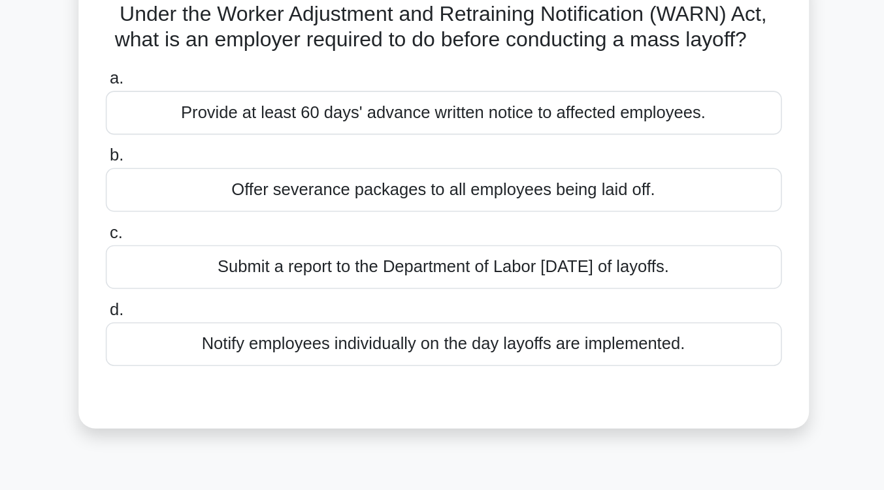
click at [501, 103] on div "Provide at least 60 days' advance written notice to affected employees." at bounding box center [442, 89] width 423 height 27
click at [231, 72] on input "a. Provide at least 60 days' advance written notice to affected employees." at bounding box center [231, 68] width 0 height 8
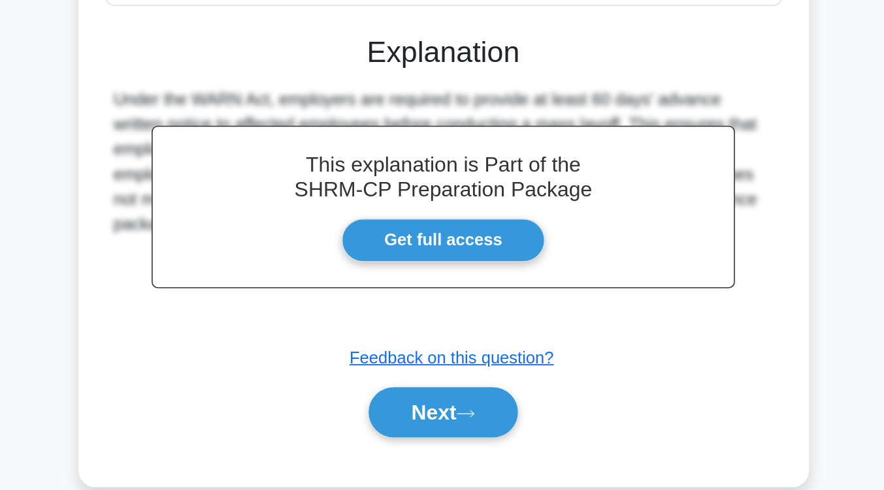
scroll to position [136, 0]
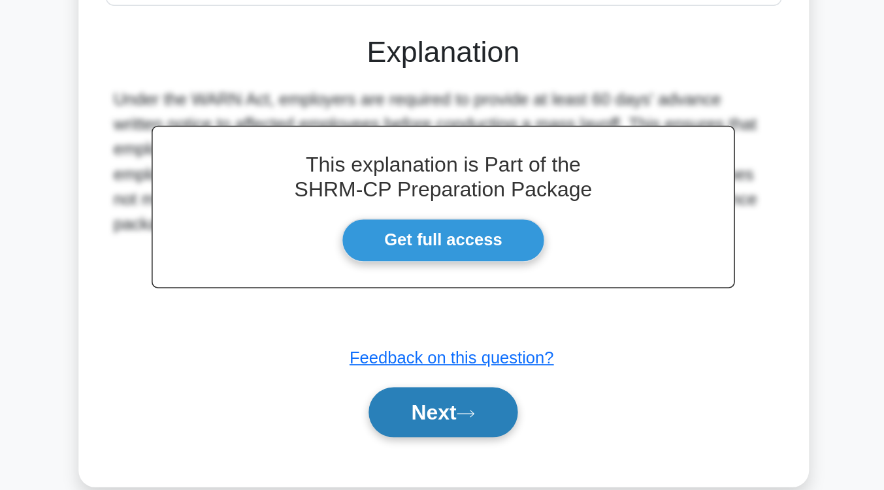
click at [475, 453] on button "Next" at bounding box center [441, 441] width 93 height 31
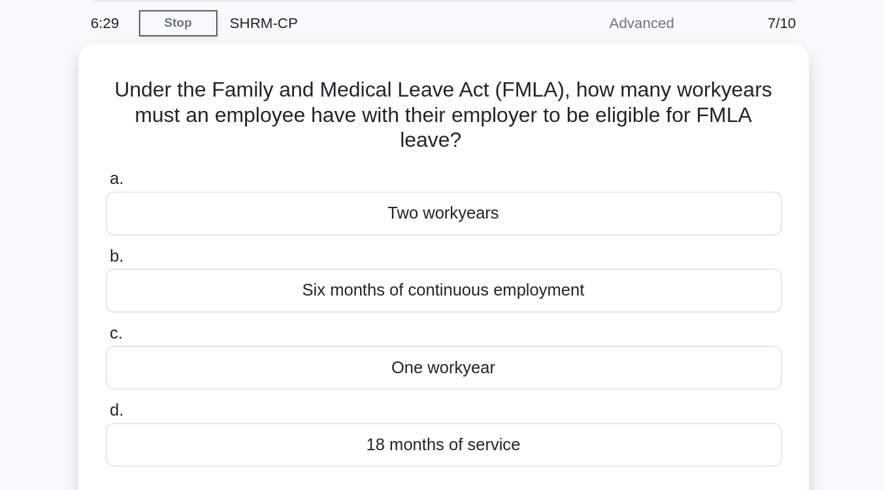
scroll to position [48, 0]
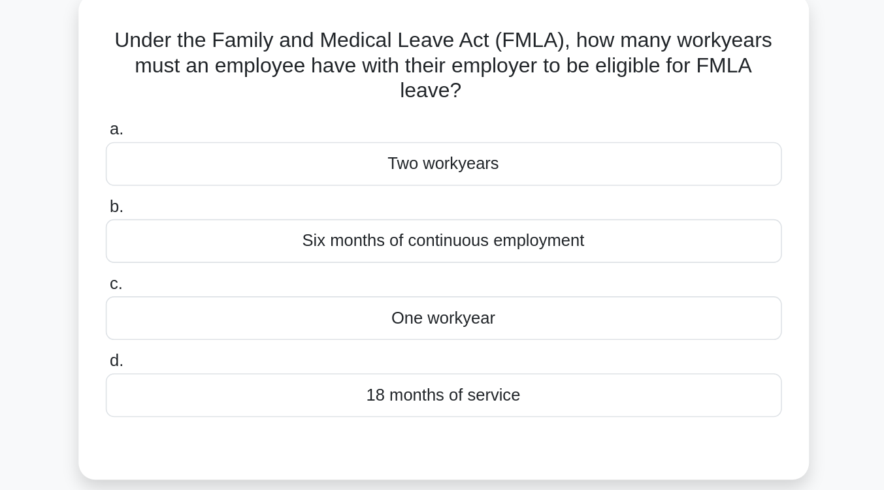
click at [479, 237] on div "One workyear" at bounding box center [442, 227] width 423 height 27
click at [231, 211] on input "c. One workyear" at bounding box center [231, 206] width 0 height 8
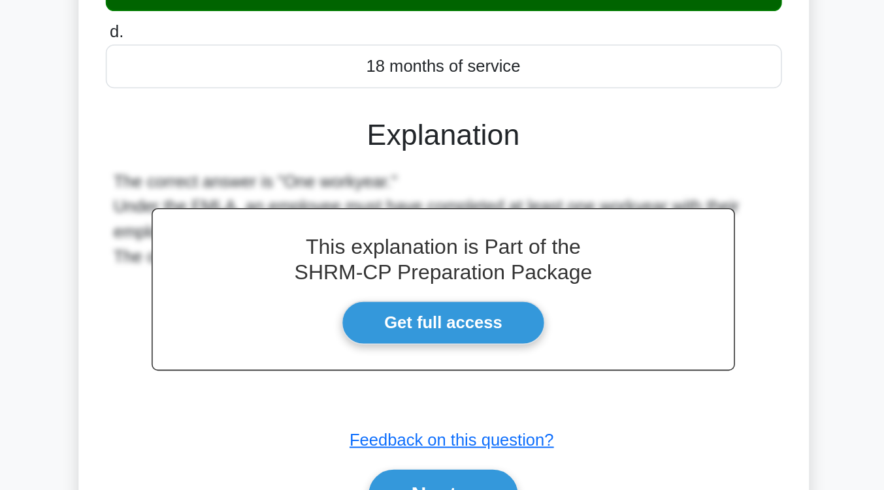
scroll to position [153, 0]
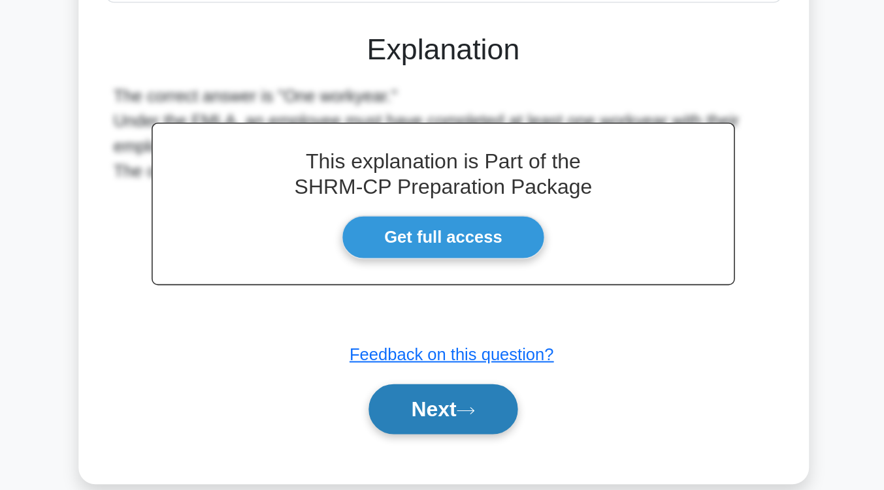
click at [473, 452] on button "Next" at bounding box center [441, 439] width 93 height 31
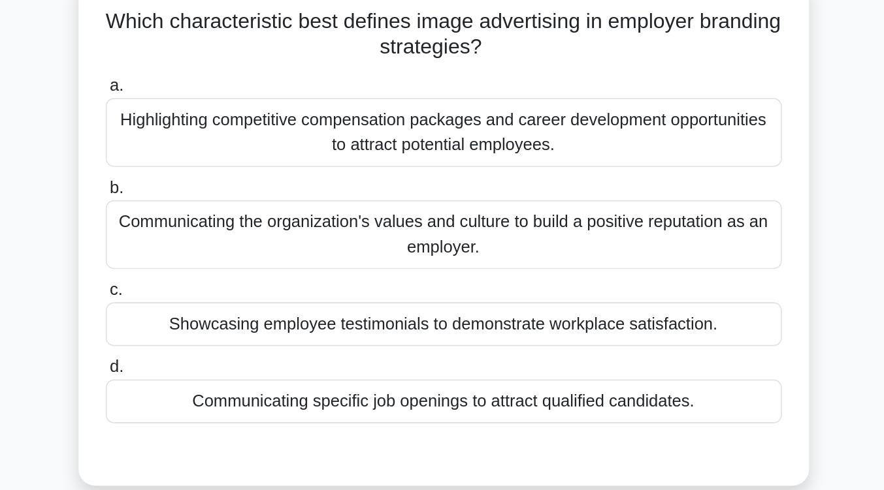
scroll to position [89, 0]
click at [475, 212] on div "Showcasing employee testimonials to demonstrate workplace satisfaction." at bounding box center [442, 202] width 423 height 27
click at [231, 186] on input "c. Showcasing employee testimonials to demonstrate workplace satisfaction." at bounding box center [231, 182] width 0 height 8
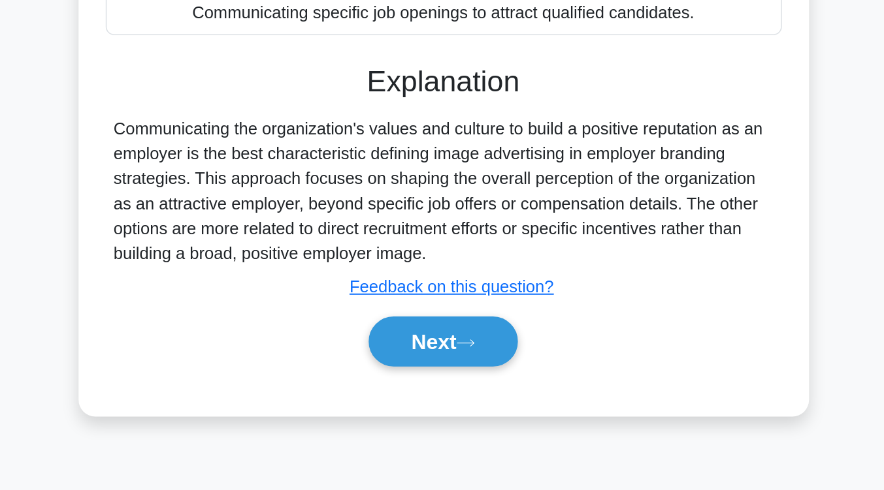
scroll to position [151, 0]
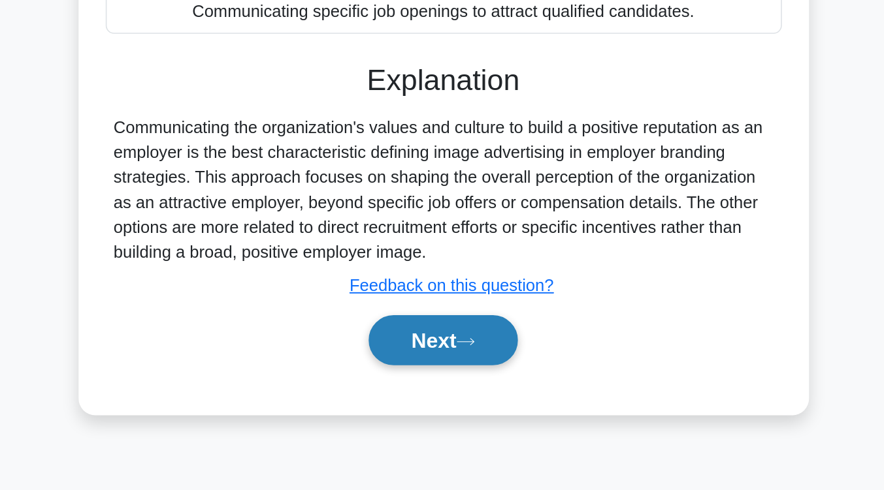
click at [472, 396] on button "Next" at bounding box center [441, 396] width 93 height 31
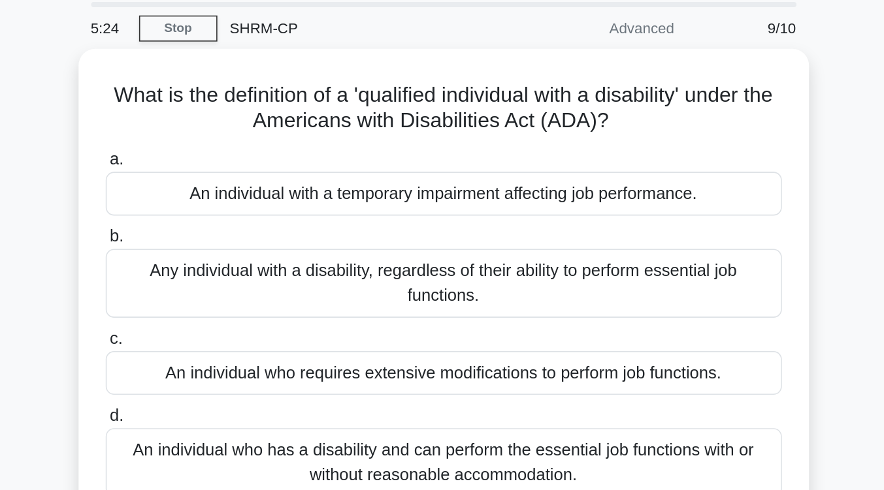
scroll to position [45, 0]
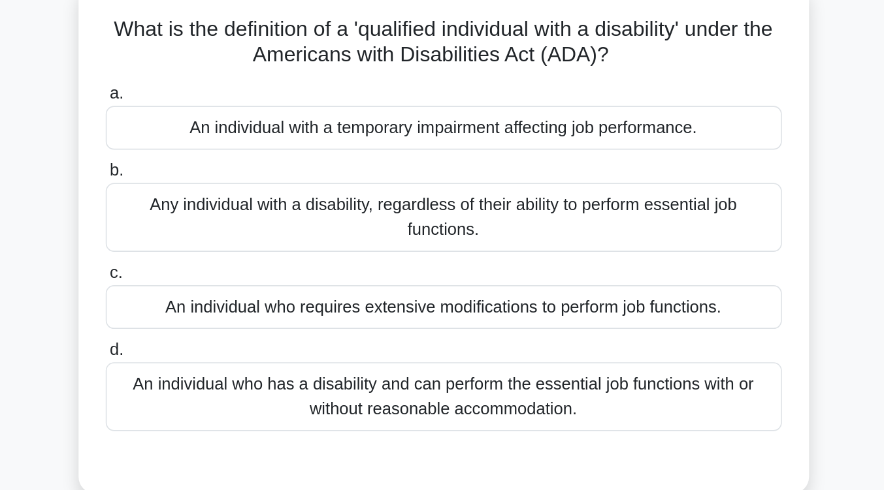
click at [470, 289] on div "An individual who has a disability and can perform the essential job functions …" at bounding box center [442, 287] width 423 height 43
click at [231, 263] on input "d. An individual who has a disability and can perform the essential job functio…" at bounding box center [231, 258] width 0 height 8
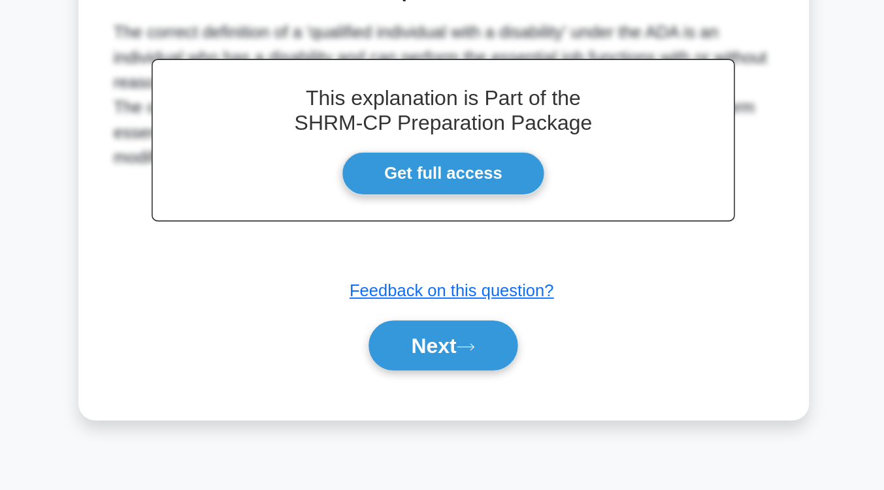
scroll to position [214, 0]
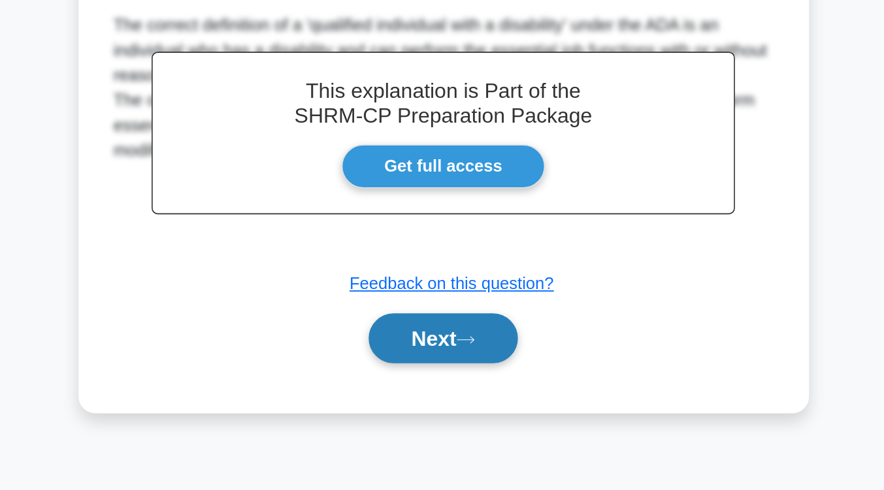
click at [455, 400] on button "Next" at bounding box center [441, 394] width 93 height 31
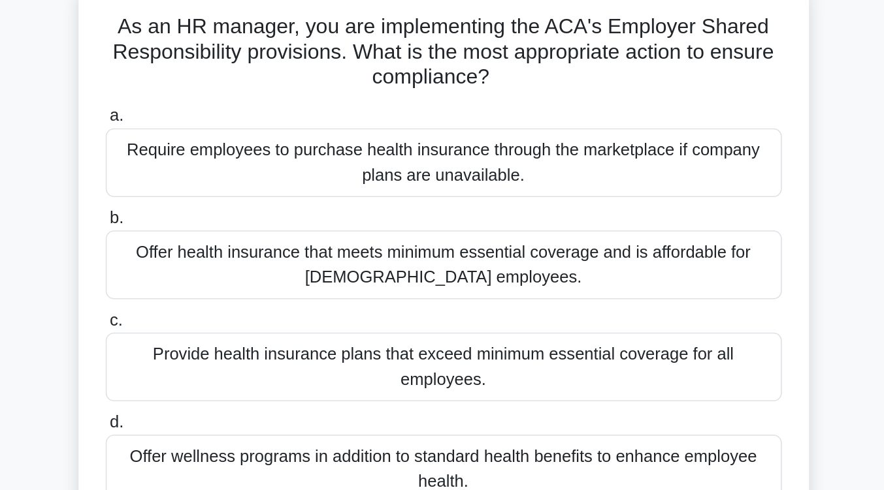
scroll to position [89, 0]
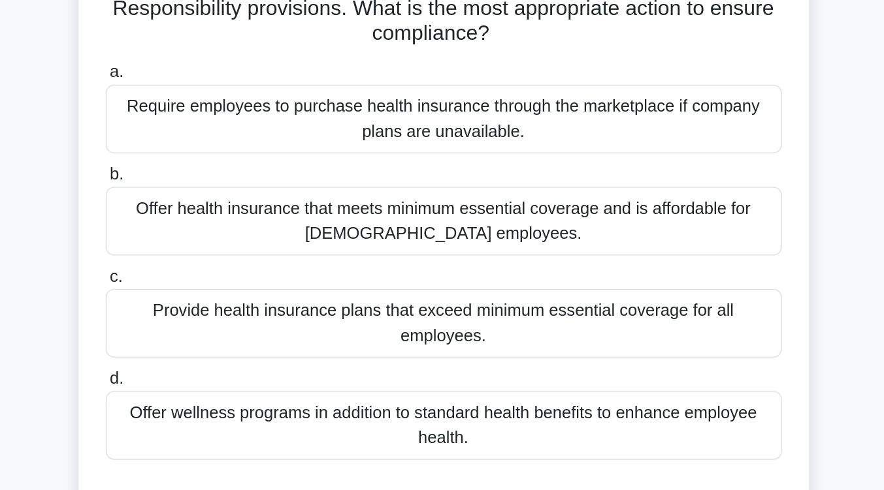
click at [443, 162] on div "Offer health insurance that meets minimum essential coverage and is affordable …" at bounding box center [442, 162] width 423 height 43
click at [231, 138] on input "b. Offer health insurance that meets minimum essential coverage and is affordab…" at bounding box center [231, 133] width 0 height 8
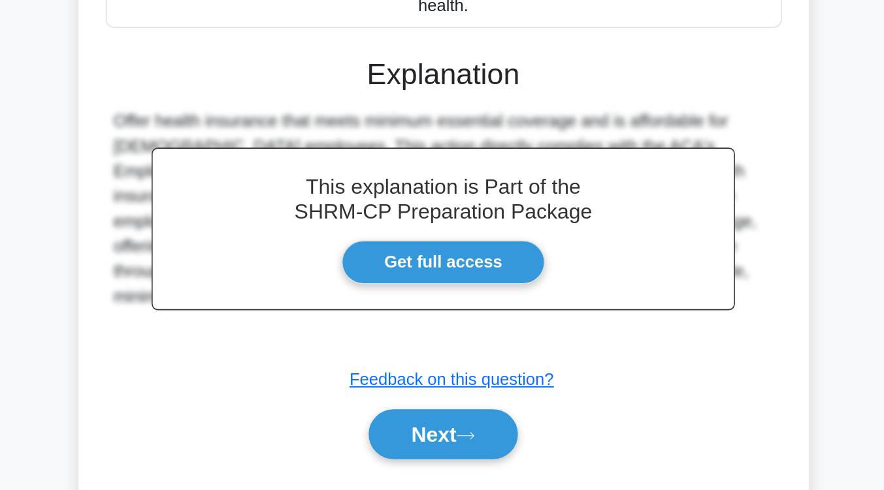
scroll to position [202, 0]
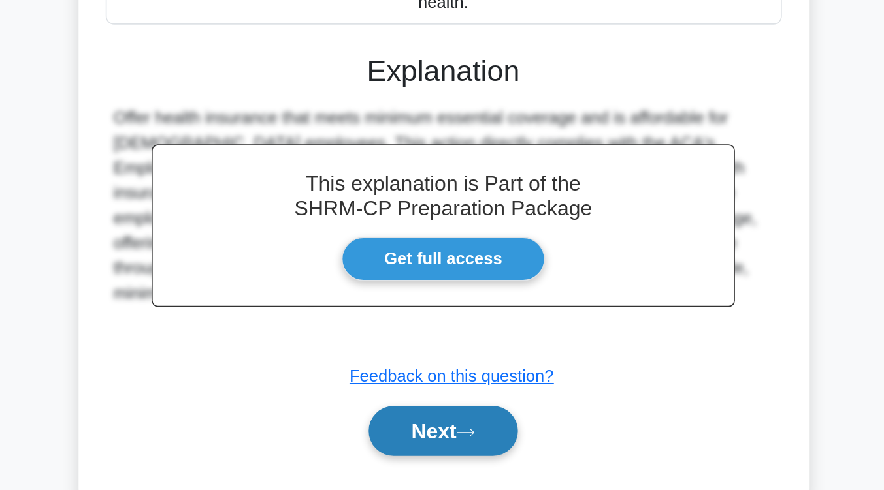
click at [474, 467] on button "Next" at bounding box center [441, 453] width 93 height 31
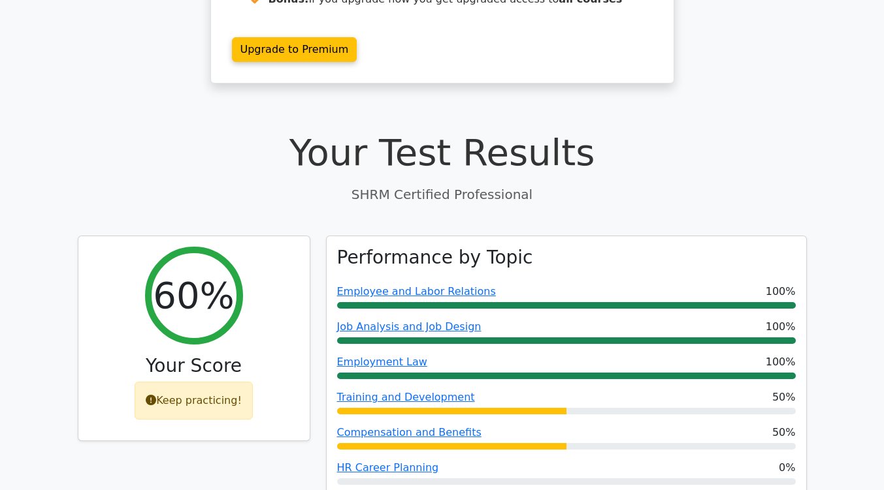
scroll to position [259, 0]
